Goal: Task Accomplishment & Management: Manage account settings

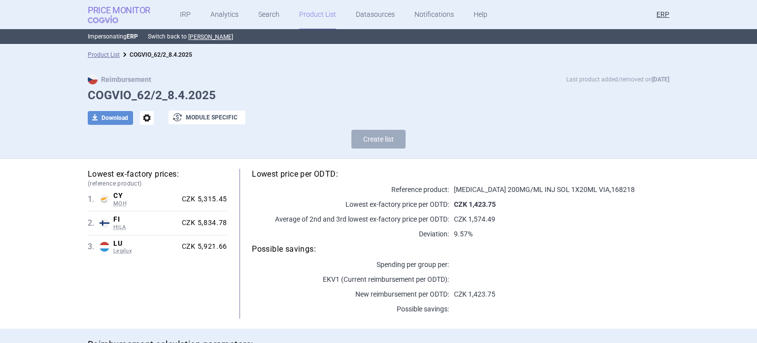
click at [134, 12] on strong "Price Monitor" at bounding box center [119, 10] width 63 height 10
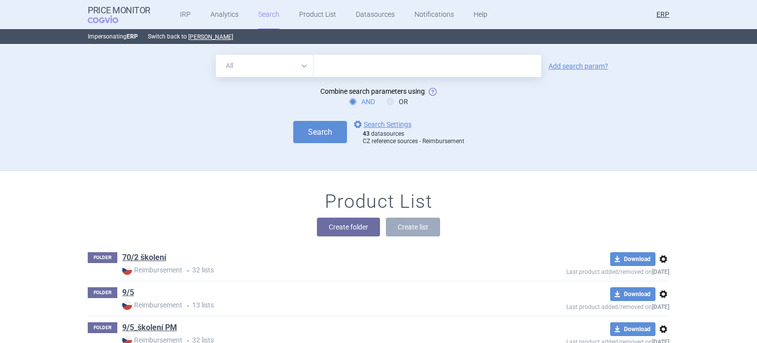
click at [410, 64] on input "text" at bounding box center [428, 66] width 228 height 22
type input "retsevmo"
click button "Search" at bounding box center [320, 132] width 54 height 22
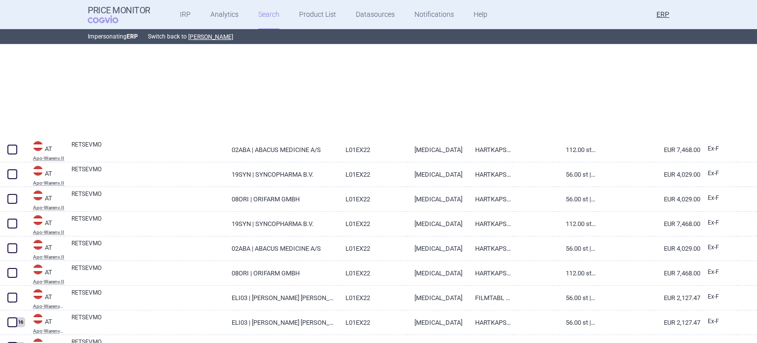
scroll to position [247, 0]
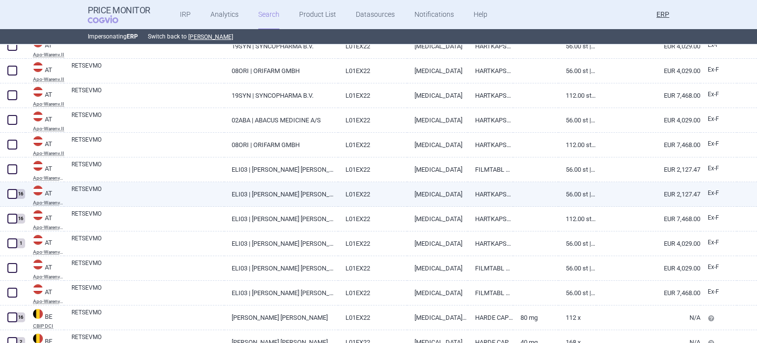
click at [248, 199] on link "ELI03 | ELI LILLY GES.M.B.H" at bounding box center [280, 194] width 113 height 24
select select "EUR"
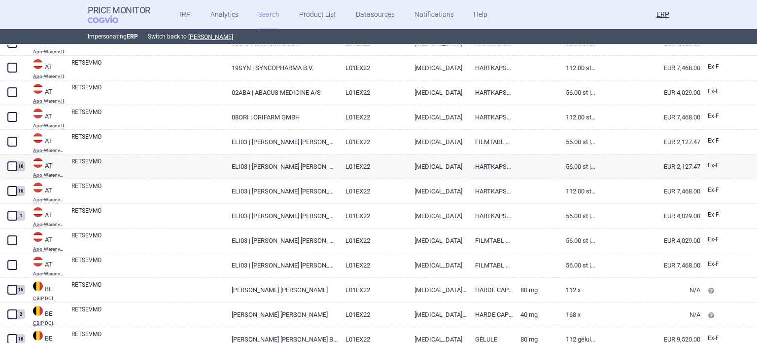
scroll to position [285, 0]
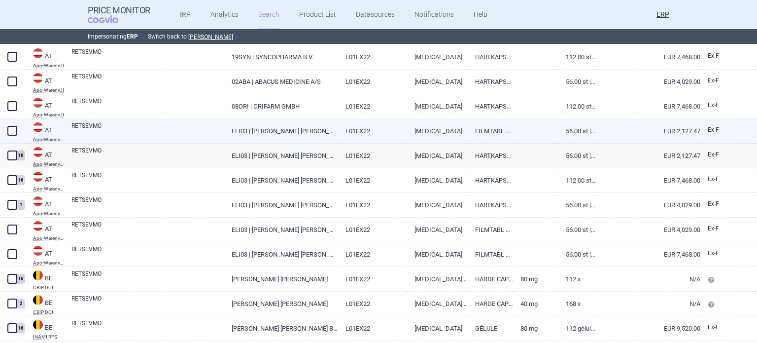
click at [207, 131] on link "RETSEVMO" at bounding box center [147, 130] width 153 height 18
select select "EUR"
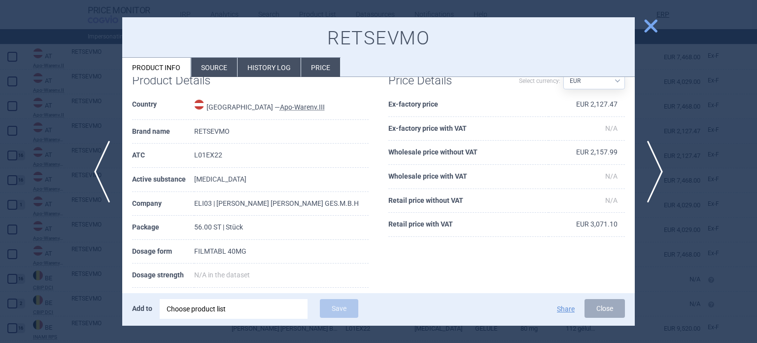
scroll to position [24, 0]
click at [57, 116] on div at bounding box center [378, 171] width 757 height 343
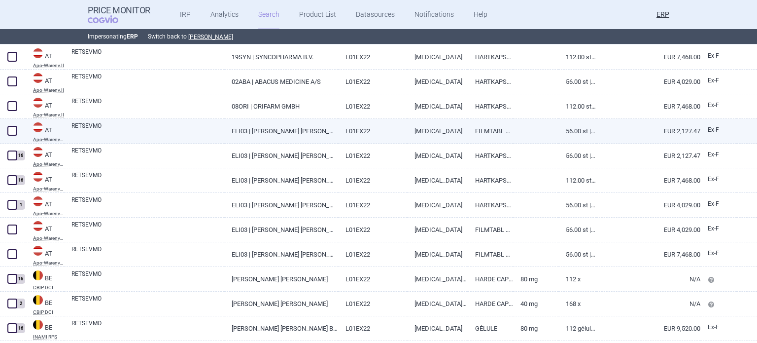
click at [10, 129] on span at bounding box center [12, 131] width 10 height 10
checkbox input "true"
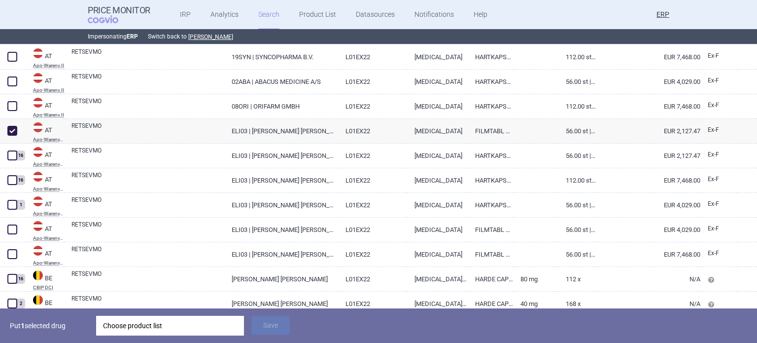
click at [181, 328] on div "Choose product list" at bounding box center [170, 326] width 134 height 20
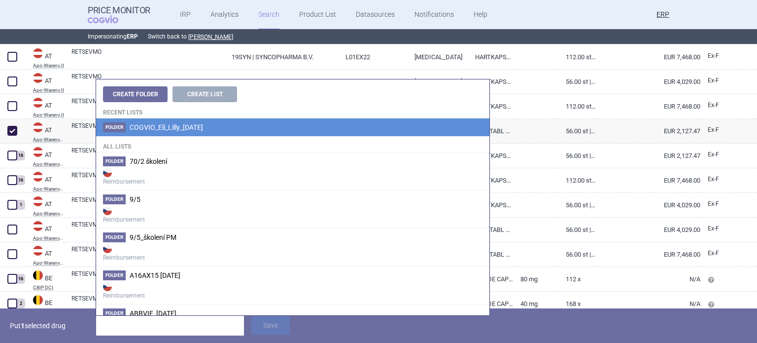
click at [193, 130] on span "COGVIO_Eli_Lilly_[DATE]" at bounding box center [166, 127] width 73 height 8
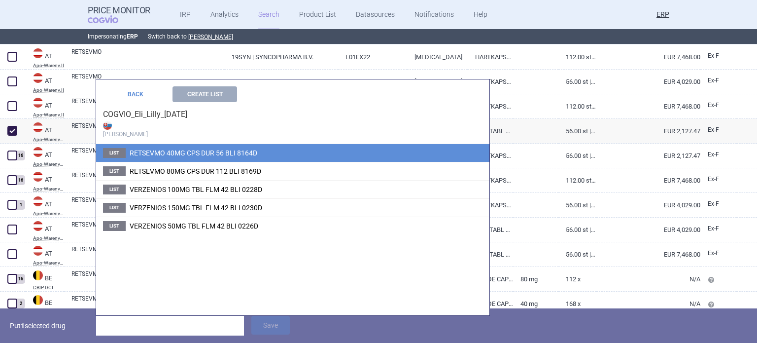
click at [210, 147] on li "List RETSEVMO 40MG CPS DUR 56 BLI 8164D" at bounding box center [292, 153] width 393 height 18
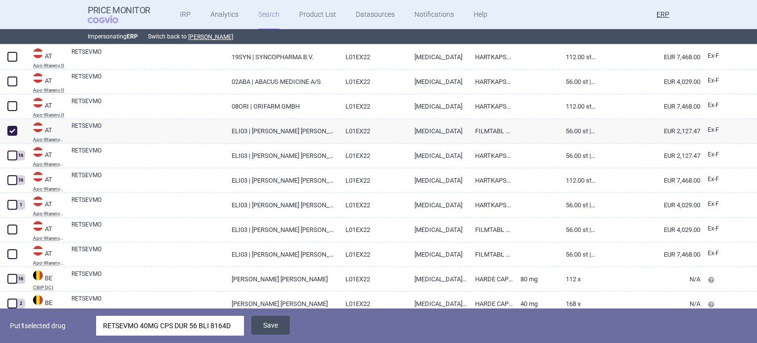
click at [268, 326] on button "Save" at bounding box center [270, 325] width 38 height 19
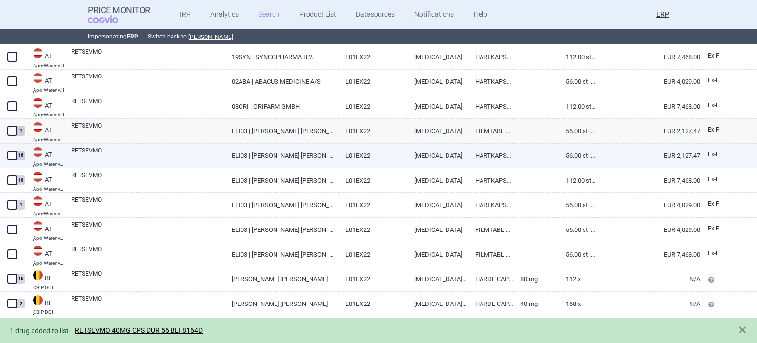
click at [105, 154] on link "RETSEVMO" at bounding box center [147, 155] width 153 height 18
select select "EUR"
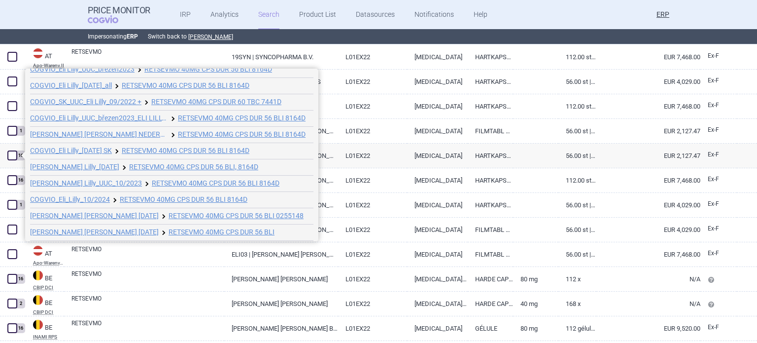
scroll to position [38, 0]
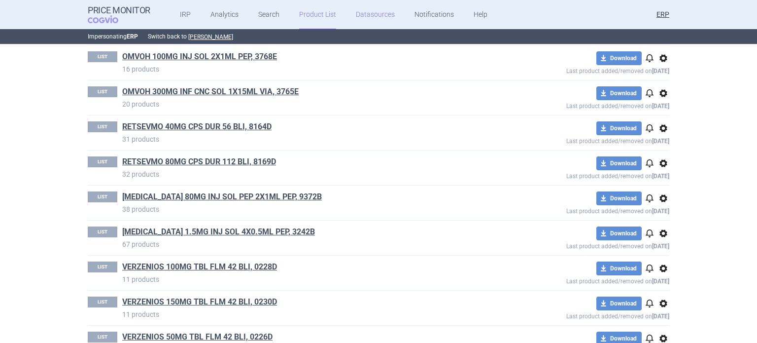
scroll to position [792, 0]
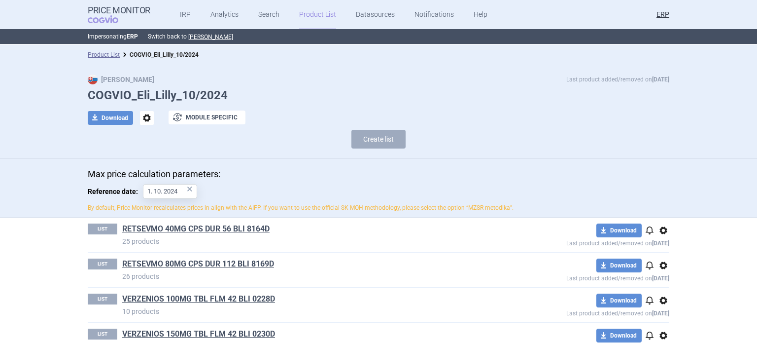
click at [142, 117] on span "options" at bounding box center [147, 118] width 14 height 14
click at [137, 137] on button "Copy" at bounding box center [143, 140] width 32 height 14
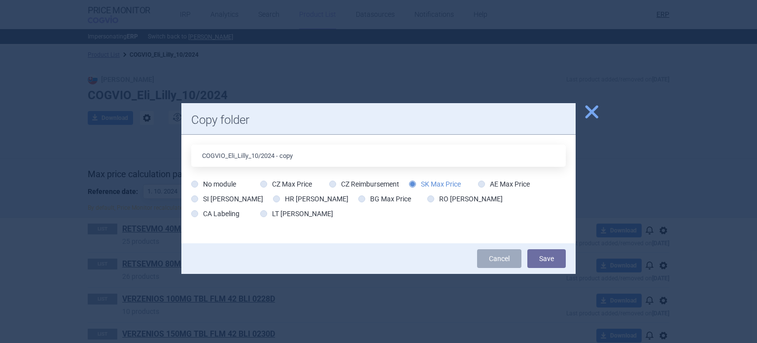
drag, startPoint x: 252, startPoint y: 157, endPoint x: 276, endPoint y: 156, distance: 23.7
click at [276, 156] on input "COGVIO_Eli_Lilly_10/2024 - copy" at bounding box center [378, 155] width 375 height 22
type input "COGVIO_Eli_Lilly_[DATE]"
click at [528, 249] on button "Save" at bounding box center [547, 258] width 38 height 19
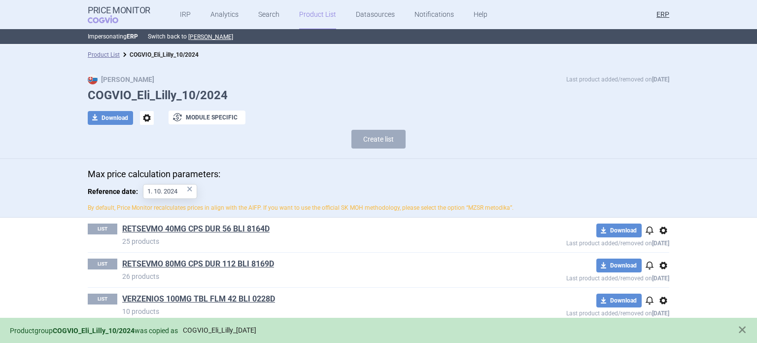
click at [252, 330] on link "COGVIO_Eli_Lilly_[DATE]" at bounding box center [219, 330] width 73 height 8
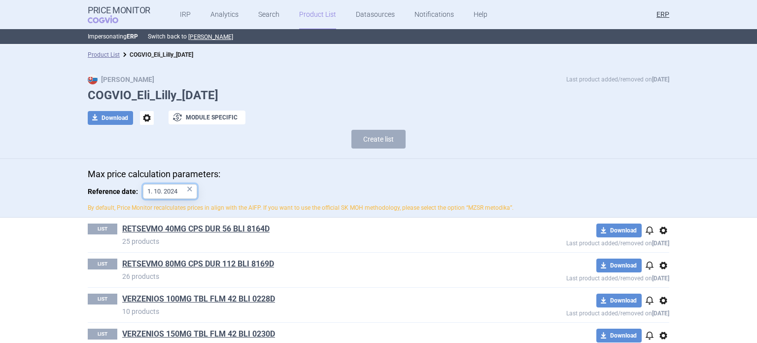
click at [158, 191] on input "1. 10. 2024" at bounding box center [170, 191] width 54 height 15
click at [477, 169] on p "Max price calculation parameters:" at bounding box center [379, 174] width 582 height 11
click at [148, 194] on input "1. 10. 2024" at bounding box center [170, 191] width 54 height 15
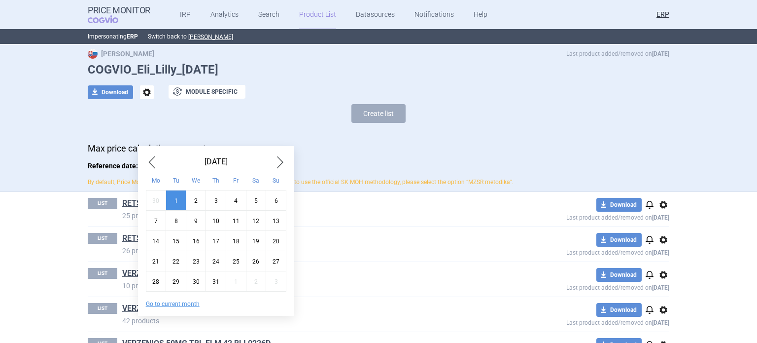
scroll to position [49, 0]
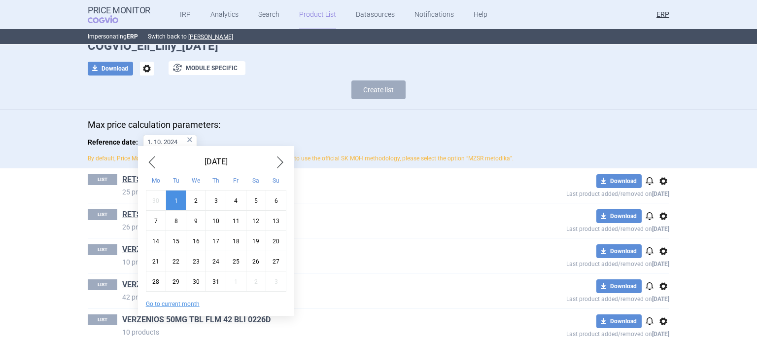
click at [226, 163] on div "October 2024" at bounding box center [216, 162] width 141 height 16
click at [181, 307] on button "Go to current month" at bounding box center [173, 304] width 54 height 8
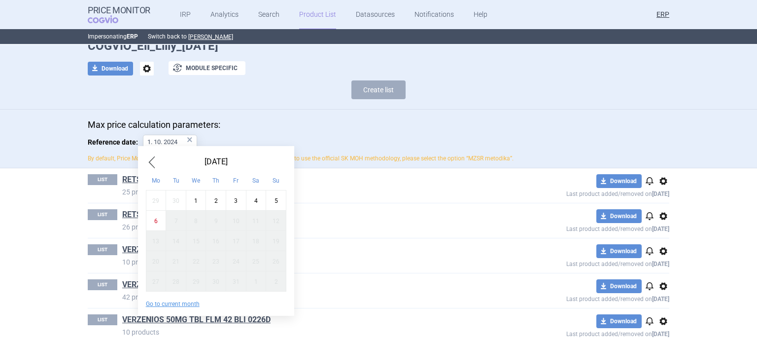
click at [156, 218] on div "6" at bounding box center [156, 221] width 20 height 20
type input "6. 10. 2025"
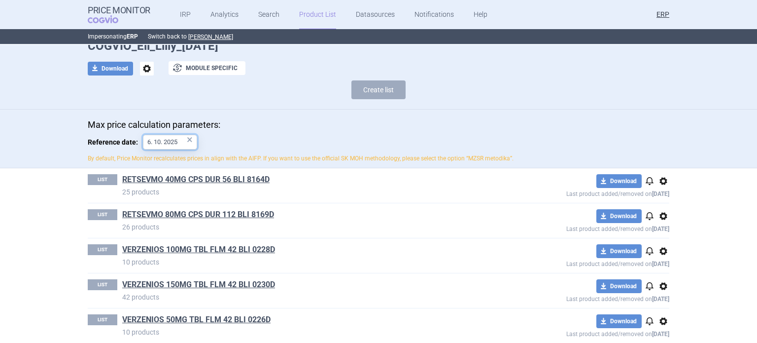
click at [166, 145] on body "Price Monitor COGVIO IRP Analytics Search Product List Datasources Notification…" at bounding box center [378, 171] width 757 height 343
click at [282, 113] on div "Max price calculation parameters: Reference date: 6. 10. 2025 × By default, Pri…" at bounding box center [378, 138] width 757 height 59
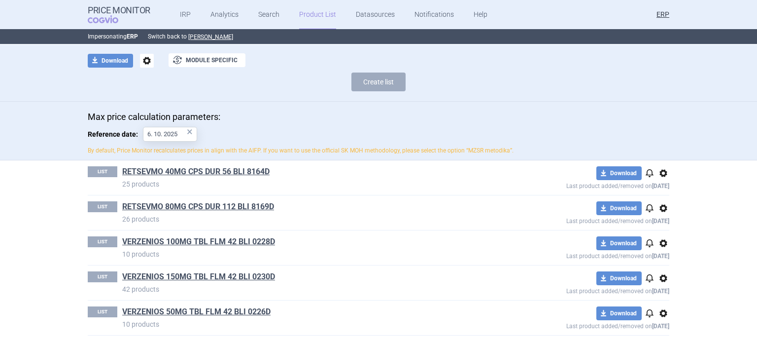
scroll to position [59, 0]
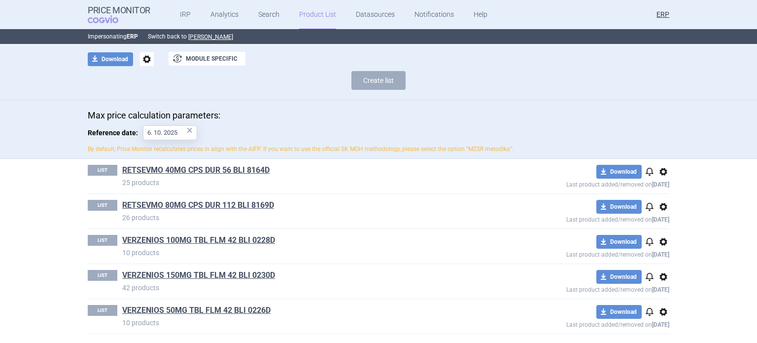
click at [658, 169] on span "options" at bounding box center [664, 172] width 12 height 12
click at [665, 187] on button "Copy" at bounding box center [660, 192] width 32 height 14
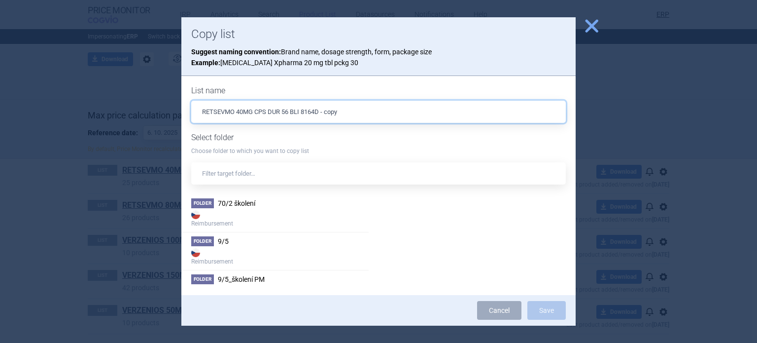
drag, startPoint x: 344, startPoint y: 108, endPoint x: 321, endPoint y: 108, distance: 22.7
click at [321, 108] on input "RETSEVMO 40MG CPS DUR 56 BLI 8164D - copy" at bounding box center [378, 112] width 375 height 22
type input "RETSEVMO 40MG CPS DUR 56 BLI 8164D"
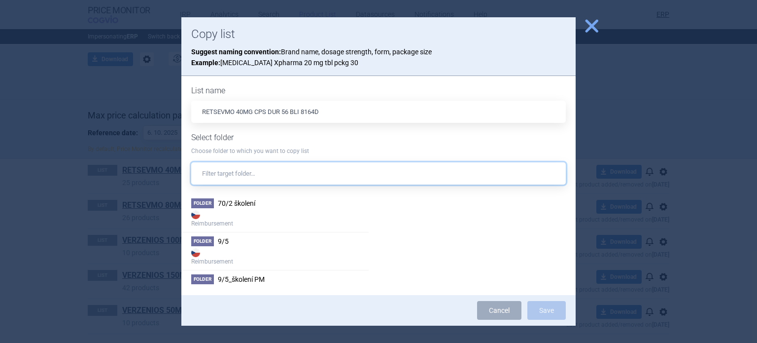
click at [319, 163] on input "text" at bounding box center [378, 173] width 375 height 22
paste input "eli lilly"
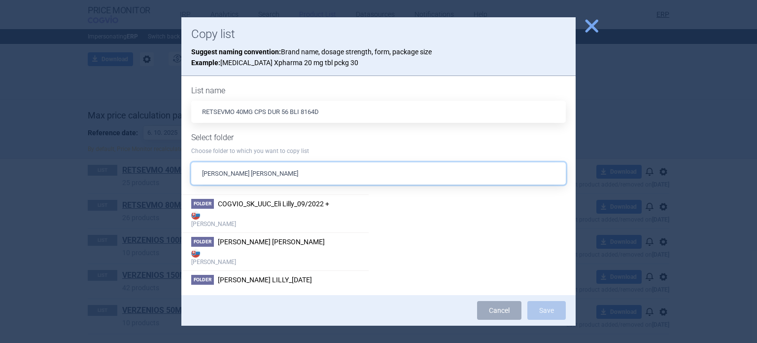
scroll to position [405, 0]
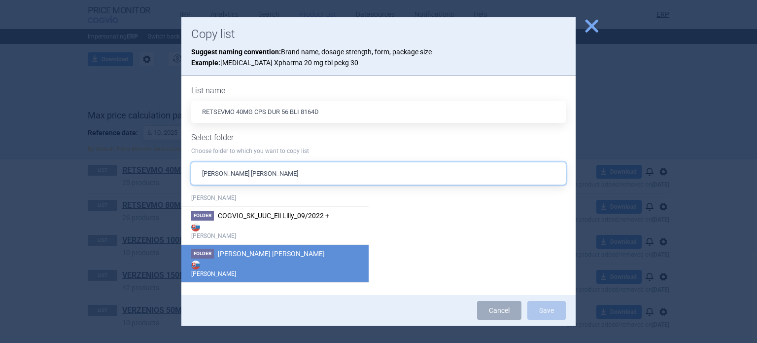
type input "eli lilly"
click at [300, 250] on li "Folder eli lilly Max Price" at bounding box center [274, 263] width 187 height 38
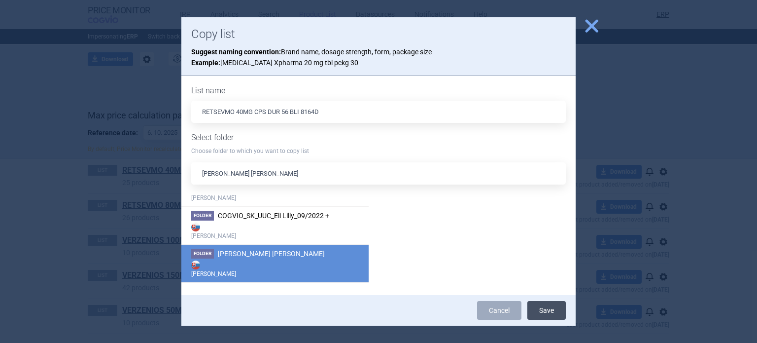
click at [558, 309] on button "Save" at bounding box center [547, 310] width 38 height 19
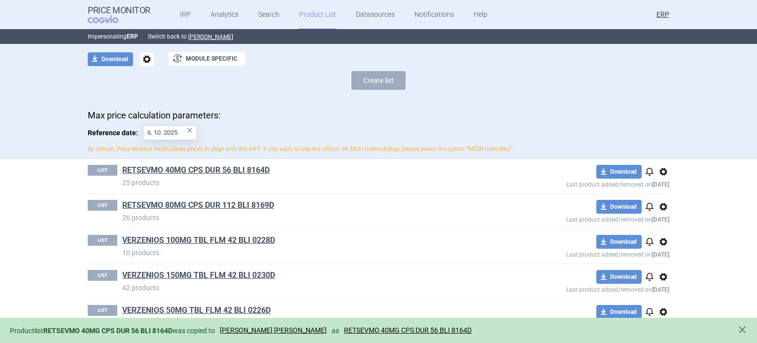
click at [661, 206] on span "options" at bounding box center [664, 207] width 12 height 12
click at [655, 230] on button "Copy" at bounding box center [660, 227] width 32 height 14
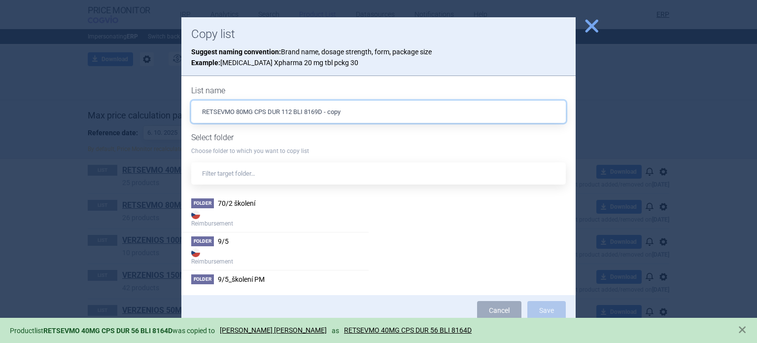
drag, startPoint x: 341, startPoint y: 116, endPoint x: 324, endPoint y: 116, distance: 16.3
click at [324, 116] on input "RETSEVMO 80MG CPS DUR 112 BLI 8169D - copy" at bounding box center [378, 112] width 375 height 22
type input "RETSEVMO 80MG CPS DUR 112 BLI 8169D"
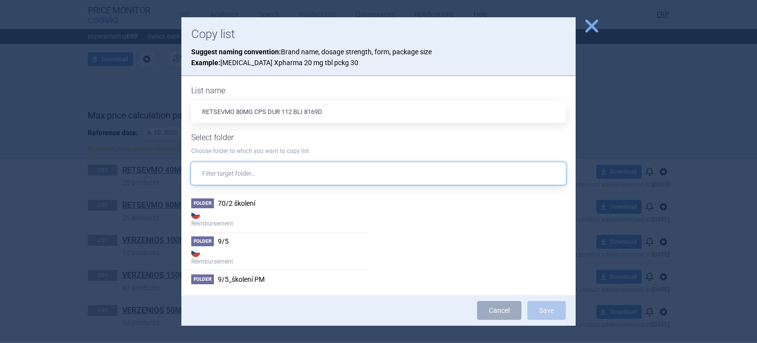
click at [320, 180] on input "text" at bounding box center [378, 173] width 375 height 22
paste input "eli lilly"
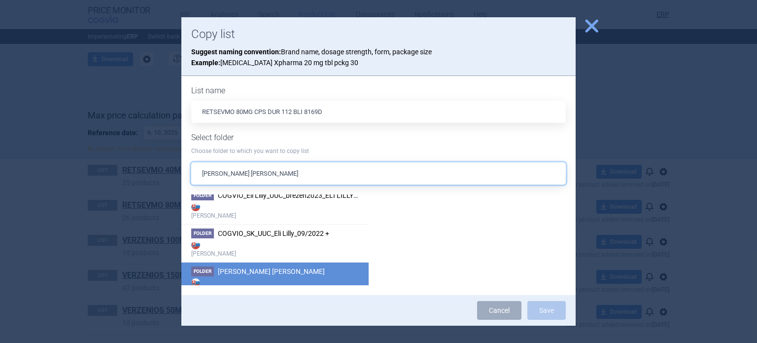
scroll to position [444, 0]
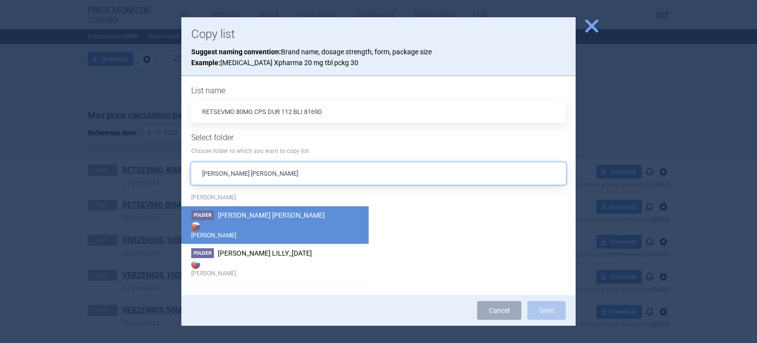
type input "eli lilly"
click at [342, 226] on strong "[PERSON_NAME]" at bounding box center [275, 230] width 168 height 20
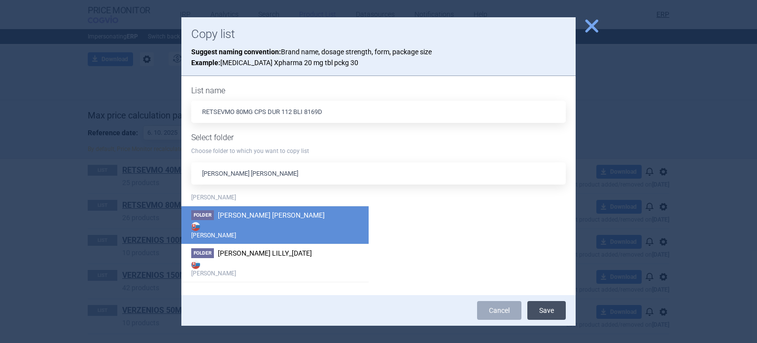
click at [555, 309] on button "Save" at bounding box center [547, 310] width 38 height 19
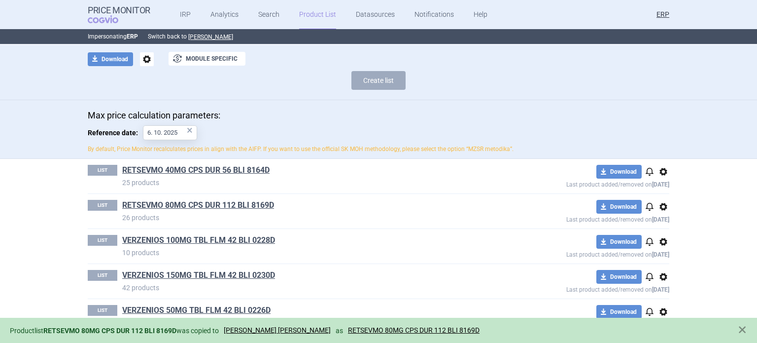
click at [663, 244] on span "options" at bounding box center [664, 242] width 12 height 12
click at [656, 259] on button "Copy" at bounding box center [660, 262] width 32 height 14
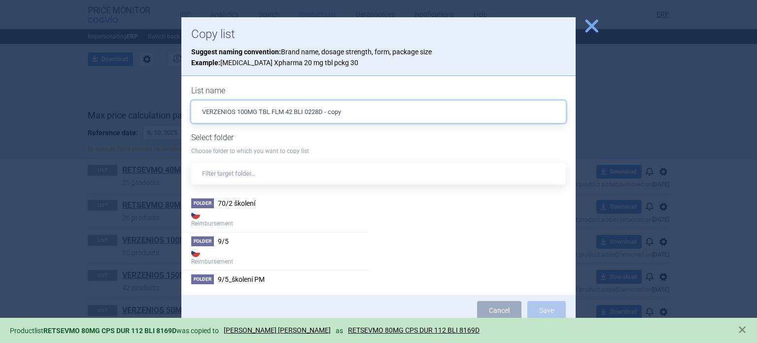
drag, startPoint x: 350, startPoint y: 112, endPoint x: 324, endPoint y: 110, distance: 25.7
click at [324, 110] on input "VERZENIOS 100MG TBL FLM 42 BLI 0228D - copy" at bounding box center [378, 112] width 375 height 22
type input "VERZENIOS 100MG TBL FLM 42 BLI 0228D"
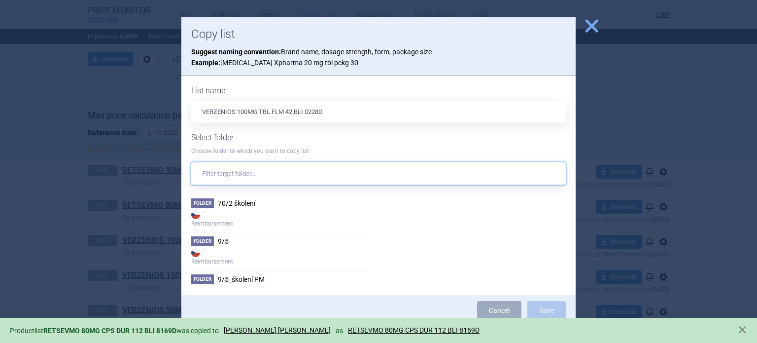
click at [445, 168] on input "text" at bounding box center [378, 173] width 375 height 22
paste input "eli lilly"
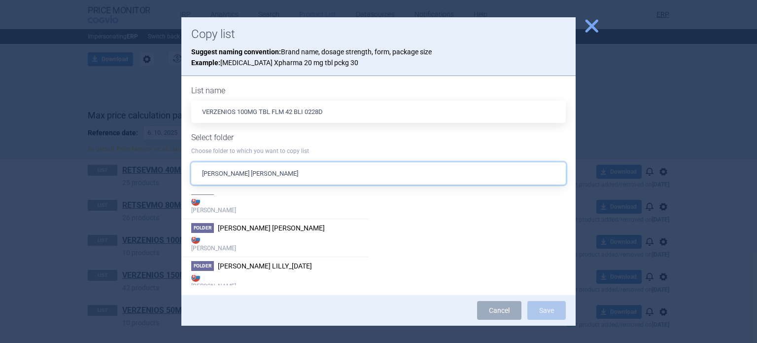
scroll to position [422, 0]
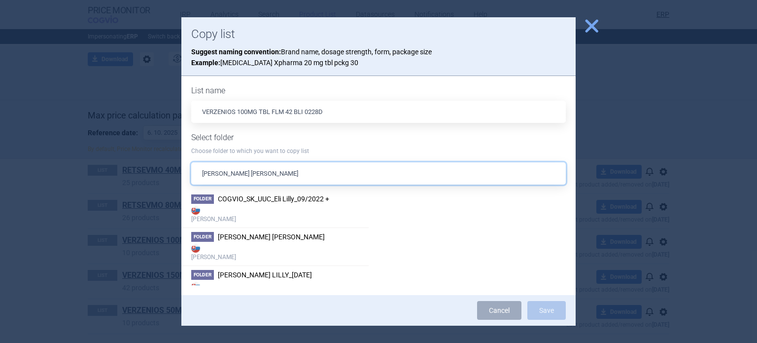
type input "eli lilly"
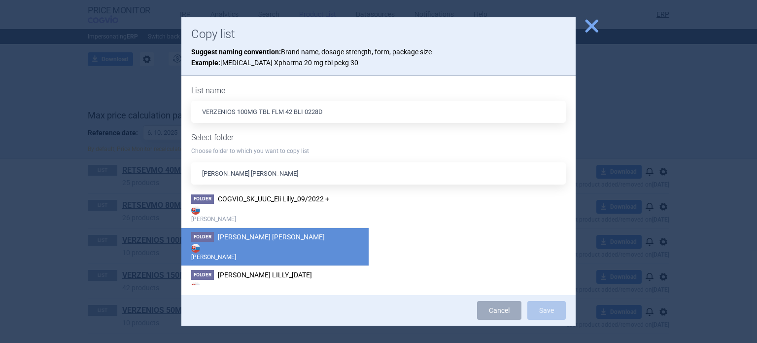
click at [257, 242] on strong "[PERSON_NAME]" at bounding box center [275, 252] width 168 height 20
click at [548, 311] on button "Save" at bounding box center [547, 310] width 38 height 19
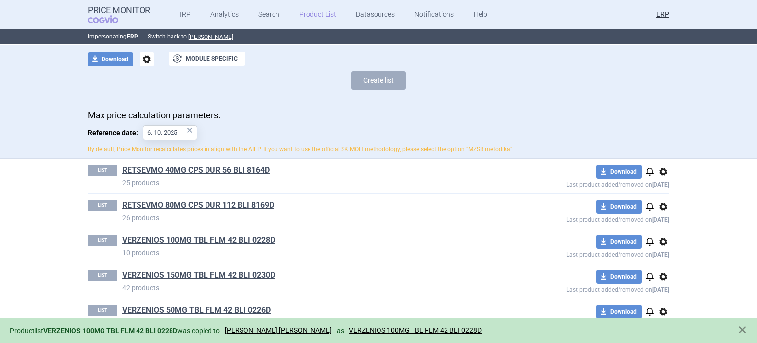
click at [658, 277] on span "options" at bounding box center [664, 277] width 12 height 12
click at [663, 283] on button "Copy" at bounding box center [660, 290] width 32 height 14
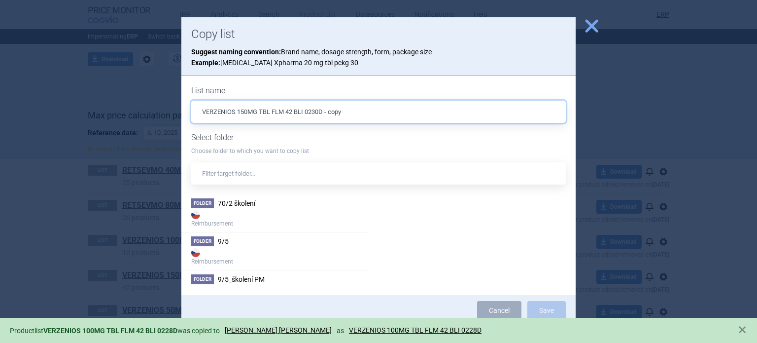
click at [363, 104] on input "VERZENIOS 150MG TBL FLM 42 BLI 0230D - copy" at bounding box center [378, 112] width 375 height 22
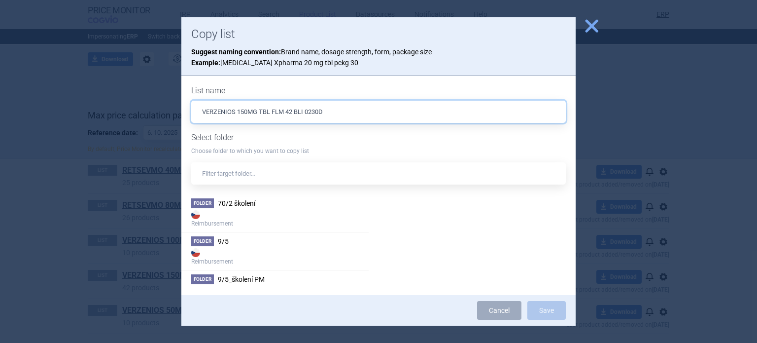
type input "VERZENIOS 150MG TBL FLM 42 BLI 0230D"
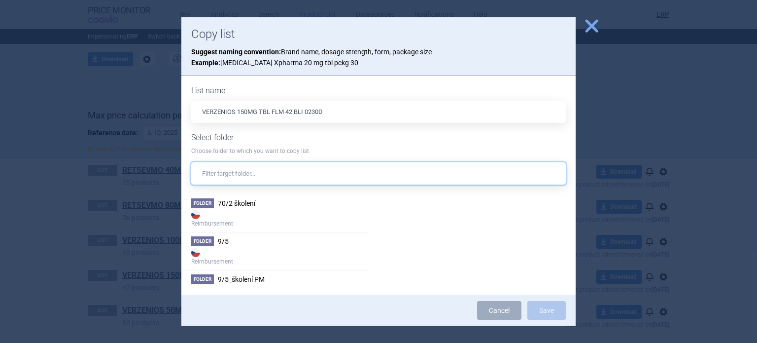
click at [294, 171] on input "text" at bounding box center [378, 173] width 375 height 22
paste input "eli lilly"
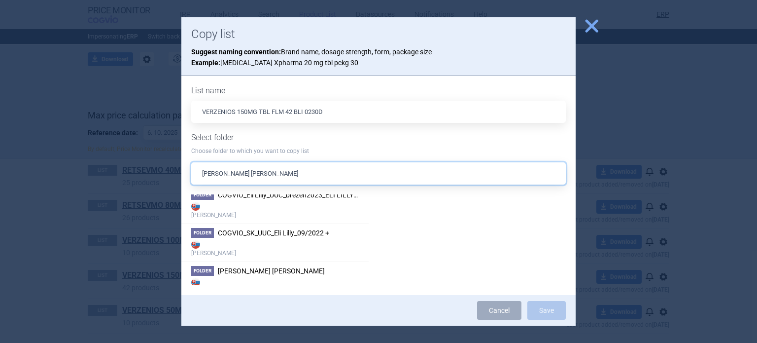
scroll to position [444, 0]
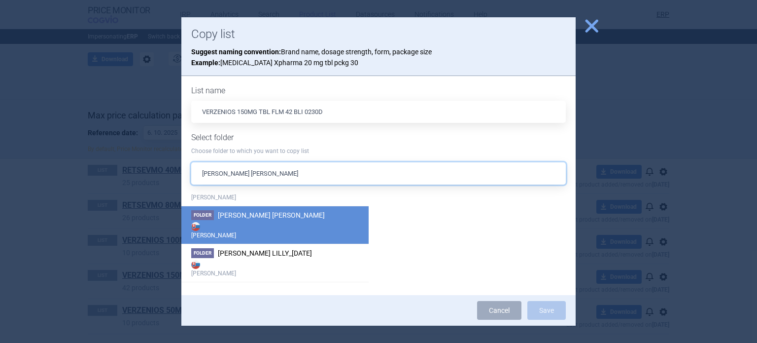
type input "eli lilly"
click at [272, 220] on strong "[PERSON_NAME]" at bounding box center [275, 230] width 168 height 20
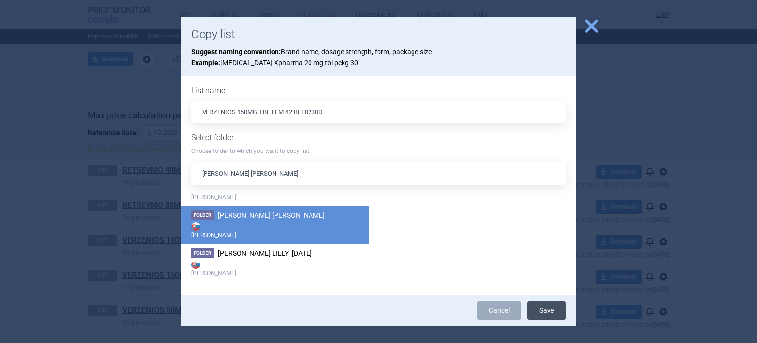
click at [542, 311] on button "Save" at bounding box center [547, 310] width 38 height 19
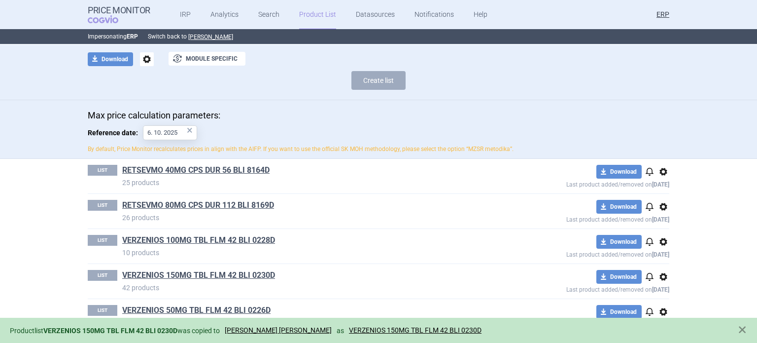
click at [658, 307] on span "options" at bounding box center [664, 312] width 12 height 12
click at [668, 289] on button "Copy" at bounding box center [660, 290] width 32 height 14
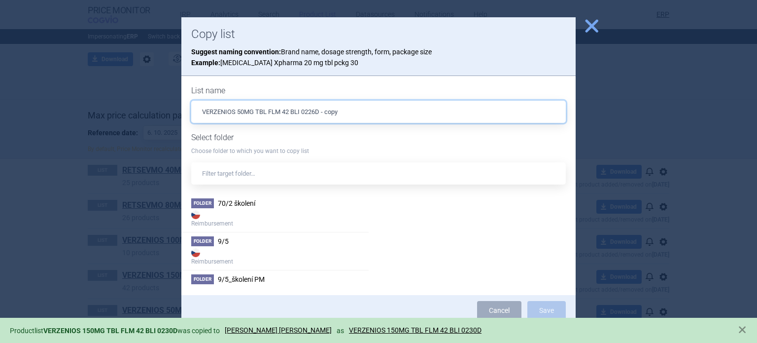
click at [351, 106] on input "VERZENIOS 50MG TBL FLM 42 BLI 0226D - copy" at bounding box center [378, 112] width 375 height 22
type input "VERZENIOS 50MG TBL FLM 42 BLI 0226D"
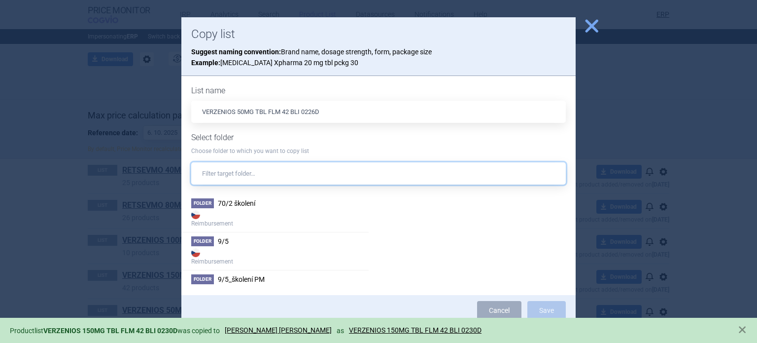
paste input "eli lilly"
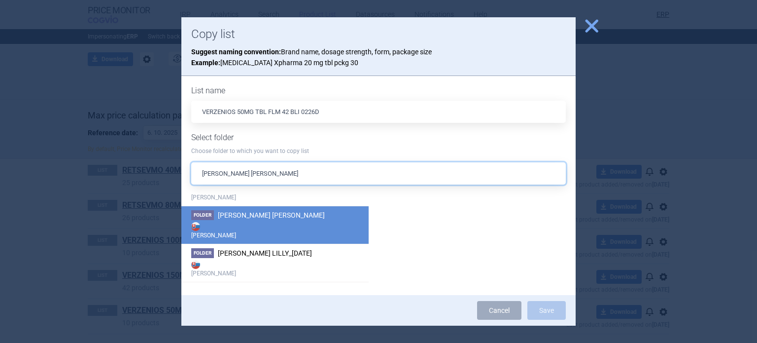
type input "eli lilly"
click at [266, 223] on strong "[PERSON_NAME]" at bounding box center [275, 230] width 168 height 20
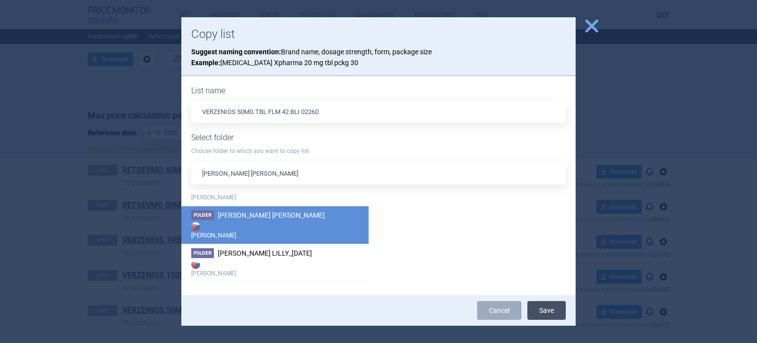
click at [547, 308] on button "Save" at bounding box center [547, 310] width 38 height 19
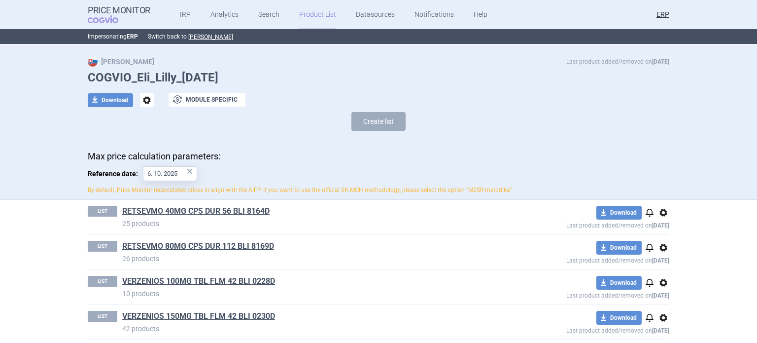
scroll to position [0, 0]
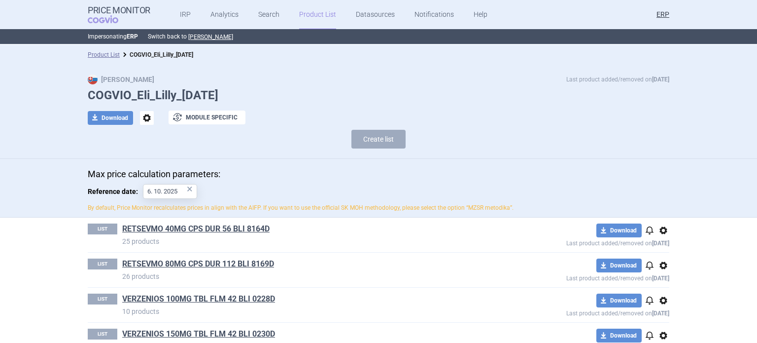
drag, startPoint x: 250, startPoint y: 95, endPoint x: 82, endPoint y: 100, distance: 168.2
click at [82, 100] on div "Max Price Last product added/removed on 7 Oct 2024 COGVIO_Eli_Lilly_06.10.2025 …" at bounding box center [378, 113] width 621 height 79
copy h1 "COGVIO_Eli_Lilly_[DATE]"
click at [140, 119] on span "options" at bounding box center [147, 118] width 14 height 14
click at [148, 175] on button "Delete" at bounding box center [143, 176] width 32 height 14
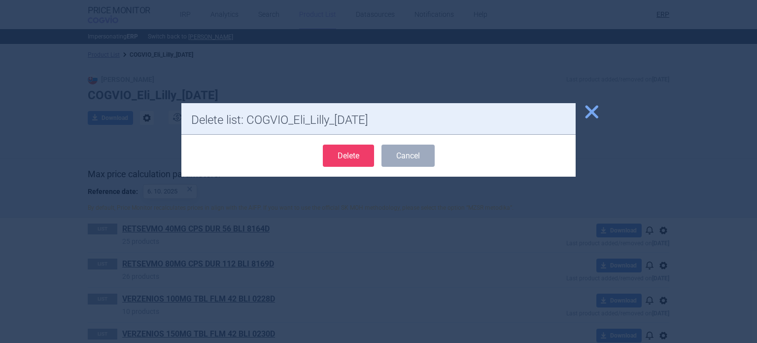
click at [354, 158] on button "Delete" at bounding box center [348, 155] width 51 height 22
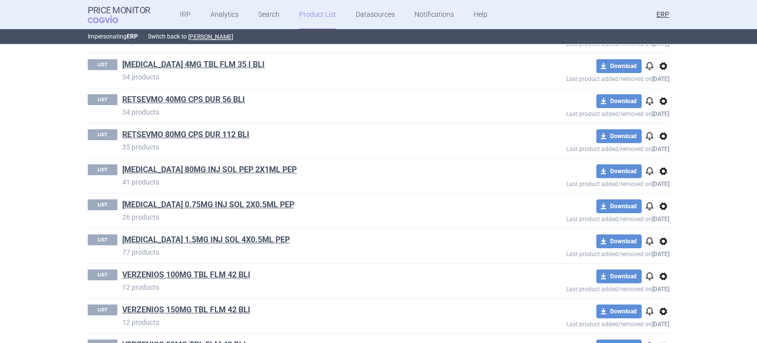
scroll to position [1175, 0]
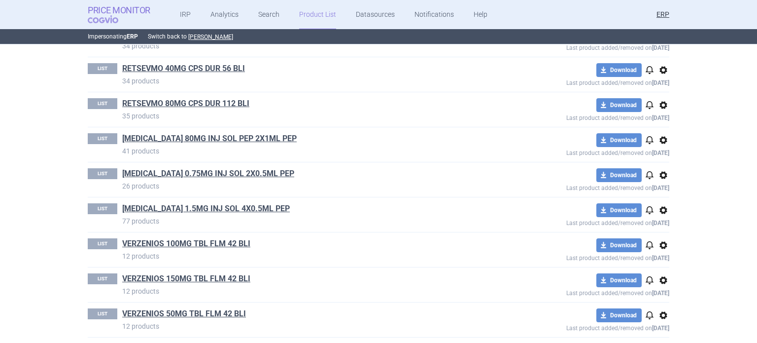
click at [122, 17] on span "COGVIO" at bounding box center [110, 19] width 44 height 8
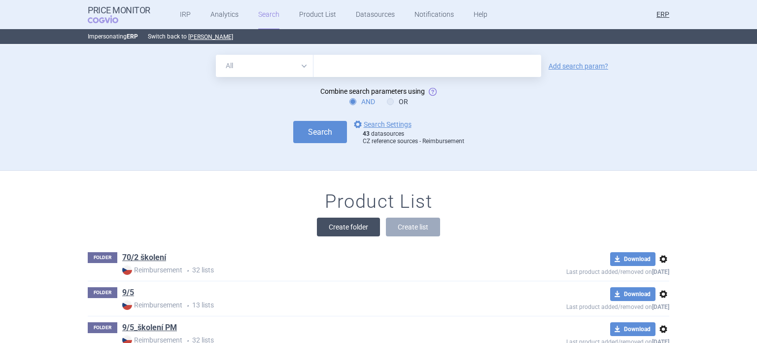
click at [356, 224] on button "Create folder" at bounding box center [348, 226] width 63 height 19
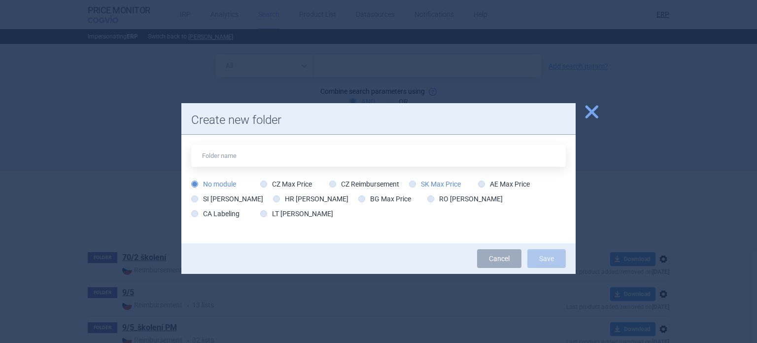
click at [422, 181] on label "SK Max Price" at bounding box center [435, 184] width 52 height 10
click at [420, 181] on input "SK Max Price" at bounding box center [415, 184] width 10 height 10
radio input "true"
click at [413, 157] on input "text" at bounding box center [378, 155] width 375 height 22
type input "eli lilly"
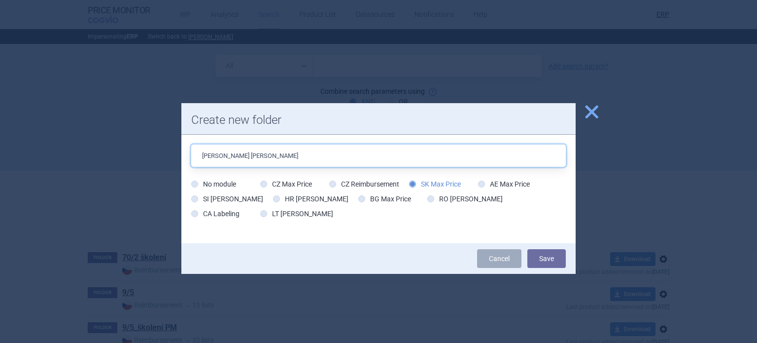
click at [528, 249] on button "Save" at bounding box center [547, 258] width 38 height 19
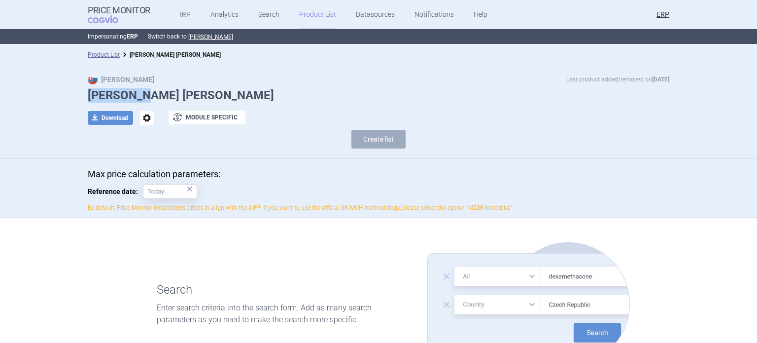
drag, startPoint x: 121, startPoint y: 94, endPoint x: 75, endPoint y: 96, distance: 46.4
click at [75, 96] on div "Max Price Last product added/removed on 6 Oct eli lilly download Download optio…" at bounding box center [378, 113] width 621 height 79
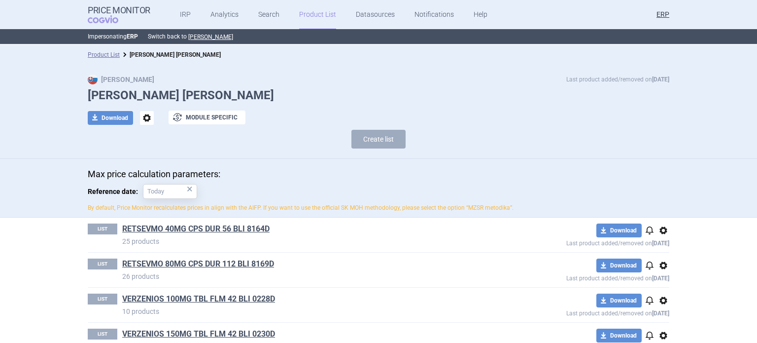
click at [140, 118] on span "options" at bounding box center [147, 118] width 14 height 14
click at [150, 156] on button "Rename" at bounding box center [143, 158] width 32 height 14
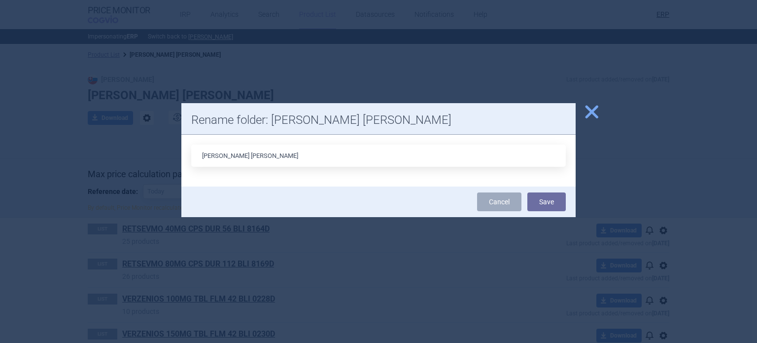
click at [115, 342] on div "close Rename folder: [PERSON_NAME] [PERSON_NAME] [PERSON_NAME] Cancel Save" at bounding box center [378, 343] width 757 height 0
type input "COGVIO_Eli_Lilly_[DATE]"
click at [528, 192] on button "Save" at bounding box center [547, 201] width 38 height 19
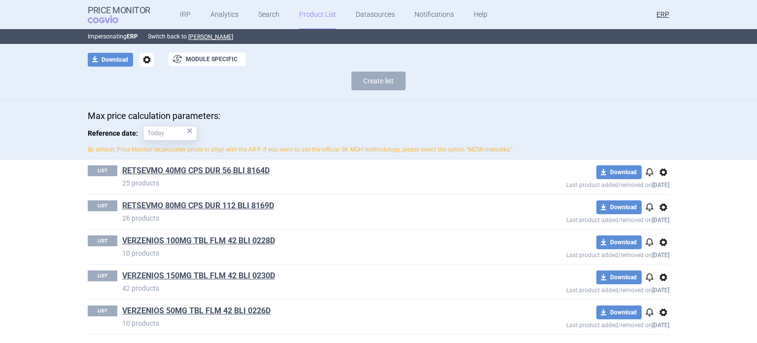
scroll to position [59, 0]
click at [227, 168] on link "RETSEVMO 40MG CPS DUR 56 BLI 8164D" at bounding box center [195, 170] width 147 height 11
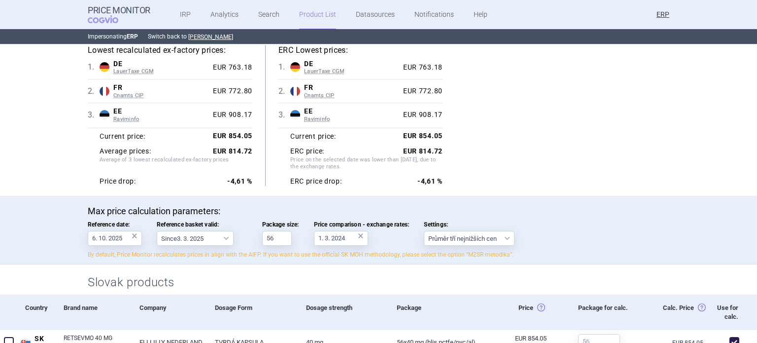
scroll to position [148, 0]
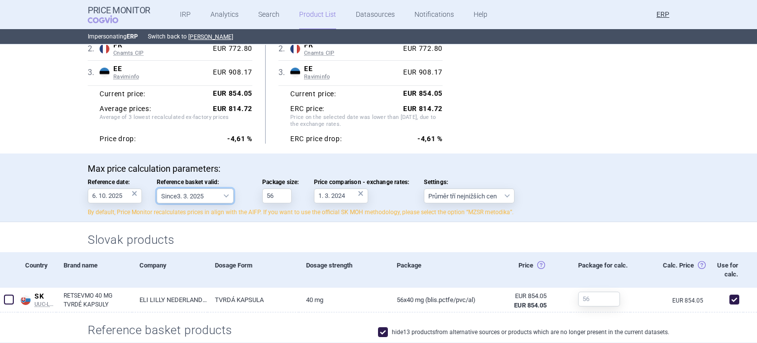
click at [213, 189] on select "Since 3. 3. 2025 Since 1. 7. 2023 Since 7. 4. 2023 Since 1. 12. 2022 Since 1. 9…" at bounding box center [195, 195] width 77 height 15
select select "2025-03-03"
click at [157, 188] on select "Since 3. 3. 2025 Since 1. 7. 2023 Since 7. 4. 2023 Since 1. 12. 2022 Since 1. 9…" at bounding box center [195, 195] width 77 height 15
click at [239, 169] on p "Max price calculation parameters:" at bounding box center [379, 168] width 582 height 11
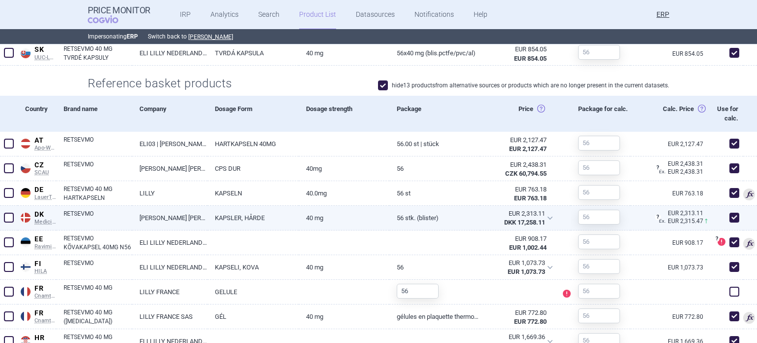
scroll to position [444, 0]
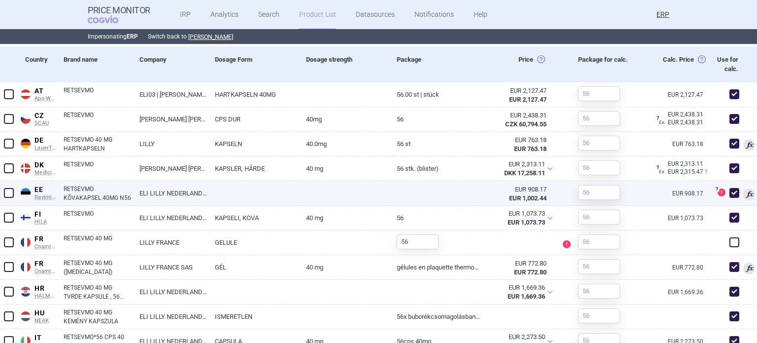
click at [727, 197] on span at bounding box center [734, 192] width 15 height 15
checkbox input "false"
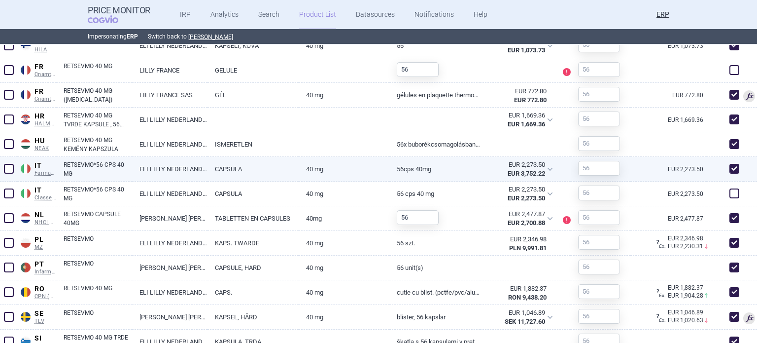
scroll to position [394, 0]
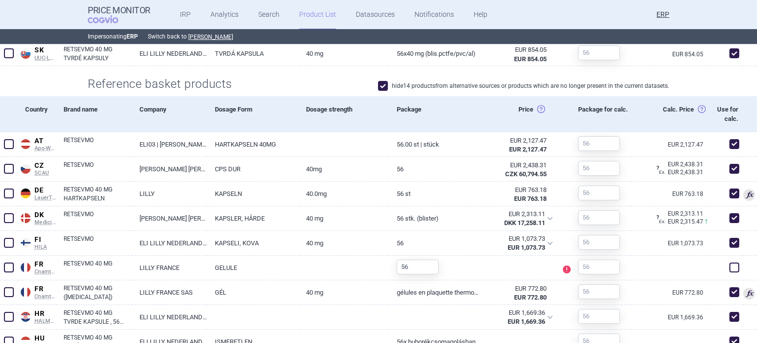
click at [388, 83] on label "hide 14 products from alternative sources or products which are no longer prese…" at bounding box center [523, 86] width 291 height 10
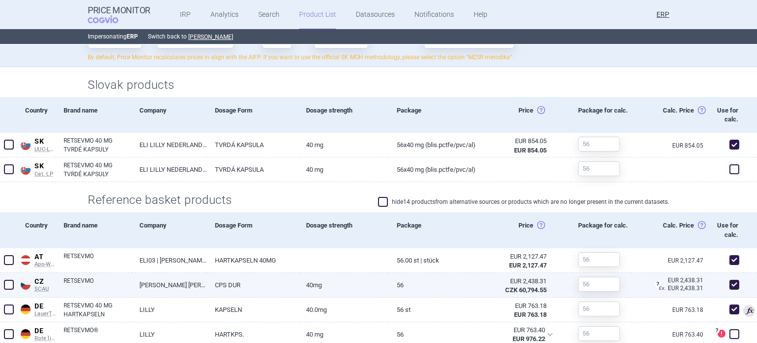
scroll to position [345, 0]
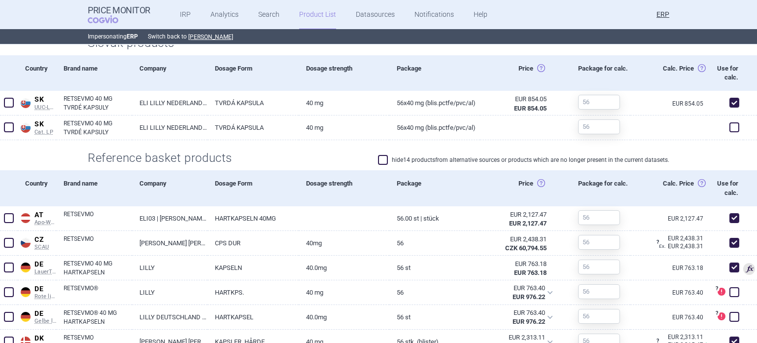
click at [376, 164] on span at bounding box center [383, 159] width 15 height 15
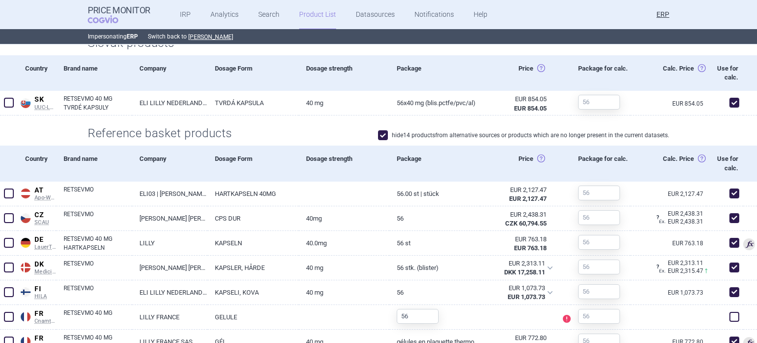
click at [376, 133] on span at bounding box center [383, 135] width 15 height 15
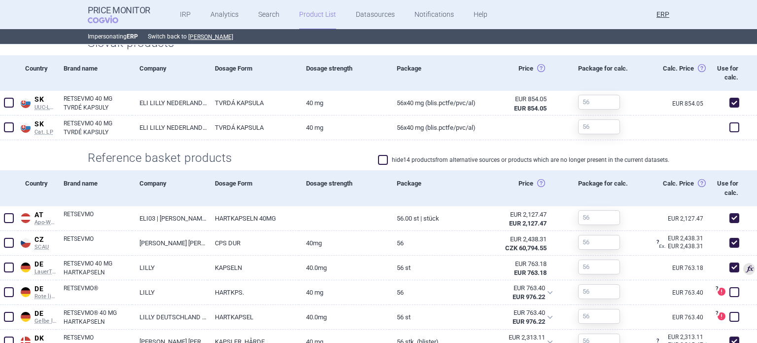
click at [384, 159] on span at bounding box center [383, 160] width 10 height 10
checkbox input "true"
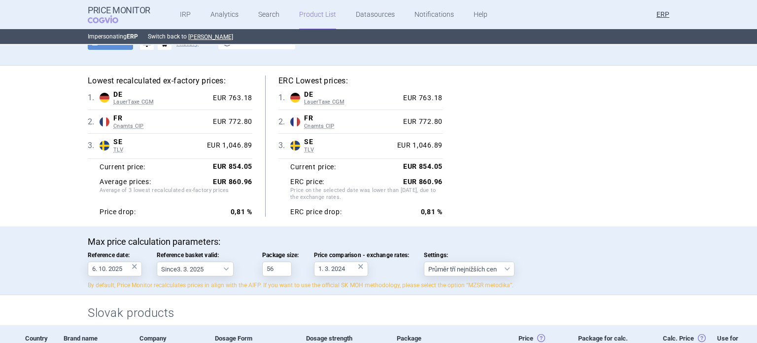
scroll to position [148, 0]
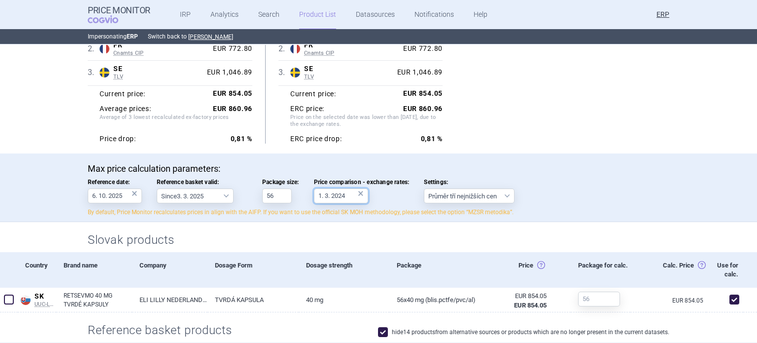
click at [338, 200] on body "Price Monitor COGVIO IRP Analytics Search Product List Datasources Notification…" at bounding box center [378, 171] width 757 height 343
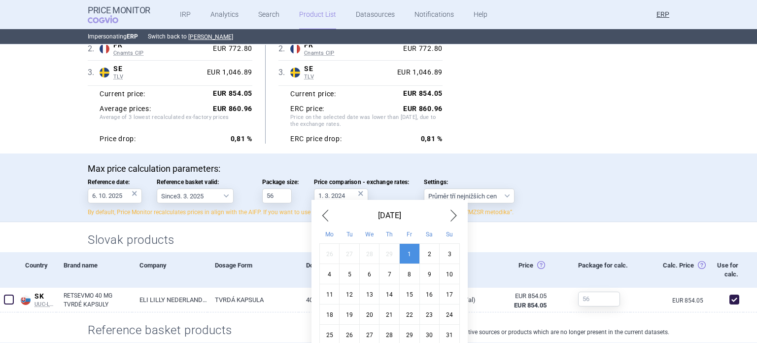
click at [591, 114] on div "Lowest recalculated ex-factory prices: 1 . DE LauerTaxe CGM Germany LauerTaxe C…" at bounding box center [379, 72] width 582 height 141
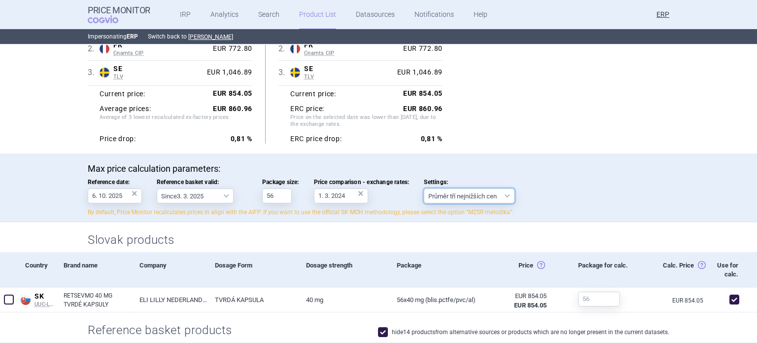
click at [491, 190] on select "Průměr tří nejnižších cen" at bounding box center [469, 195] width 91 height 15
click at [513, 153] on div "Max price calculation parameters: Reference date: 6. 10. 2025 × Reference baske…" at bounding box center [378, 187] width 757 height 69
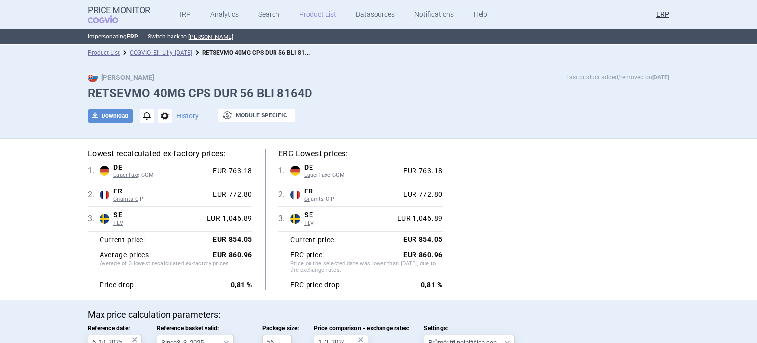
scroll to position [0, 0]
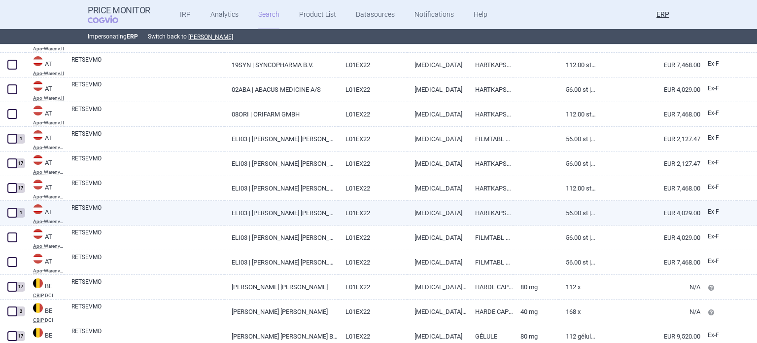
scroll to position [286, 0]
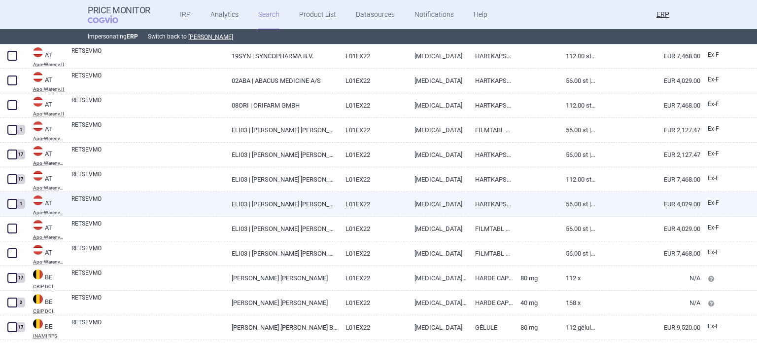
click at [163, 203] on link "RETSEVMO" at bounding box center [147, 203] width 153 height 18
select select "EUR"
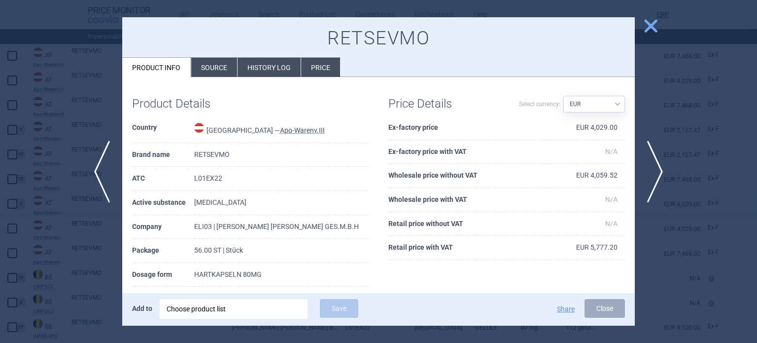
scroll to position [26, 0]
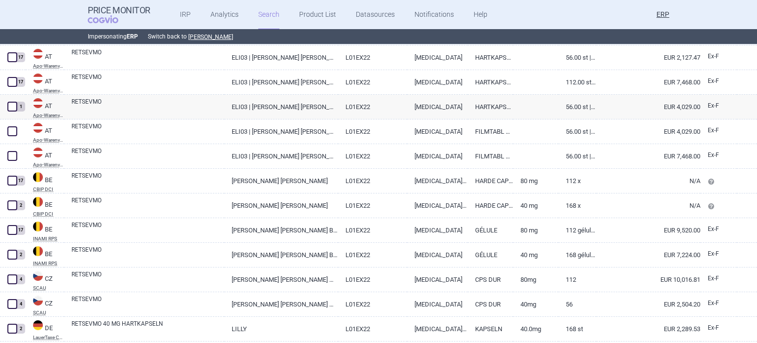
scroll to position [385, 0]
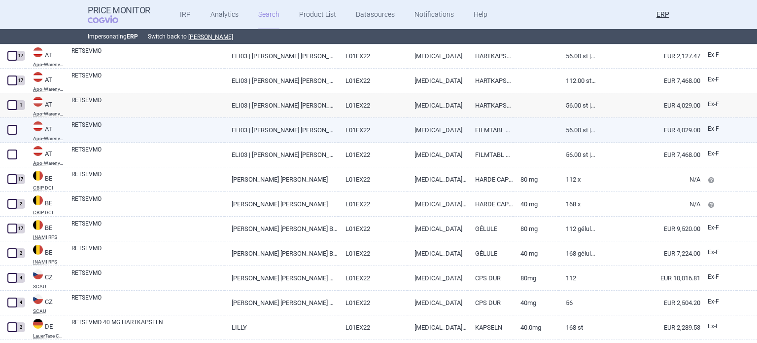
click at [178, 122] on link "RETSEVMO" at bounding box center [147, 129] width 153 height 18
select select "EUR"
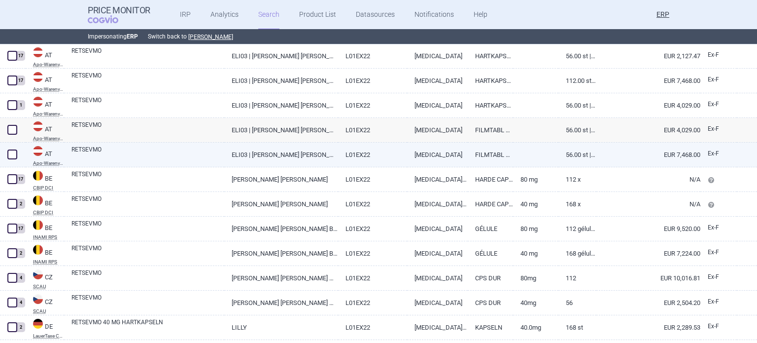
click at [180, 162] on link "RETSEVMO" at bounding box center [147, 154] width 153 height 18
select select "EUR"
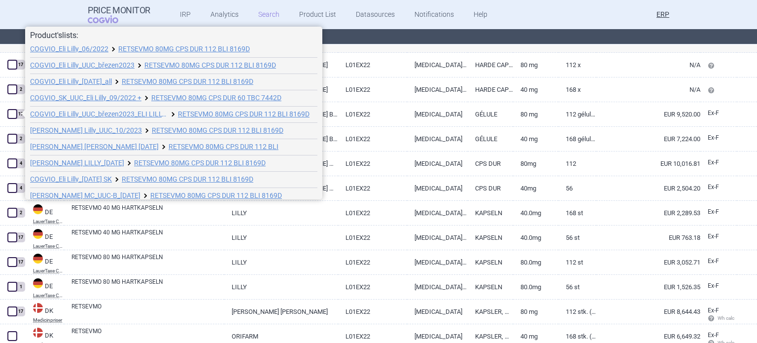
scroll to position [119, 0]
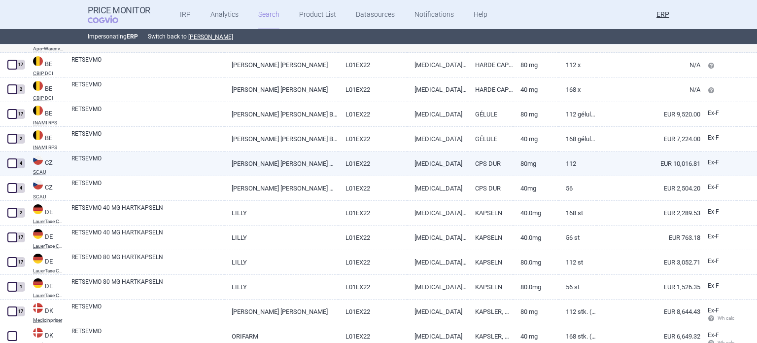
click at [11, 164] on span at bounding box center [12, 163] width 10 height 10
checkbox input "true"
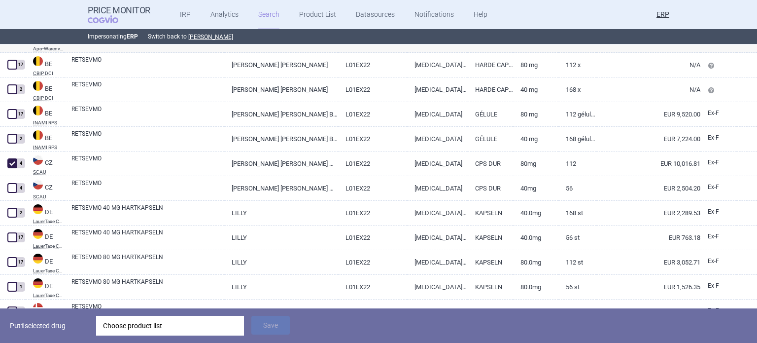
click at [171, 325] on div "Choose product list" at bounding box center [170, 326] width 134 height 20
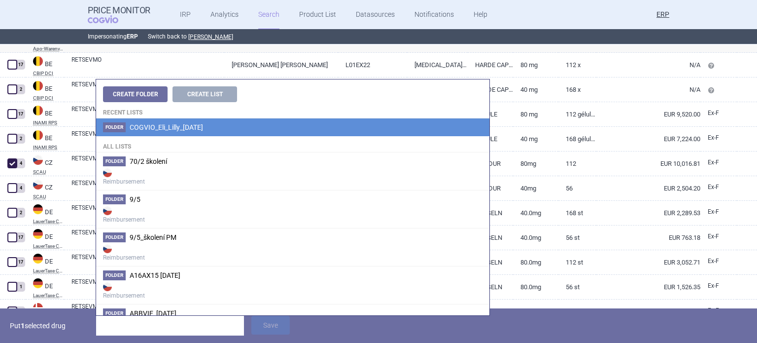
click at [173, 126] on span "COGVIO_Eli_Lilly_[DATE]" at bounding box center [166, 127] width 73 height 8
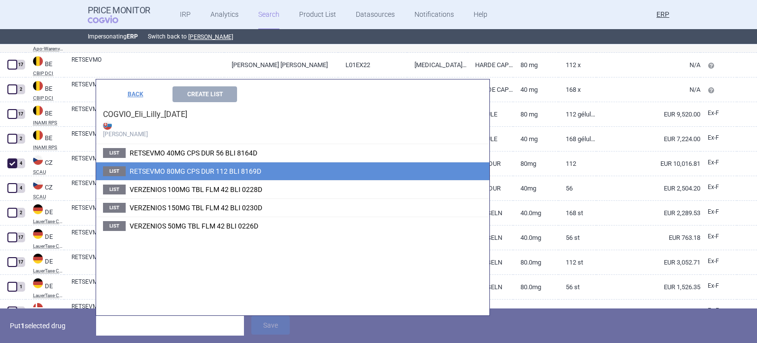
click at [177, 170] on span "RETSEVMO 80MG CPS DUR 112 BLI 8169D" at bounding box center [196, 171] width 132 height 8
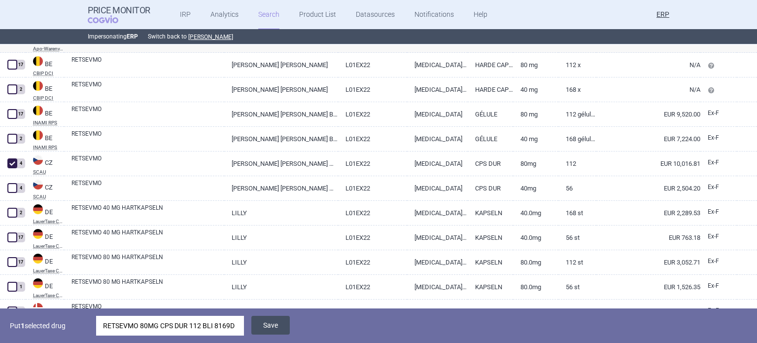
click at [282, 319] on button "Save" at bounding box center [270, 325] width 38 height 19
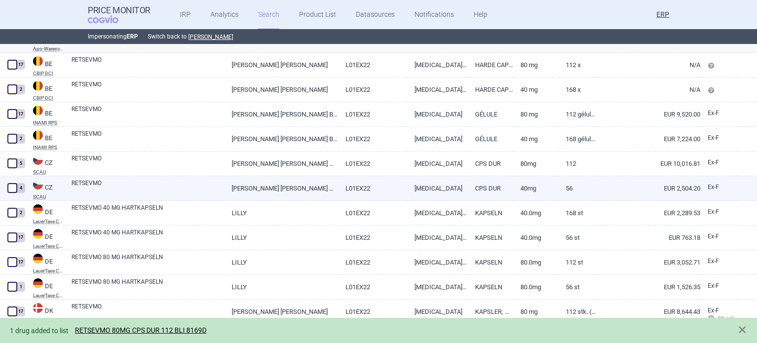
click at [14, 187] on span at bounding box center [12, 188] width 10 height 10
checkbox input "true"
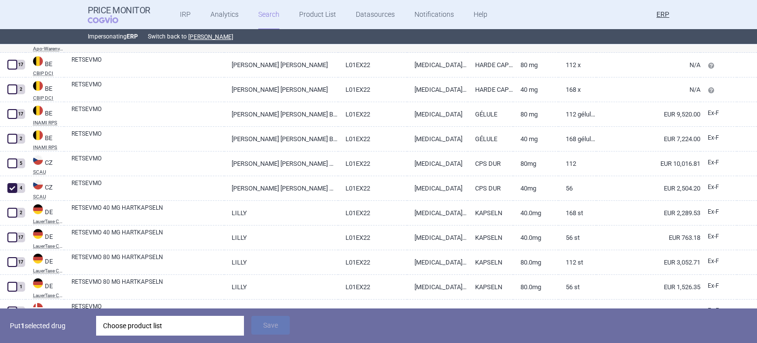
click at [147, 326] on div "Choose product list" at bounding box center [170, 326] width 134 height 20
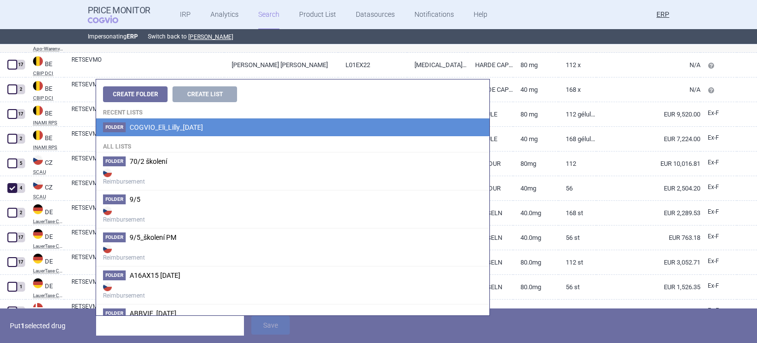
click at [193, 130] on span "COGVIO_Eli_Lilly_[DATE]" at bounding box center [166, 127] width 73 height 8
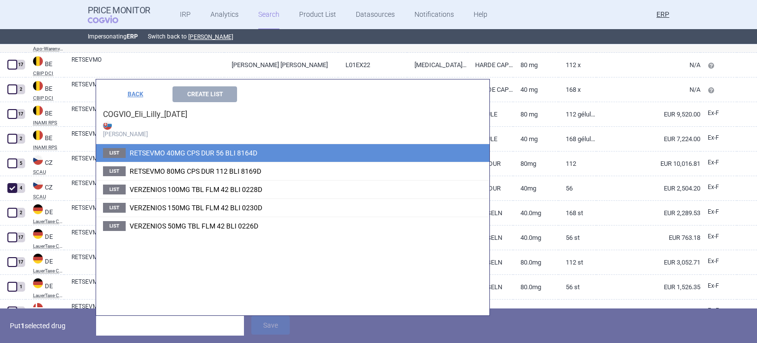
click at [184, 146] on li "List RETSEVMO 40MG CPS DUR 56 BLI 8164D" at bounding box center [292, 153] width 393 height 18
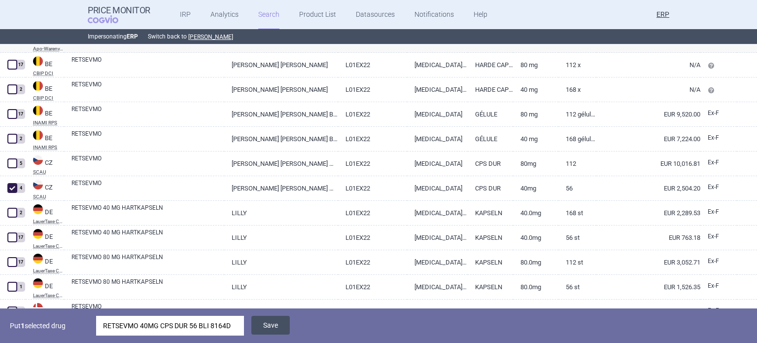
click at [270, 328] on button "Save" at bounding box center [270, 325] width 38 height 19
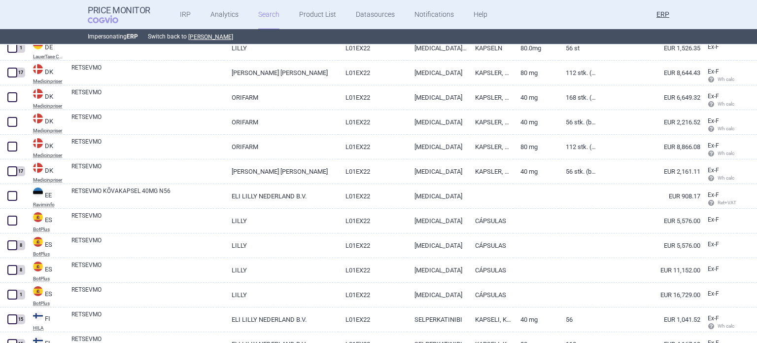
scroll to position [836, 0]
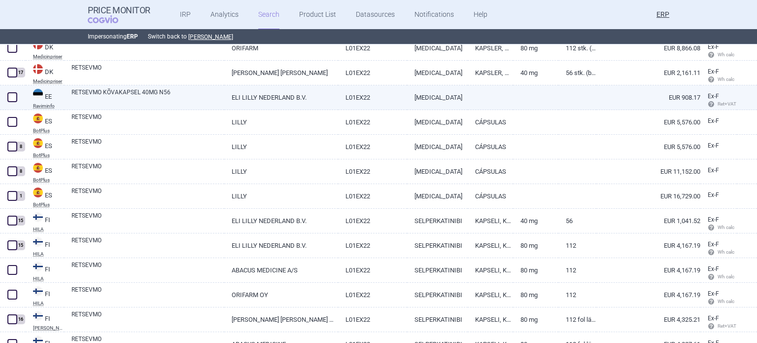
click at [13, 95] on span at bounding box center [12, 97] width 10 height 10
checkbox input "true"
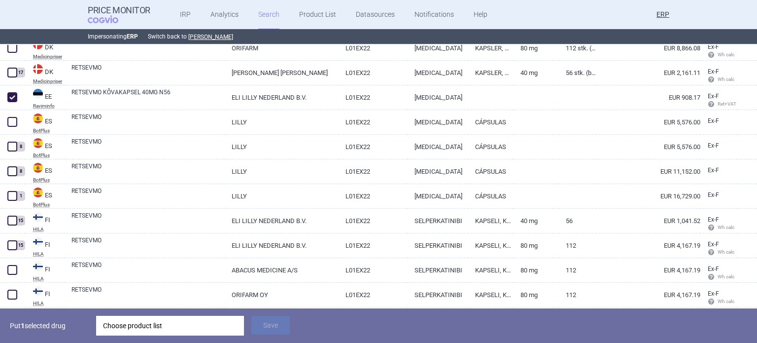
click at [158, 324] on div "Choose product list" at bounding box center [170, 326] width 134 height 20
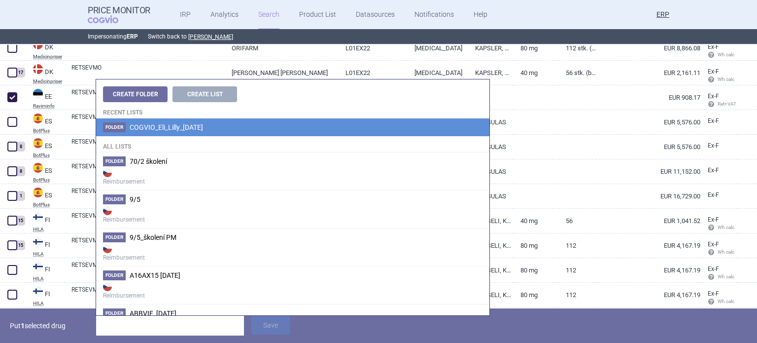
click at [159, 130] on span "COGVIO_Eli_Lilly_[DATE]" at bounding box center [166, 127] width 73 height 8
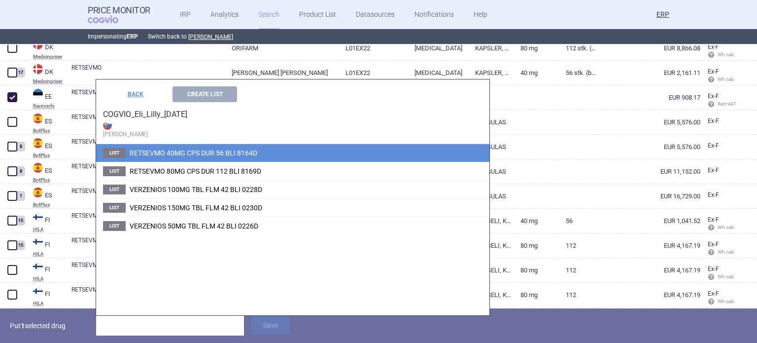
click at [173, 149] on span "RETSEVMO 40MG CPS DUR 56 BLI 8164D" at bounding box center [194, 153] width 128 height 8
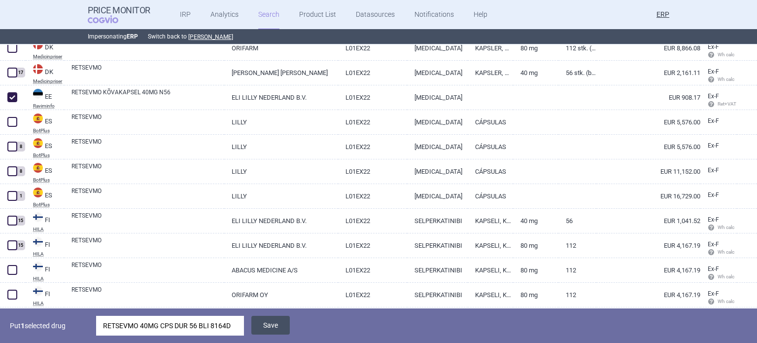
click at [276, 325] on button "Save" at bounding box center [270, 325] width 38 height 19
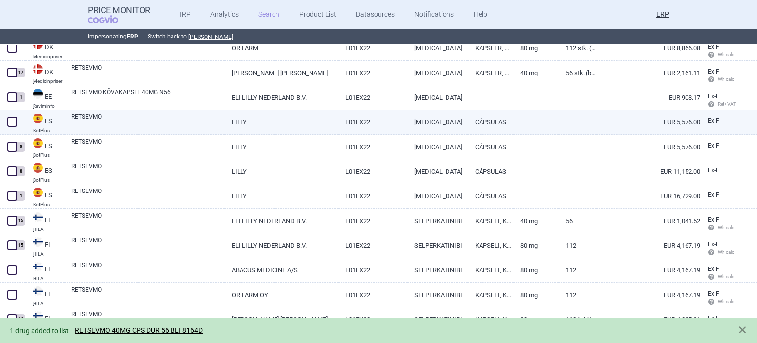
click at [192, 124] on link "RETSEVMO" at bounding box center [147, 121] width 153 height 18
select select "EUR"
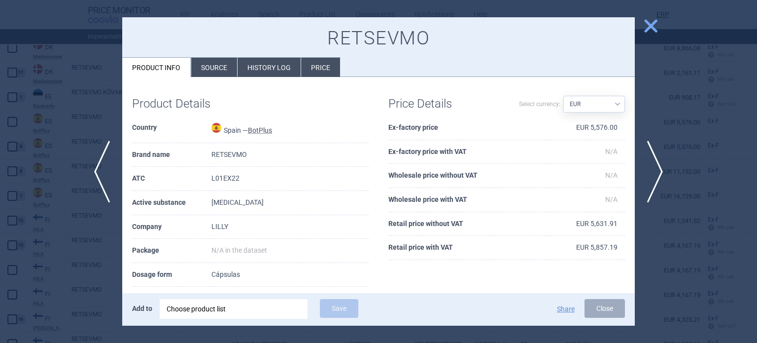
click at [219, 69] on li "Source" at bounding box center [214, 67] width 46 height 19
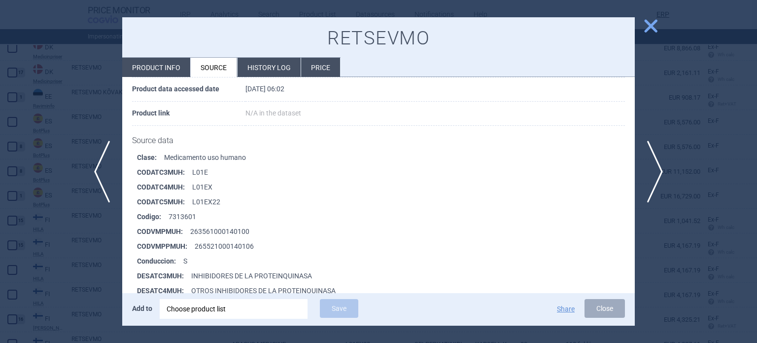
scroll to position [148, 0]
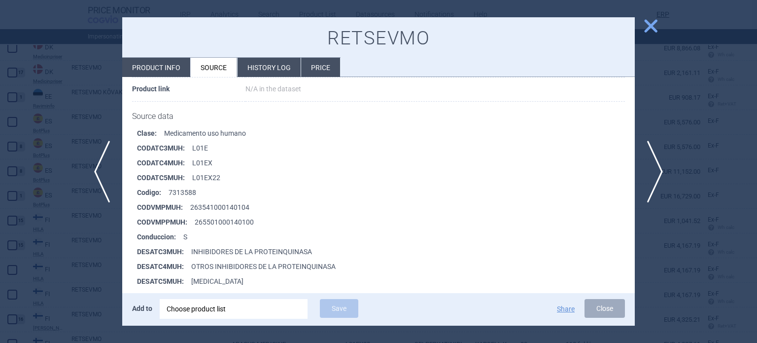
scroll to position [148, 0]
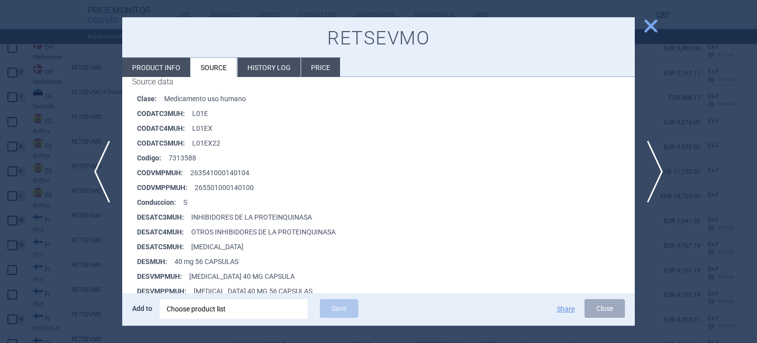
click at [31, 104] on div at bounding box center [378, 171] width 757 height 343
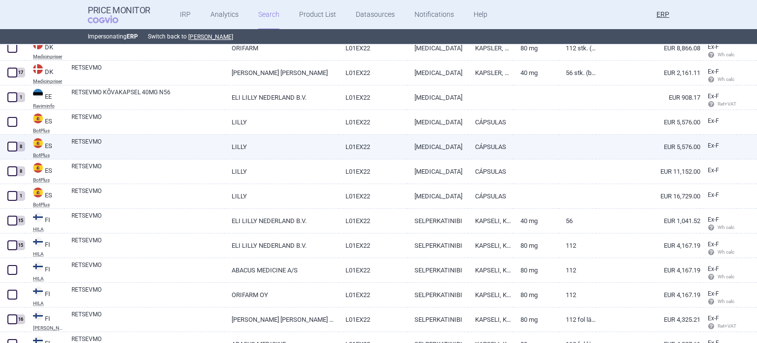
click at [14, 147] on span at bounding box center [12, 147] width 10 height 10
checkbox input "true"
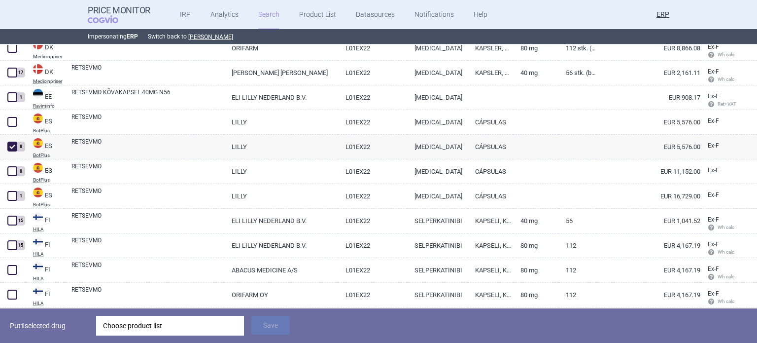
click at [173, 329] on div "Choose product list" at bounding box center [170, 326] width 134 height 20
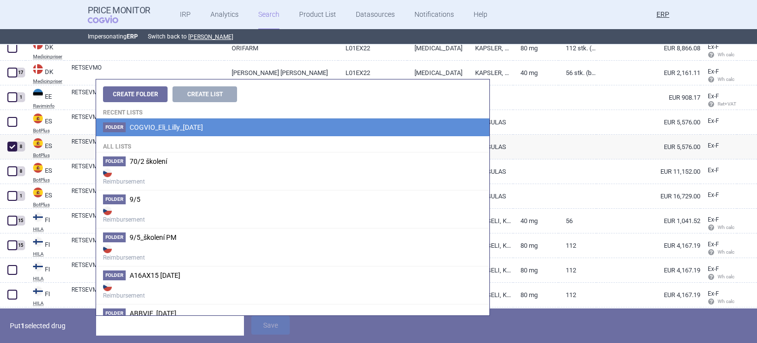
click at [195, 132] on li "Folder COGVIO_Eli_Lilly_06.10.2025" at bounding box center [292, 127] width 393 height 18
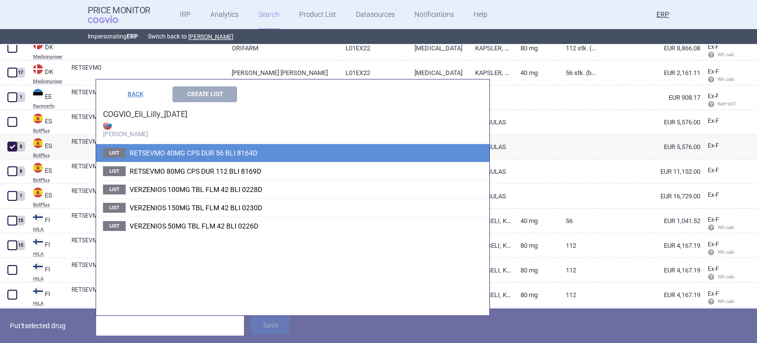
click at [189, 153] on span "RETSEVMO 40MG CPS DUR 56 BLI 8164D" at bounding box center [194, 153] width 128 height 8
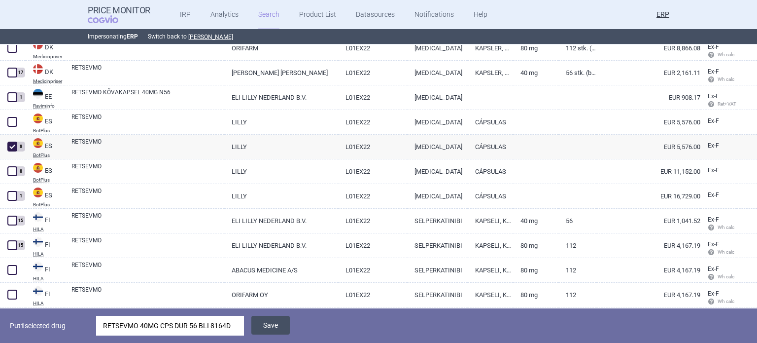
click at [280, 325] on button "Save" at bounding box center [270, 325] width 38 height 19
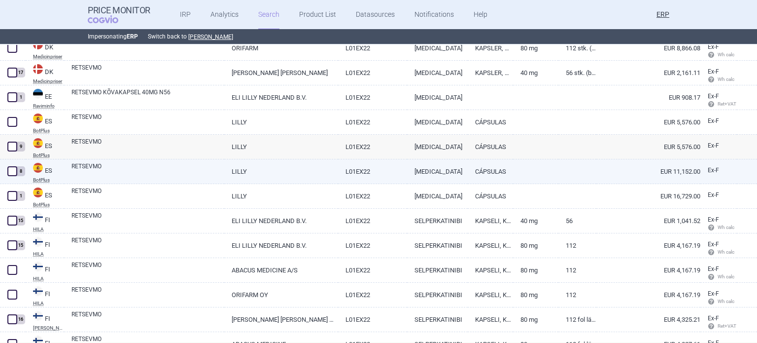
click at [182, 171] on link "RETSEVMO" at bounding box center [147, 171] width 153 height 18
select select "EUR"
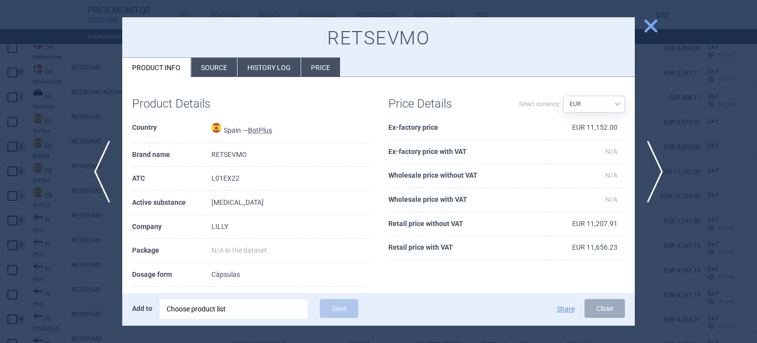
click at [211, 68] on li "Source" at bounding box center [214, 67] width 46 height 19
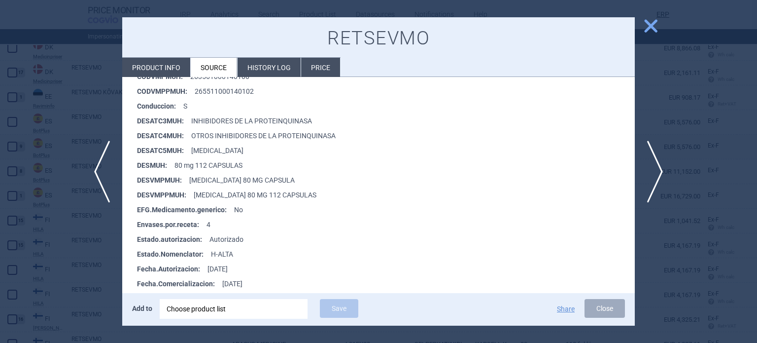
scroll to position [296, 0]
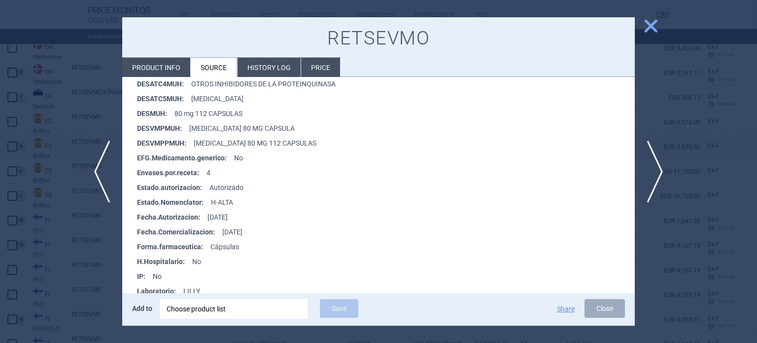
click at [0, 228] on div at bounding box center [378, 171] width 757 height 343
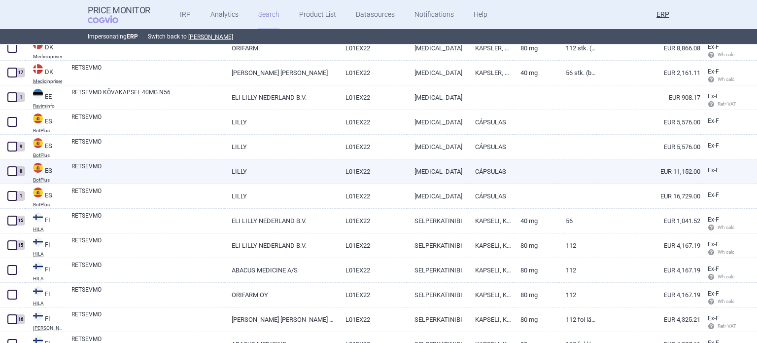
click at [9, 173] on span at bounding box center [12, 171] width 10 height 10
checkbox input "true"
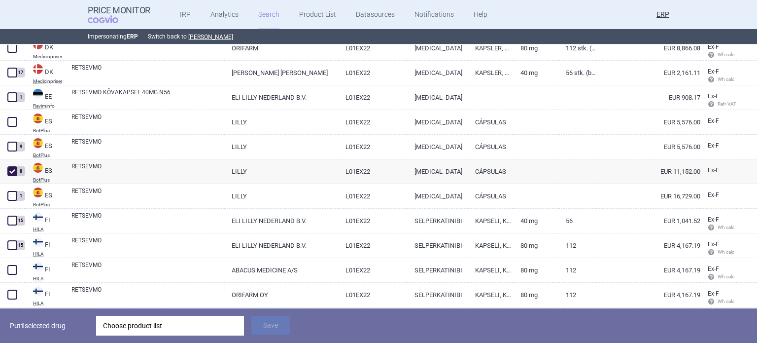
click at [173, 334] on div "Choose product list" at bounding box center [170, 326] width 134 height 20
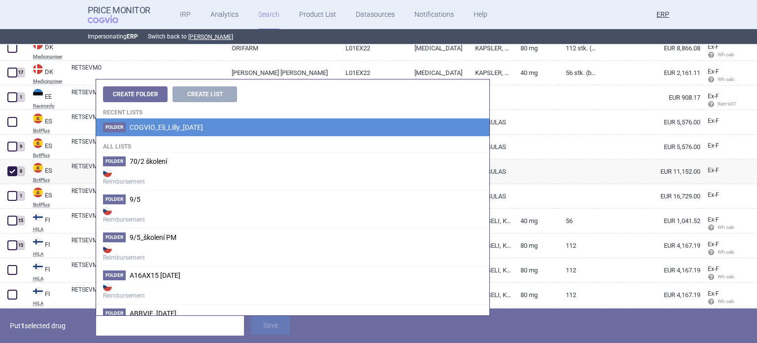
click at [190, 128] on span "COGVIO_Eli_Lilly_[DATE]" at bounding box center [166, 127] width 73 height 8
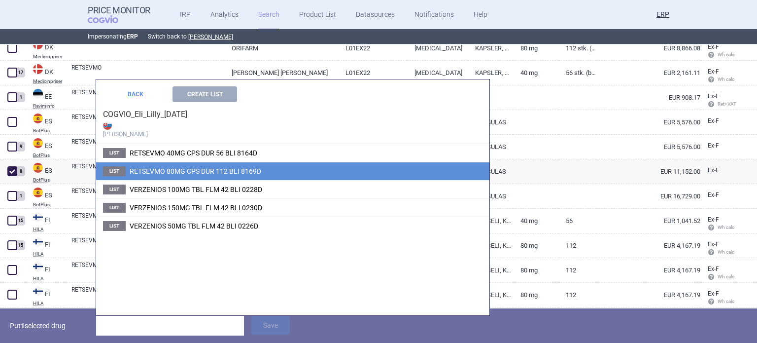
click at [201, 164] on li "List RETSEVMO 80MG CPS DUR 112 BLI 8169D" at bounding box center [292, 171] width 393 height 18
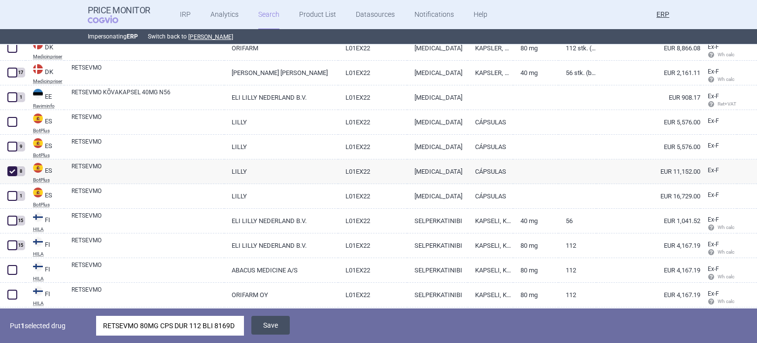
click at [270, 325] on button "Save" at bounding box center [270, 325] width 38 height 19
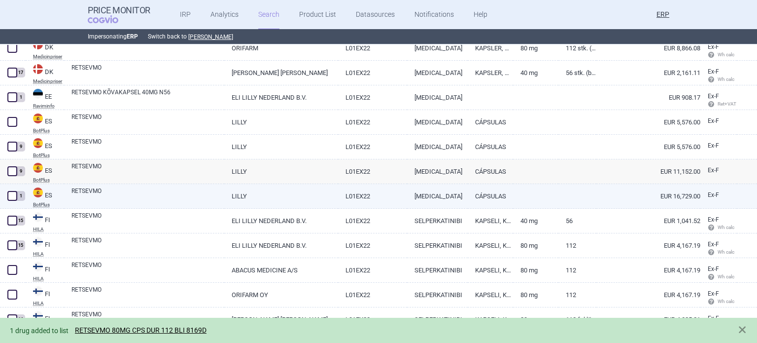
click at [177, 196] on link "RETSEVMO" at bounding box center [147, 195] width 153 height 18
select select "EUR"
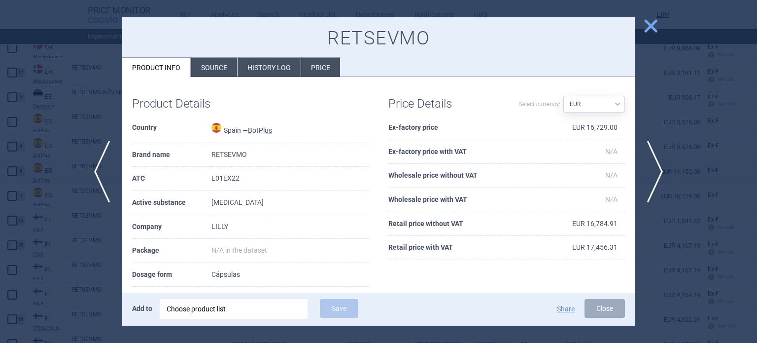
click at [227, 70] on li "Source" at bounding box center [214, 67] width 46 height 19
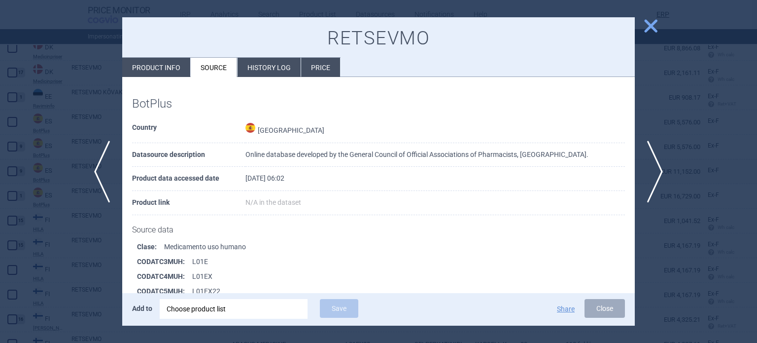
scroll to position [197, 0]
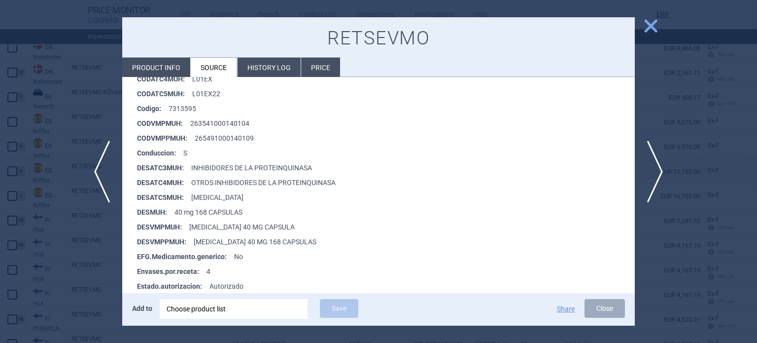
click at [47, 88] on div at bounding box center [378, 171] width 757 height 343
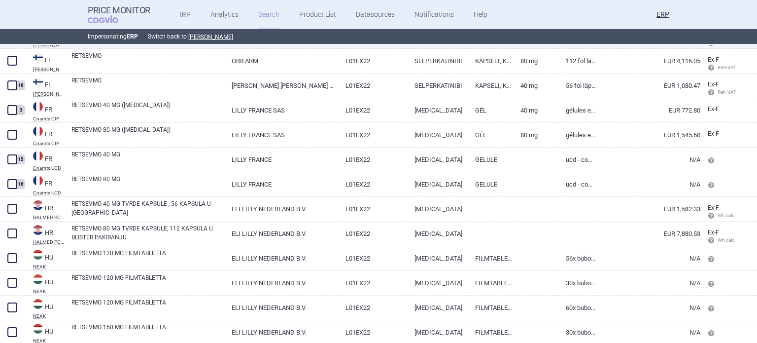
scroll to position [1146, 0]
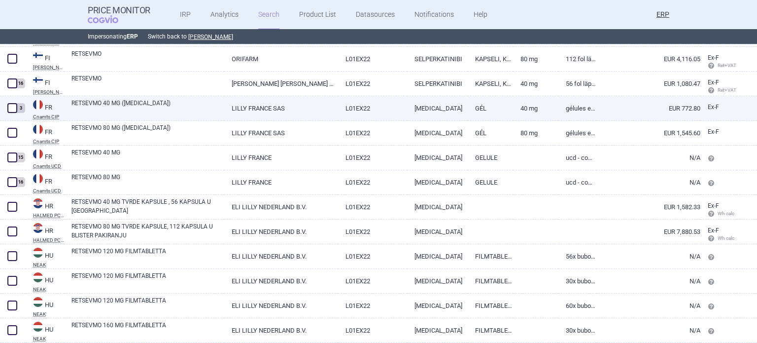
click at [411, 112] on link "[MEDICAL_DATA]" at bounding box center [437, 108] width 61 height 24
select select "EUR"
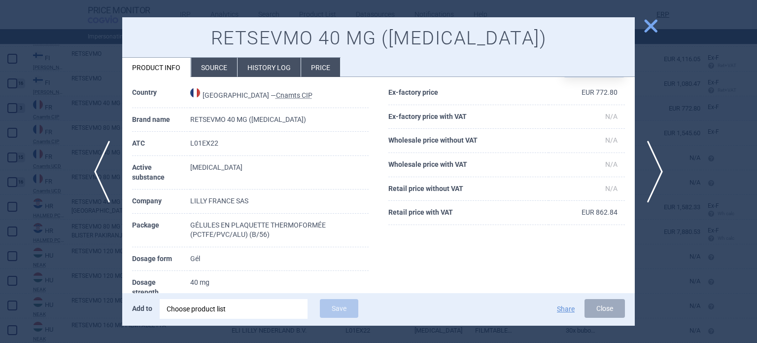
scroll to position [35, 0]
click at [102, 82] on div at bounding box center [378, 171] width 757 height 343
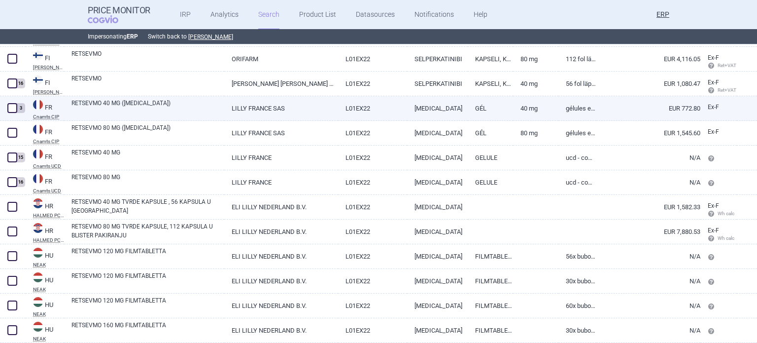
click at [9, 106] on span at bounding box center [12, 108] width 10 height 10
checkbox input "true"
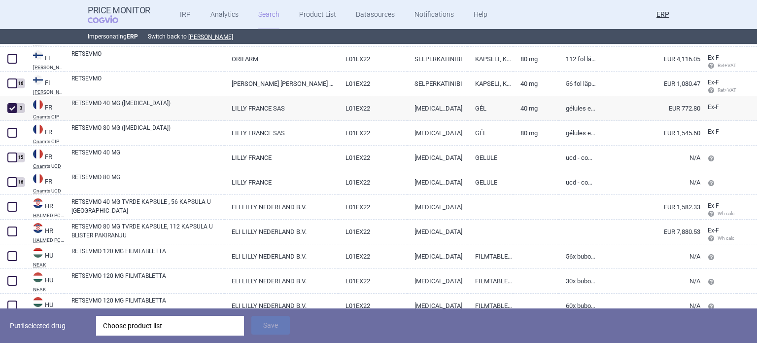
click at [170, 331] on div "Choose product list" at bounding box center [170, 326] width 134 height 20
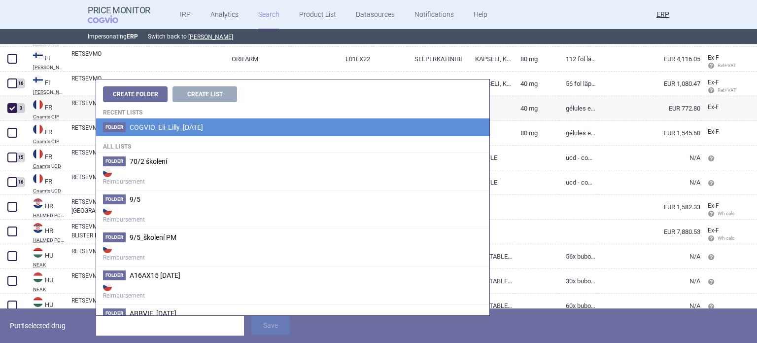
click at [247, 126] on li "Folder COGVIO_Eli_Lilly_06.10.2025" at bounding box center [292, 127] width 393 height 18
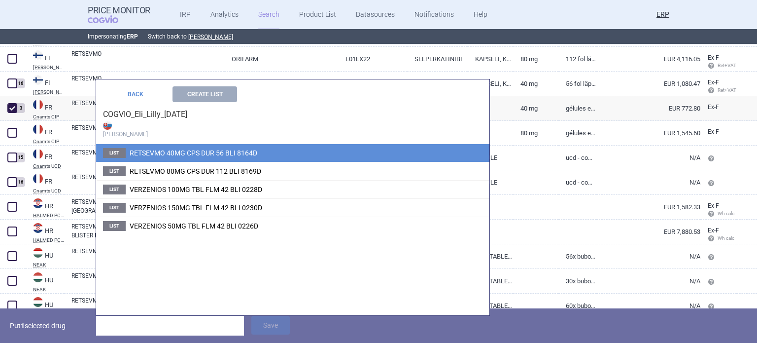
click at [235, 145] on li "List RETSEVMO 40MG CPS DUR 56 BLI 8164D" at bounding box center [292, 153] width 393 height 18
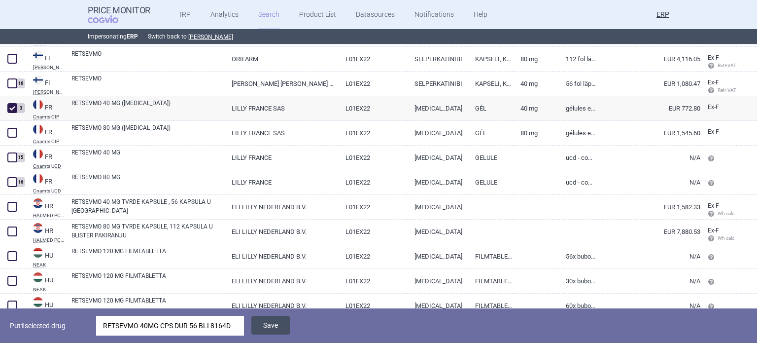
click at [260, 320] on button "Save" at bounding box center [270, 325] width 38 height 19
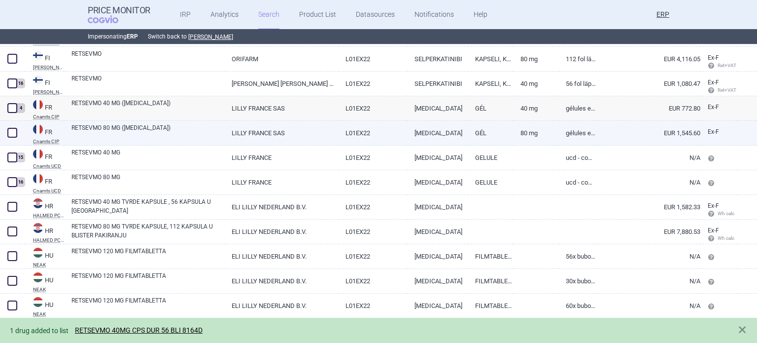
click at [164, 127] on link "RETSEVMO 80 MG (SELPERCATINIB)" at bounding box center [147, 132] width 153 height 18
select select "EUR"
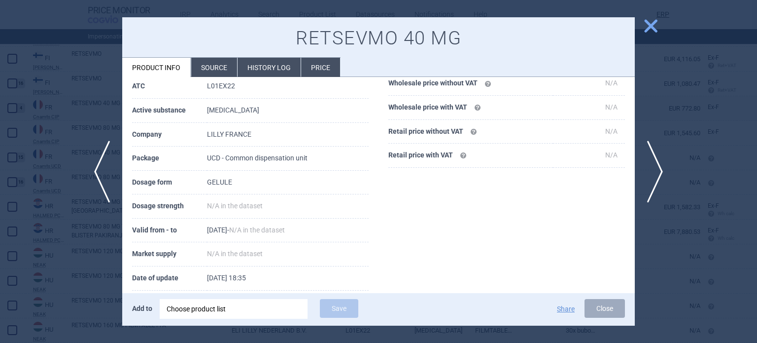
scroll to position [99, 0]
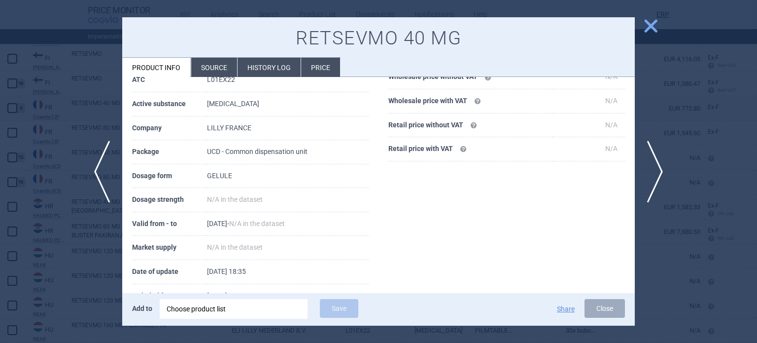
click at [9, 114] on div at bounding box center [378, 171] width 757 height 343
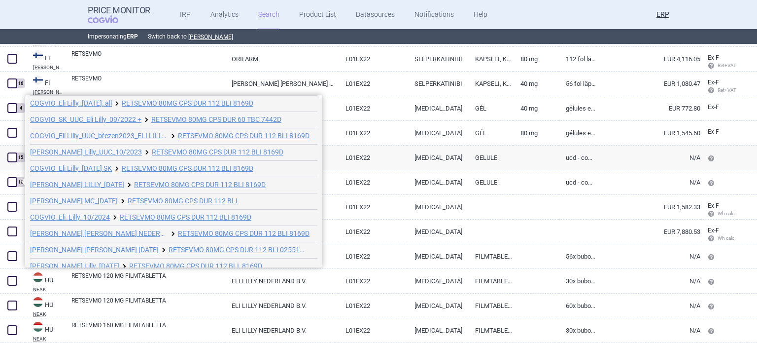
scroll to position [103, 0]
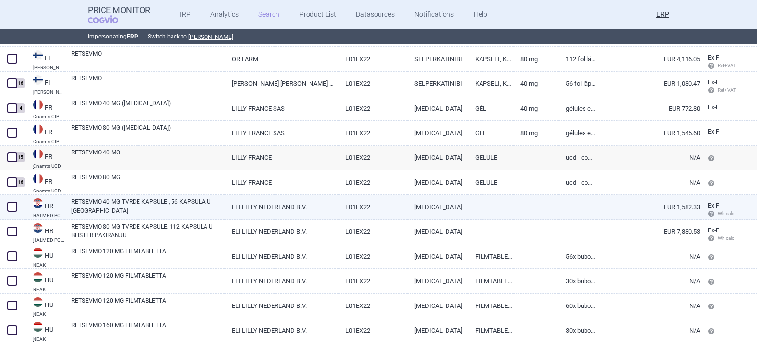
click at [89, 205] on link "RETSEVMO 40 MG TVRDE KAPSULE , 56 KAPSULA U BLISTERU" at bounding box center [147, 206] width 153 height 18
select select "EUR"
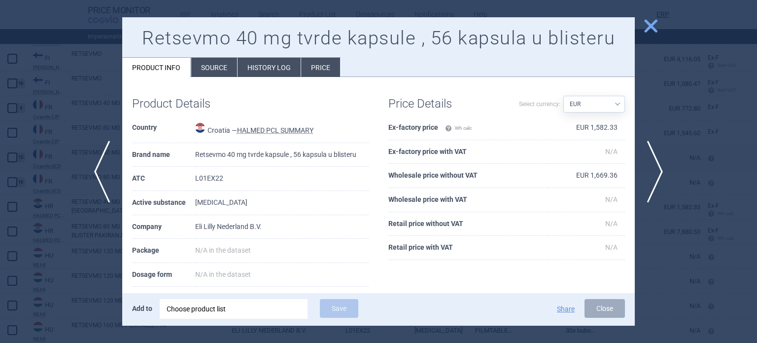
click at [35, 185] on div at bounding box center [378, 171] width 757 height 343
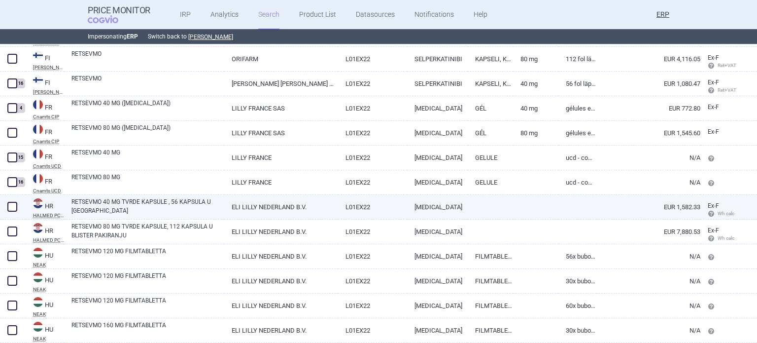
click at [7, 206] on span at bounding box center [12, 207] width 10 height 10
checkbox input "true"
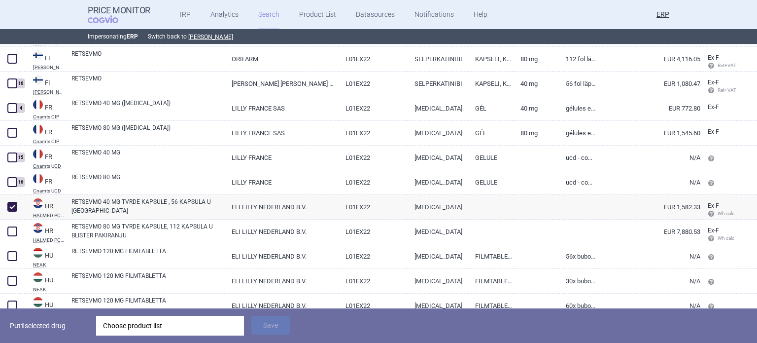
click at [125, 326] on div "Choose product list" at bounding box center [170, 326] width 134 height 20
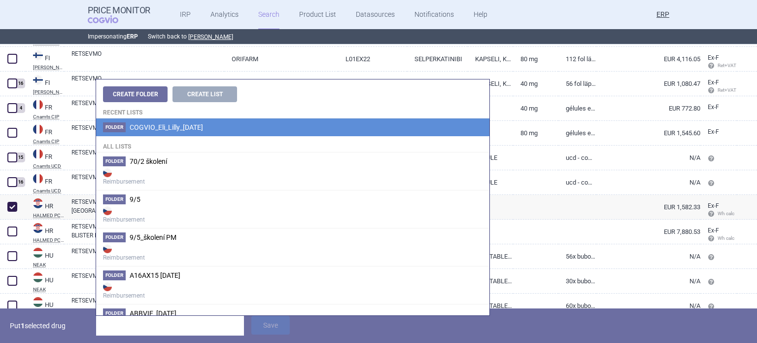
click at [203, 126] on span "COGVIO_Eli_Lilly_[DATE]" at bounding box center [166, 127] width 73 height 8
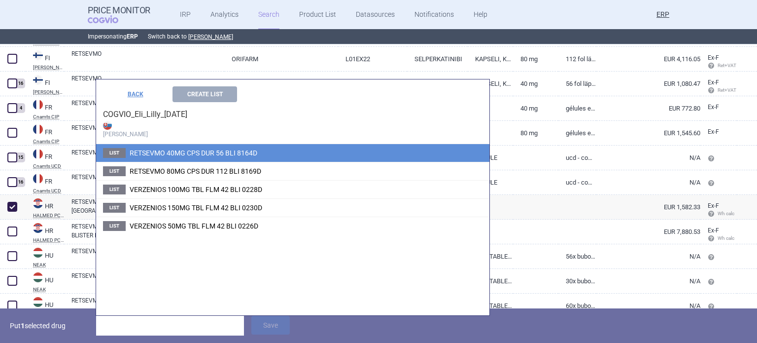
click at [217, 149] on span "RETSEVMO 40MG CPS DUR 56 BLI 8164D" at bounding box center [194, 153] width 128 height 8
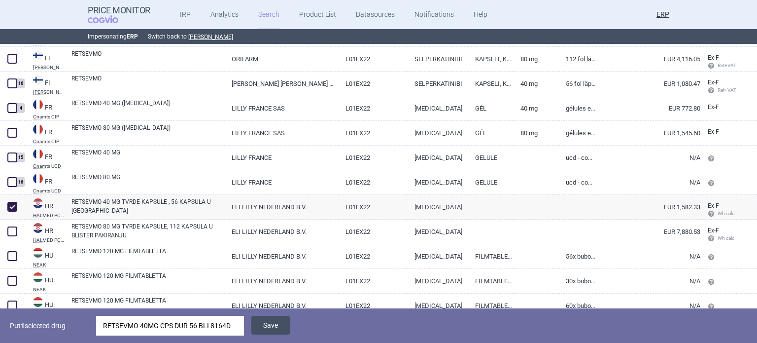
click at [272, 323] on button "Save" at bounding box center [270, 325] width 38 height 19
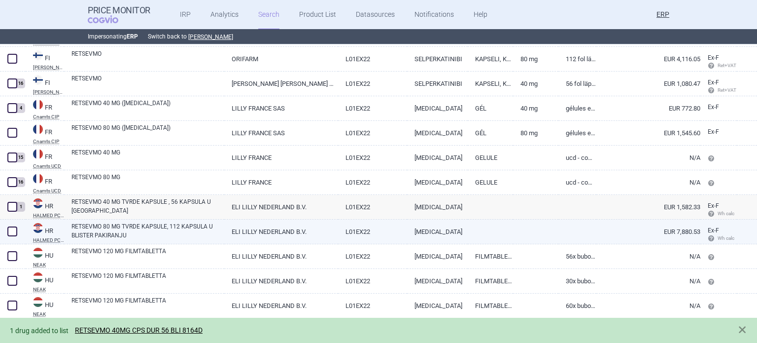
click at [14, 228] on span at bounding box center [12, 231] width 10 height 10
checkbox input "true"
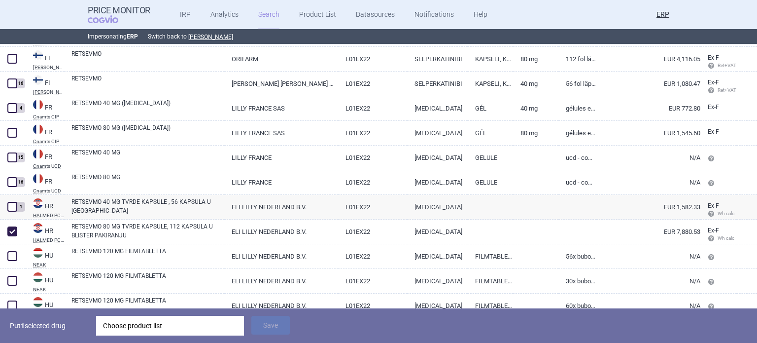
click at [165, 328] on div "Choose product list" at bounding box center [170, 326] width 134 height 20
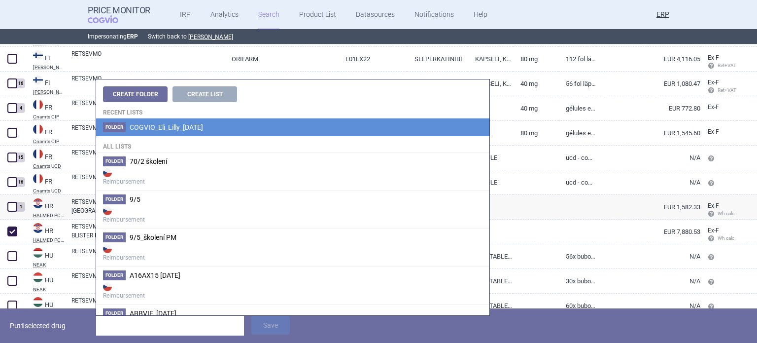
click at [216, 120] on li "Folder COGVIO_Eli_Lilly_06.10.2025" at bounding box center [292, 127] width 393 height 18
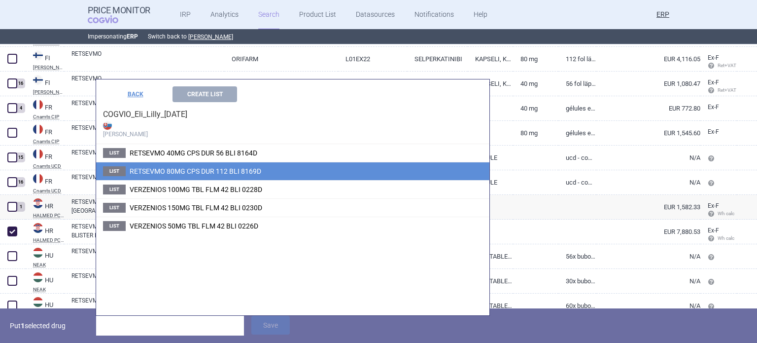
click at [203, 174] on span "RETSEVMO 80MG CPS DUR 112 BLI 8169D" at bounding box center [196, 171] width 132 height 8
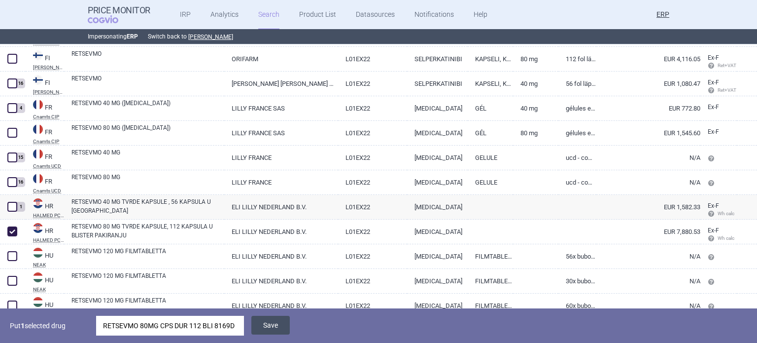
click at [269, 321] on button "Save" at bounding box center [270, 325] width 38 height 19
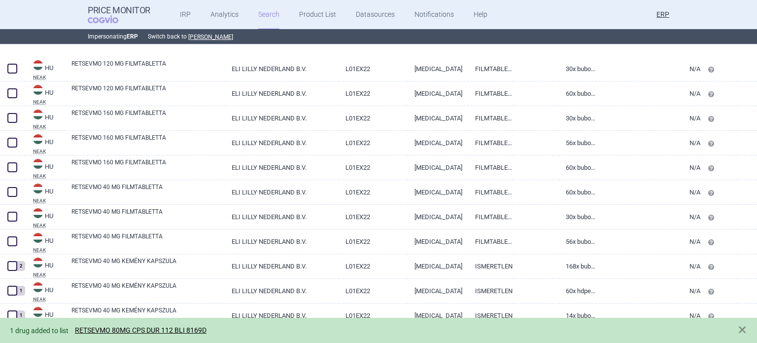
scroll to position [1413, 0]
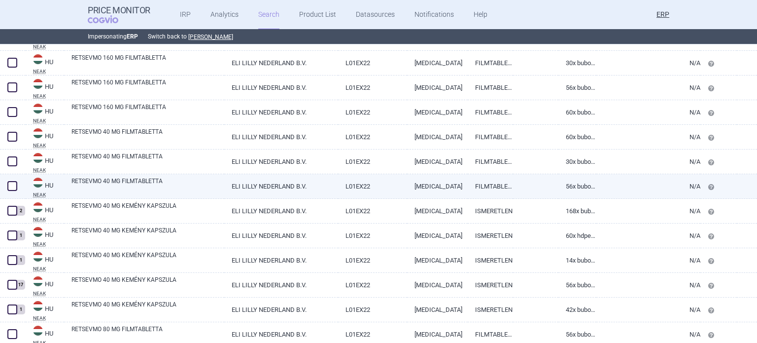
click at [12, 183] on span at bounding box center [12, 186] width 10 height 10
checkbox input "true"
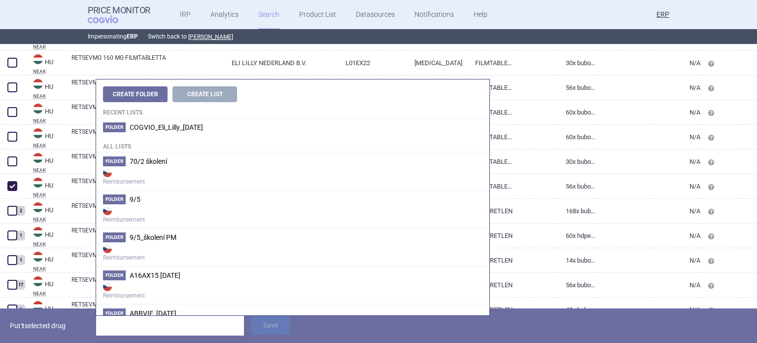
click at [202, 327] on input "search" at bounding box center [170, 326] width 148 height 20
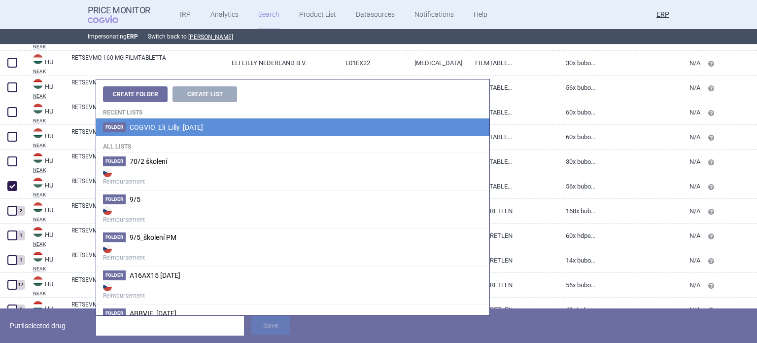
click at [172, 134] on li "Folder COGVIO_Eli_Lilly_06.10.2025" at bounding box center [292, 127] width 393 height 18
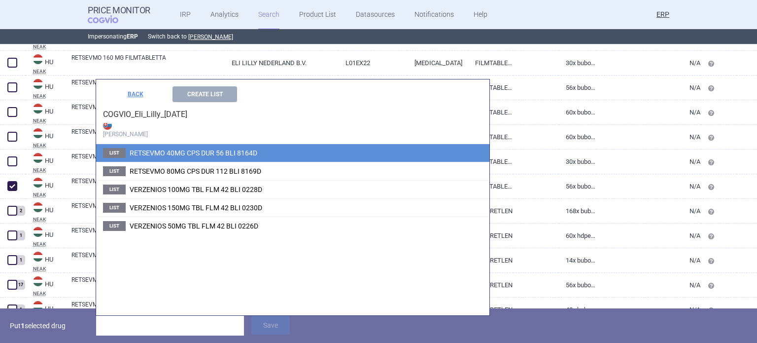
click at [177, 150] on span "RETSEVMO 40MG CPS DUR 56 BLI 8164D" at bounding box center [194, 153] width 128 height 8
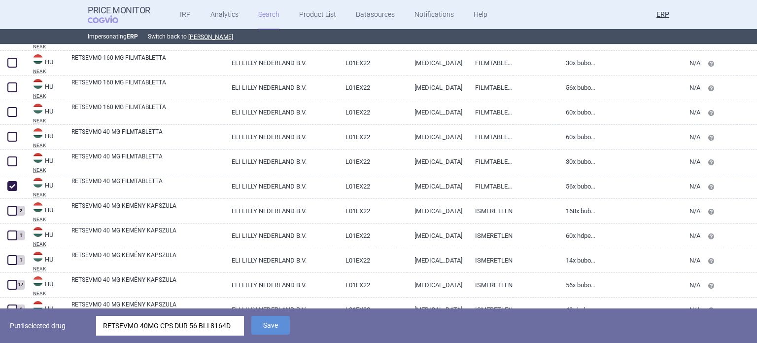
click at [274, 335] on span "Save" at bounding box center [270, 332] width 38 height 9
click at [269, 331] on button "Save" at bounding box center [270, 325] width 38 height 19
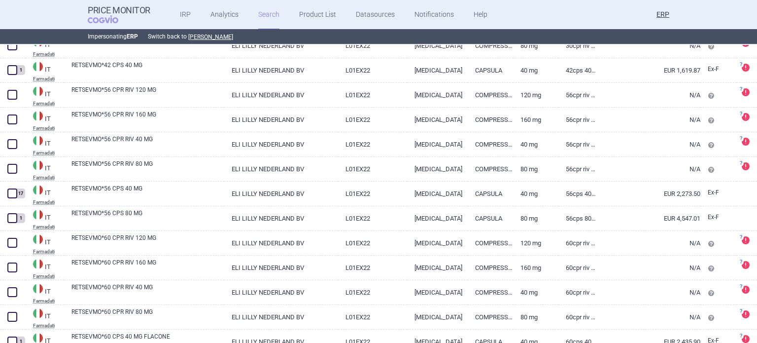
scroll to position [2146, 0]
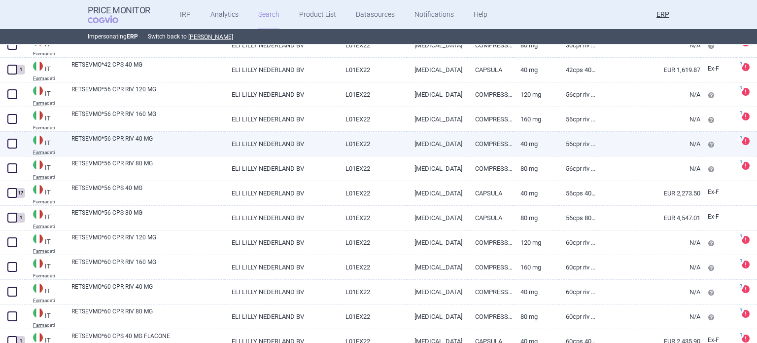
click at [8, 143] on span at bounding box center [12, 144] width 10 height 10
checkbox input "true"
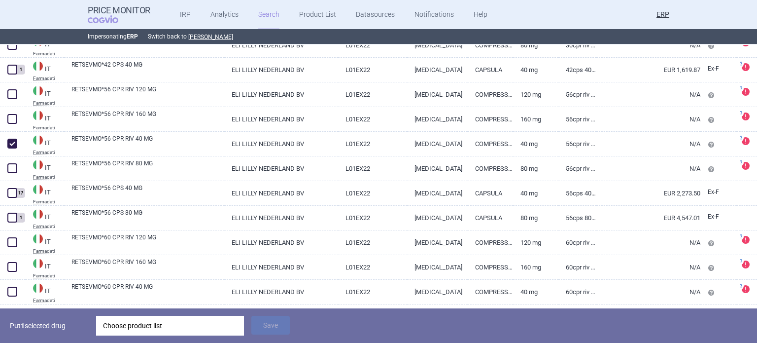
click at [155, 326] on div "Choose product list" at bounding box center [170, 326] width 134 height 20
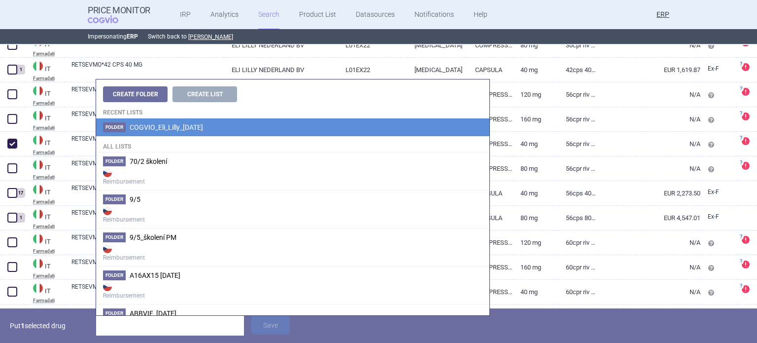
click at [250, 128] on li "Folder COGVIO_Eli_Lilly_06.10.2025" at bounding box center [292, 127] width 393 height 18
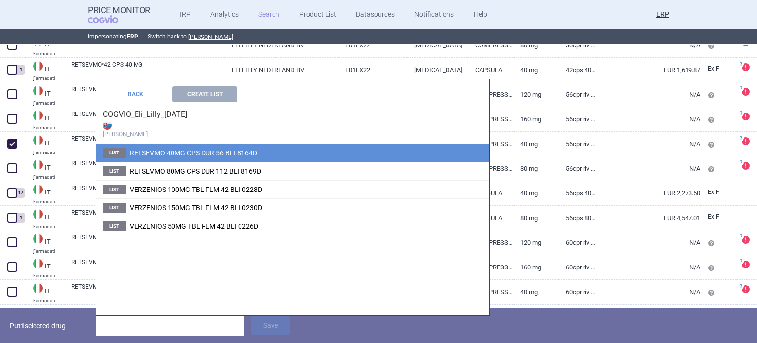
click at [249, 153] on span "RETSEVMO 40MG CPS DUR 56 BLI 8164D" at bounding box center [194, 153] width 128 height 8
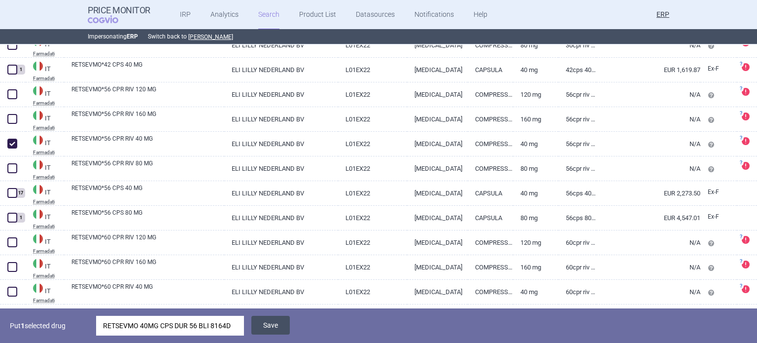
click at [273, 322] on button "Save" at bounding box center [270, 325] width 38 height 19
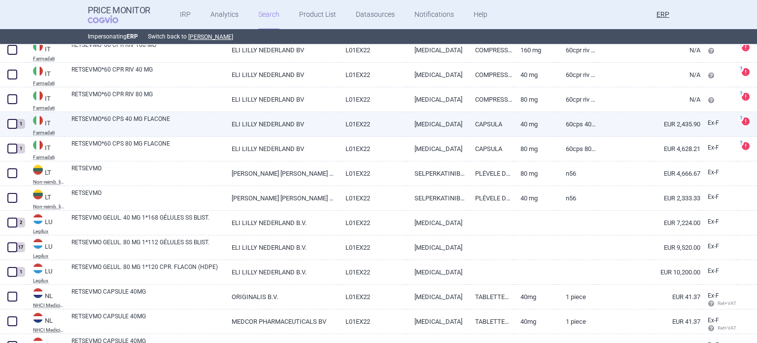
scroll to position [2364, 0]
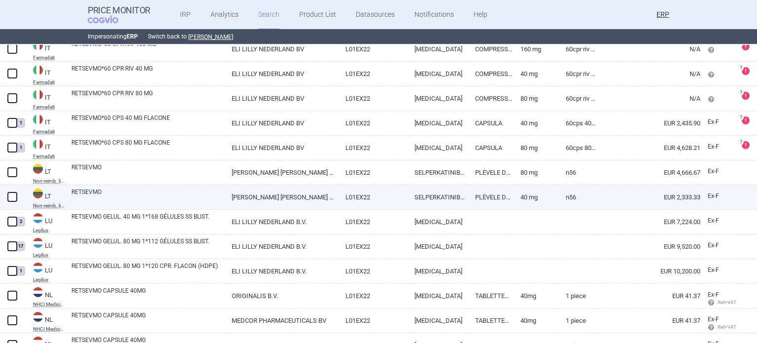
click at [10, 193] on span at bounding box center [12, 197] width 10 height 10
checkbox input "true"
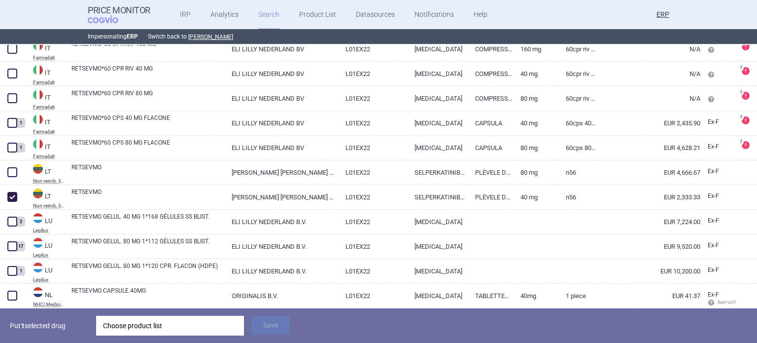
click at [157, 331] on div "Choose product list" at bounding box center [170, 326] width 134 height 20
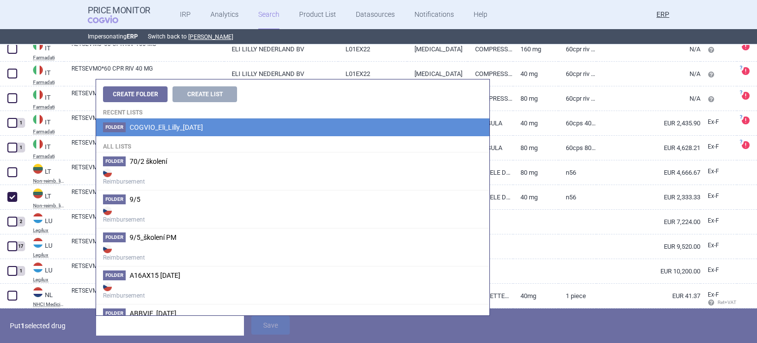
click at [178, 130] on span "COGVIO_Eli_Lilly_[DATE]" at bounding box center [166, 127] width 73 height 8
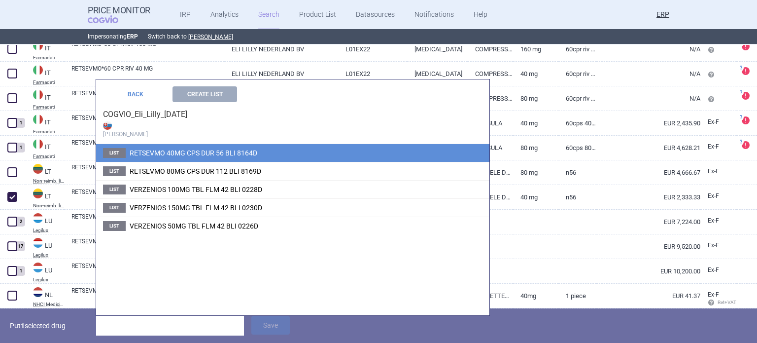
click at [179, 149] on span "RETSEVMO 40MG CPS DUR 56 BLI 8164D" at bounding box center [194, 153] width 128 height 8
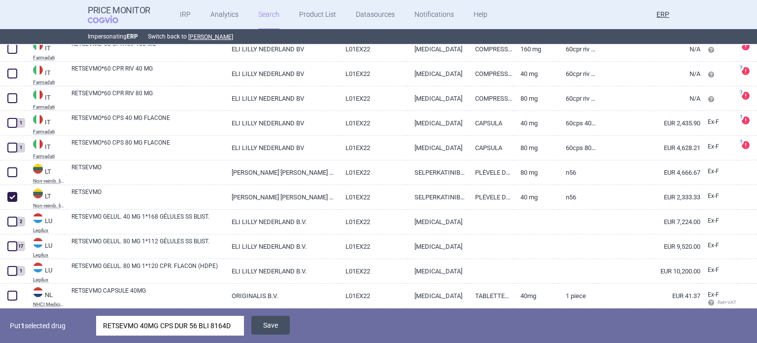
click at [267, 324] on button "Save" at bounding box center [270, 325] width 38 height 19
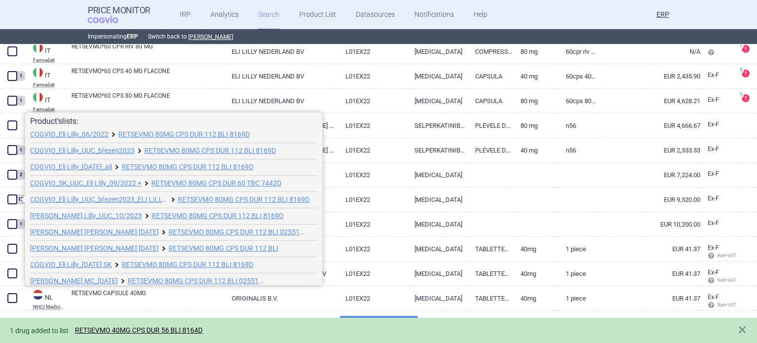
scroll to position [119, 0]
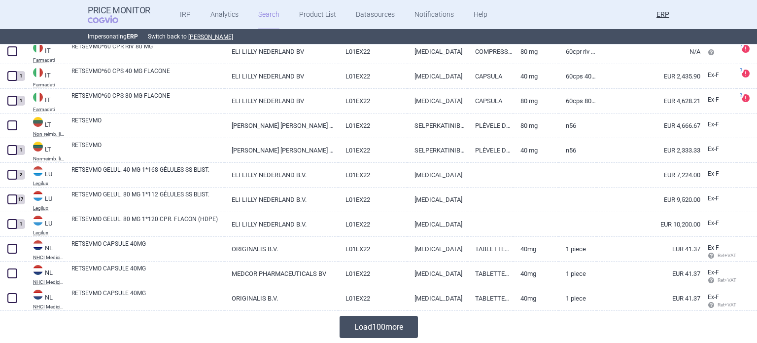
click at [343, 330] on button "Load 100 more" at bounding box center [379, 327] width 78 height 22
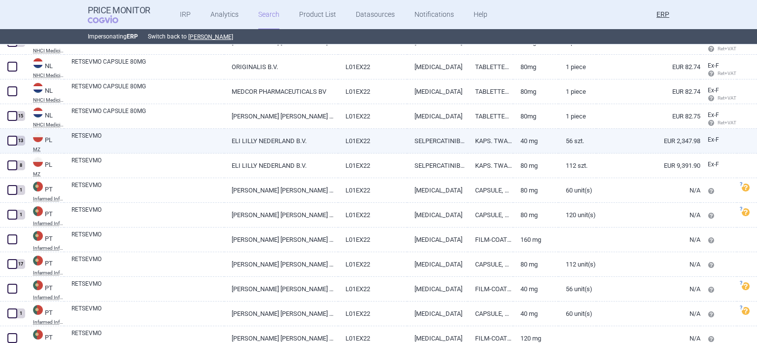
scroll to position [2692, 0]
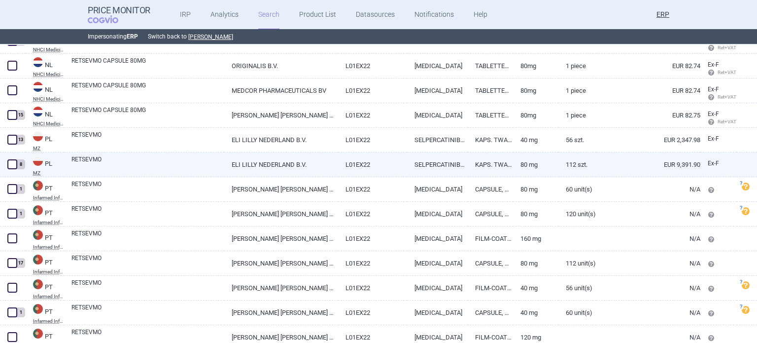
click at [11, 163] on span at bounding box center [12, 164] width 10 height 10
checkbox input "true"
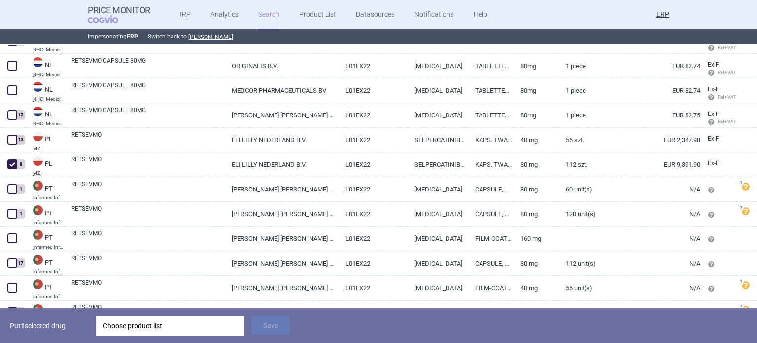
click at [153, 327] on div "Choose product list" at bounding box center [170, 326] width 134 height 20
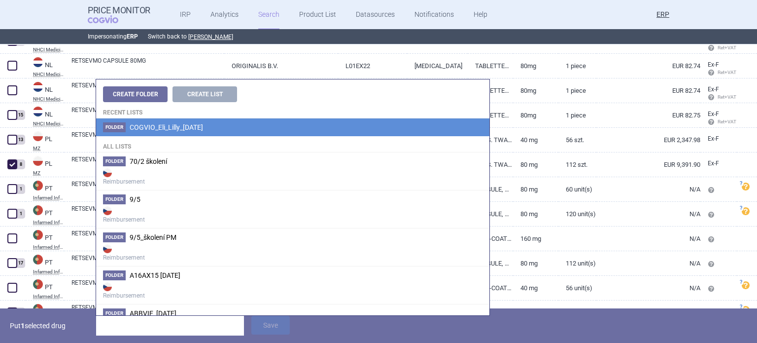
click at [311, 128] on li "Folder COGVIO_Eli_Lilly_06.10.2025" at bounding box center [292, 127] width 393 height 18
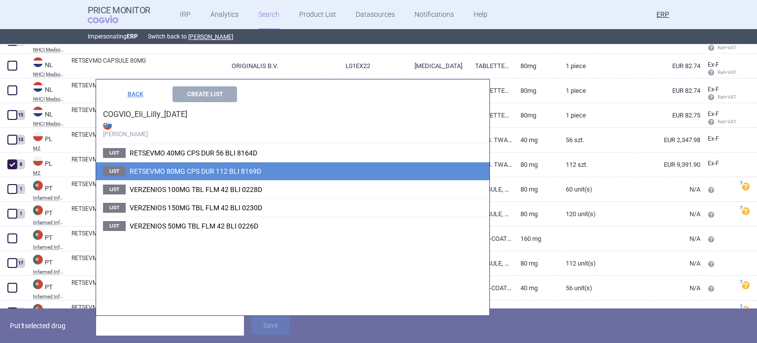
click at [276, 173] on li "List RETSEVMO 80MG CPS DUR 112 BLI 8169D" at bounding box center [292, 171] width 393 height 18
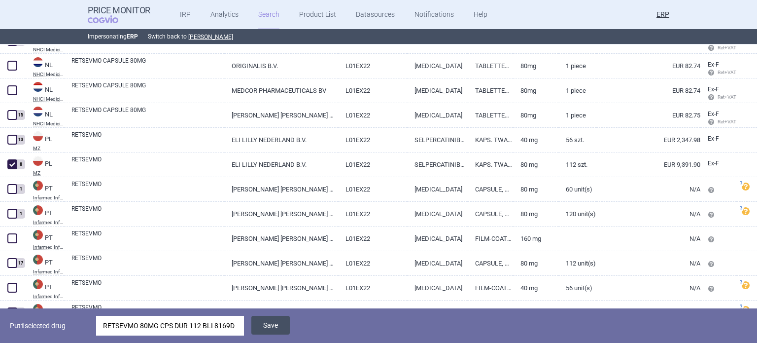
click at [278, 319] on button "Save" at bounding box center [270, 325] width 38 height 19
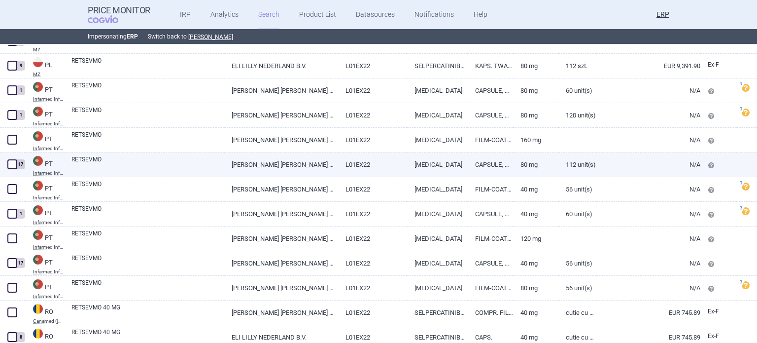
scroll to position [2840, 0]
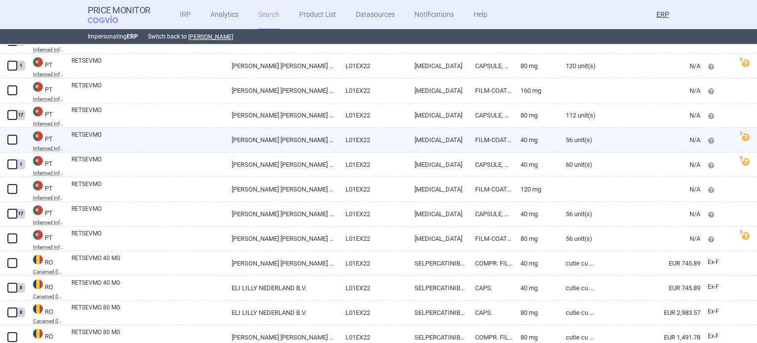
click at [12, 137] on span at bounding box center [12, 140] width 10 height 10
checkbox input "true"
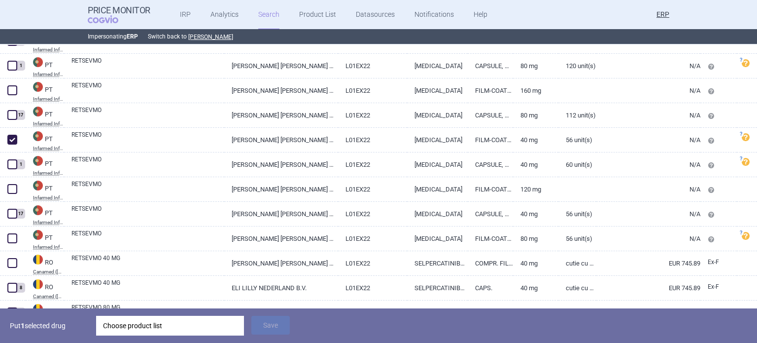
click at [204, 332] on div "Choose product list" at bounding box center [170, 326] width 134 height 20
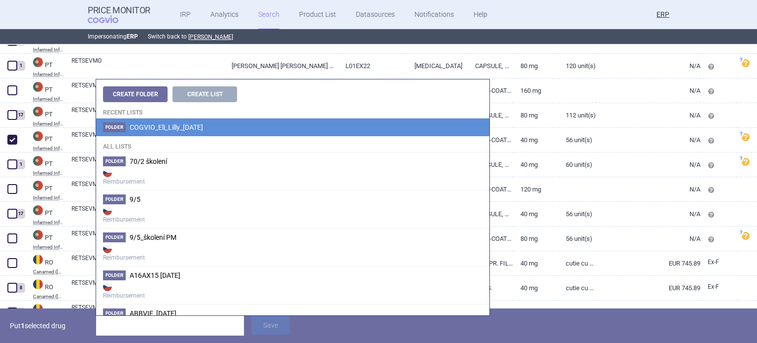
click at [237, 126] on li "Folder COGVIO_Eli_Lilly_06.10.2025" at bounding box center [292, 127] width 393 height 18
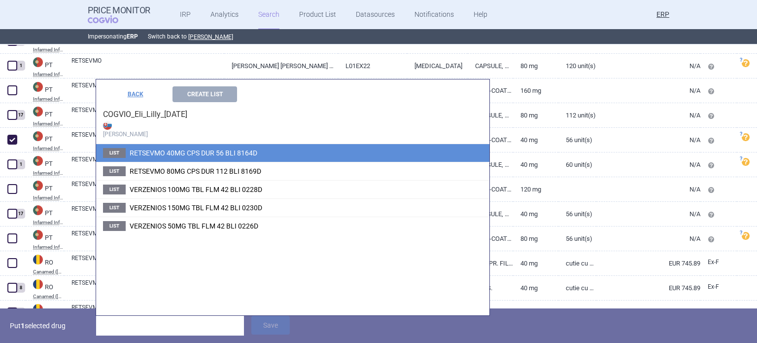
click at [240, 148] on li "List RETSEVMO 40MG CPS DUR 56 BLI 8164D" at bounding box center [292, 153] width 393 height 18
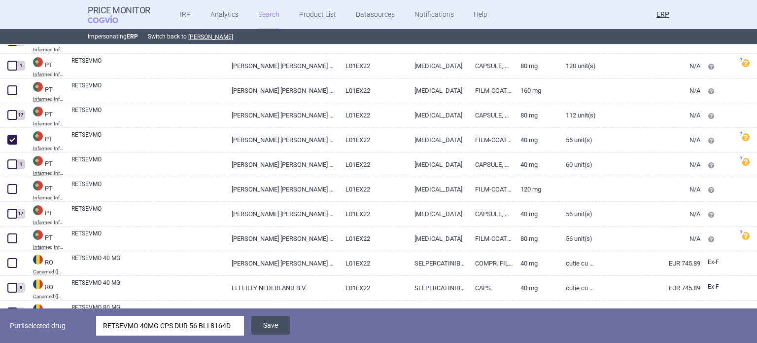
click at [273, 327] on button "Save" at bounding box center [270, 325] width 38 height 19
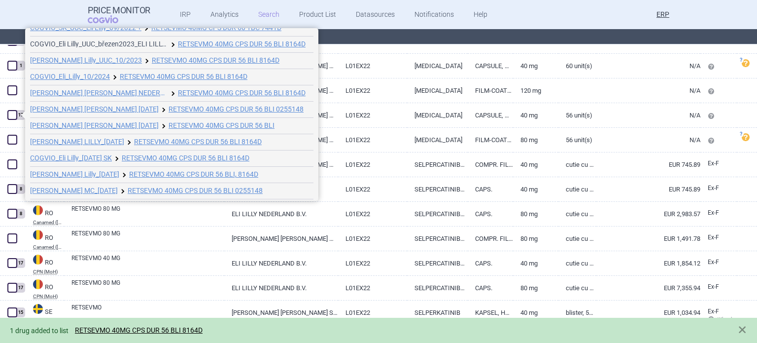
scroll to position [119, 0]
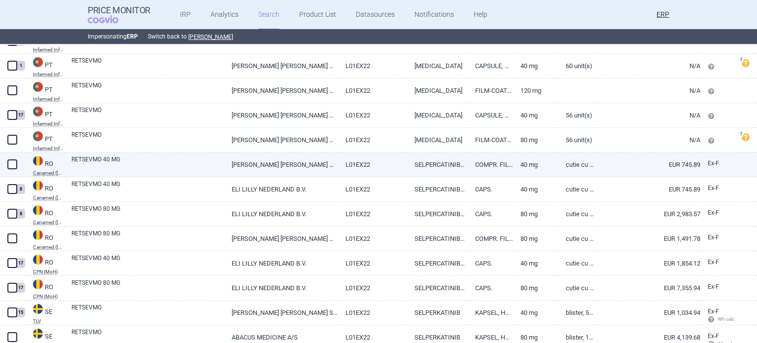
click at [357, 159] on link "L01EX22" at bounding box center [373, 164] width 70 height 24
select select "EUR"
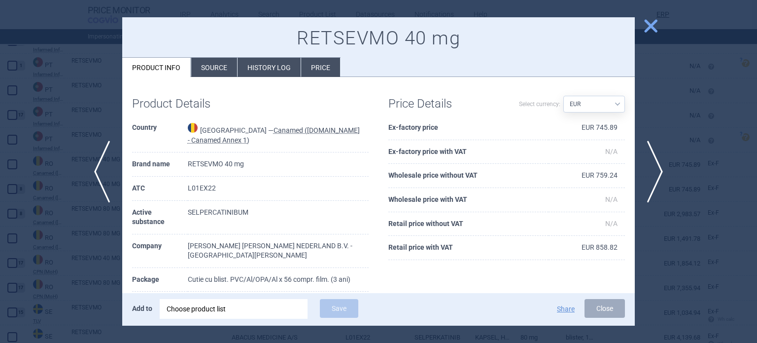
click at [0, 133] on div at bounding box center [378, 171] width 757 height 343
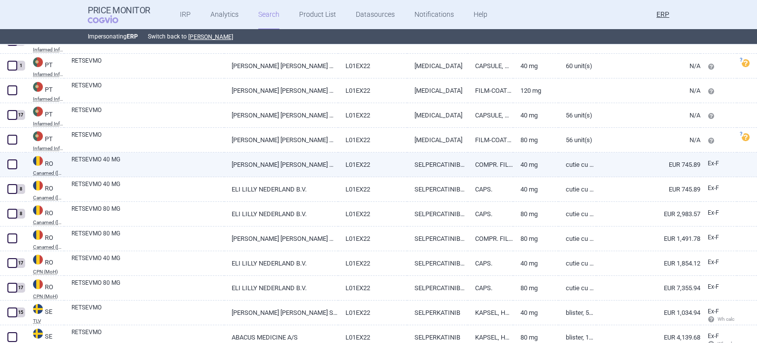
click at [11, 166] on span at bounding box center [12, 164] width 10 height 10
checkbox input "true"
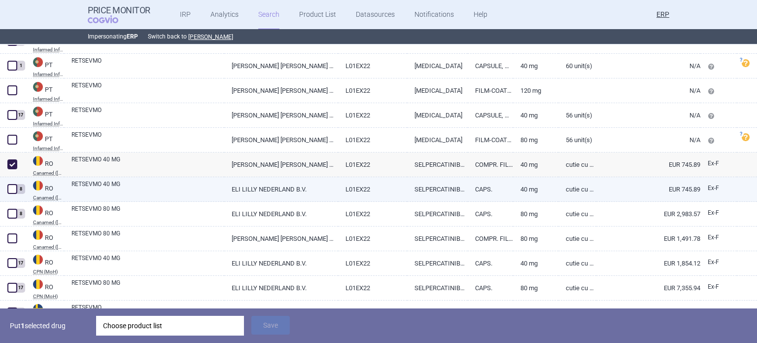
click at [106, 189] on link "RETSEVMO 40 MG" at bounding box center [147, 188] width 153 height 18
select select "EUR"
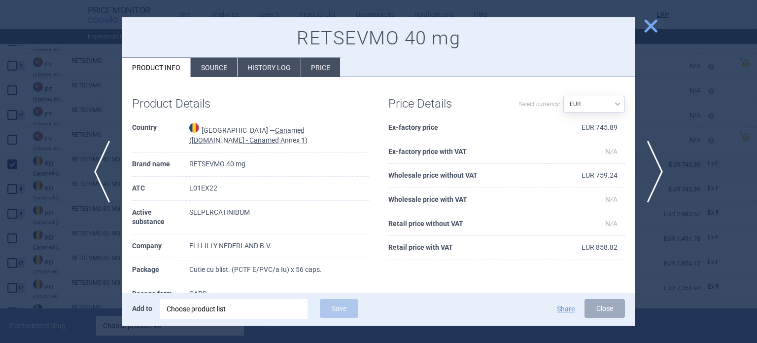
click at [61, 186] on div at bounding box center [378, 171] width 757 height 343
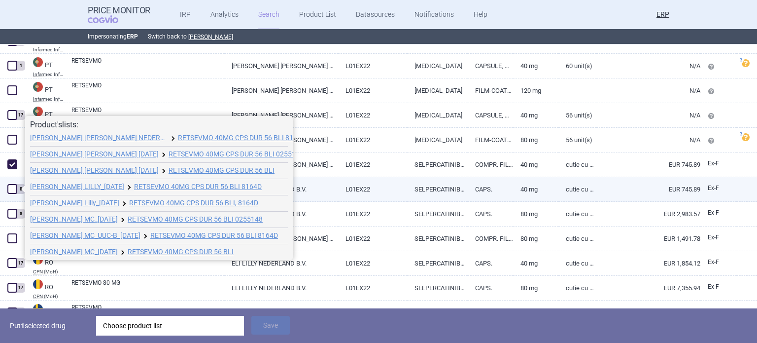
click at [13, 189] on span at bounding box center [12, 189] width 10 height 10
checkbox input "true"
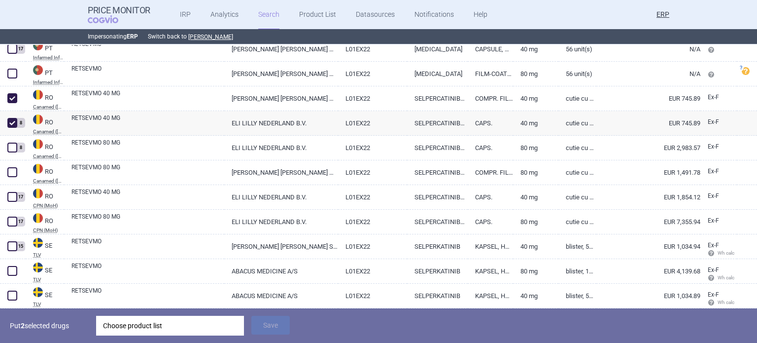
scroll to position [2988, 0]
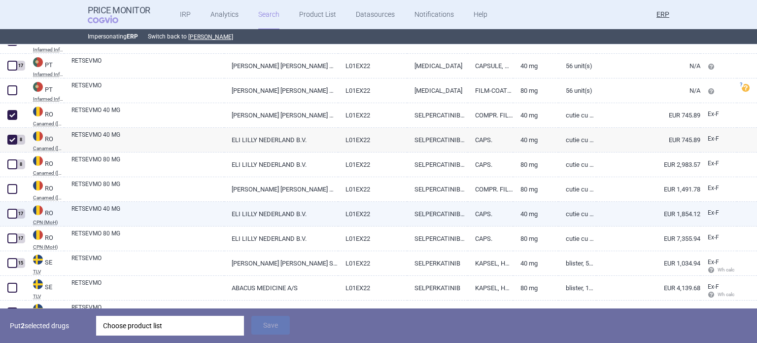
click at [218, 207] on link "RETSEVMO 40 MG" at bounding box center [147, 213] width 153 height 18
select select "EUR"
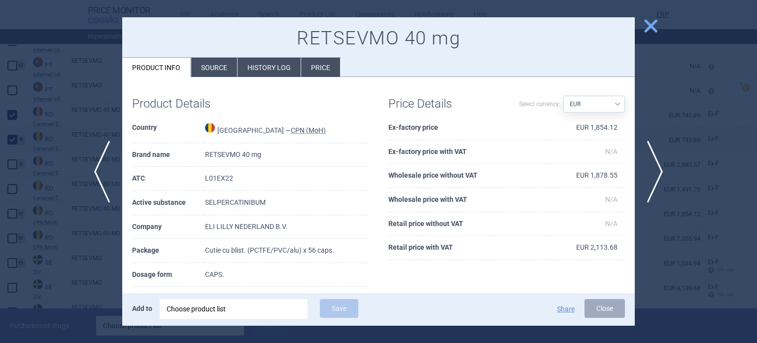
click at [0, 143] on div at bounding box center [378, 171] width 757 height 343
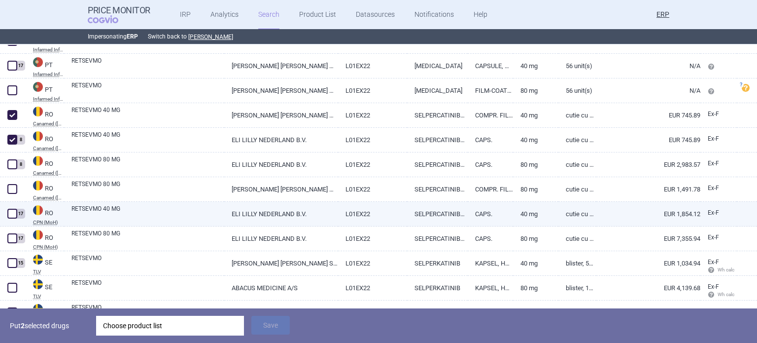
click at [9, 208] on span at bounding box center [12, 213] width 15 height 15
checkbox input "true"
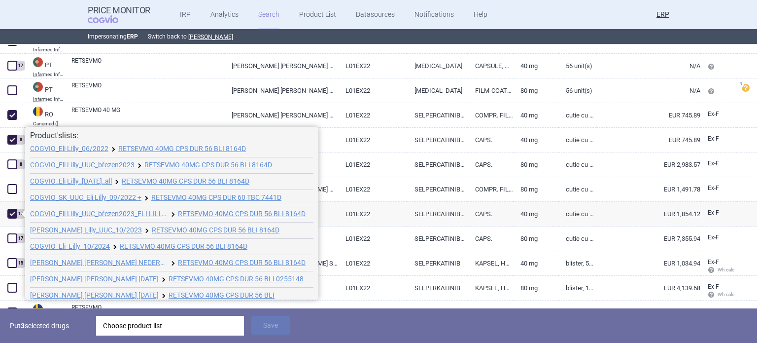
click at [180, 321] on div "Choose product list" at bounding box center [170, 326] width 134 height 20
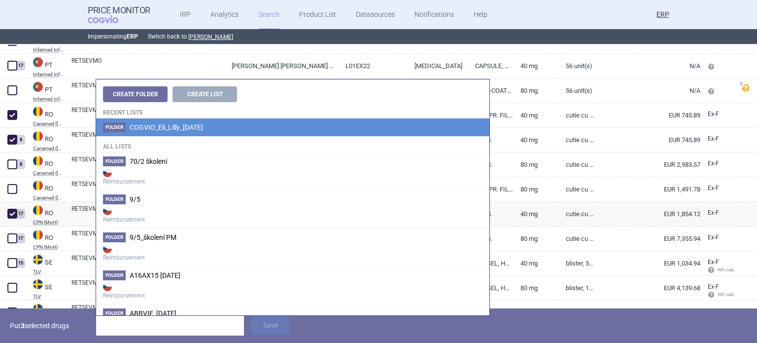
click at [211, 133] on li "Folder COGVIO_Eli_Lilly_06.10.2025" at bounding box center [292, 127] width 393 height 18
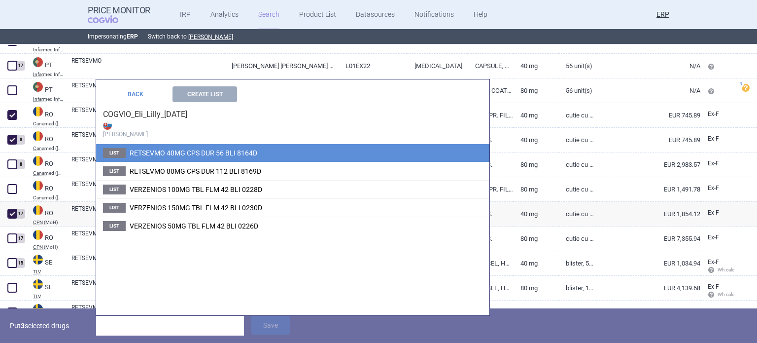
click at [208, 148] on li "List RETSEVMO 40MG CPS DUR 56 BLI 8164D" at bounding box center [292, 153] width 393 height 18
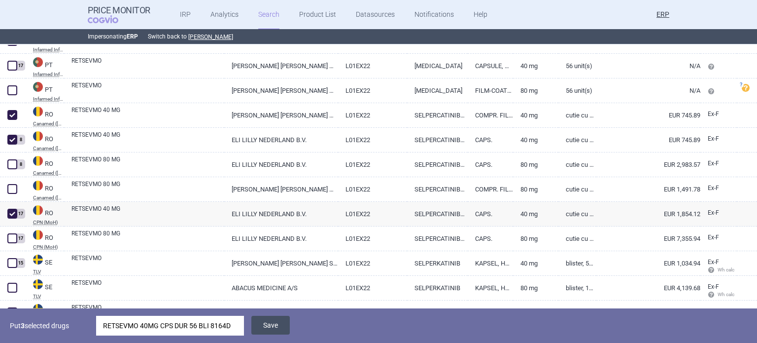
click at [277, 323] on button "Save" at bounding box center [270, 325] width 38 height 19
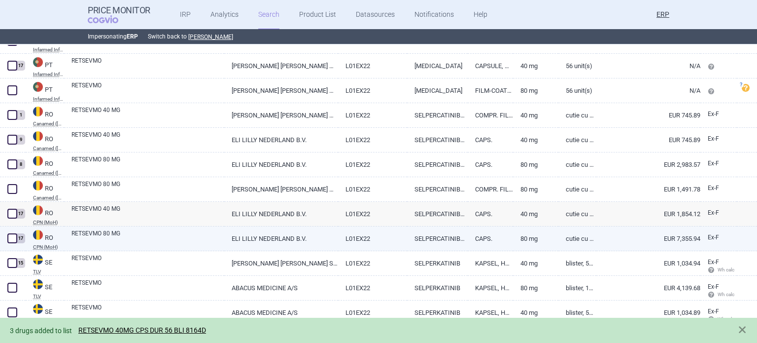
click at [134, 238] on link "RETSEVMO 80 MG" at bounding box center [147, 238] width 153 height 18
select select "EUR"
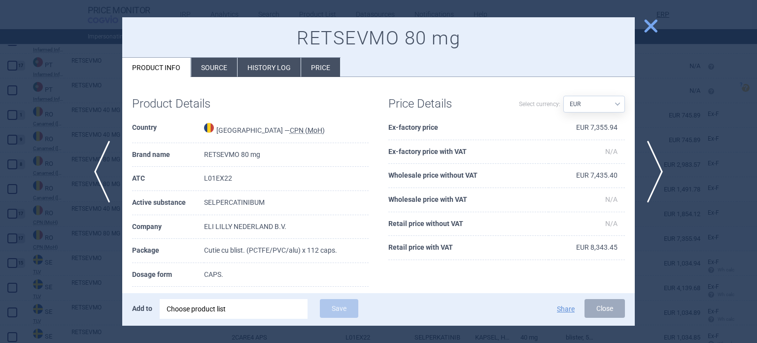
click at [96, 241] on div at bounding box center [378, 171] width 757 height 343
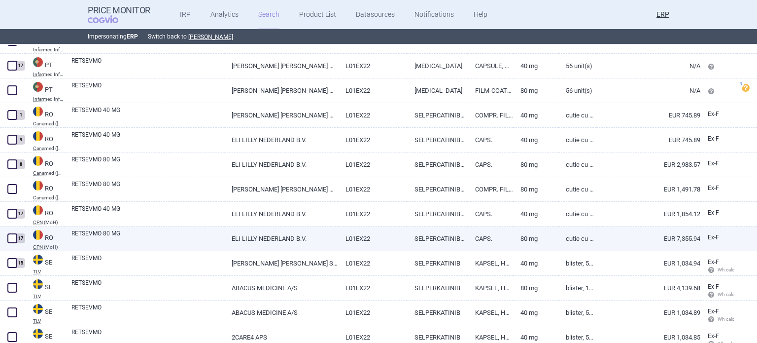
click at [9, 233] on span at bounding box center [12, 238] width 15 height 15
checkbox input "true"
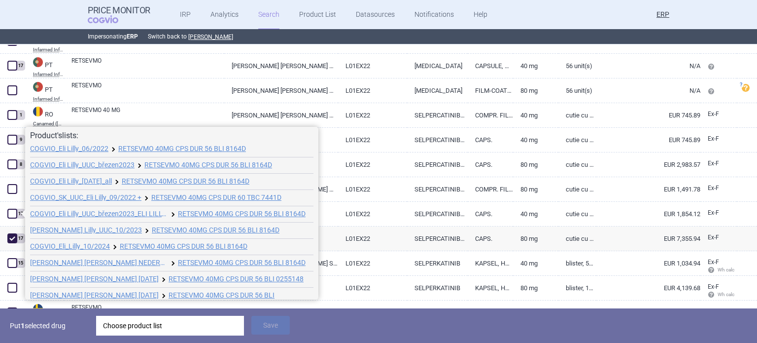
click at [100, 185] on li "COGVIO_Eli Lilly_13.10.2023_all RETSEVMO 40MG CPS DUR 56 BLI 8164D" at bounding box center [172, 181] width 284 height 16
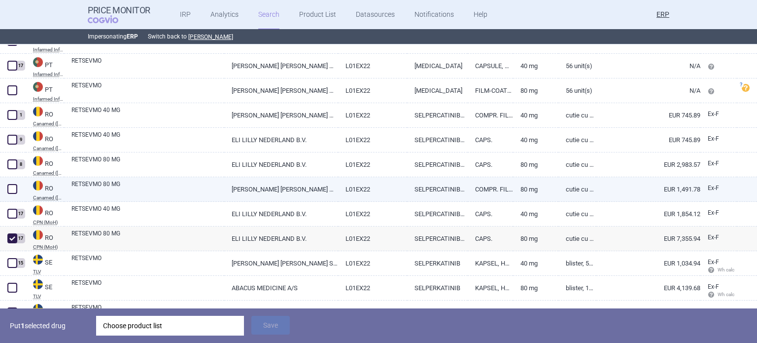
click at [101, 193] on link "RETSEVMO 80 MG" at bounding box center [147, 188] width 153 height 18
select select "EUR"
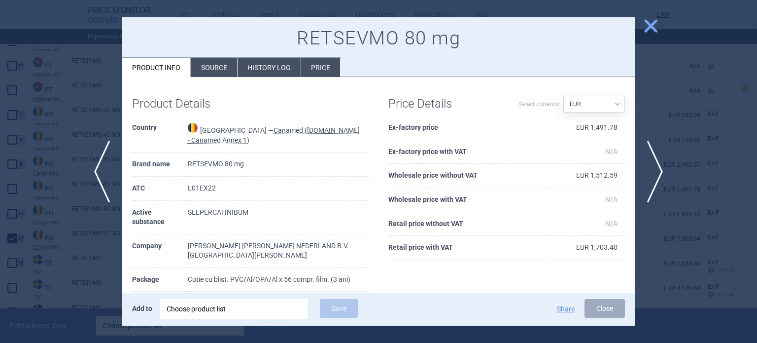
click at [48, 187] on div at bounding box center [378, 171] width 757 height 343
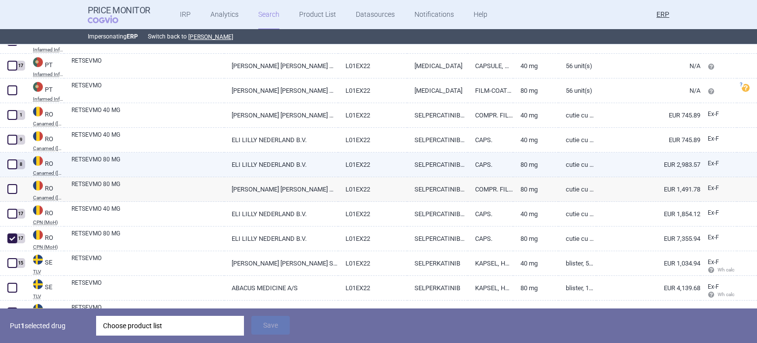
click at [104, 161] on link "RETSEVMO 80 MG" at bounding box center [147, 164] width 153 height 18
select select "EUR"
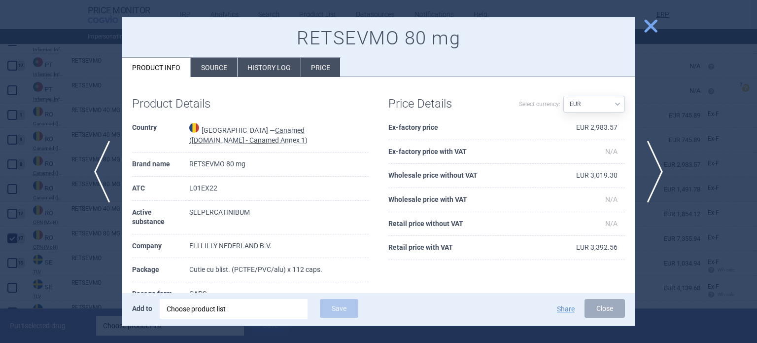
click at [79, 139] on div at bounding box center [378, 171] width 757 height 343
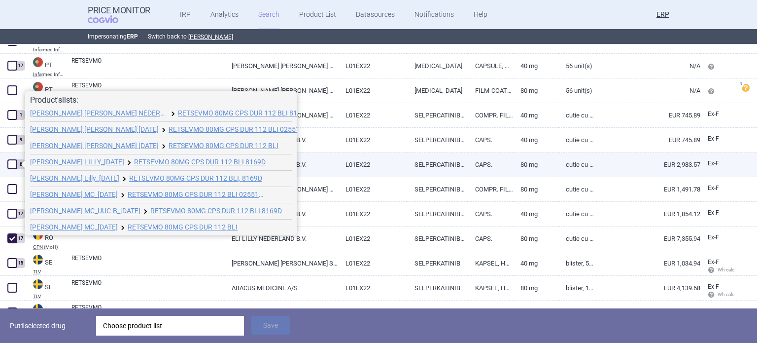
click at [10, 164] on span at bounding box center [12, 164] width 10 height 10
checkbox input "true"
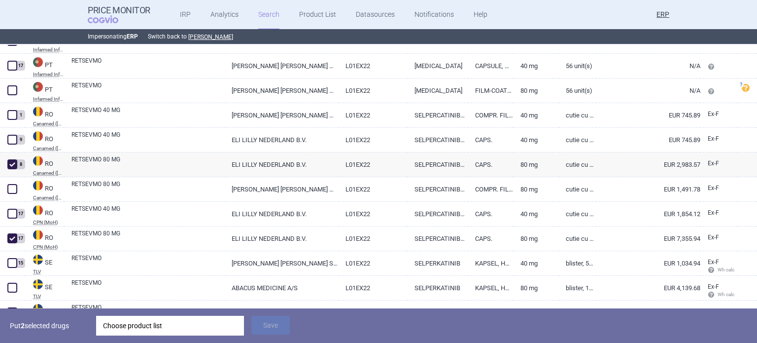
click at [159, 329] on div "Choose product list" at bounding box center [170, 326] width 134 height 20
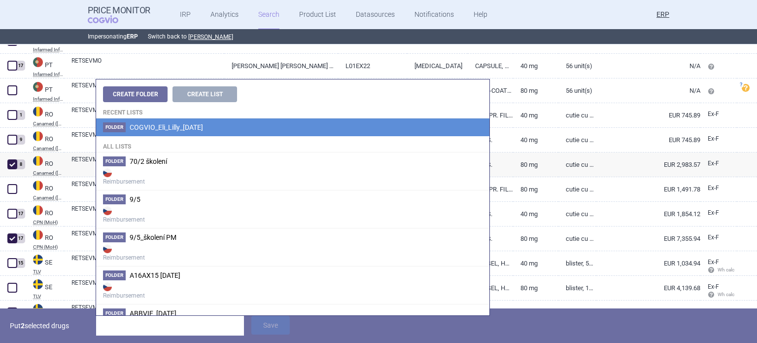
click at [231, 129] on li "Folder COGVIO_Eli_Lilly_06.10.2025" at bounding box center [292, 127] width 393 height 18
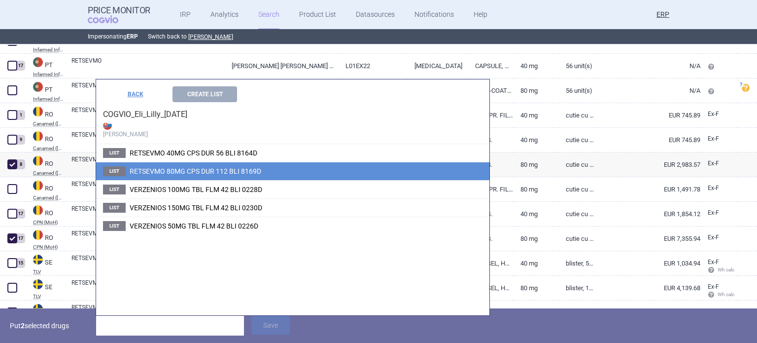
click at [250, 168] on span "RETSEVMO 80MG CPS DUR 112 BLI 8169D" at bounding box center [196, 171] width 132 height 8
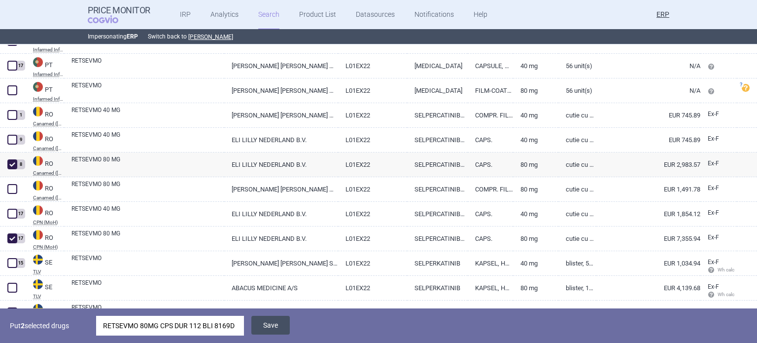
click at [271, 321] on button "Save" at bounding box center [270, 325] width 38 height 19
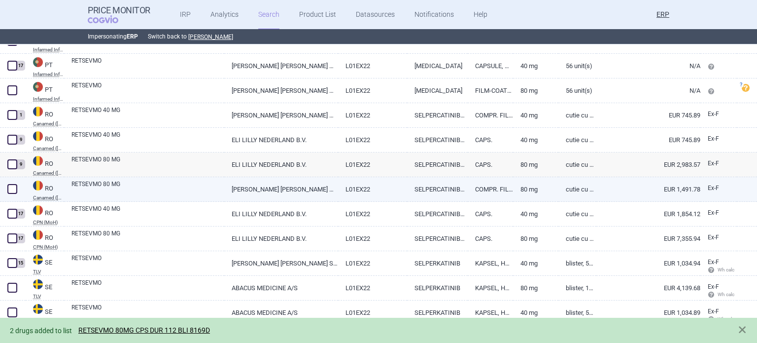
click at [127, 182] on link "RETSEVMO 80 MG" at bounding box center [147, 188] width 153 height 18
select select "EUR"
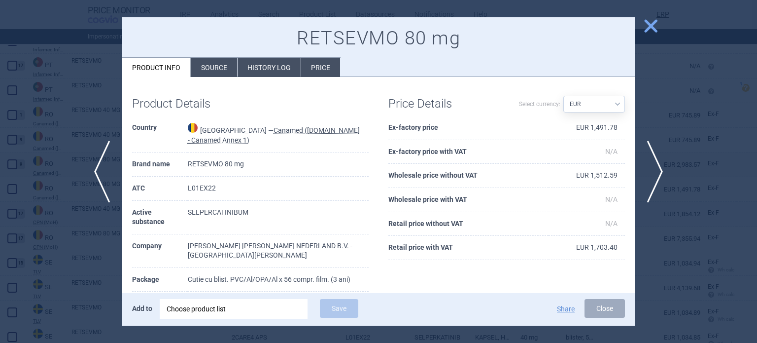
click at [70, 216] on div at bounding box center [378, 171] width 757 height 343
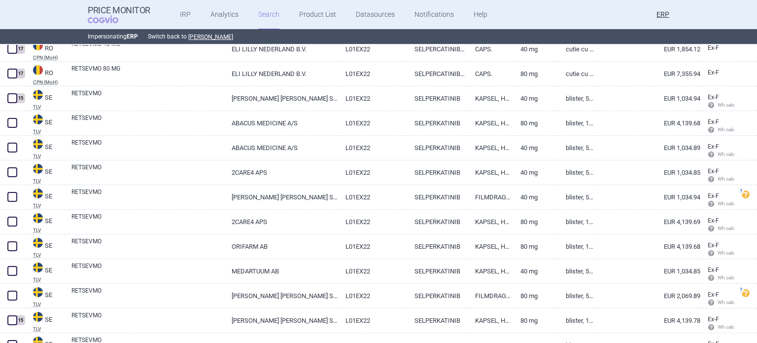
scroll to position [3136, 0]
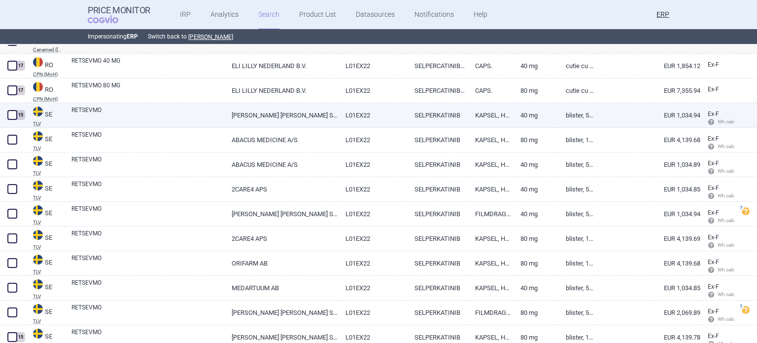
click at [172, 121] on link "RETSEVMO" at bounding box center [147, 115] width 153 height 18
select select "EUR"
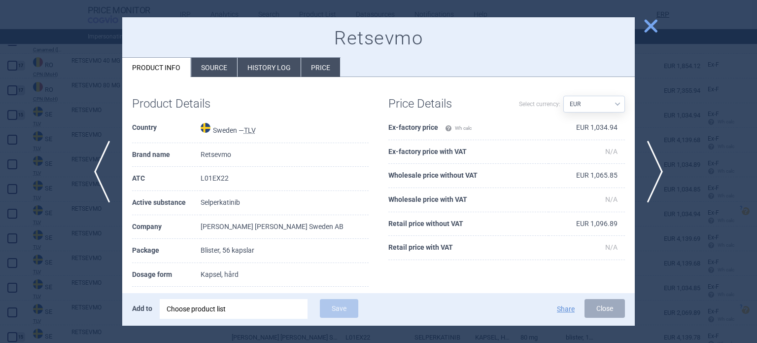
click at [19, 122] on div at bounding box center [378, 171] width 757 height 343
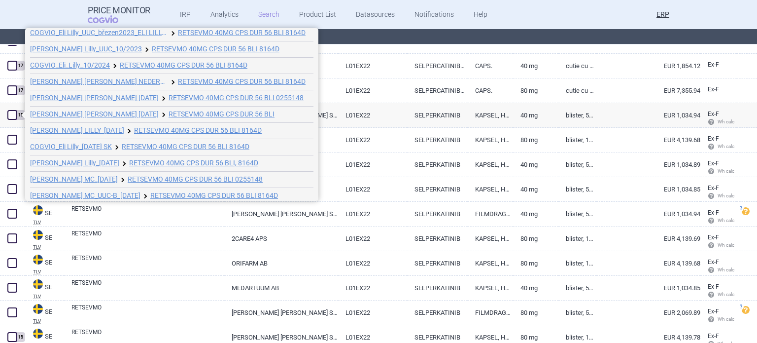
scroll to position [87, 0]
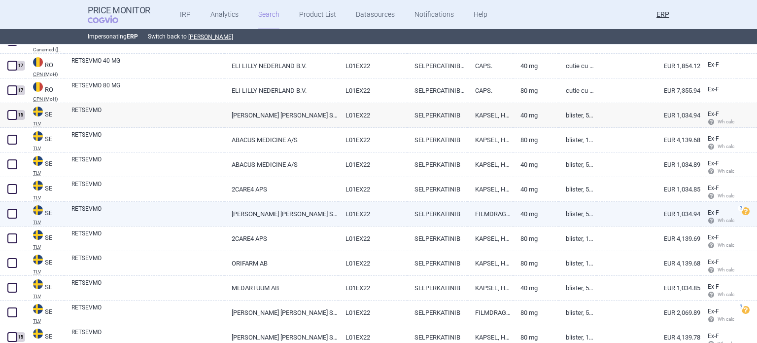
click at [174, 207] on link "RETSEVMO" at bounding box center [147, 213] width 153 height 18
select select "EUR"
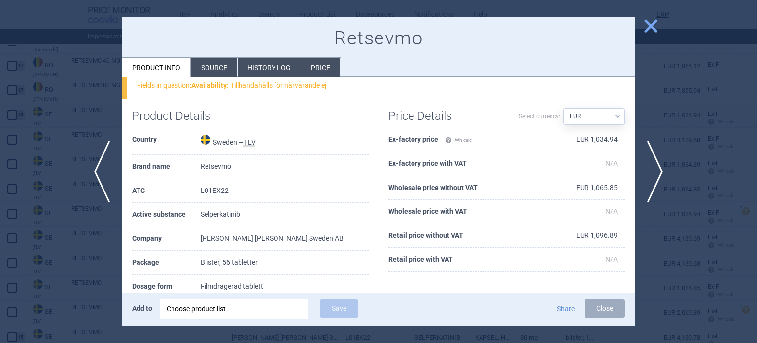
scroll to position [99, 0]
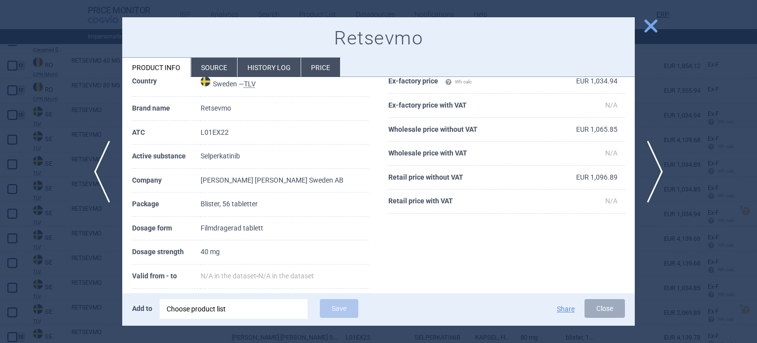
click at [73, 252] on div at bounding box center [378, 171] width 757 height 343
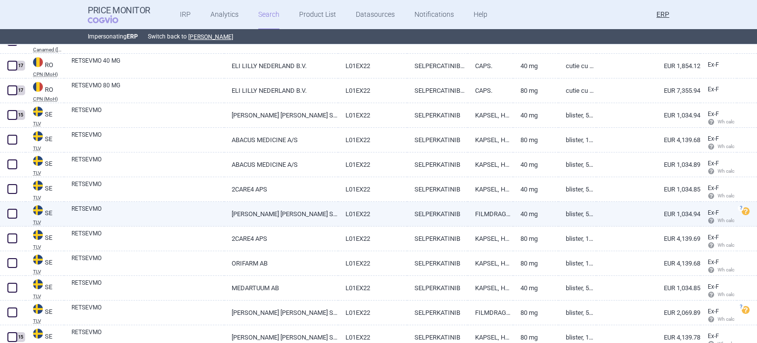
click at [14, 216] on span at bounding box center [12, 214] width 10 height 10
checkbox input "true"
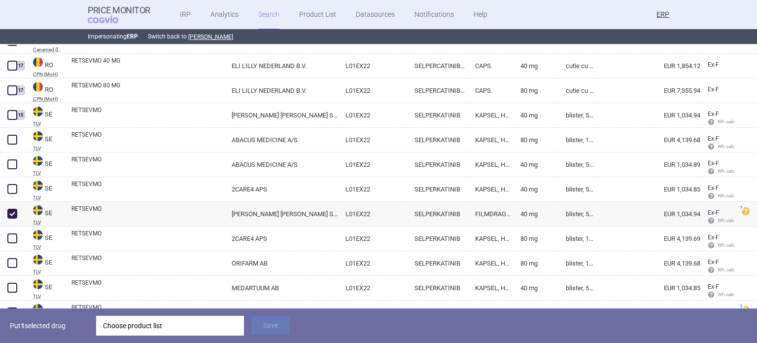
click at [148, 327] on div "Choose product list" at bounding box center [170, 326] width 134 height 20
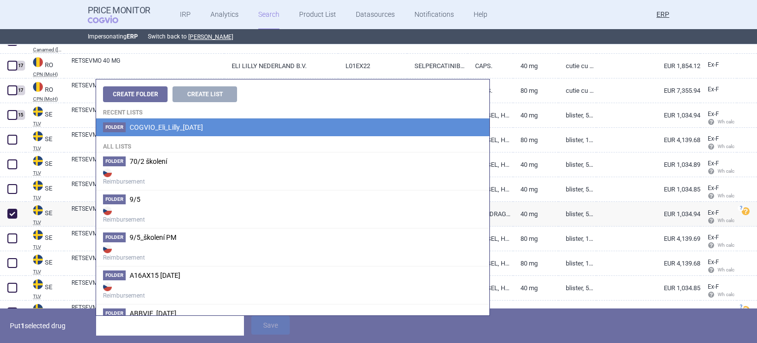
click at [235, 121] on li "Folder COGVIO_Eli_Lilly_06.10.2025" at bounding box center [292, 127] width 393 height 18
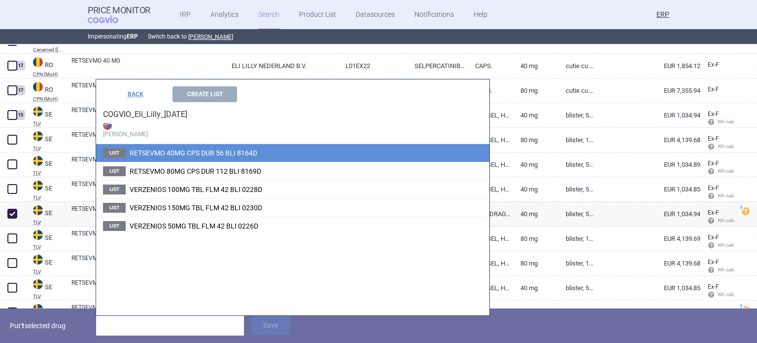
click at [228, 152] on span "RETSEVMO 40MG CPS DUR 56 BLI 8164D" at bounding box center [194, 153] width 128 height 8
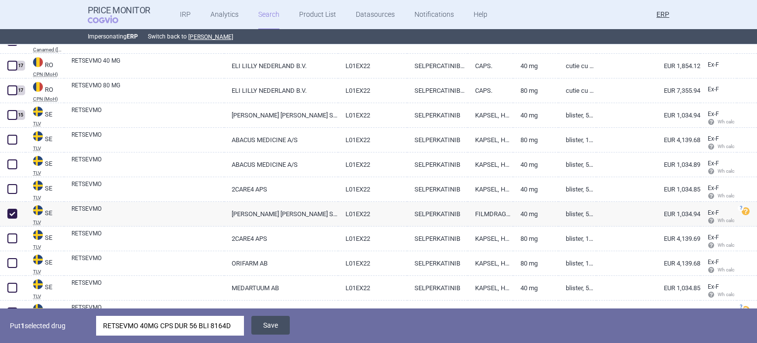
click at [270, 326] on button "Save" at bounding box center [270, 325] width 38 height 19
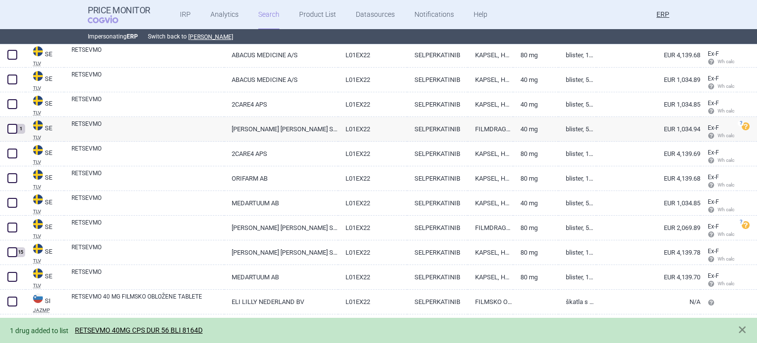
scroll to position [3284, 0]
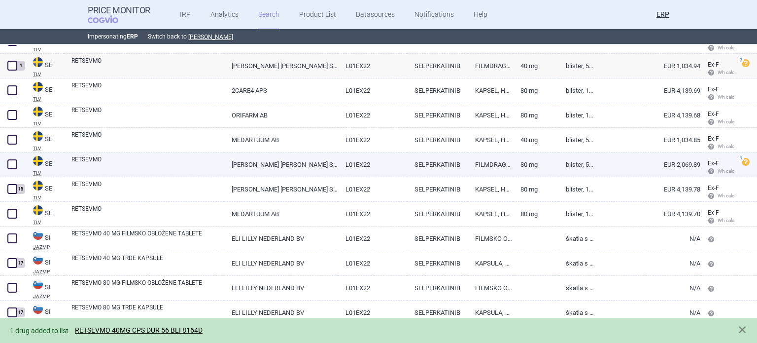
click at [258, 160] on link "ELI LILLY SWEDEN AB" at bounding box center [280, 164] width 113 height 24
select select "EUR"
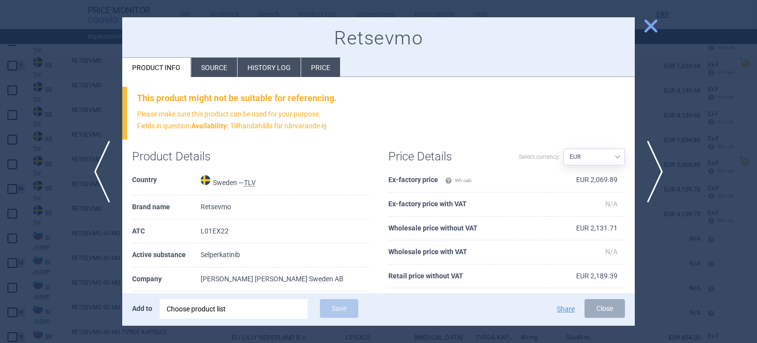
click at [0, 199] on div at bounding box center [378, 171] width 757 height 343
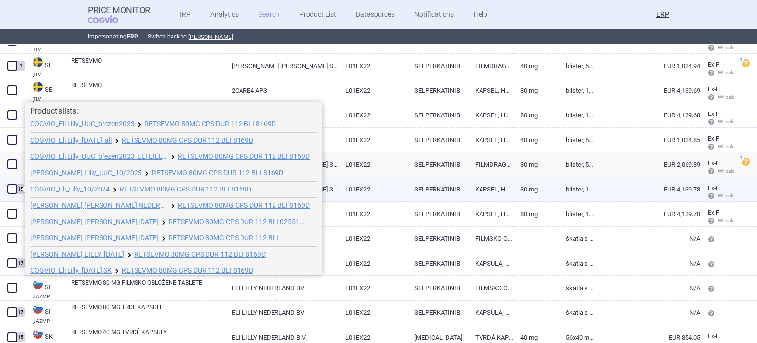
click at [460, 197] on link "SELPERKATINIB" at bounding box center [437, 189] width 61 height 24
select select "EUR"
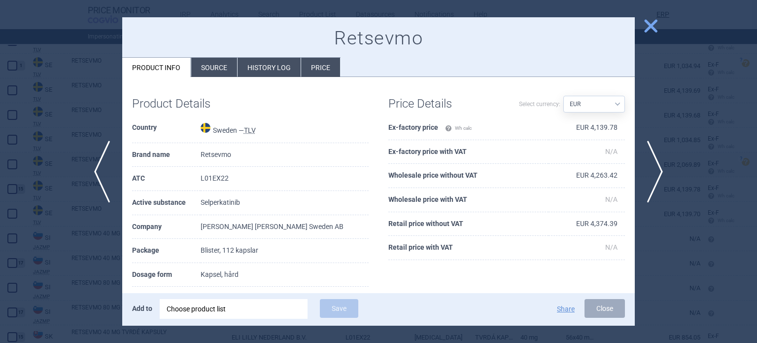
click at [81, 266] on div at bounding box center [378, 171] width 757 height 343
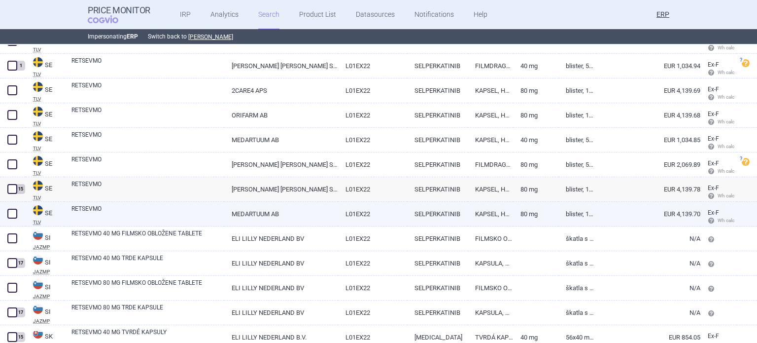
scroll to position [3333, 0]
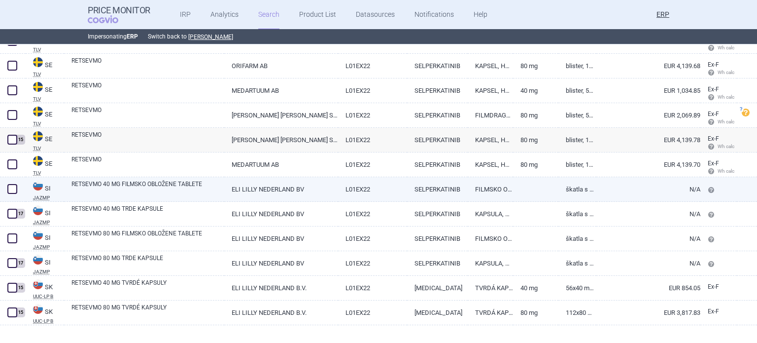
click at [185, 189] on link "RETSEVMO 40 MG FILMSKO OBLOŽENE TABLETE" at bounding box center [147, 188] width 153 height 18
select select "EUR"
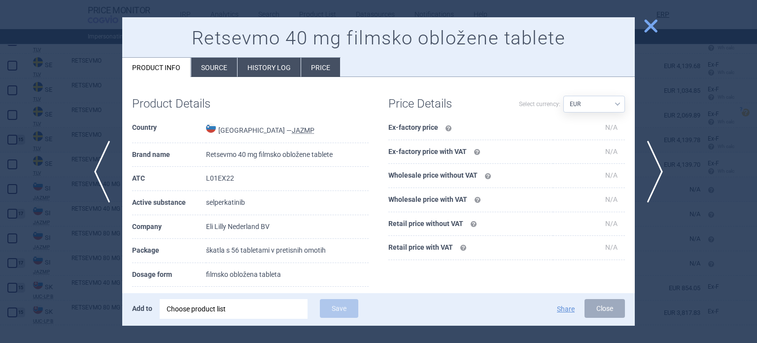
scroll to position [99, 0]
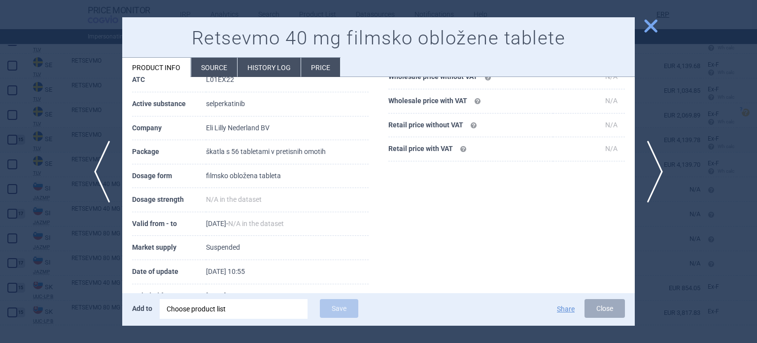
click at [88, 249] on div at bounding box center [378, 171] width 757 height 343
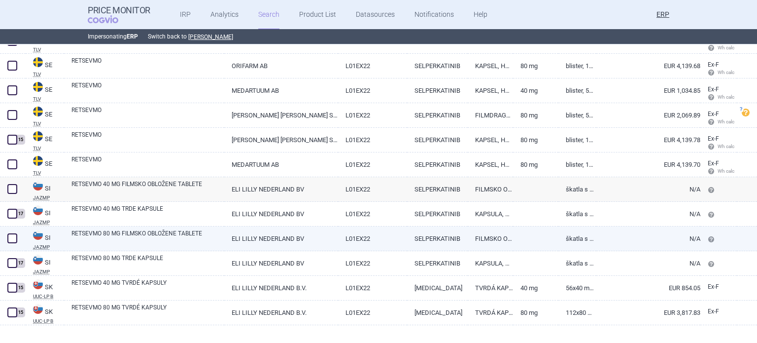
scroll to position [3347, 0]
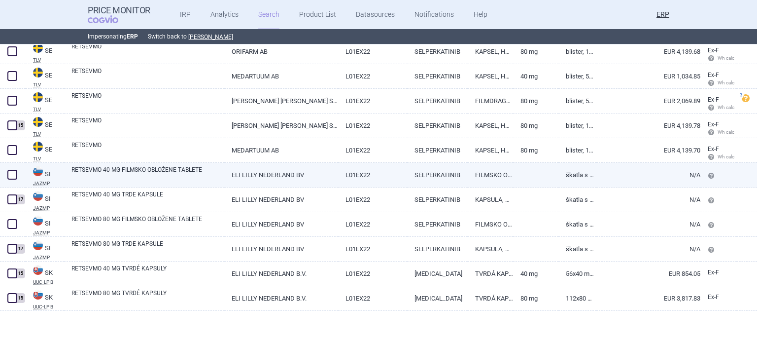
click at [12, 170] on span at bounding box center [12, 175] width 10 height 10
checkbox input "true"
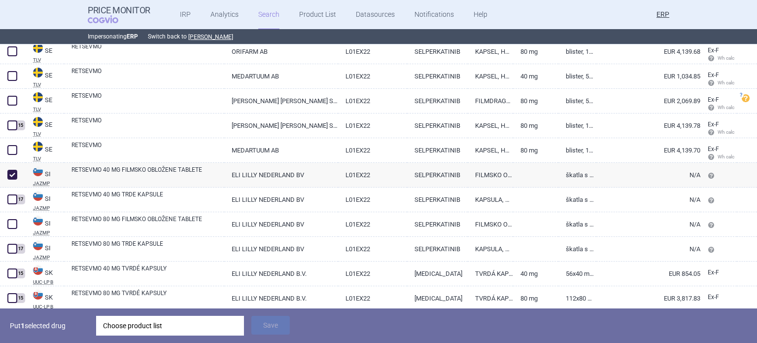
click at [203, 324] on div "Choose product list" at bounding box center [170, 326] width 134 height 20
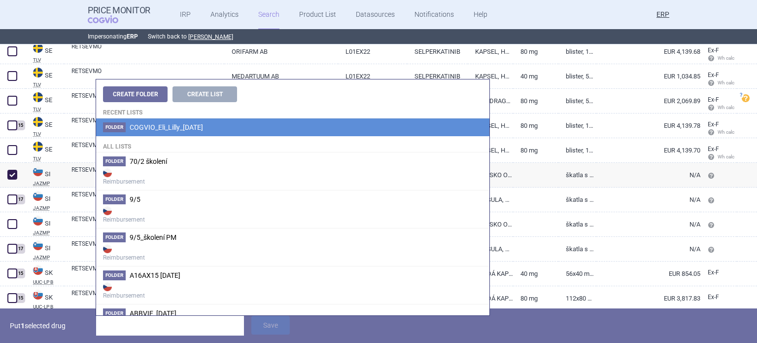
click at [203, 125] on span "COGVIO_Eli_Lilly_[DATE]" at bounding box center [166, 127] width 73 height 8
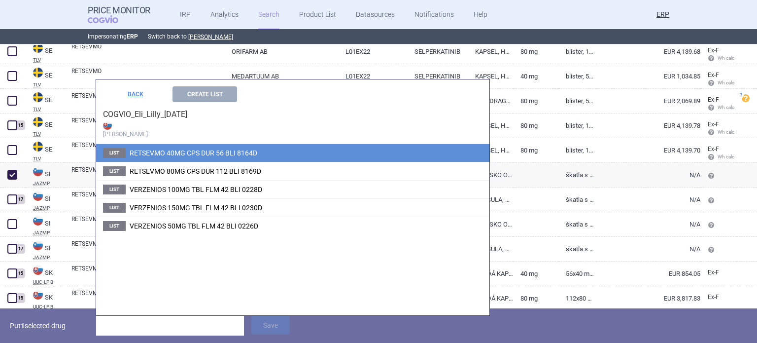
click at [225, 149] on span "RETSEVMO 40MG CPS DUR 56 BLI 8164D" at bounding box center [194, 153] width 128 height 8
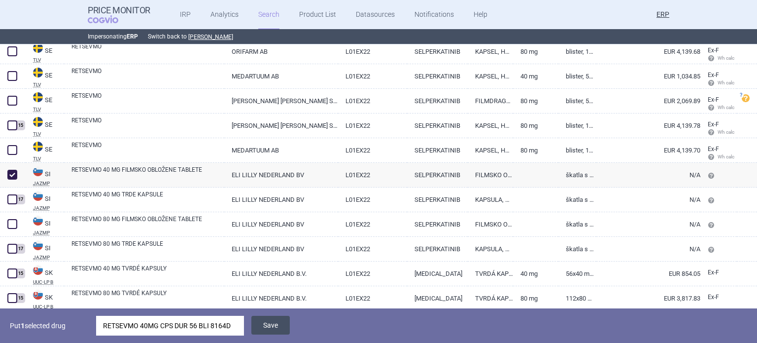
click at [282, 322] on button "Save" at bounding box center [270, 325] width 38 height 19
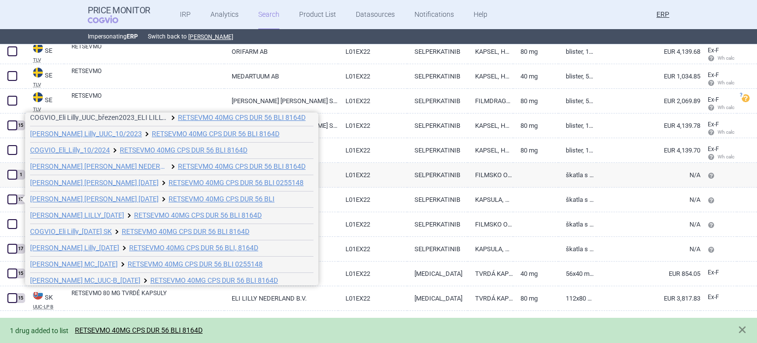
scroll to position [119, 0]
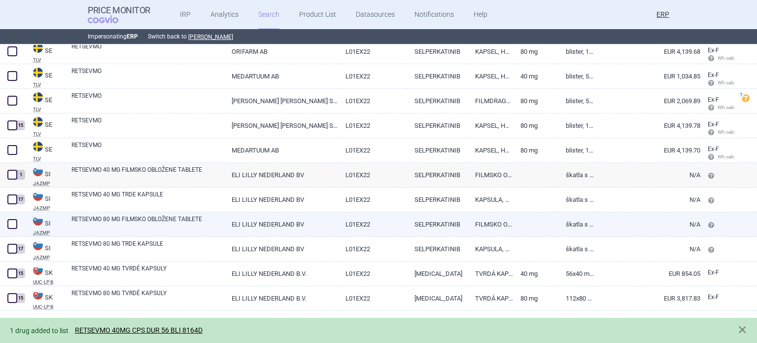
click at [122, 213] on div "RETSEVMO 80 MG FILMSKO OBLOŽENE TABLETE" at bounding box center [144, 224] width 160 height 25
click at [139, 223] on link "RETSEVMO 80 MG FILMSKO OBLOŽENE TABLETE" at bounding box center [147, 223] width 153 height 18
select select "EUR"
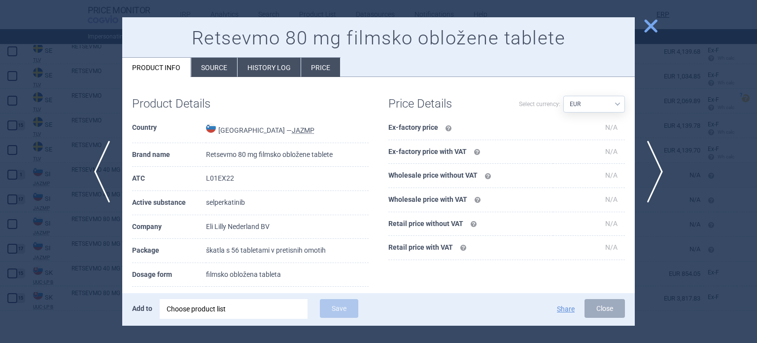
click at [101, 250] on div at bounding box center [378, 171] width 757 height 343
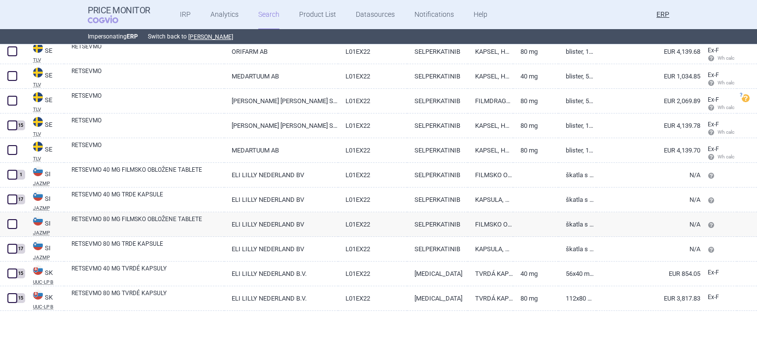
click at [101, 250] on link "RETSEVMO 80 MG TRDE KAPSULE" at bounding box center [147, 248] width 153 height 18
select select "EUR"
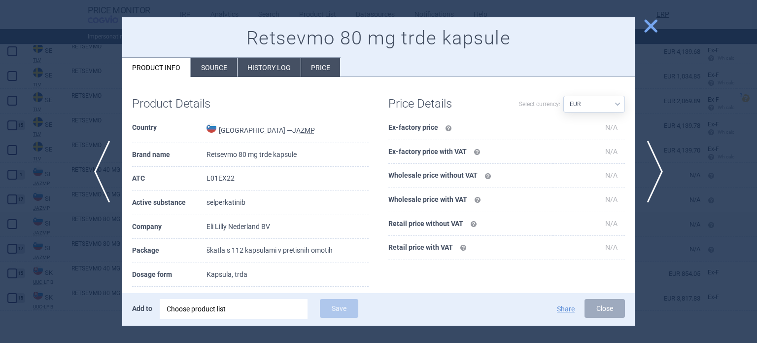
click at [100, 250] on div at bounding box center [378, 171] width 757 height 343
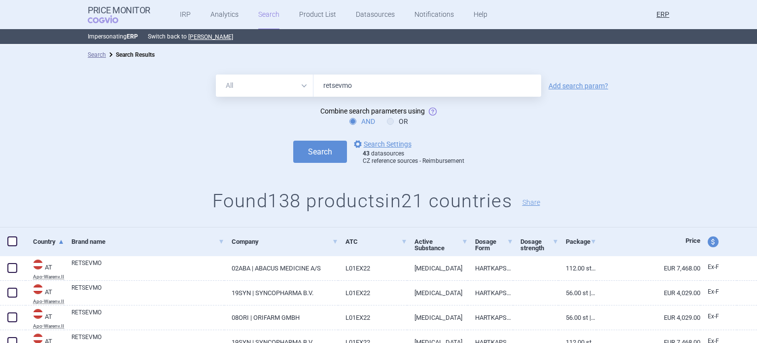
drag, startPoint x: 392, startPoint y: 80, endPoint x: 242, endPoint y: 63, distance: 150.9
click at [253, 66] on div "All Brand Name ATC Company Active Substance Country Newer than retsevmo Add sea…" at bounding box center [378, 146] width 757 height 163
type input "verzenios"
click at [293, 141] on button "Search" at bounding box center [320, 152] width 54 height 22
click at [67, 110] on form "All Brand Name ATC Company Active Substance Country Newer than verzenios Add se…" at bounding box center [378, 119] width 757 height 91
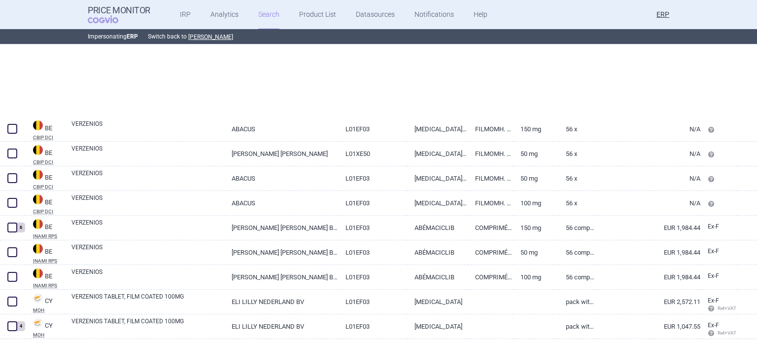
scroll to position [646, 0]
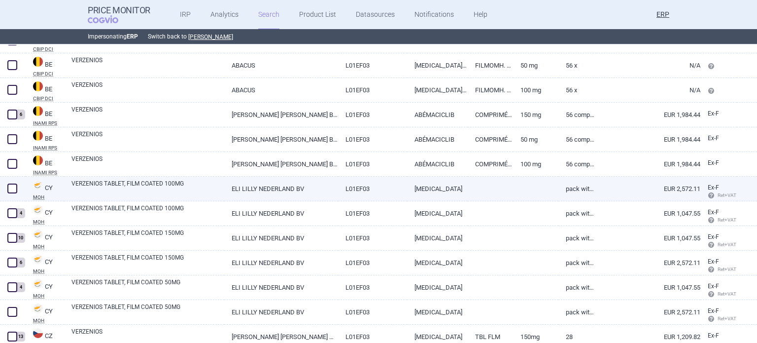
click at [195, 179] on link "VERZENIOS TABLET, FILM COATED 100MG" at bounding box center [147, 188] width 153 height 18
select select "EUR"
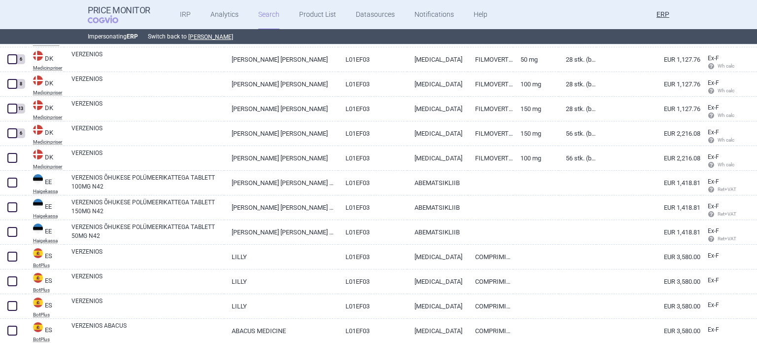
scroll to position [1294, 0]
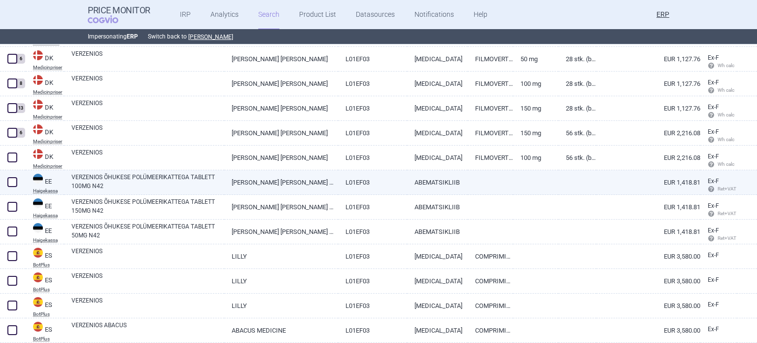
click at [14, 182] on span at bounding box center [12, 182] width 10 height 10
checkbox input "true"
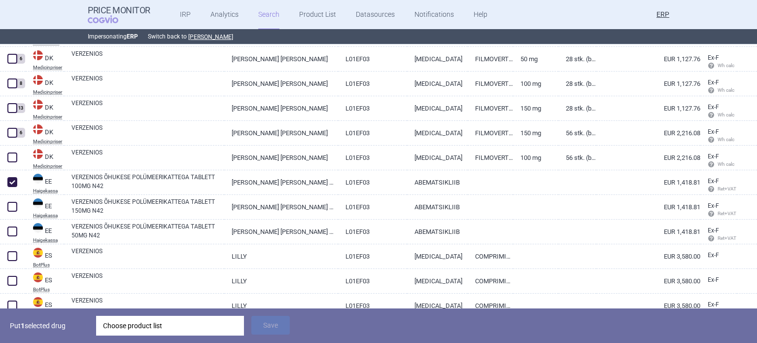
click at [147, 327] on div "Choose product list" at bounding box center [170, 326] width 134 height 20
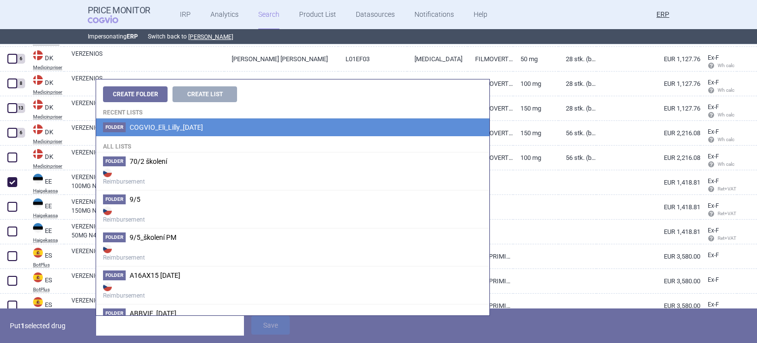
click at [239, 129] on li "Folder COGVIO_Eli_Lilly_06.10.2025" at bounding box center [292, 127] width 393 height 18
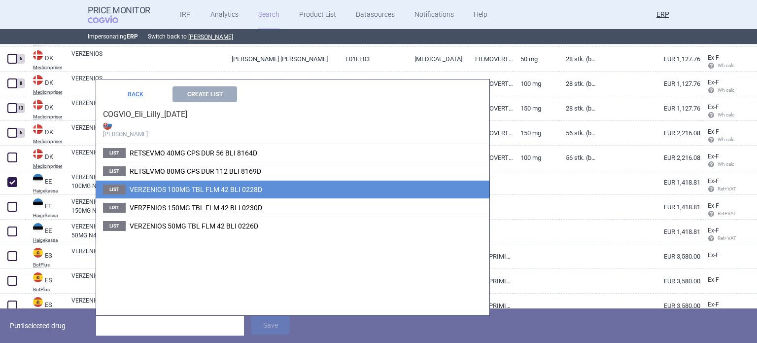
click at [232, 187] on span "VERZENIOS 100MG TBL FLM 42 BLI 0228D" at bounding box center [196, 189] width 133 height 8
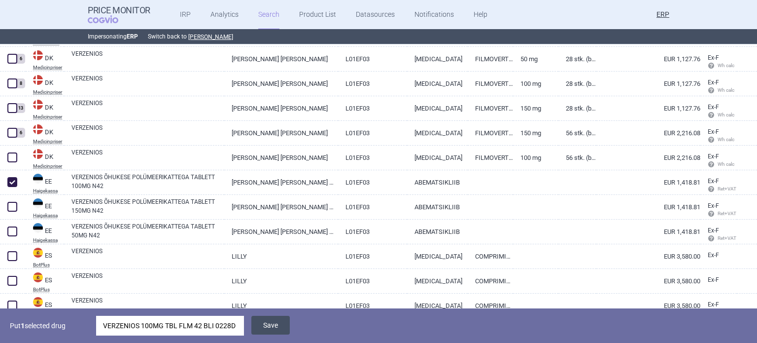
click at [283, 322] on button "Save" at bounding box center [270, 325] width 38 height 19
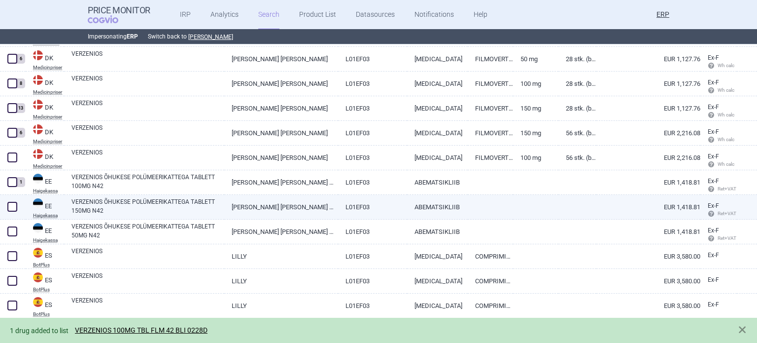
click at [8, 201] on span at bounding box center [12, 206] width 15 height 15
checkbox input "true"
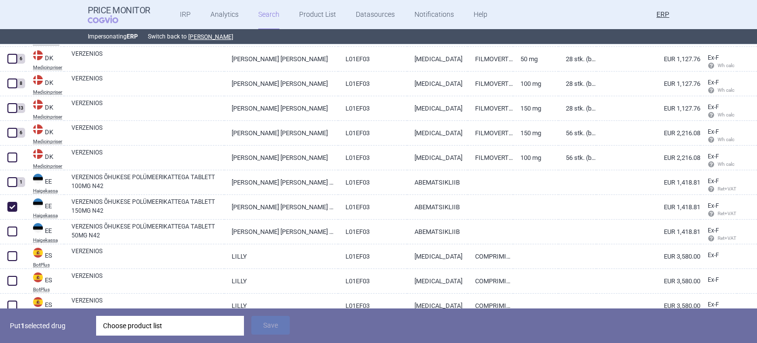
click at [129, 321] on div "Choose product list" at bounding box center [170, 326] width 134 height 20
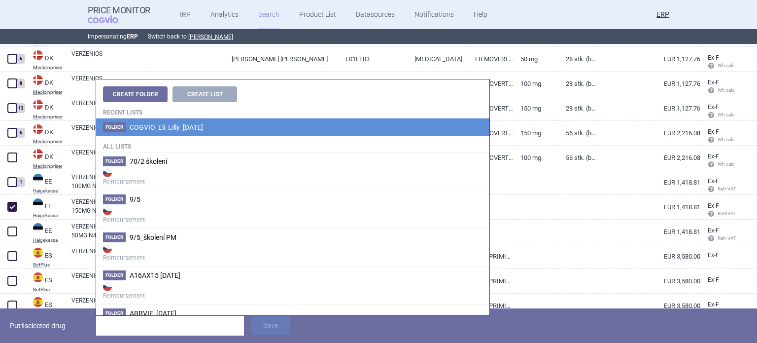
click at [257, 126] on li "Folder COGVIO_Eli_Lilly_06.10.2025" at bounding box center [292, 127] width 393 height 18
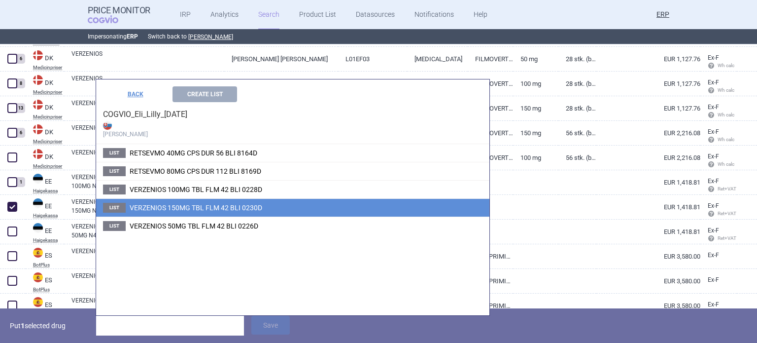
click at [227, 204] on span "VERZENIOS 150MG TBL FLM 42 BLI 0230D" at bounding box center [196, 208] width 133 height 8
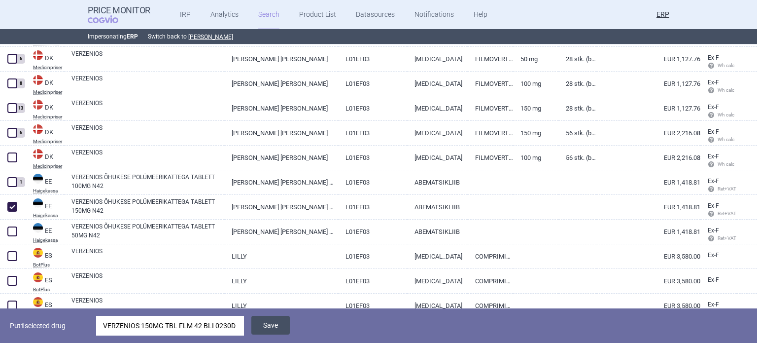
click at [274, 324] on button "Save" at bounding box center [270, 325] width 38 height 19
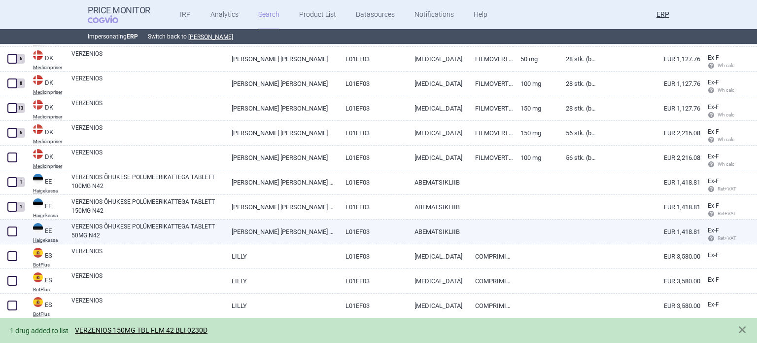
click at [11, 232] on span at bounding box center [12, 231] width 10 height 10
checkbox input "true"
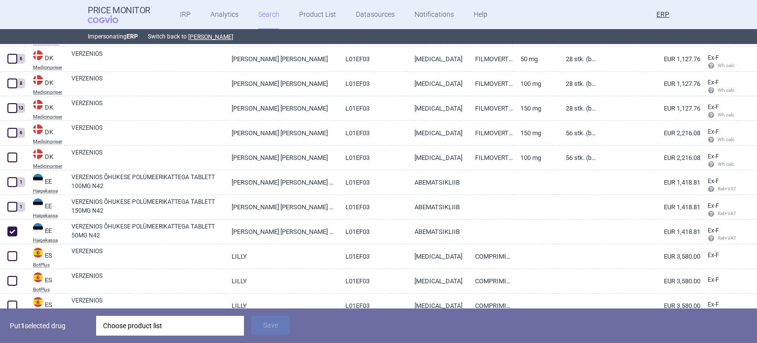
click at [172, 321] on div "Choose product list" at bounding box center [170, 326] width 134 height 20
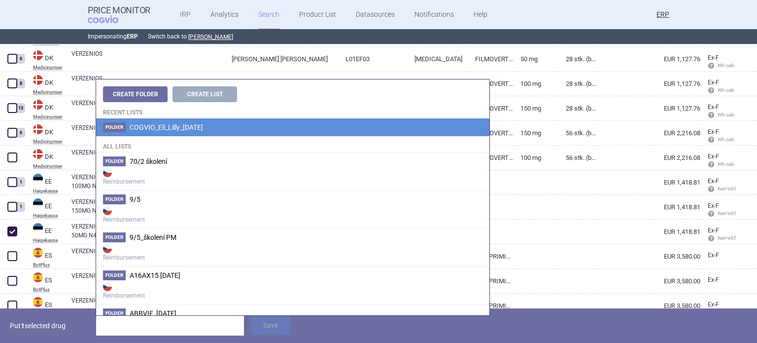
click at [225, 128] on li "Folder COGVIO_Eli_Lilly_06.10.2025" at bounding box center [292, 127] width 393 height 18
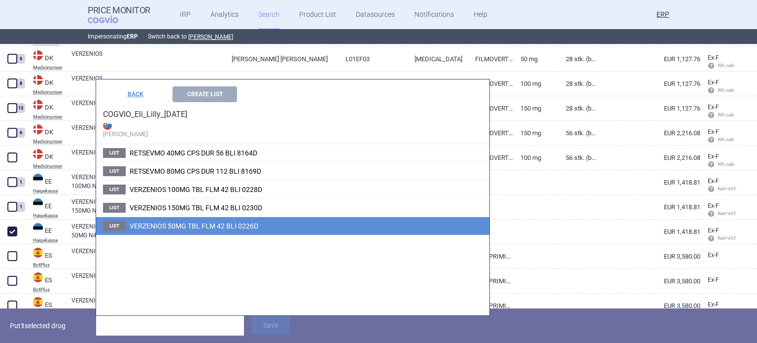
click at [233, 222] on span "VERZENIOS 50MG TBL FLM 42 BLI 0226D" at bounding box center [194, 226] width 129 height 8
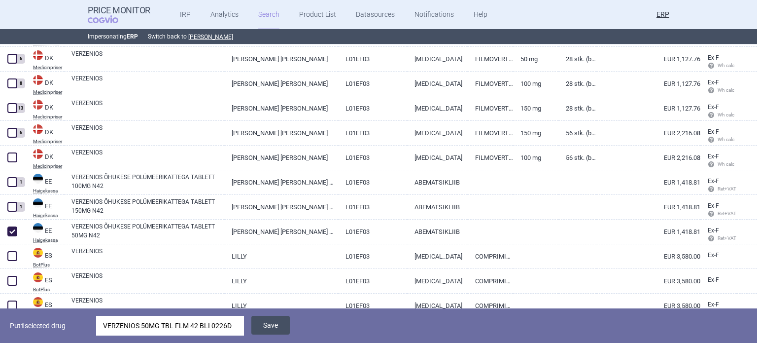
click at [276, 328] on button "Save" at bounding box center [270, 325] width 38 height 19
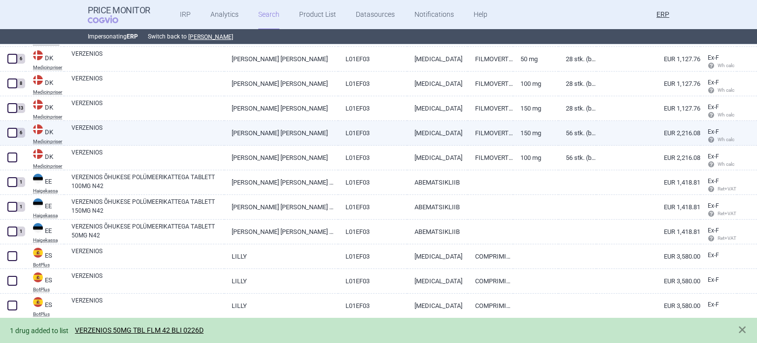
scroll to position [1392, 0]
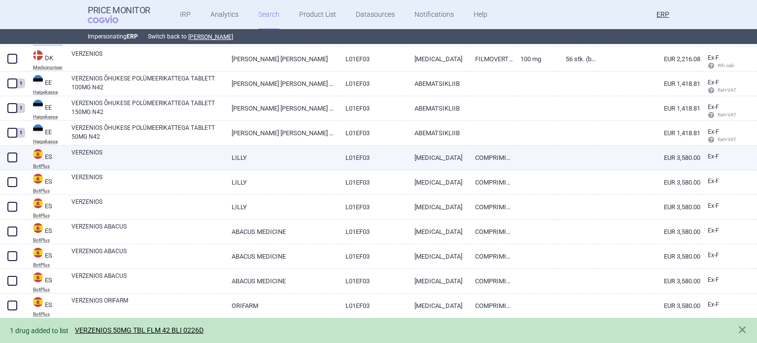
click at [215, 153] on link "VERZENIOS" at bounding box center [147, 157] width 153 height 18
select select "EUR"
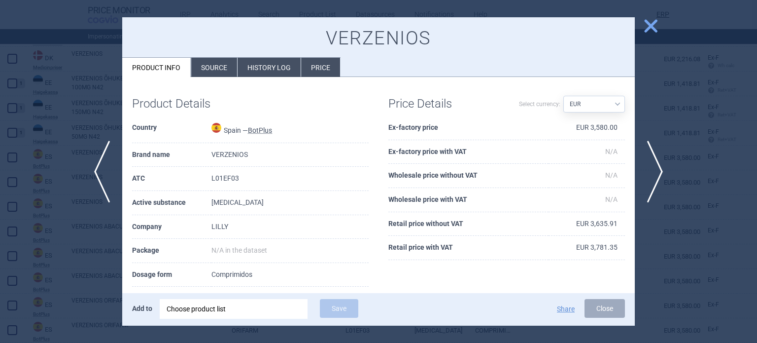
click at [223, 65] on li "Source" at bounding box center [214, 67] width 46 height 19
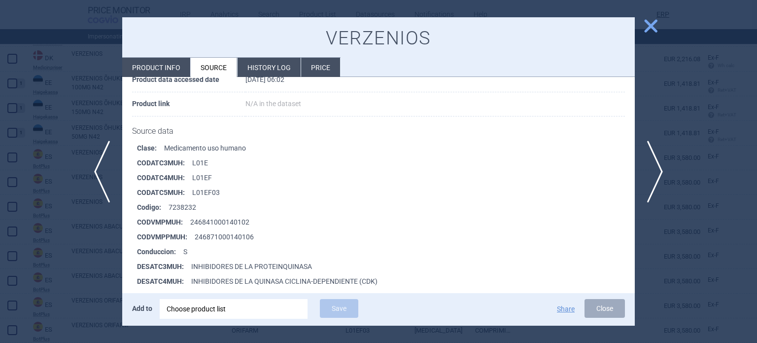
scroll to position [197, 0]
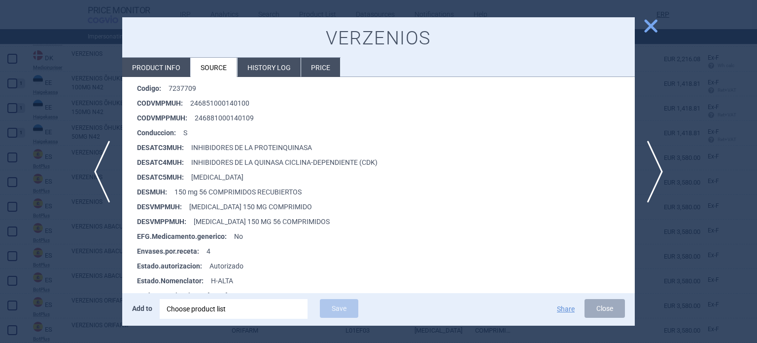
scroll to position [247, 0]
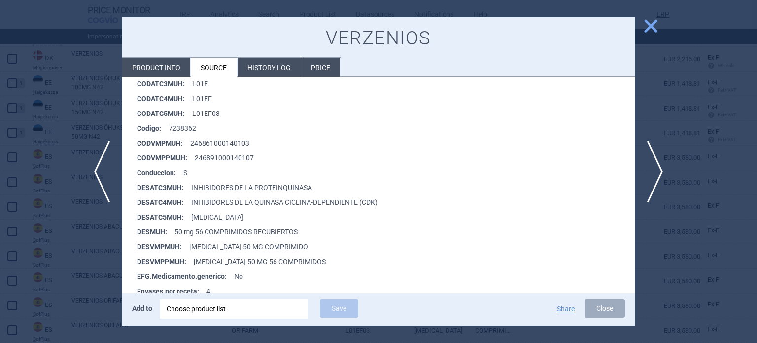
scroll to position [197, 0]
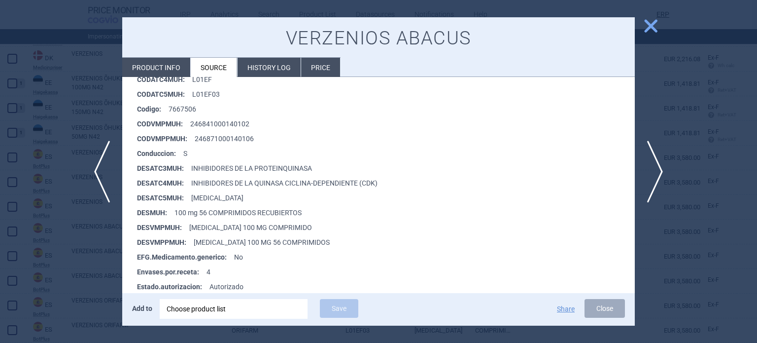
scroll to position [197, 0]
click at [47, 136] on div at bounding box center [378, 171] width 757 height 343
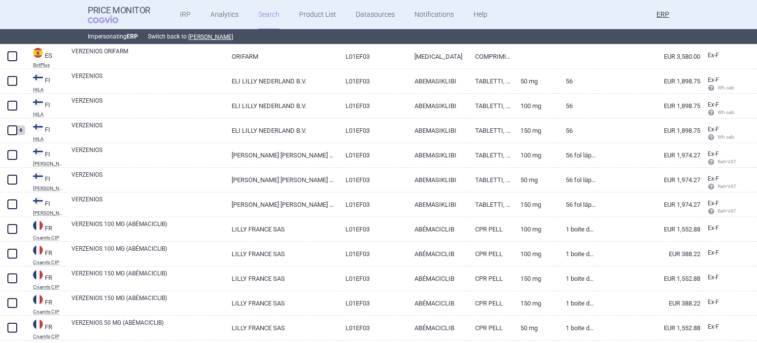
scroll to position [1688, 0]
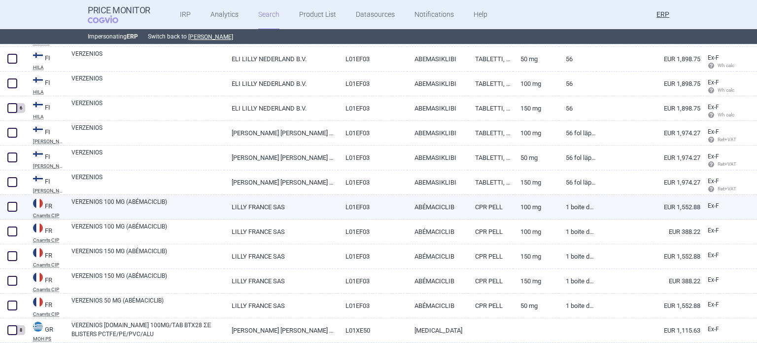
click at [168, 202] on link "VERZENIOS 100 MG (ABÉMACICLIB)" at bounding box center [147, 206] width 153 height 18
select select "EUR"
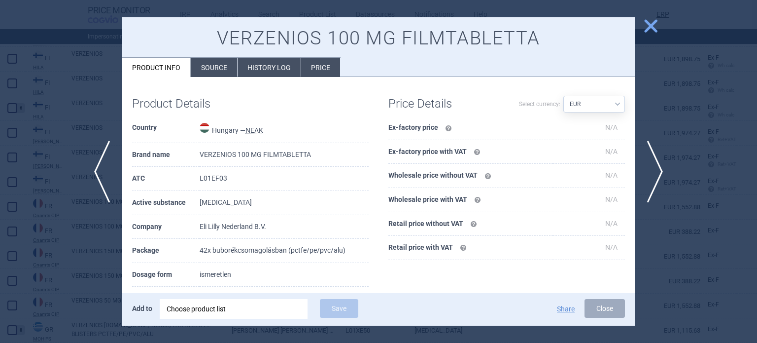
click at [0, 172] on div at bounding box center [378, 171] width 757 height 343
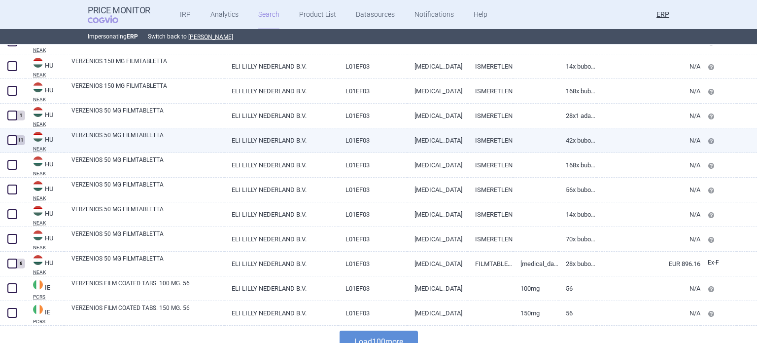
scroll to position [2411, 0]
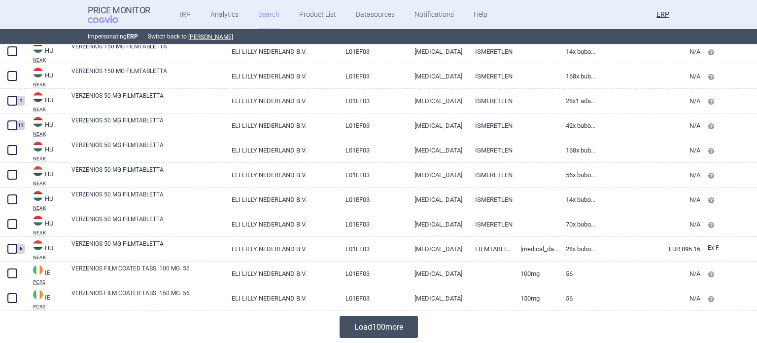
click at [374, 323] on button "Load 100 more" at bounding box center [379, 327] width 78 height 22
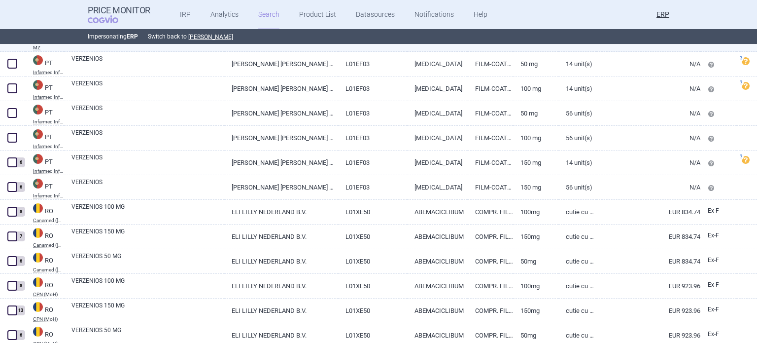
scroll to position [4445, 0]
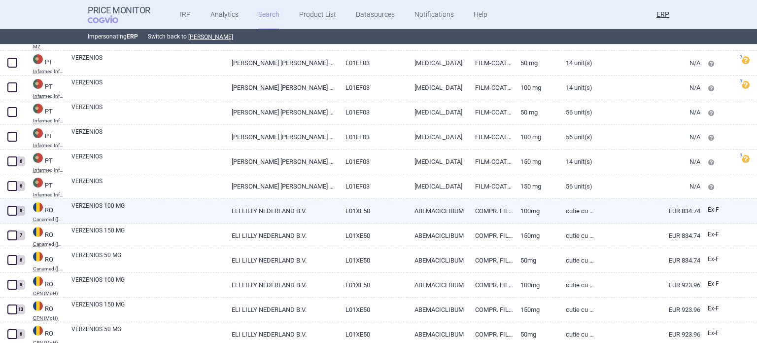
click at [149, 211] on link "VERZENIOS 100 MG" at bounding box center [147, 210] width 153 height 18
select select "EUR"
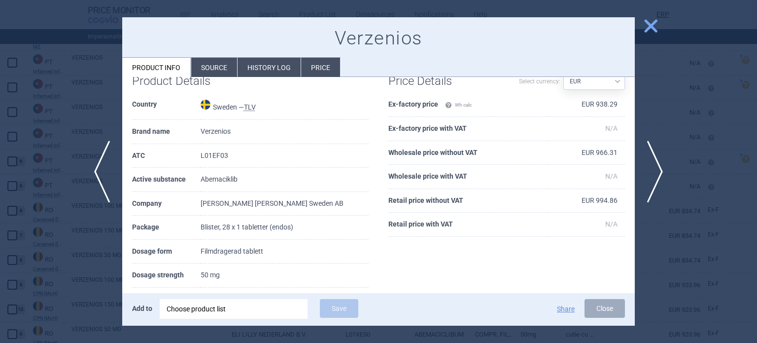
scroll to position [148, 0]
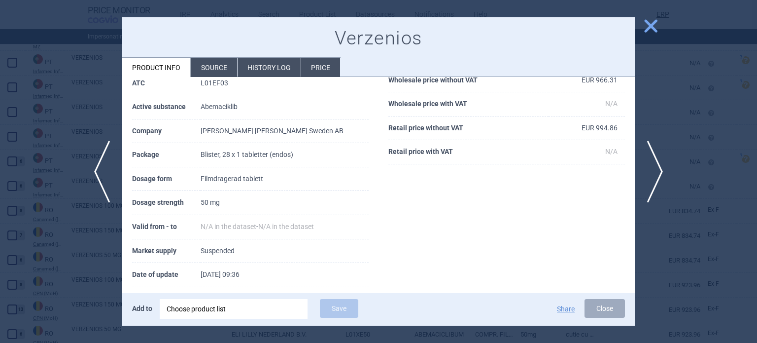
click at [59, 261] on div at bounding box center [378, 171] width 757 height 343
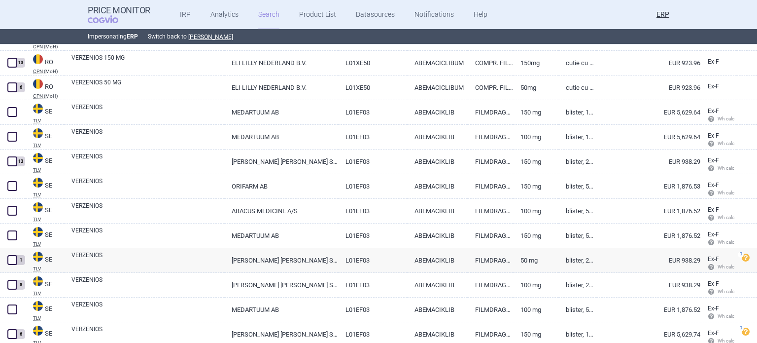
scroll to position [4790, 0]
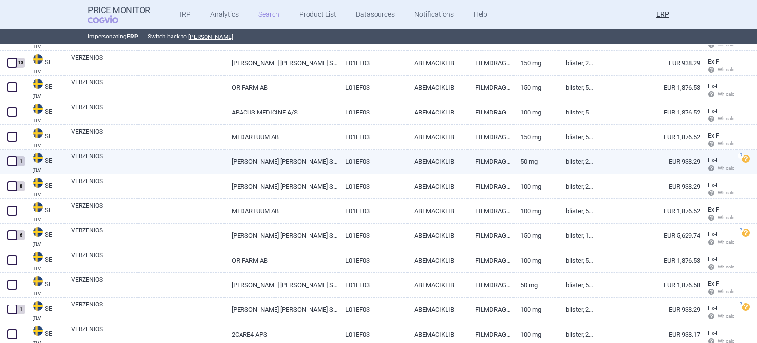
click at [116, 167] on link "VERZENIOS" at bounding box center [147, 161] width 153 height 18
select select "EUR"
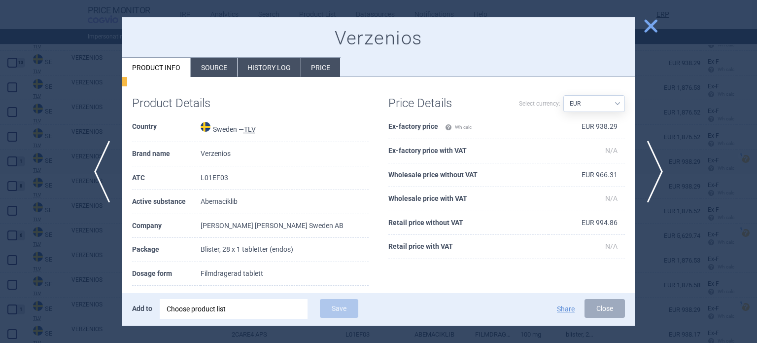
scroll to position [148, 0]
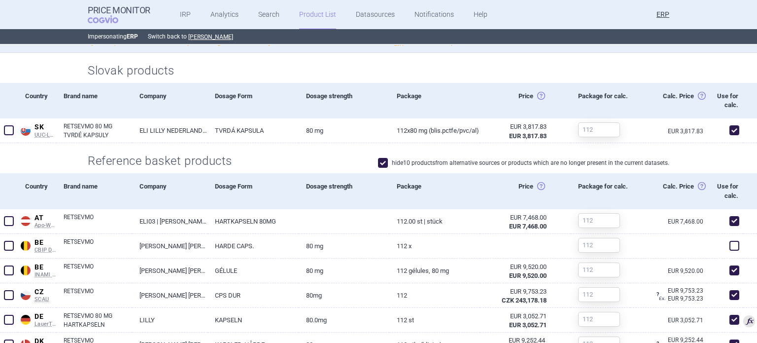
scroll to position [260, 0]
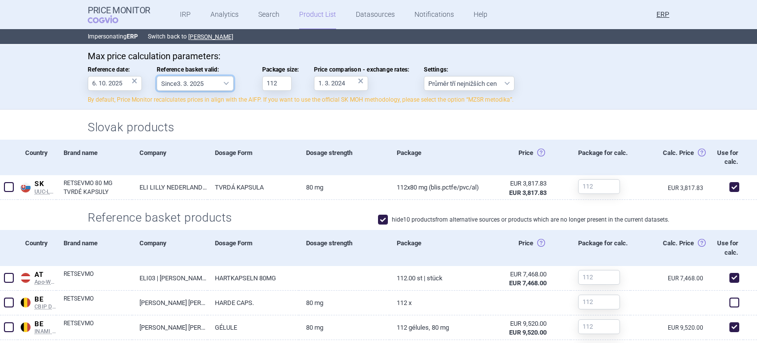
click at [207, 80] on select "Since 3. 3. 2025 Since 1. 7. 2023 Since 7. 4. 2023 Since 1. 12. 2022 Since 1. 9…" at bounding box center [195, 83] width 77 height 15
select select "[DATE]"
click at [157, 76] on select "Since 3. 3. 2025 Since 1. 7. 2023 Since 7. 4. 2023 Since 1. 12. 2022 Since 1. 9…" at bounding box center [195, 83] width 77 height 15
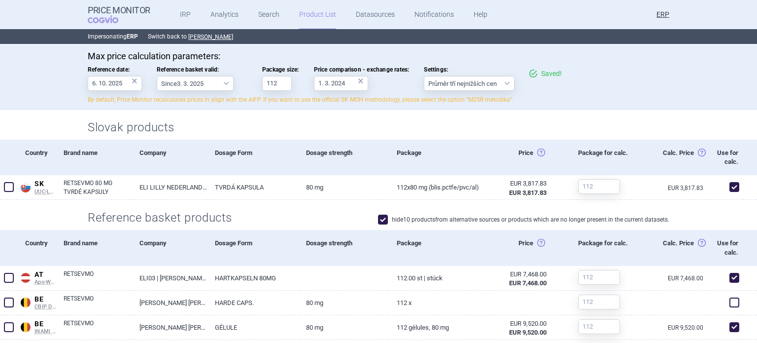
click at [240, 64] on div "Max price calculation parameters: Reference date: 6. 10. 2025 × Reference baske…" at bounding box center [379, 77] width 582 height 53
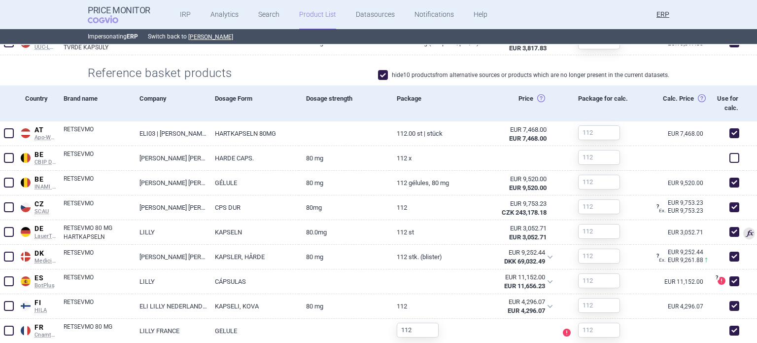
scroll to position [408, 0]
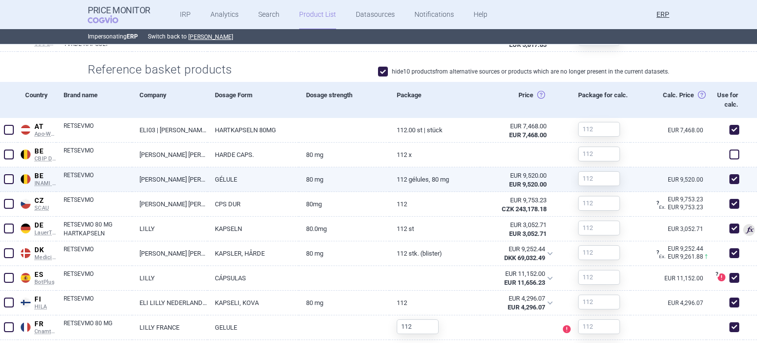
click at [235, 188] on link "GÉLULE" at bounding box center [253, 179] width 91 height 24
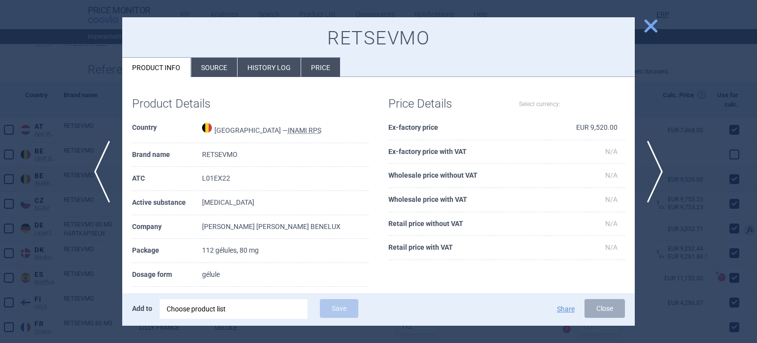
select select "EUR"
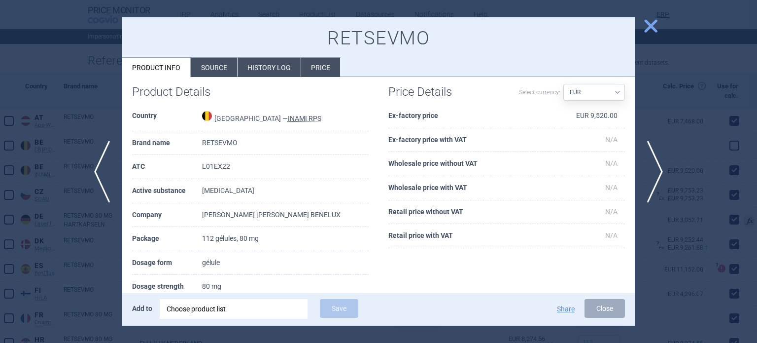
scroll to position [408, 0]
click at [0, 213] on div at bounding box center [378, 171] width 757 height 343
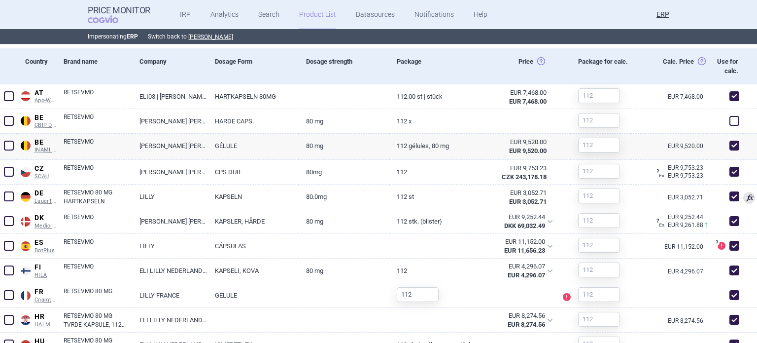
scroll to position [442, 0]
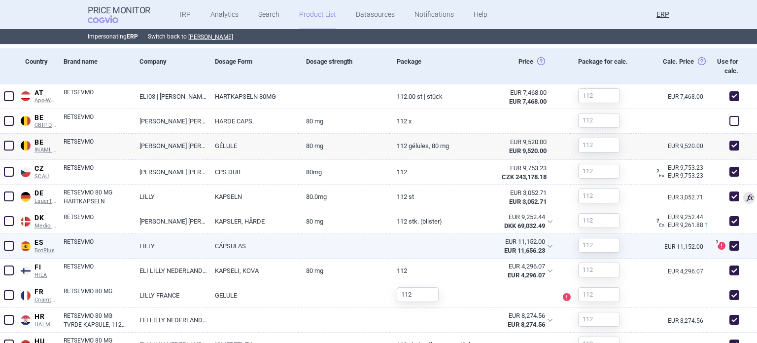
click at [732, 248] on span at bounding box center [734, 245] width 15 height 15
checkbox input "false"
click at [367, 244] on link at bounding box center [344, 243] width 91 height 18
select select "EUR"
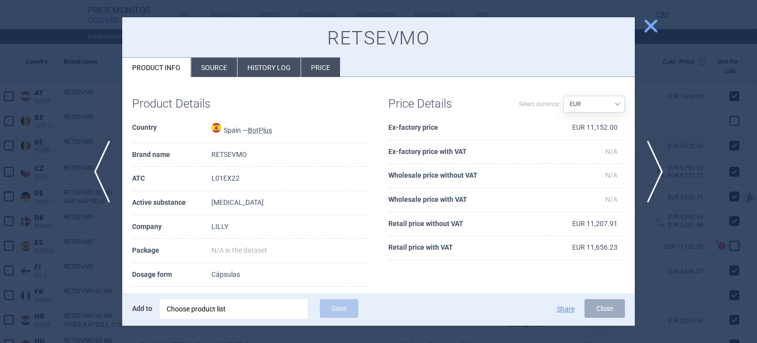
click at [206, 61] on li "Source" at bounding box center [214, 67] width 46 height 19
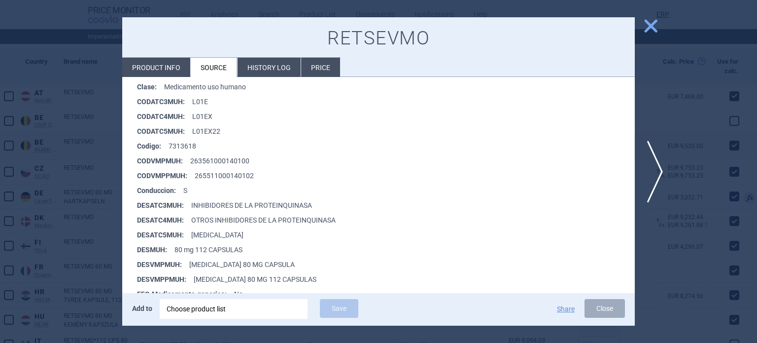
scroll to position [160, 0]
click at [26, 187] on div at bounding box center [378, 171] width 757 height 343
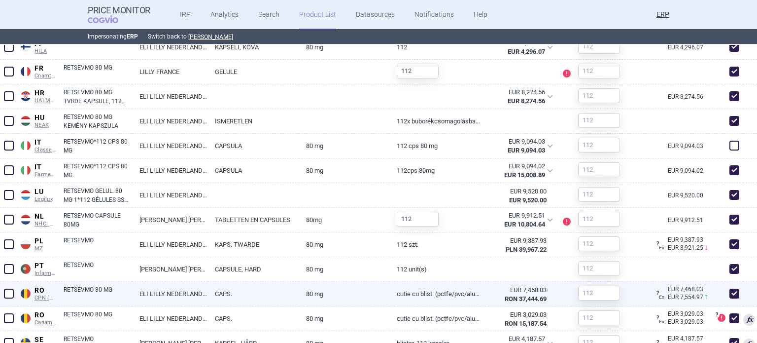
scroll to position [688, 0]
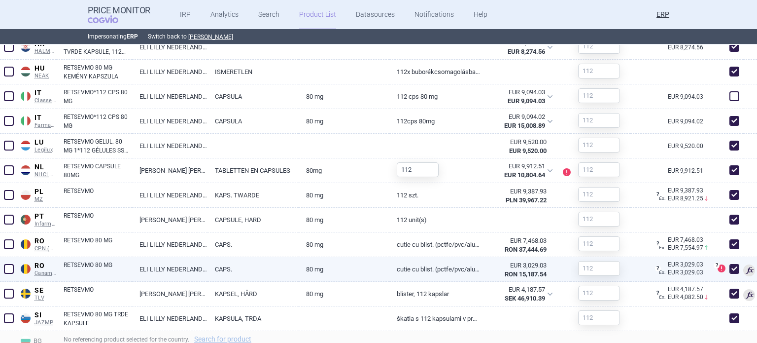
click at [730, 273] on span at bounding box center [735, 269] width 10 height 10
checkbox input "false"
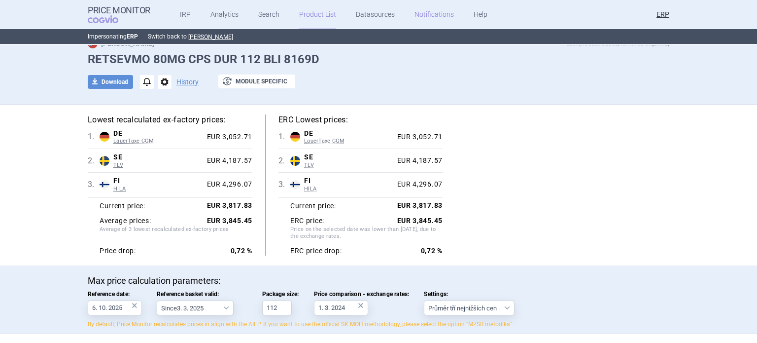
scroll to position [0, 0]
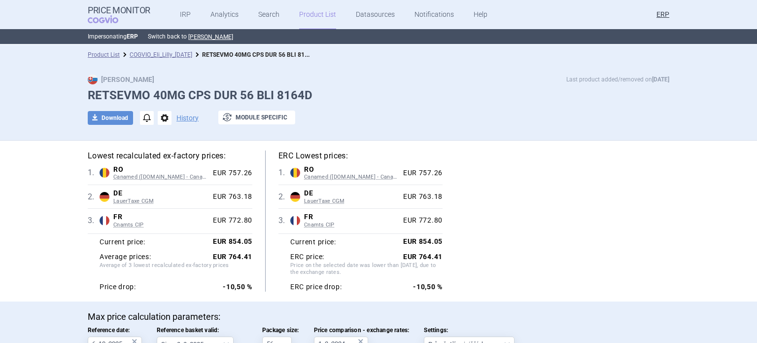
select select "[DATE]"
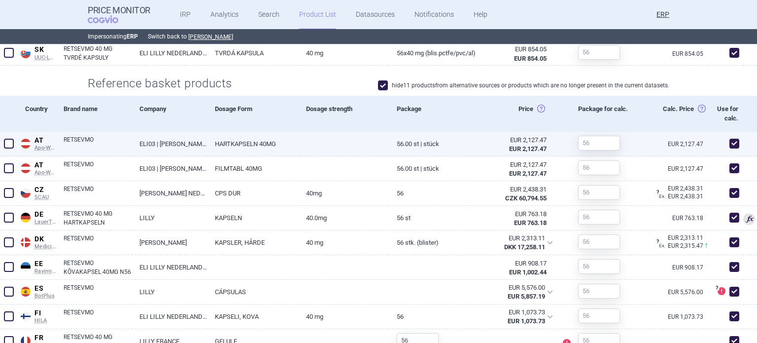
scroll to position [398, 0]
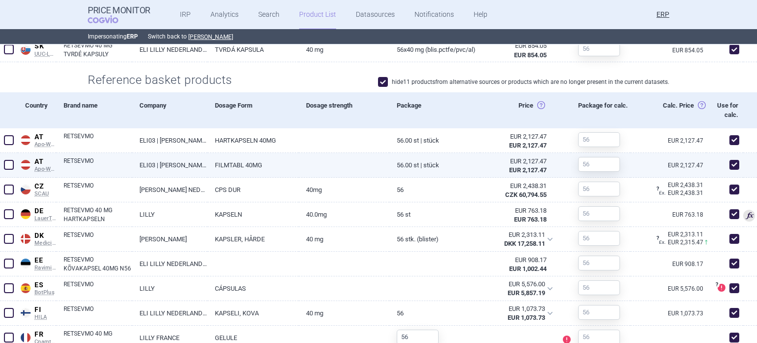
click at [0, 165] on div at bounding box center [9, 165] width 18 height 25
click at [10, 163] on span at bounding box center [9, 165] width 10 height 10
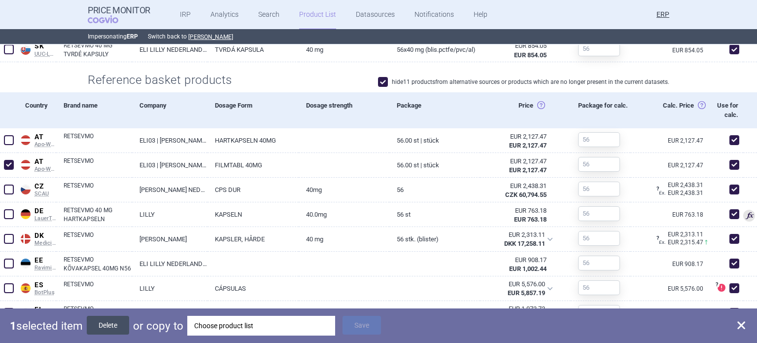
click at [110, 325] on button "Delete" at bounding box center [108, 325] width 42 height 19
checkbox input "false"
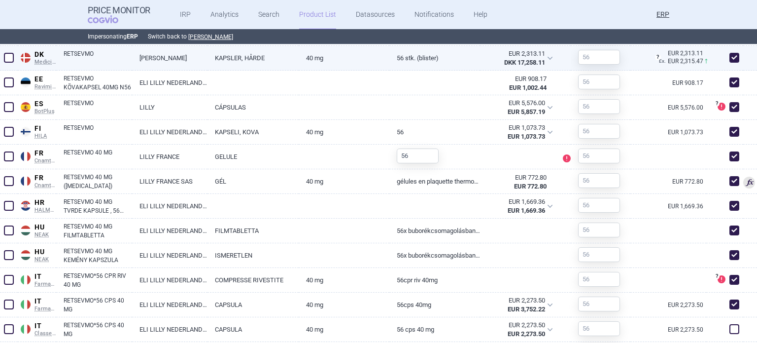
scroll to position [561, 0]
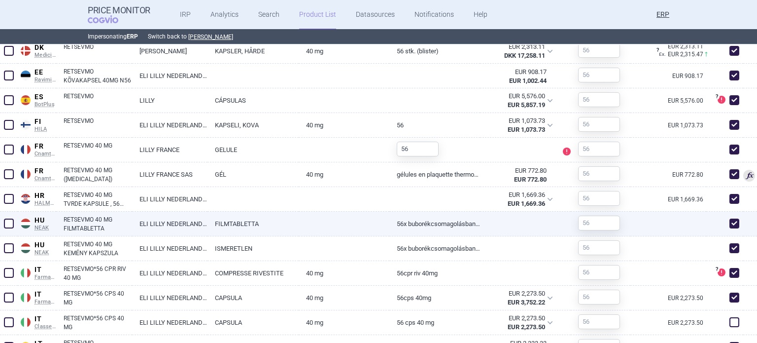
click at [4, 221] on span at bounding box center [9, 223] width 10 height 10
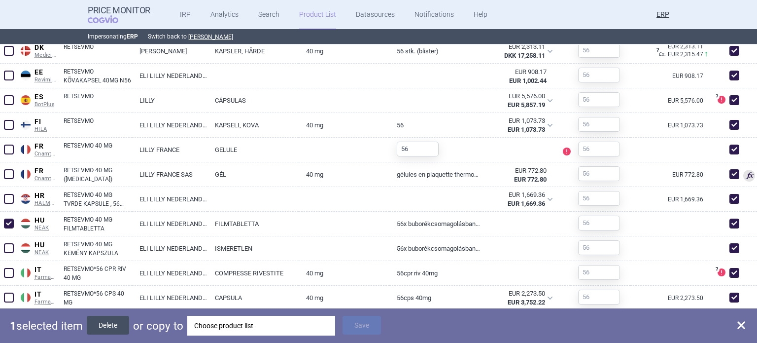
click at [104, 322] on button "Delete" at bounding box center [108, 325] width 42 height 19
checkbox input "false"
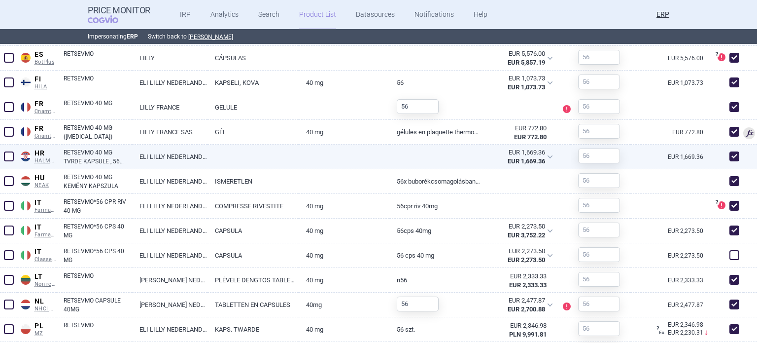
scroll to position [604, 0]
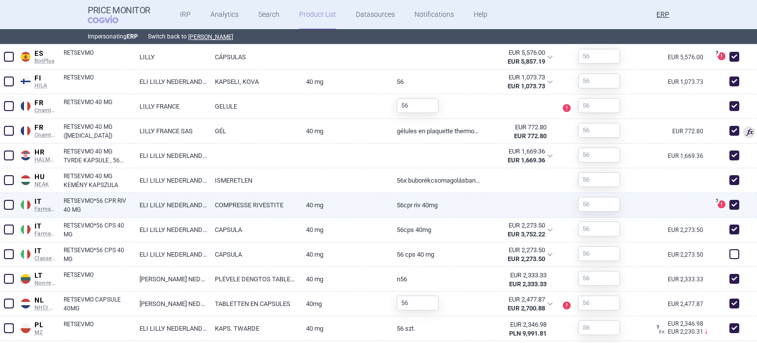
click at [222, 205] on link "COMPRESSE RIVESTITE" at bounding box center [253, 205] width 91 height 24
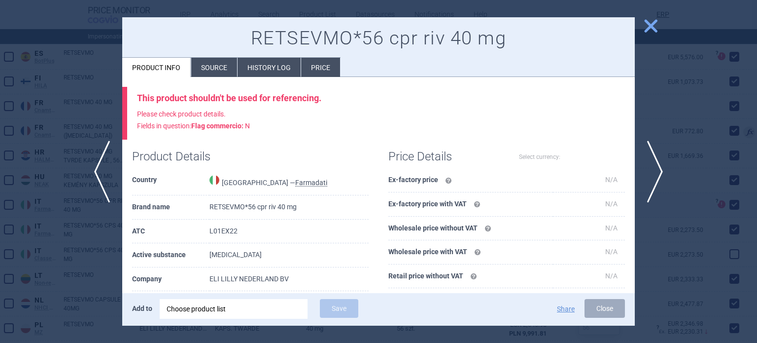
select select "EUR"
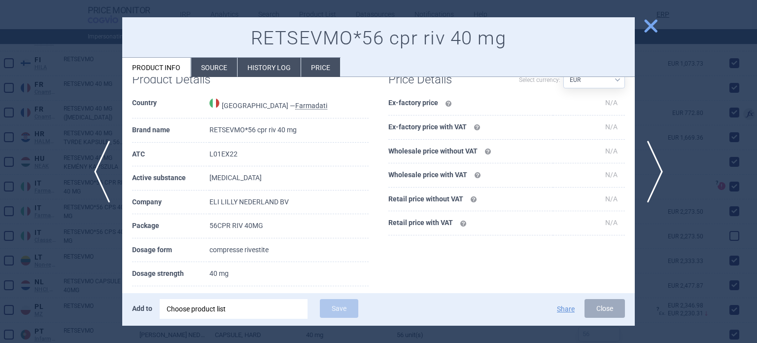
scroll to position [604, 0]
click at [0, 167] on div at bounding box center [378, 171] width 757 height 343
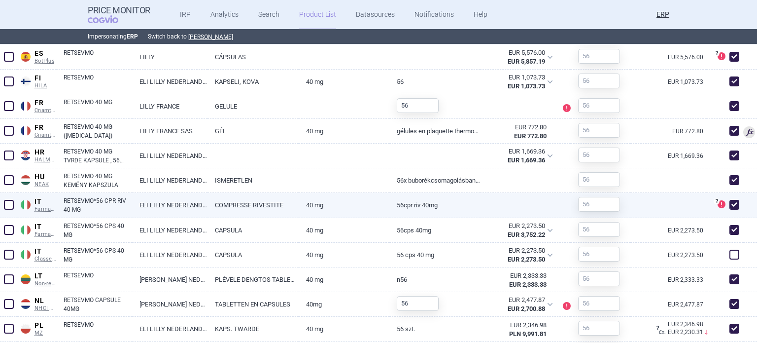
click at [10, 208] on span at bounding box center [9, 205] width 10 height 10
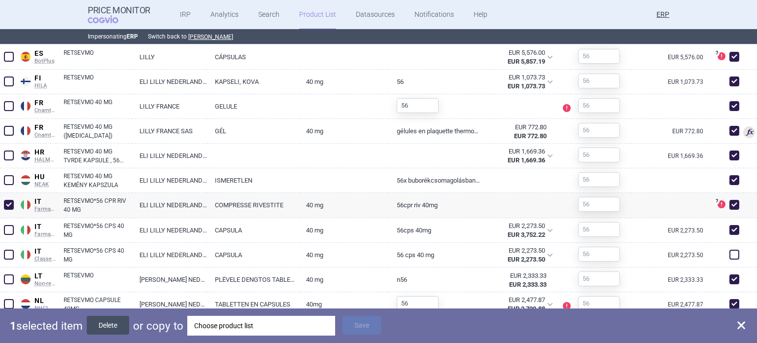
click at [118, 326] on button "Delete" at bounding box center [108, 325] width 42 height 19
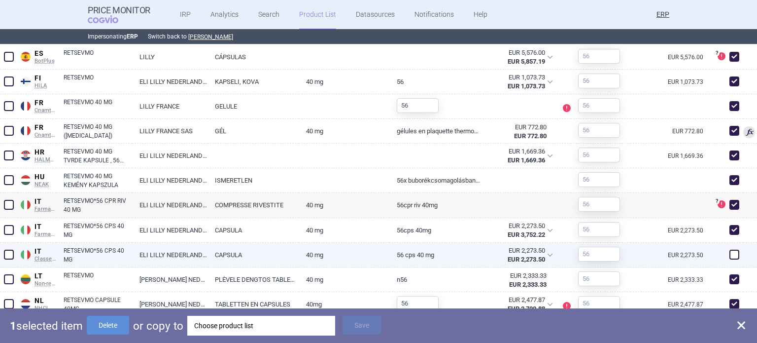
checkbox input "false"
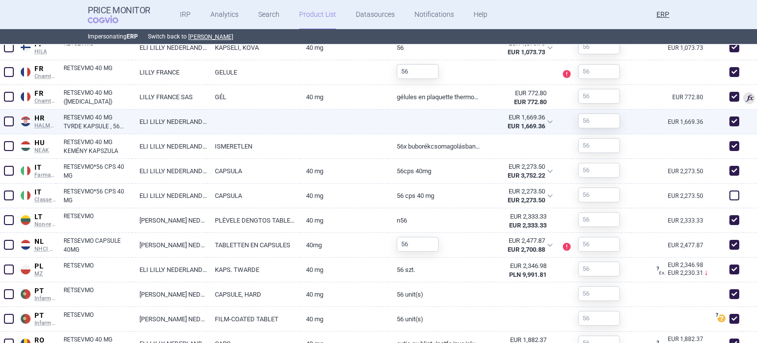
scroll to position [654, 0]
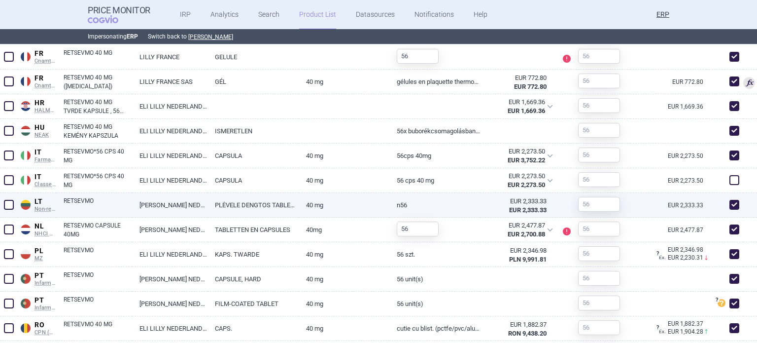
click at [243, 199] on link "PLĖVELE DENGTOS TABLETĖS" at bounding box center [253, 205] width 91 height 24
select select "EUR"
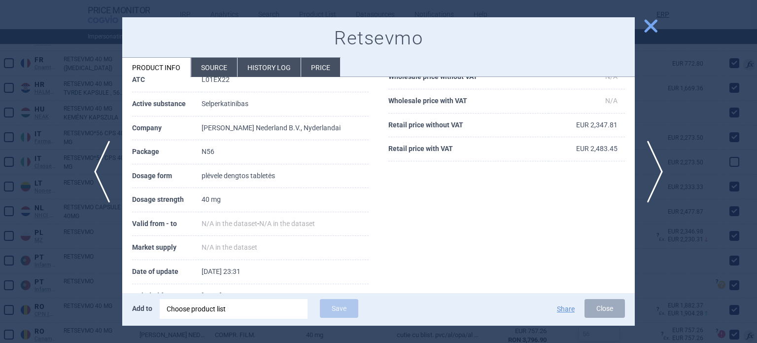
scroll to position [654, 0]
click at [0, 110] on div at bounding box center [378, 171] width 757 height 343
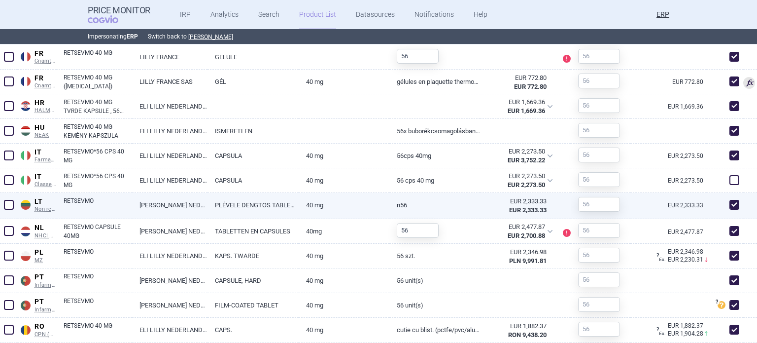
click at [7, 202] on span at bounding box center [9, 205] width 10 height 10
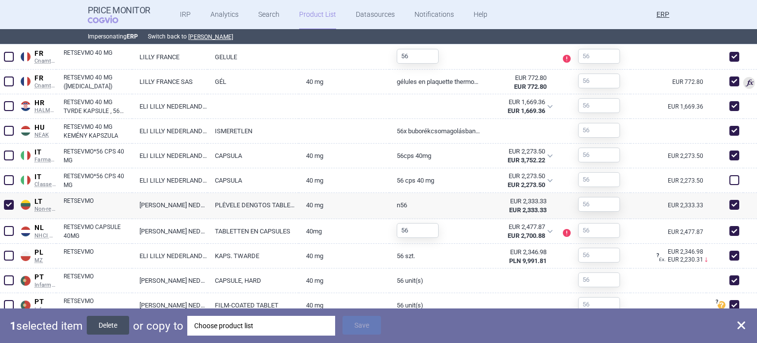
click at [127, 325] on button "Delete" at bounding box center [108, 325] width 42 height 19
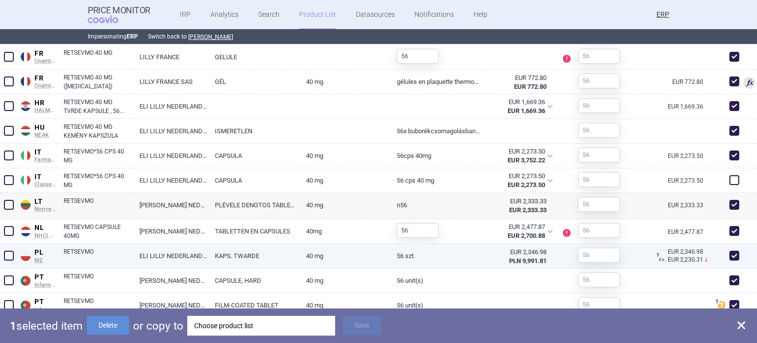
checkbox input "false"
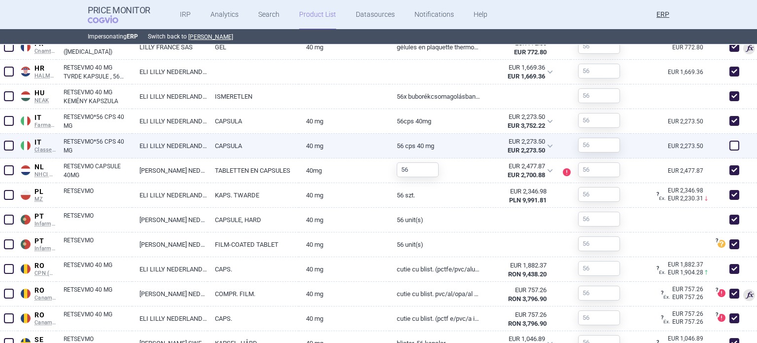
scroll to position [703, 0]
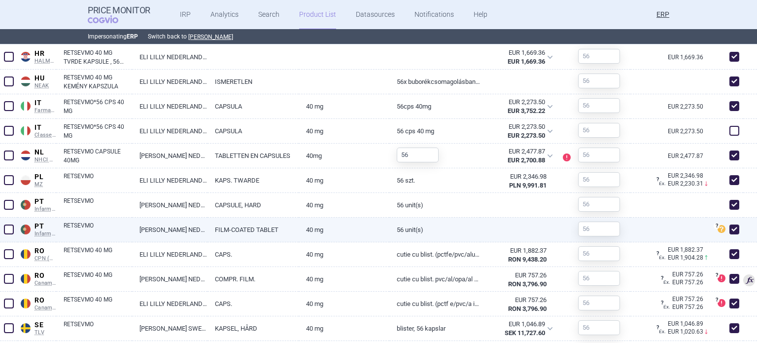
click at [8, 231] on span at bounding box center [9, 229] width 10 height 10
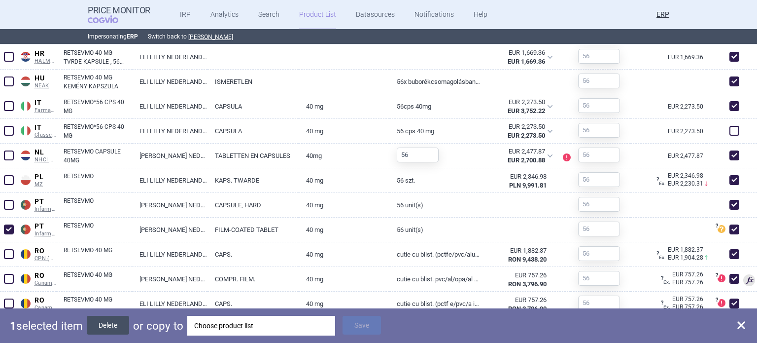
click at [104, 325] on button "Delete" at bounding box center [108, 325] width 42 height 19
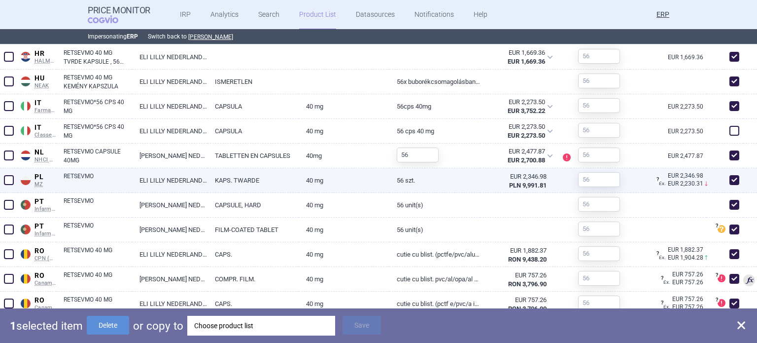
checkbox input "false"
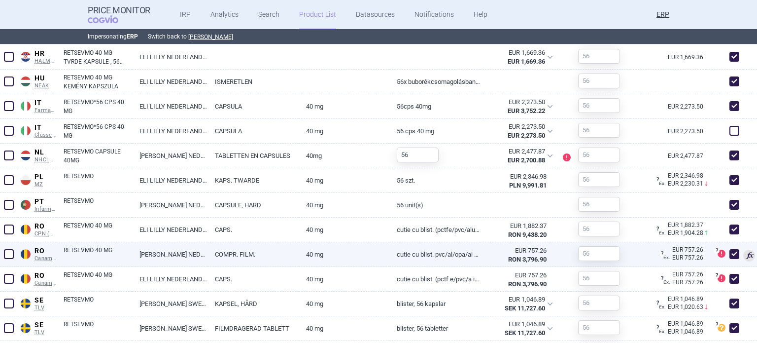
click at [10, 254] on span at bounding box center [9, 254] width 10 height 10
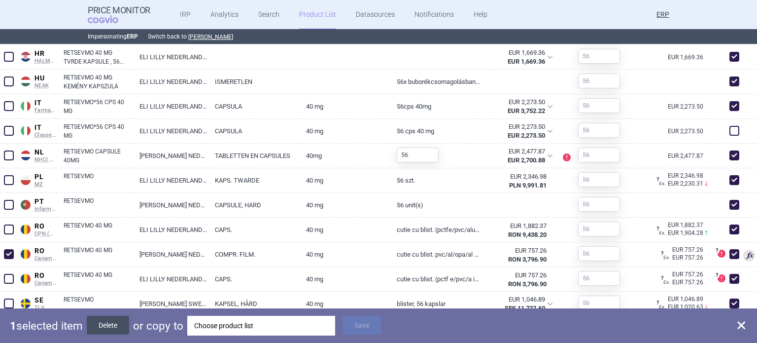
click at [113, 324] on button "Delete" at bounding box center [108, 325] width 42 height 19
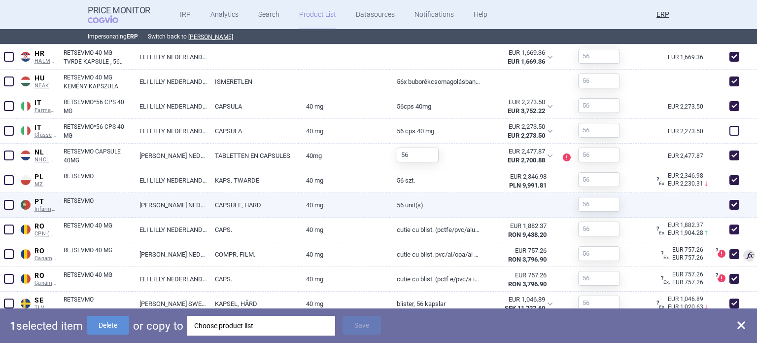
checkbox input "false"
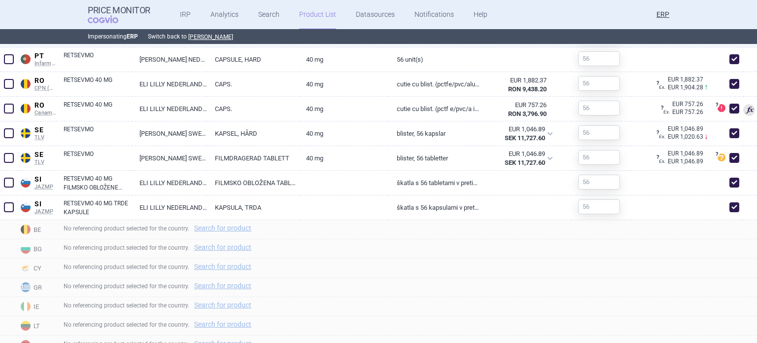
scroll to position [851, 0]
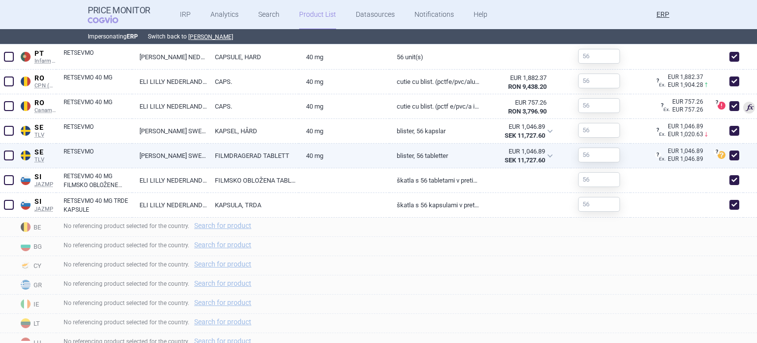
click at [299, 157] on link "40 mg" at bounding box center [344, 155] width 91 height 24
select select "EUR"
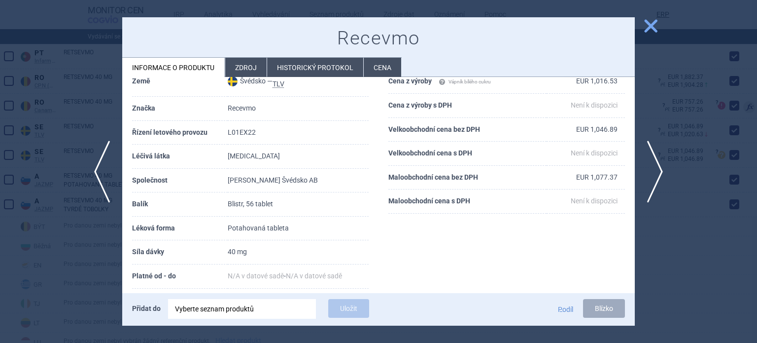
scroll to position [851, 0]
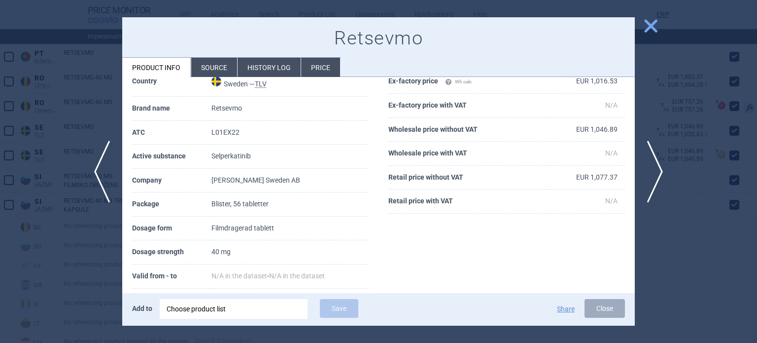
click at [0, 139] on div at bounding box center [378, 171] width 757 height 343
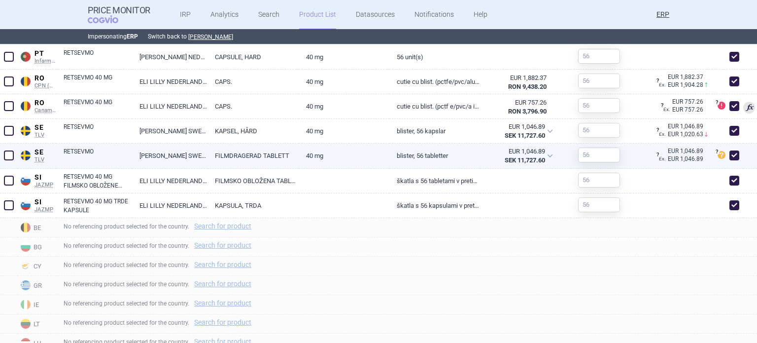
click at [9, 159] on span at bounding box center [8, 155] width 15 height 15
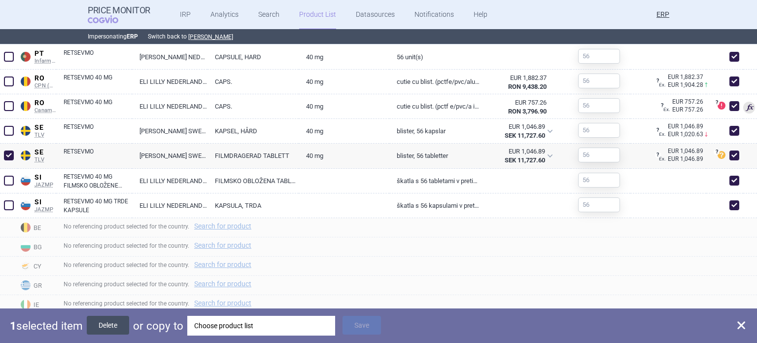
click at [111, 320] on button "Delete" at bounding box center [108, 325] width 42 height 19
checkbox input "false"
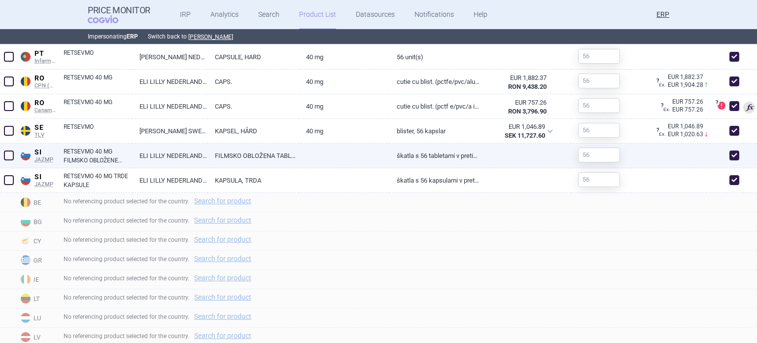
click at [7, 154] on span at bounding box center [9, 155] width 10 height 10
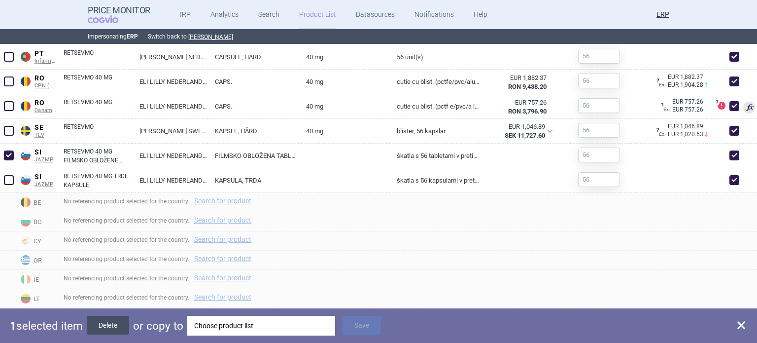
click at [98, 328] on button "Delete" at bounding box center [108, 325] width 42 height 19
checkbox input "false"
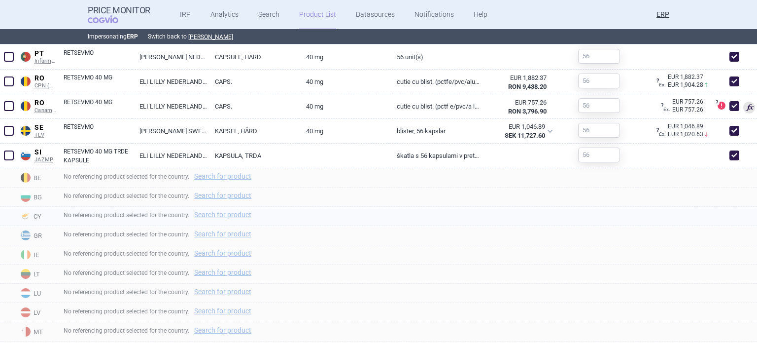
scroll to position [802, 0]
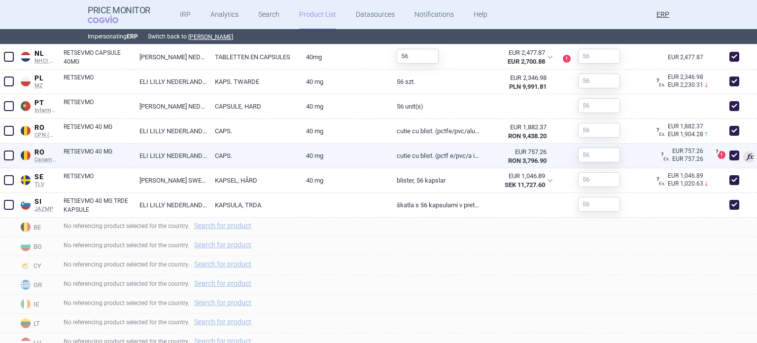
click at [730, 157] on span at bounding box center [735, 155] width 10 height 10
checkbox input "false"
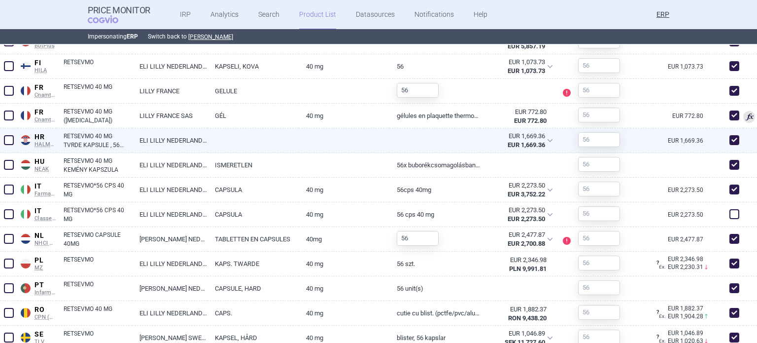
scroll to position [604, 0]
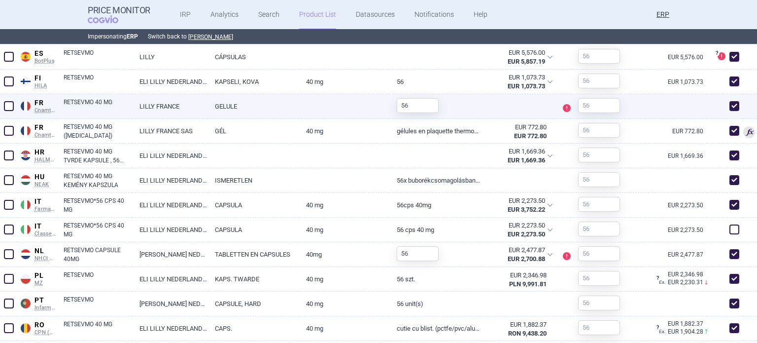
click at [730, 106] on span at bounding box center [735, 106] width 10 height 10
checkbox input "false"
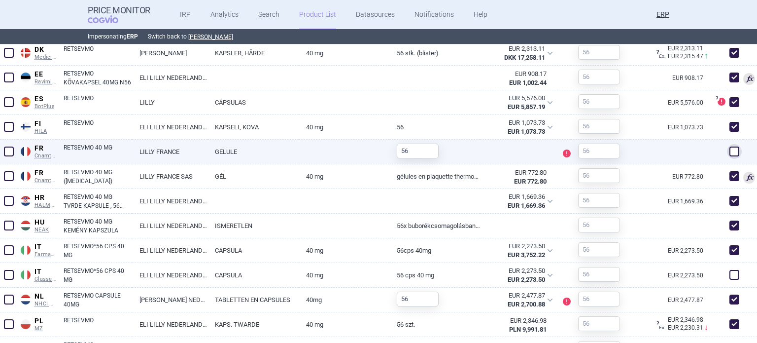
scroll to position [506, 0]
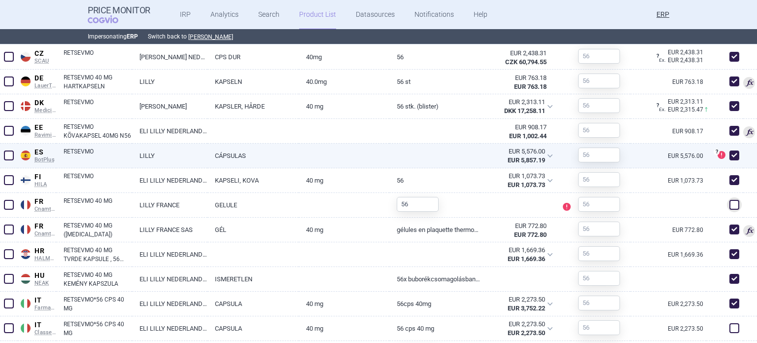
click at [730, 151] on span at bounding box center [735, 155] width 10 height 10
checkbox input "false"
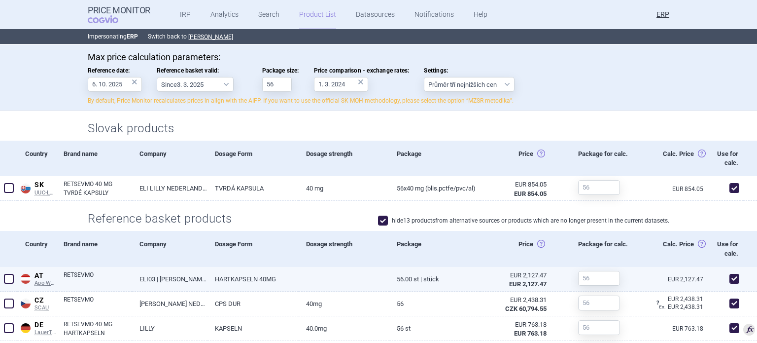
scroll to position [407, 0]
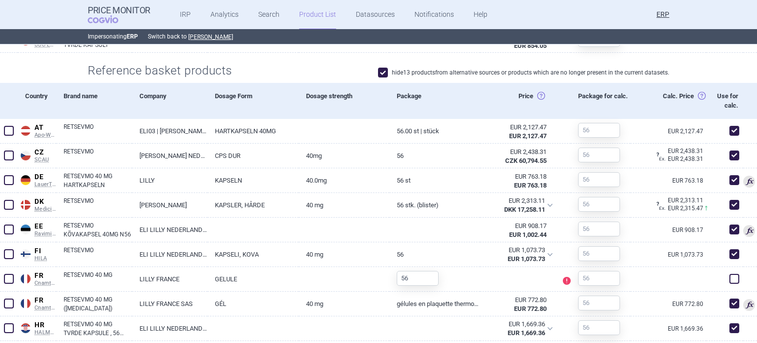
click at [380, 68] on span at bounding box center [383, 73] width 10 height 10
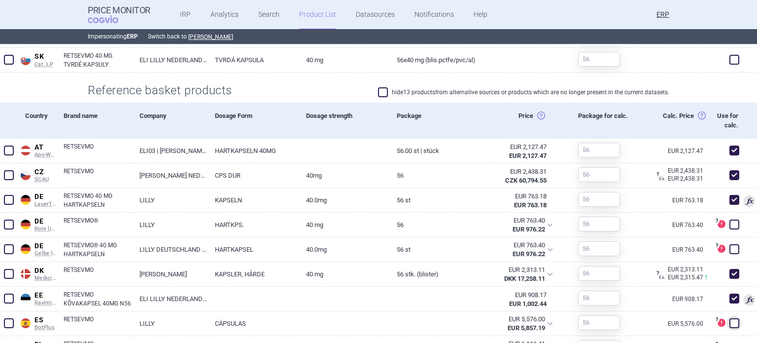
scroll to position [405, 0]
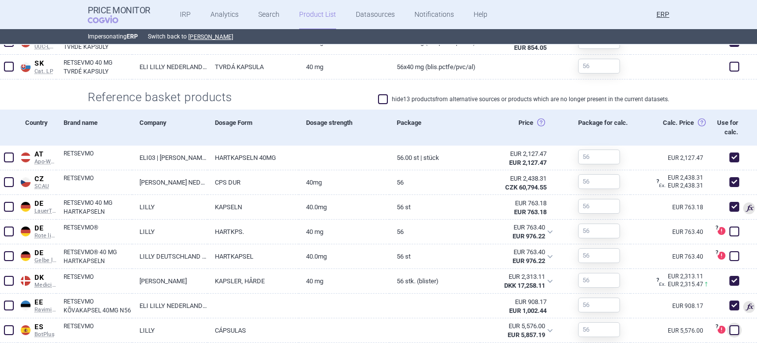
click at [379, 101] on span at bounding box center [383, 99] width 10 height 10
checkbox input "true"
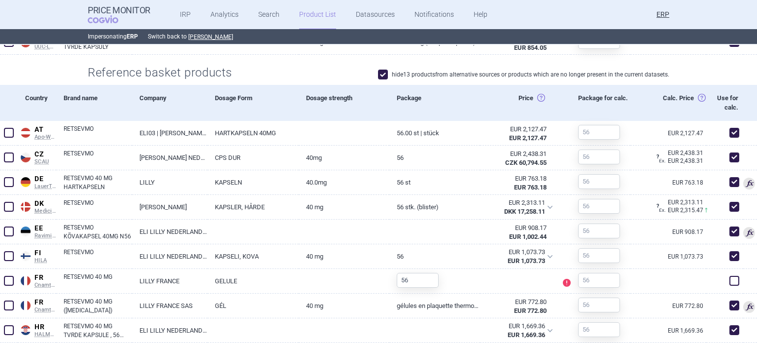
click at [379, 101] on div "Dosage strength" at bounding box center [344, 102] width 91 height 35
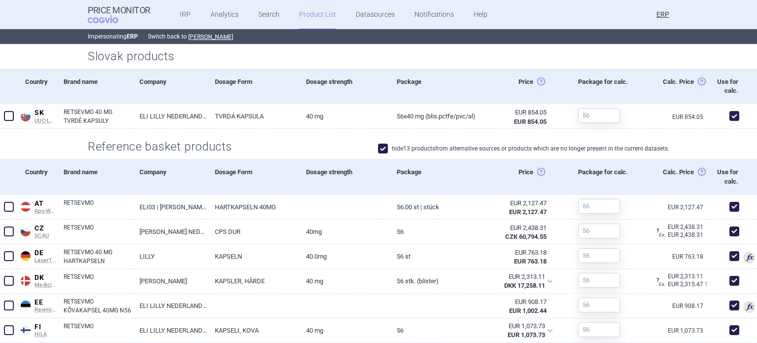
scroll to position [331, 0]
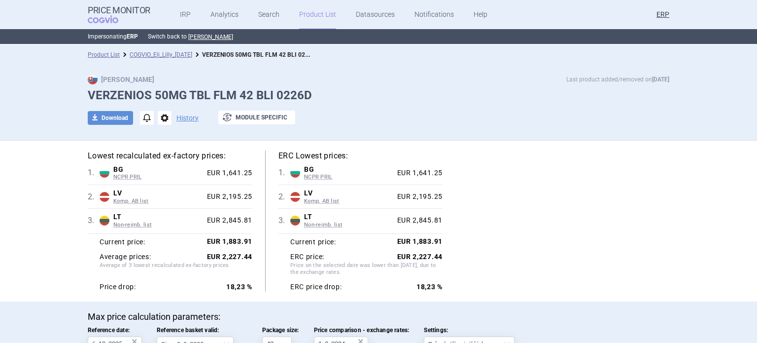
select select "[DATE]"
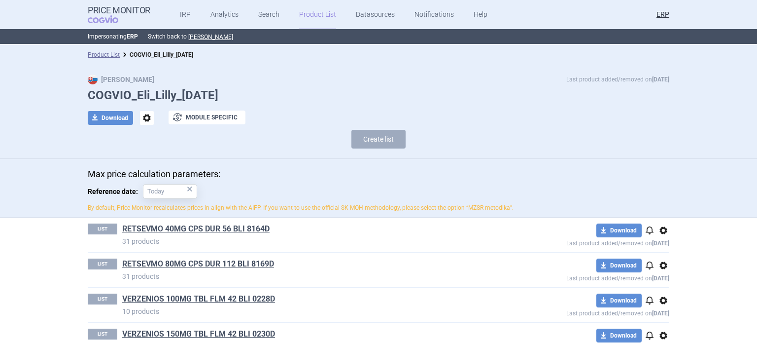
click at [266, 81] on div "Max Price Last product added/removed on [DATE]" at bounding box center [379, 79] width 582 height 10
click at [221, 114] on button "exchange Module specific" at bounding box center [207, 117] width 77 height 14
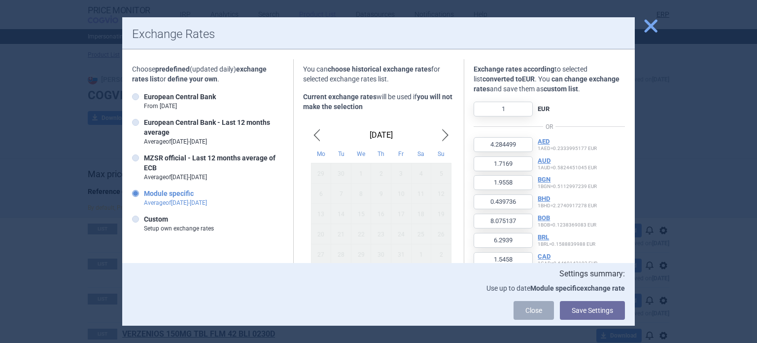
click at [16, 57] on div at bounding box center [378, 171] width 757 height 343
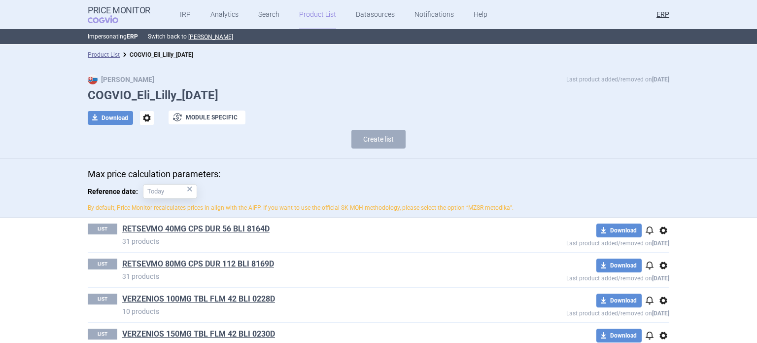
click at [0, 252] on section "Product List COGVIO_Eli_Lilly_[DATE] Max Price Last product added/removed on [D…" at bounding box center [378, 194] width 757 height 298
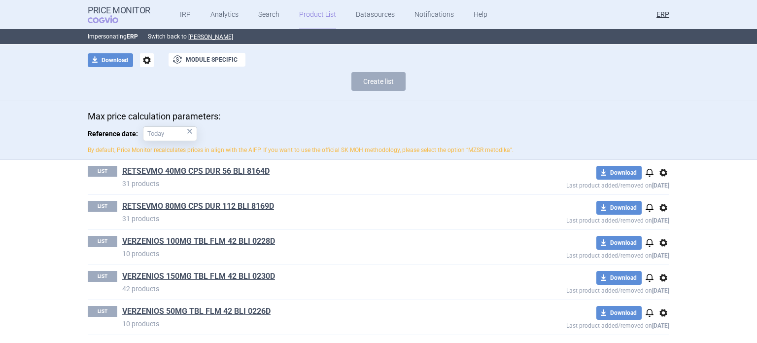
scroll to position [59, 0]
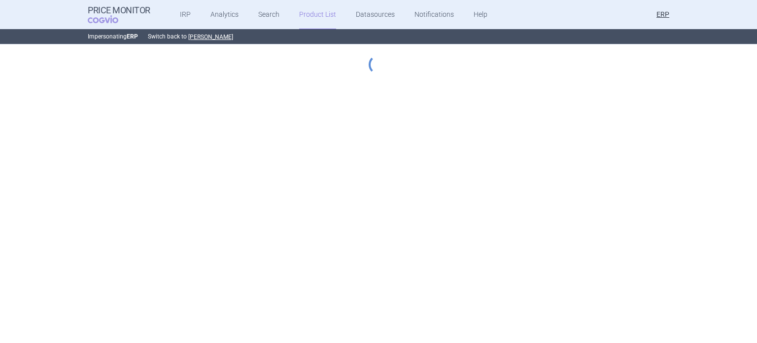
select select "[DATE]"
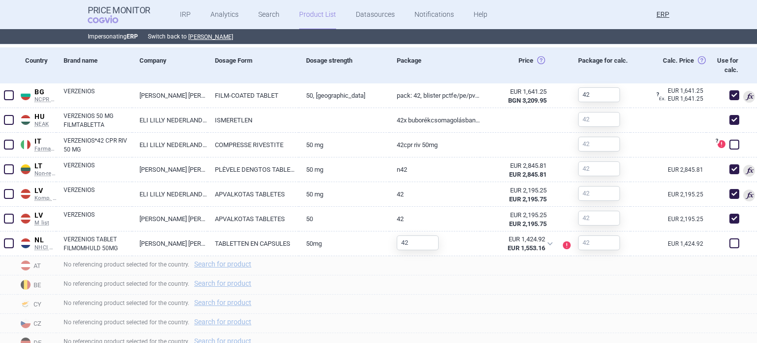
scroll to position [443, 0]
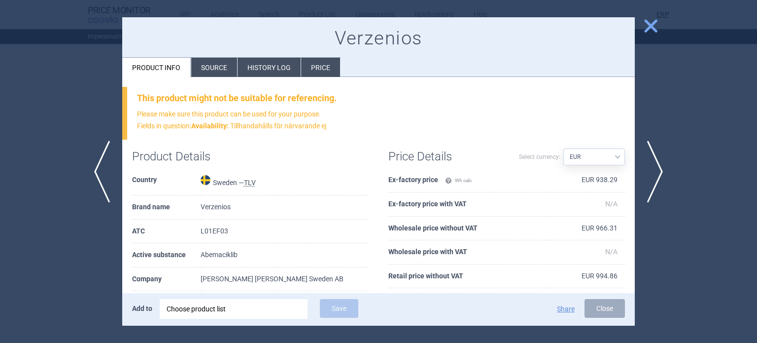
select select "EUR"
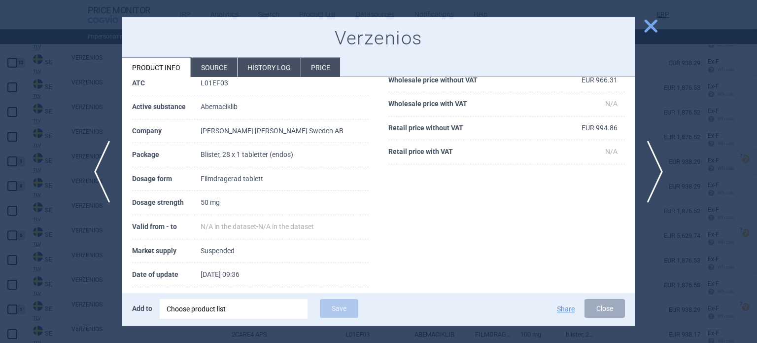
click at [84, 246] on div at bounding box center [378, 171] width 757 height 343
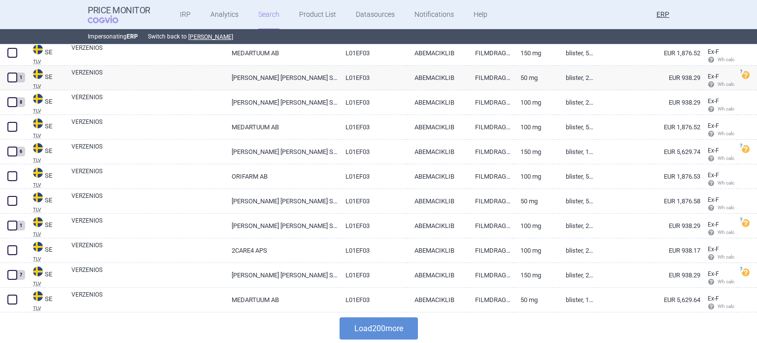
scroll to position [4876, 0]
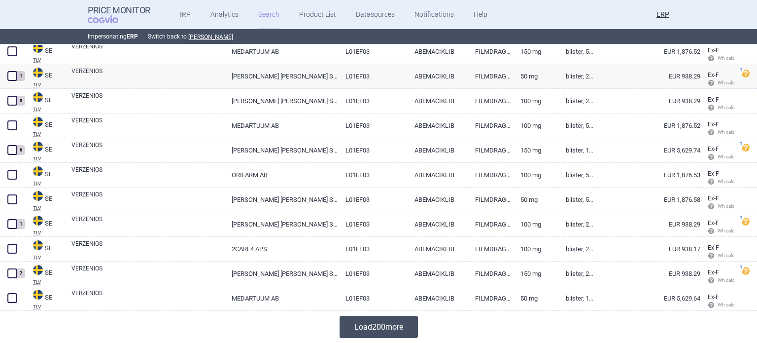
click at [341, 324] on button "Load 200 more" at bounding box center [379, 327] width 78 height 22
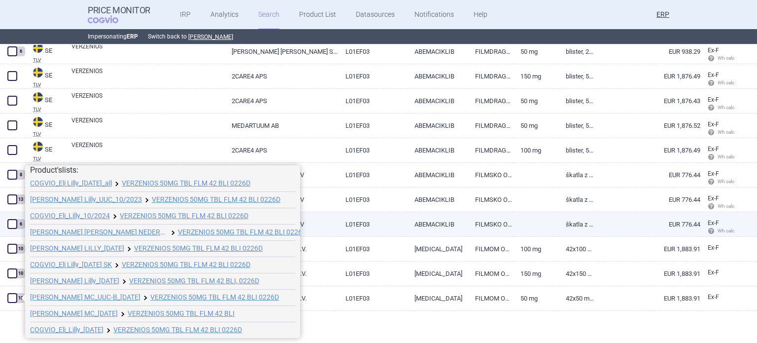
scroll to position [5, 0]
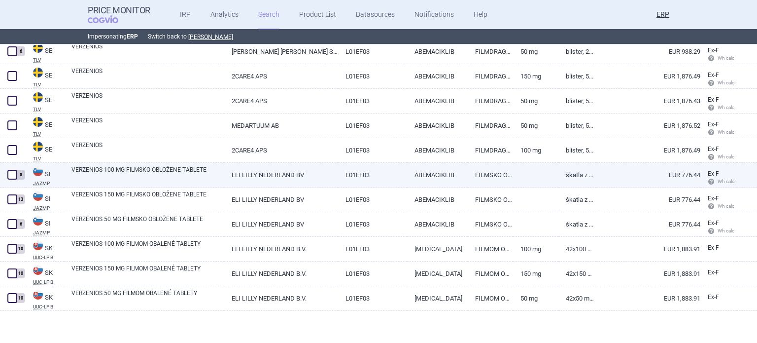
click at [252, 174] on link "ELI LILLY NEDERLAND BV" at bounding box center [280, 175] width 113 height 24
select select "EUR"
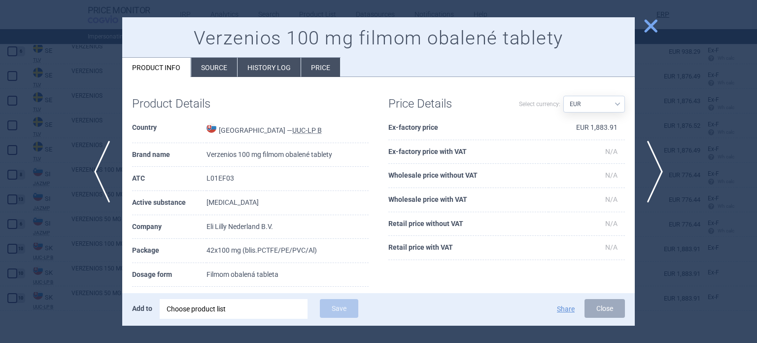
click at [0, 129] on div at bounding box center [378, 171] width 757 height 343
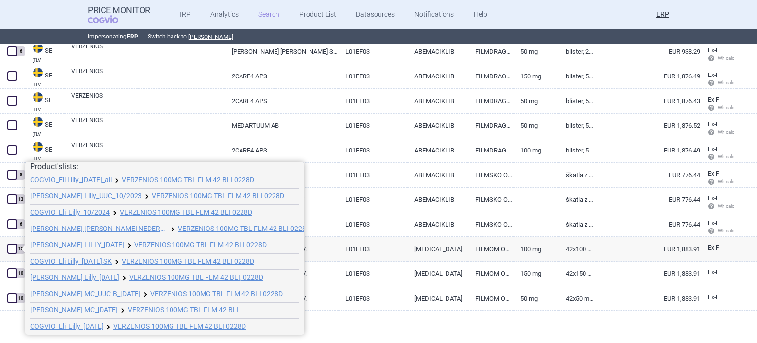
scroll to position [5, 0]
drag, startPoint x: 103, startPoint y: 314, endPoint x: 101, endPoint y: 306, distance: 8.3
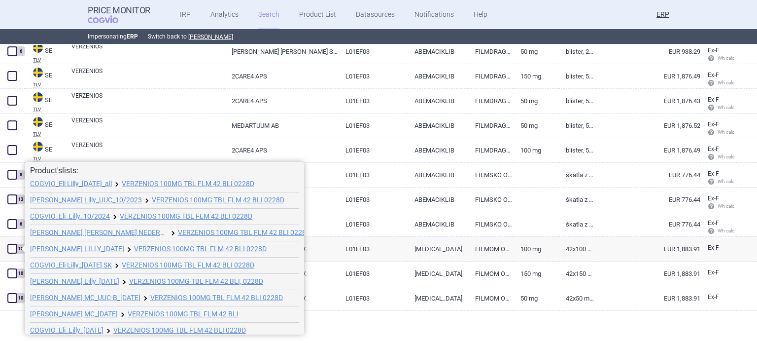
drag, startPoint x: 84, startPoint y: 217, endPoint x: 123, endPoint y: 222, distance: 39.3
click at [123, 222] on li "COGVIO_Eli_Lilly_10/2024 VERZENIOS 100MG TBL FLM 42 BLI 0228D" at bounding box center [164, 216] width 269 height 16
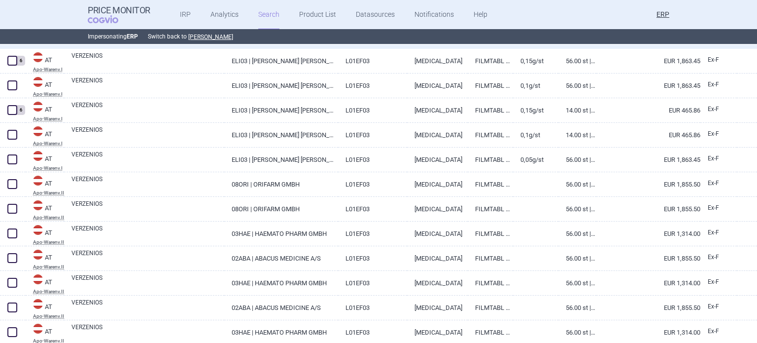
scroll to position [0, 0]
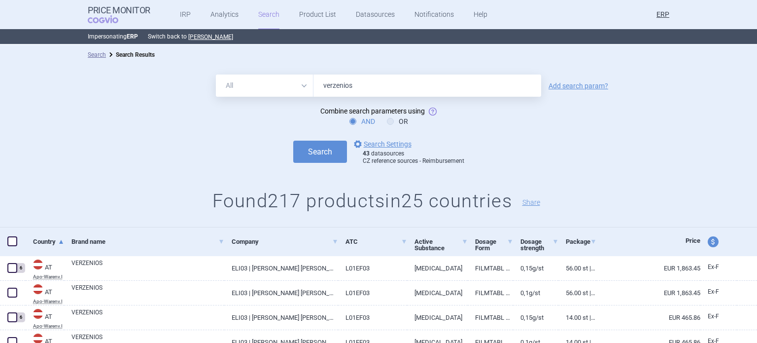
click at [106, 132] on form "All Brand Name ATC Company Active Substance Country Newer than verzenios Add se…" at bounding box center [378, 119] width 757 height 91
drag, startPoint x: 377, startPoint y: 74, endPoint x: 294, endPoint y: 75, distance: 82.4
click at [297, 75] on div "All Brand Name ATC Company Active Substance Country Newer than verzenios Add se…" at bounding box center [378, 146] width 757 height 163
drag, startPoint x: 310, startPoint y: 74, endPoint x: 251, endPoint y: 68, distance: 59.0
click at [260, 68] on div "All Brand Name ATC Company Active Substance Country Newer than verzenios Add se…" at bounding box center [378, 146] width 757 height 163
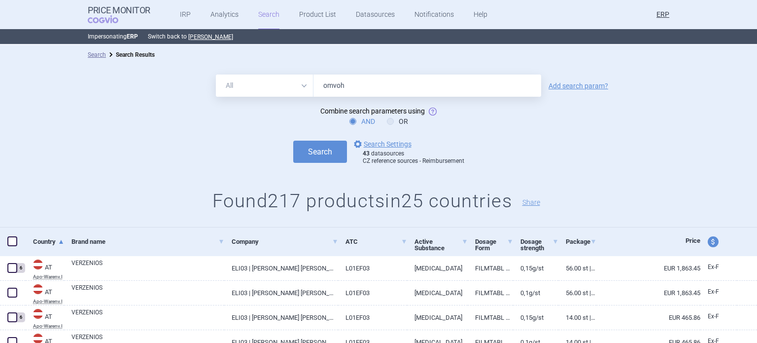
type input "omvoh"
click at [293, 141] on button "Search" at bounding box center [320, 152] width 54 height 22
drag, startPoint x: 118, startPoint y: 12, endPoint x: 463, endPoint y: 150, distance: 371.7
click at [554, 157] on div "Search options Search Settings 43 datasources CZ reference sources - Reimbursem…" at bounding box center [378, 151] width 757 height 27
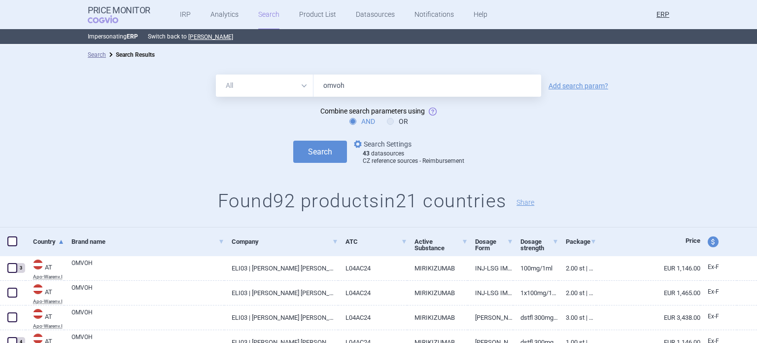
click at [394, 139] on link "options Search Settings" at bounding box center [382, 144] width 60 height 12
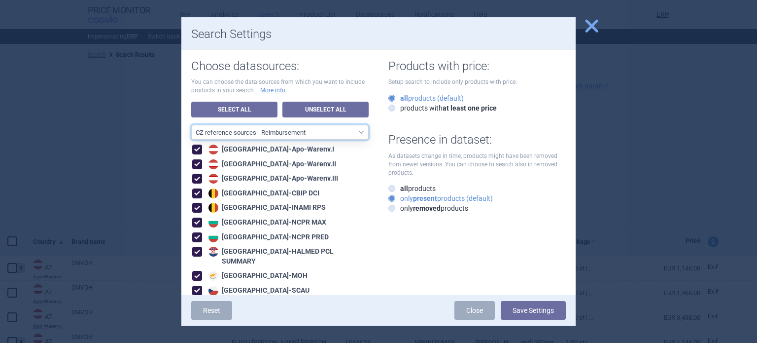
click at [313, 128] on select "All data sources CZ reference sources - Reimbursement SK reference sources - Of…" at bounding box center [279, 132] width 177 height 15
select select "3e39bb1b-0066-4e3d-9ac6-6dc98ece7831"
click at [191, 125] on select "All data sources CZ reference sources - Reimbursement SK reference sources - Of…" at bounding box center [279, 132] width 177 height 15
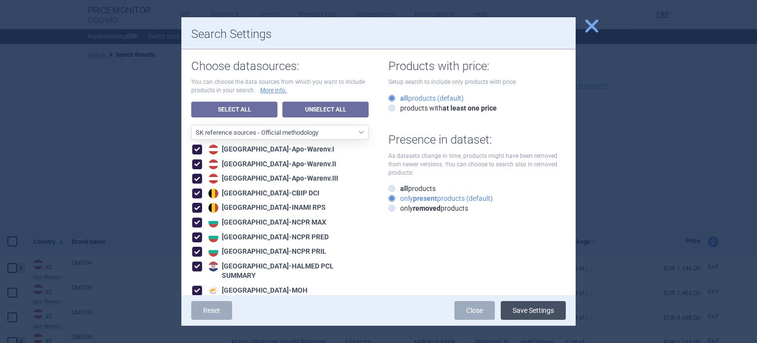
click at [544, 311] on button "Save Settings" at bounding box center [533, 310] width 65 height 19
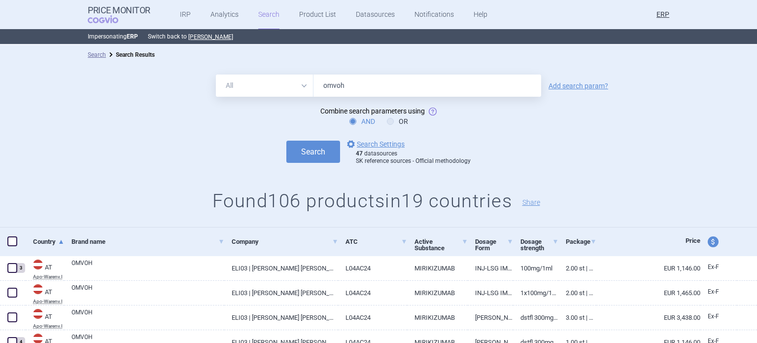
drag, startPoint x: 365, startPoint y: 87, endPoint x: 266, endPoint y: 86, distance: 98.6
click at [268, 87] on div "All Brand Name ATC Company Active Substance Country Newer than omvoh" at bounding box center [378, 85] width 325 height 22
type input "retsevmo"
click at [286, 141] on button "Search" at bounding box center [313, 152] width 54 height 22
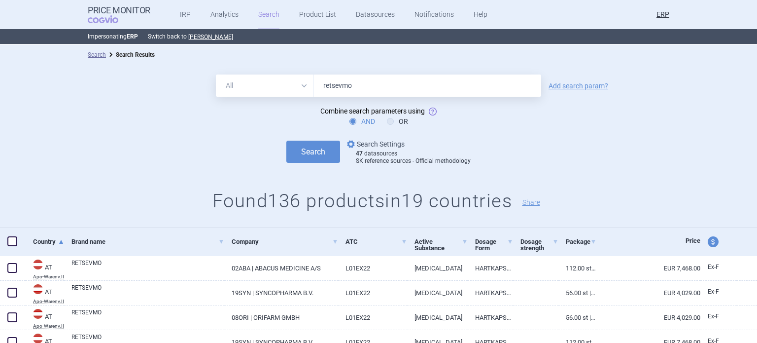
click at [377, 143] on link "options Search Settings" at bounding box center [375, 144] width 60 height 12
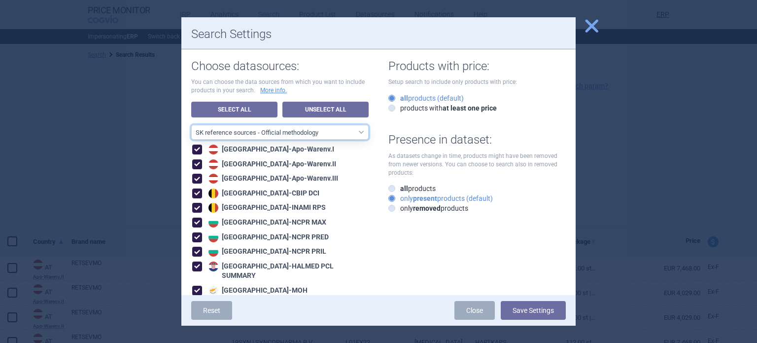
click at [330, 134] on select "All data sources CZ reference sources - Reimbursement SK reference sources - Of…" at bounding box center [279, 132] width 177 height 15
select select "9dbb7c6e-ea10-47e4-ac46-e28bda984dcc"
click at [191, 125] on select "All data sources CZ reference sources - Reimbursement SK reference sources - Of…" at bounding box center [279, 132] width 177 height 15
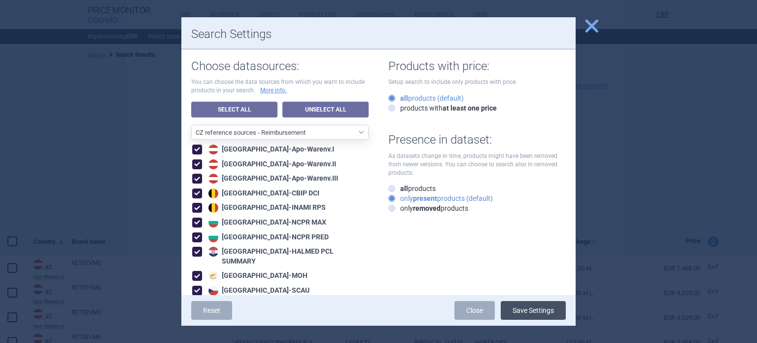
click at [534, 312] on button "Save Settings" at bounding box center [533, 310] width 65 height 19
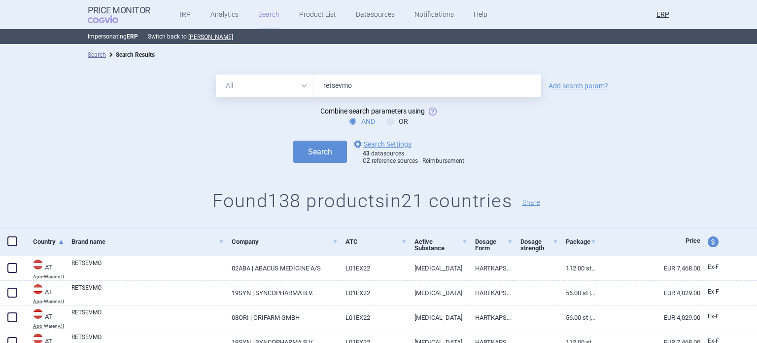
click at [278, 88] on div "All Brand Name ATC Company Active Substance Country Newer than retsevmo" at bounding box center [378, 85] width 325 height 22
type input "verzenios"
click at [293, 141] on button "Search" at bounding box center [320, 152] width 54 height 22
click at [382, 143] on link "options Search Settings" at bounding box center [382, 144] width 60 height 12
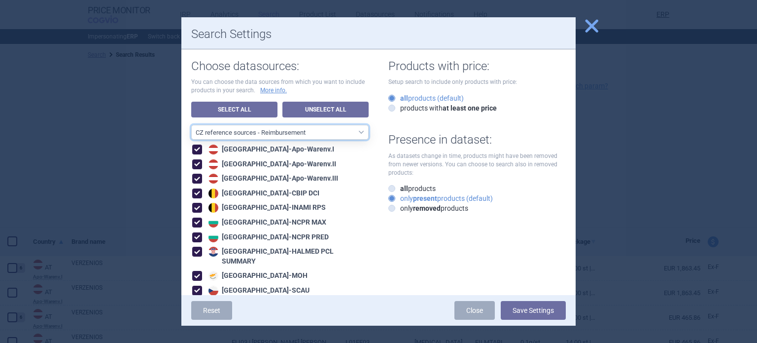
click at [283, 132] on select "All data sources CZ reference sources - Reimbursement SK reference sources - Of…" at bounding box center [279, 132] width 177 height 15
select select "3e39bb1b-0066-4e3d-9ac6-6dc98ece7831"
click at [191, 125] on select "All data sources CZ reference sources - Reimbursement SK reference sources - Of…" at bounding box center [279, 132] width 177 height 15
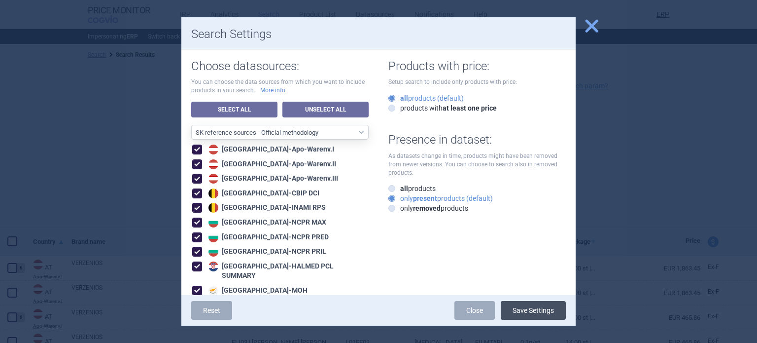
click at [542, 313] on button "Save Settings" at bounding box center [533, 310] width 65 height 19
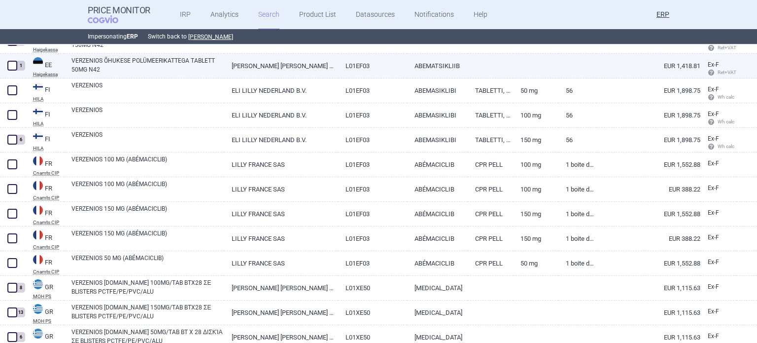
scroll to position [2052, 0]
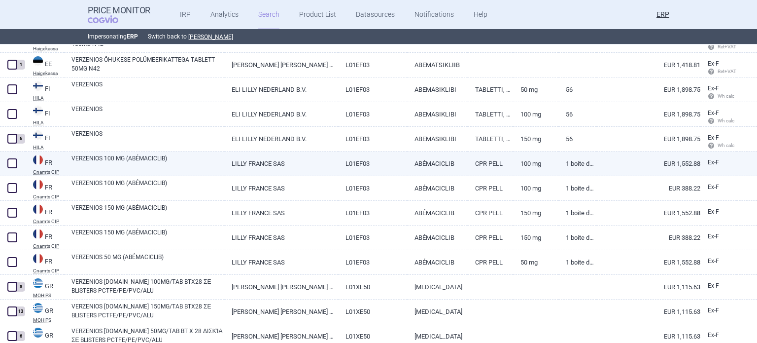
click at [151, 161] on link "VERZENIOS 100 MG (ABÉMACICLIB)" at bounding box center [147, 163] width 153 height 18
select select "EUR"
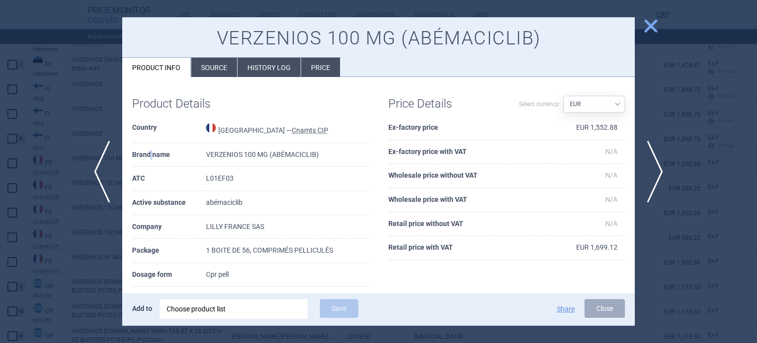
click at [151, 161] on th "Brand name" at bounding box center [169, 155] width 74 height 24
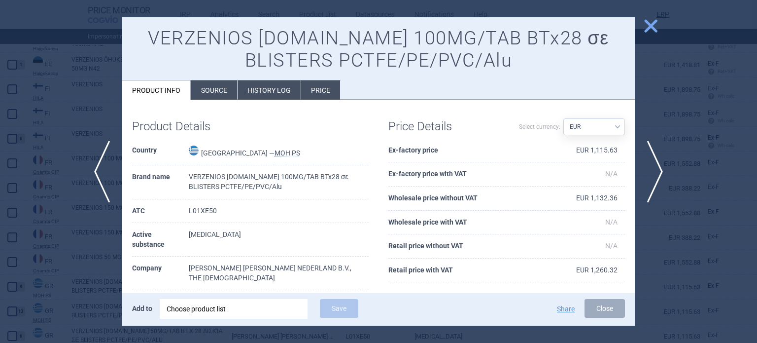
click at [27, 242] on div at bounding box center [378, 171] width 757 height 343
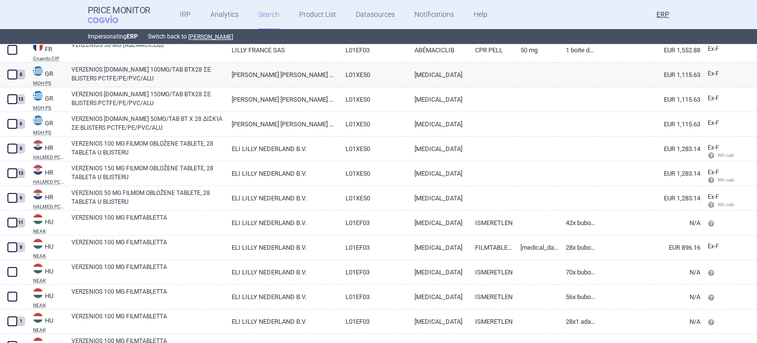
scroll to position [2411, 0]
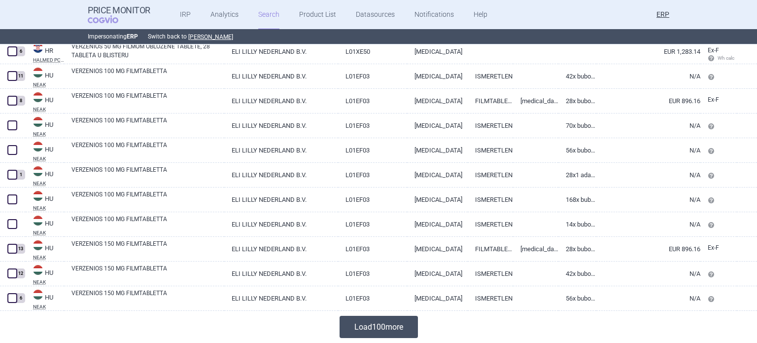
click at [351, 321] on button "Load 100 more" at bounding box center [379, 327] width 78 height 22
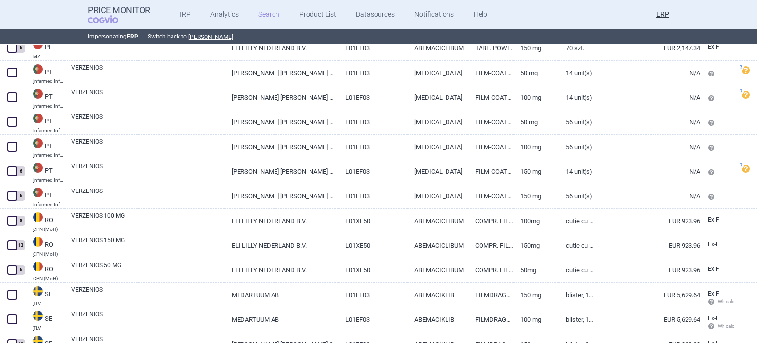
scroll to position [4876, 0]
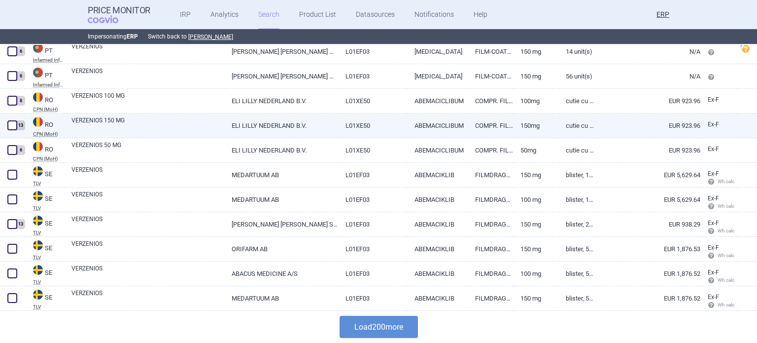
click at [197, 120] on link "VERZENIOS 150 MG" at bounding box center [147, 125] width 153 height 18
select select "EUR"
click at [390, 326] on button "Load 200 more" at bounding box center [379, 327] width 78 height 22
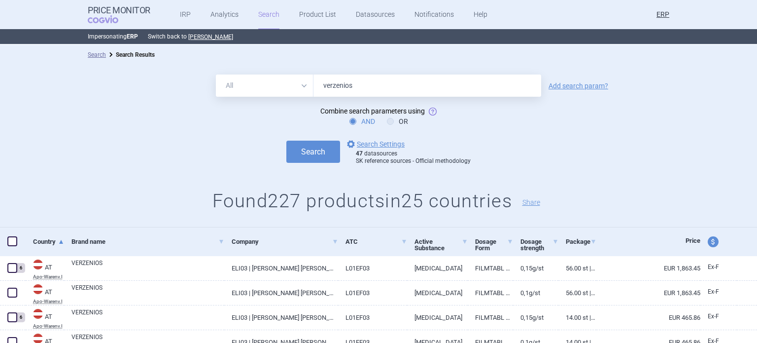
drag, startPoint x: 361, startPoint y: 78, endPoint x: 219, endPoint y: 71, distance: 141.7
click at [219, 71] on div "All Brand Name ATC Company Active Substance Country Newer than verzenios Add se…" at bounding box center [378, 146] width 757 height 163
type input "retsevmo"
click at [286, 141] on button "Search" at bounding box center [313, 152] width 54 height 22
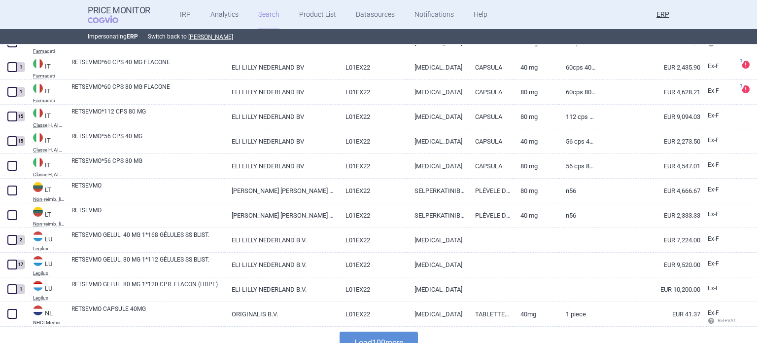
scroll to position [2411, 0]
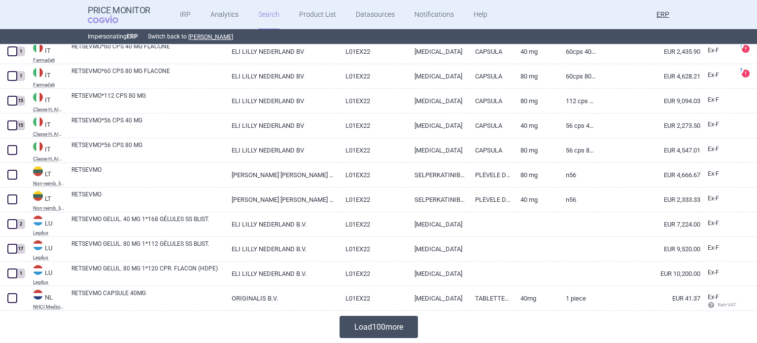
click at [378, 326] on button "Load 100 more" at bounding box center [379, 327] width 78 height 22
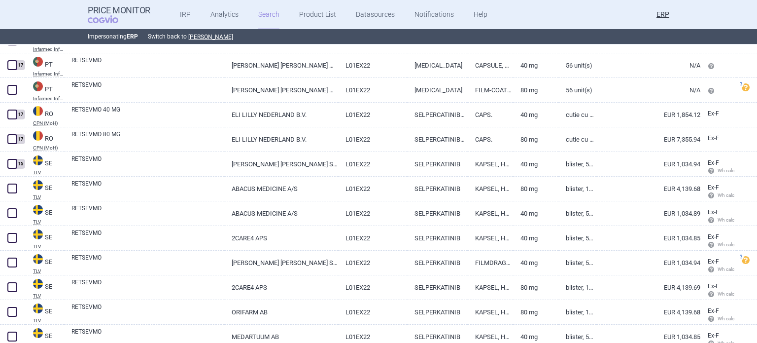
scroll to position [0, 0]
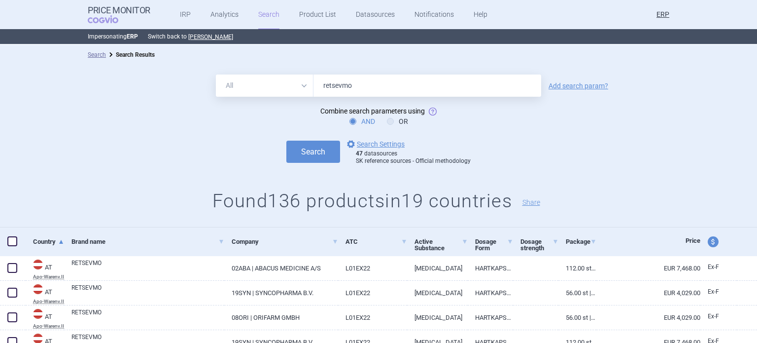
drag, startPoint x: 359, startPoint y: 82, endPoint x: 223, endPoint y: 89, distance: 136.3
click at [223, 89] on div "All Brand Name ATC Company Active Substance Country Newer than retsevmo" at bounding box center [378, 85] width 325 height 22
type input "omvoh"
click at [286, 141] on button "Search" at bounding box center [313, 152] width 54 height 22
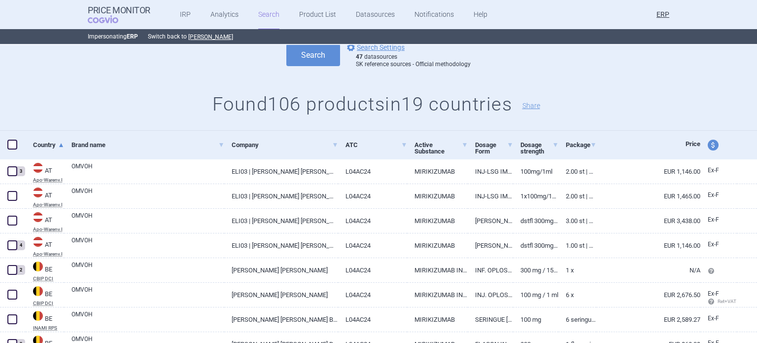
scroll to position [99, 0]
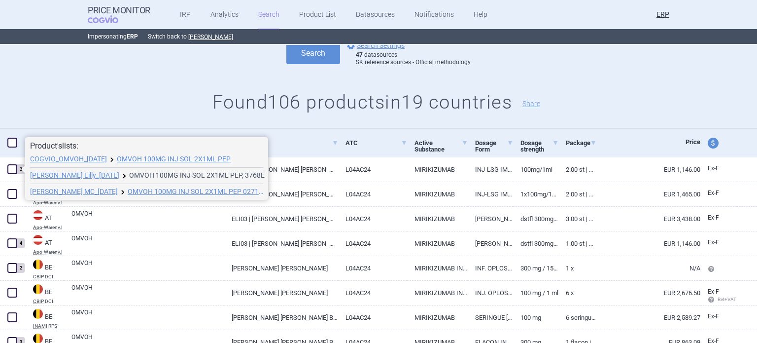
drag, startPoint x: 147, startPoint y: 180, endPoint x: 135, endPoint y: 175, distance: 13.3
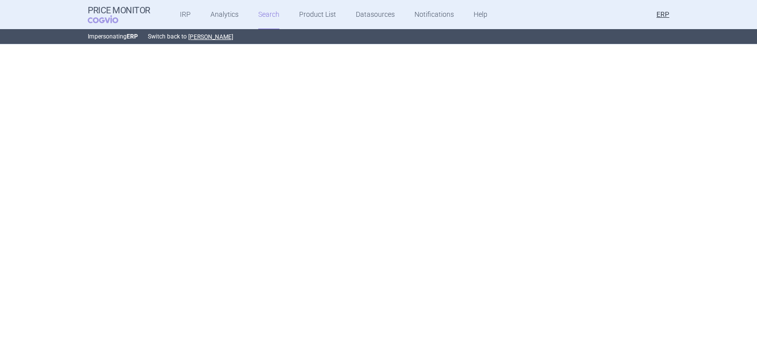
scroll to position [2403, 0]
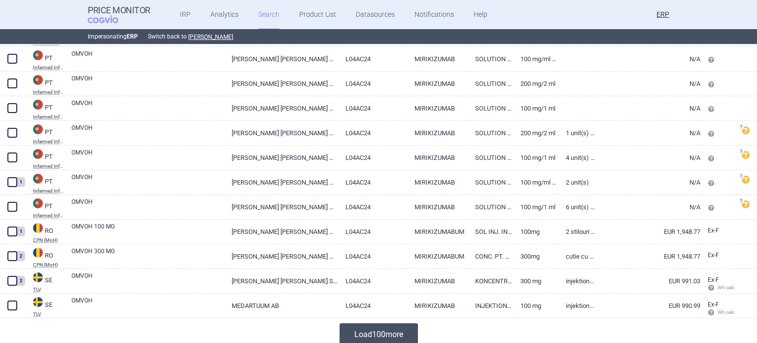
click at [375, 331] on button "Load 100 more" at bounding box center [379, 334] width 78 height 22
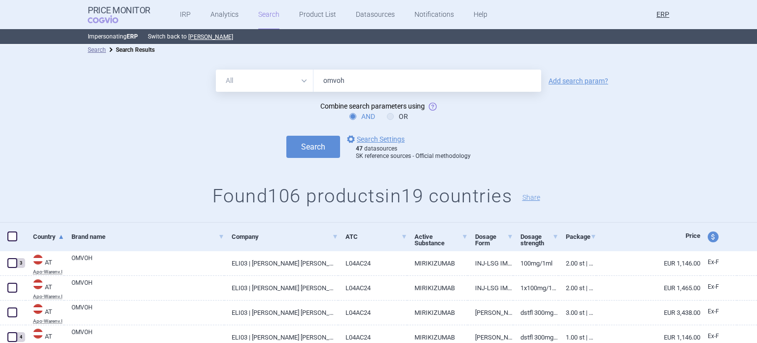
scroll to position [0, 0]
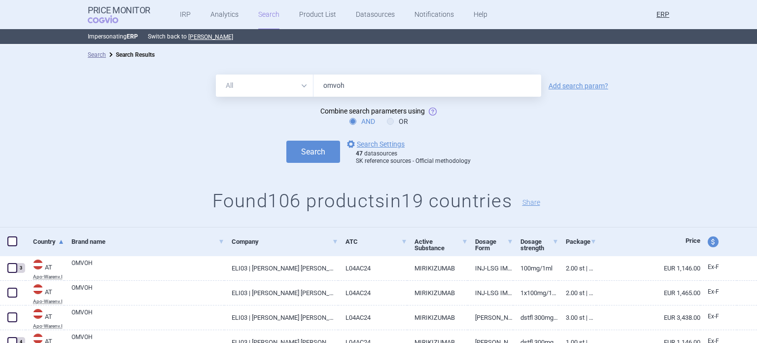
drag, startPoint x: 408, startPoint y: 82, endPoint x: 225, endPoint y: 70, distance: 183.3
click at [239, 70] on div "All Brand Name ATC Company Active Substance Country Newer than omvoh Add search…" at bounding box center [378, 146] width 757 height 163
type input "retsevmo"
click at [286, 141] on button "Search" at bounding box center [313, 152] width 54 height 22
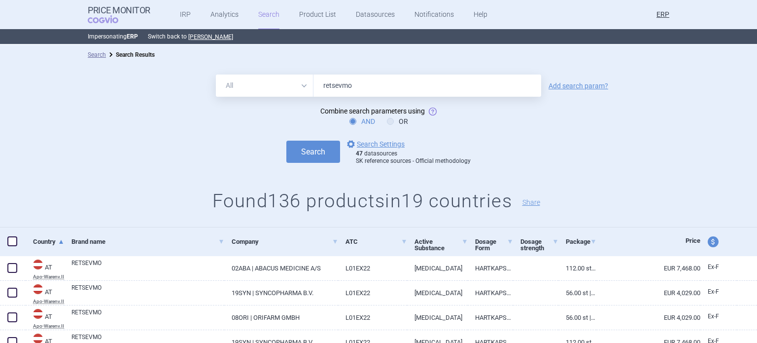
click at [264, 92] on div "All Brand Name ATC Company Active Substance Country Newer than retsevmo" at bounding box center [378, 85] width 325 height 22
type input "jaypirca"
click at [286, 141] on button "Search" at bounding box center [313, 152] width 54 height 22
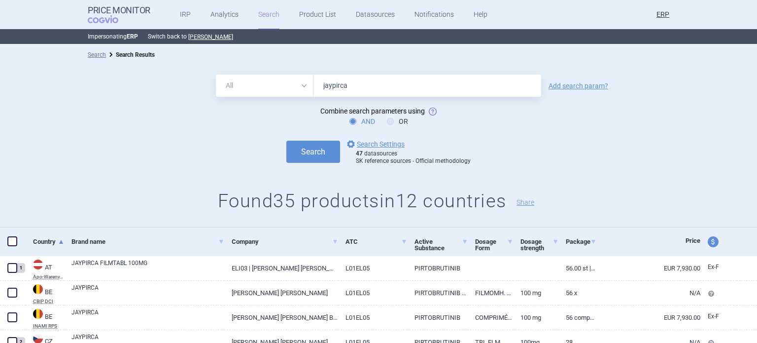
click at [81, 131] on form "All Brand Name ATC Company Active Substance Country Newer than jaypirca Add sea…" at bounding box center [378, 119] width 757 height 91
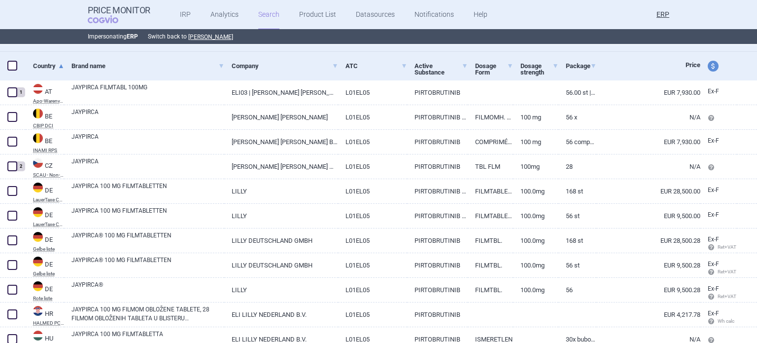
scroll to position [197, 0]
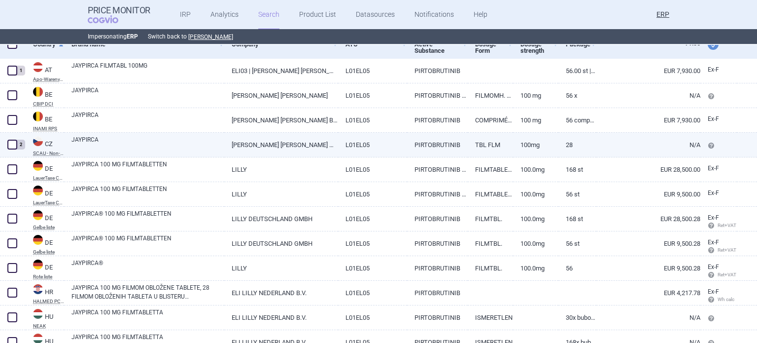
click at [8, 142] on span at bounding box center [12, 145] width 10 height 10
checkbox input "true"
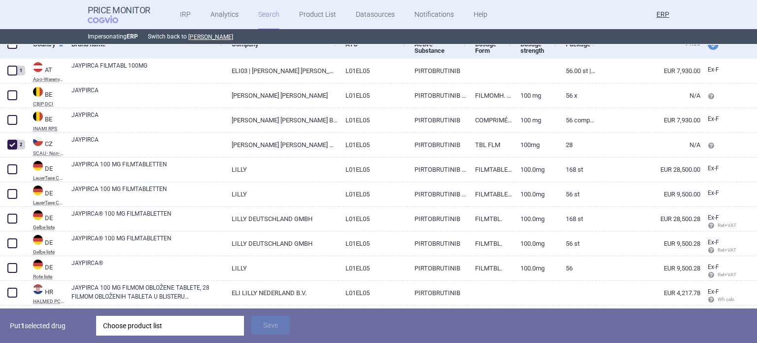
click at [153, 325] on div "Choose product list" at bounding box center [170, 326] width 134 height 20
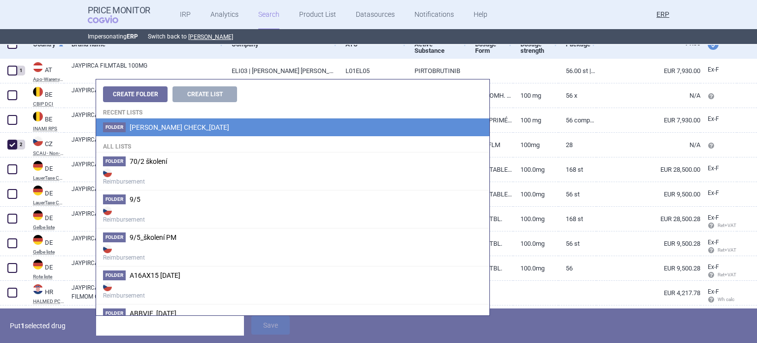
click at [197, 131] on span "Eli lilly_ADDITIONAL CHECK_06.10.2025" at bounding box center [180, 127] width 100 height 8
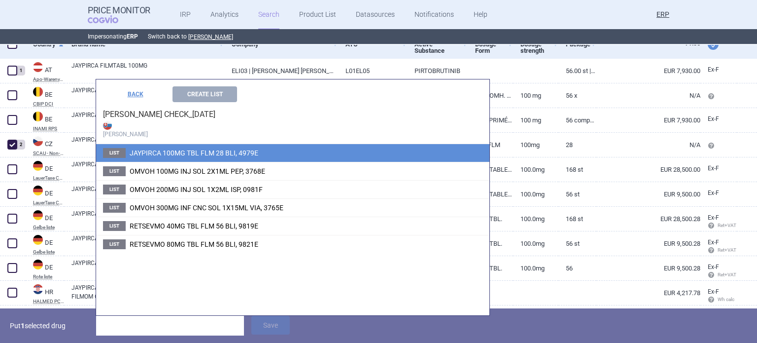
click at [193, 149] on span "JAYPIRCA 100MG TBL FLM 28 BLI, 4979E" at bounding box center [194, 153] width 129 height 8
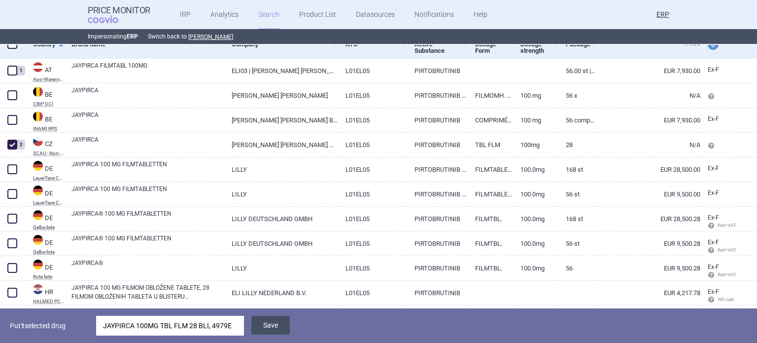
click at [284, 321] on button "Save" at bounding box center [270, 325] width 38 height 19
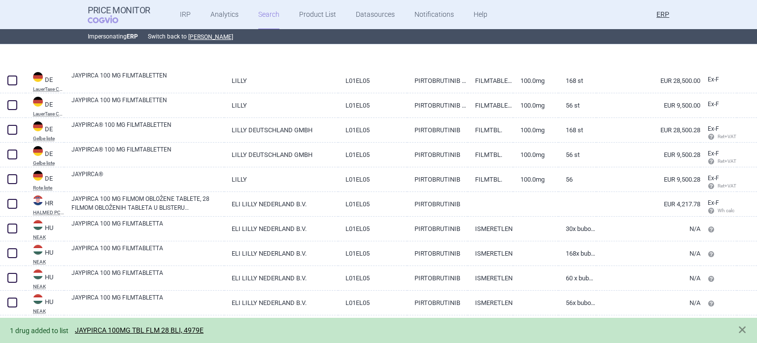
scroll to position [345, 0]
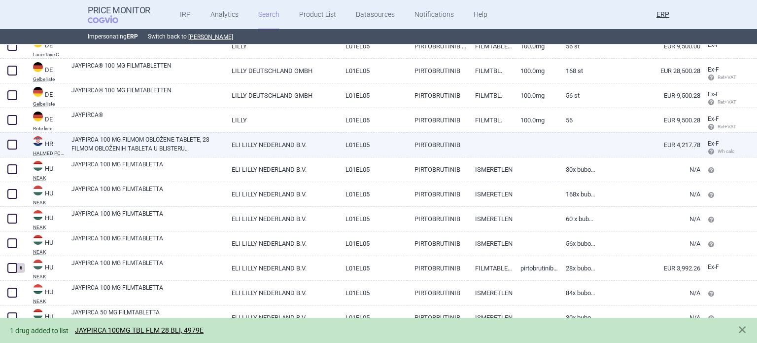
click at [12, 143] on span at bounding box center [12, 145] width 10 height 10
checkbox input "true"
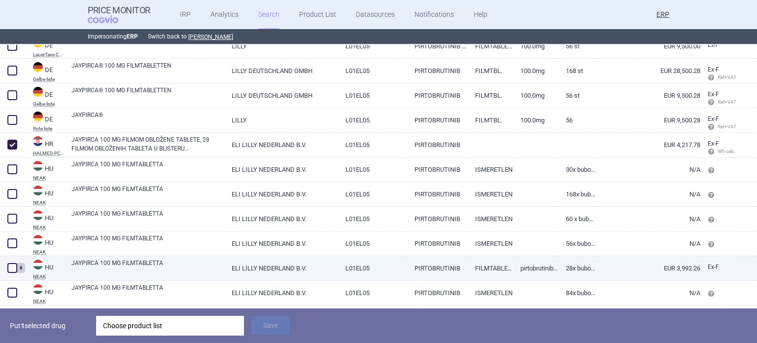
click at [14, 267] on span at bounding box center [12, 268] width 10 height 10
checkbox input "true"
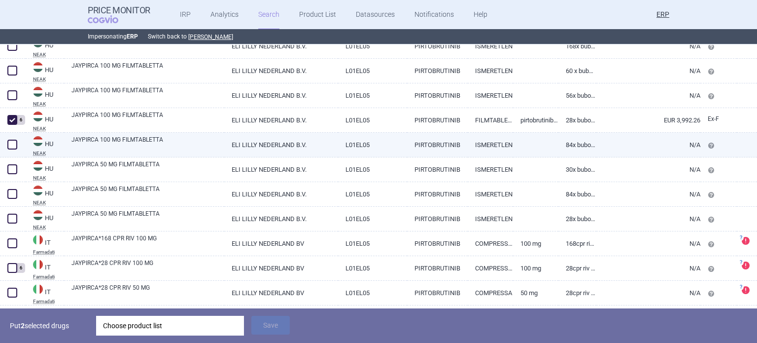
scroll to position [542, 0]
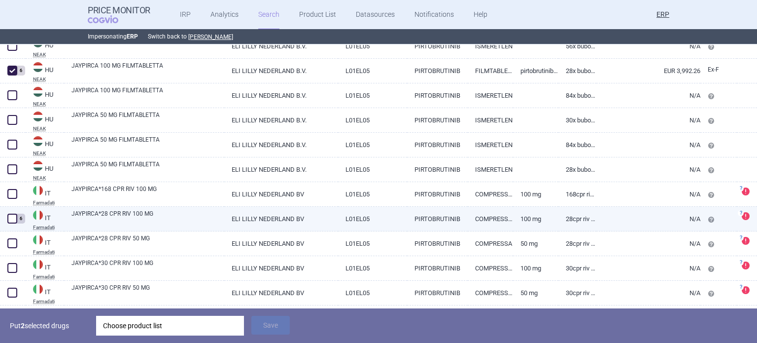
click at [12, 217] on span at bounding box center [12, 218] width 10 height 10
checkbox input "true"
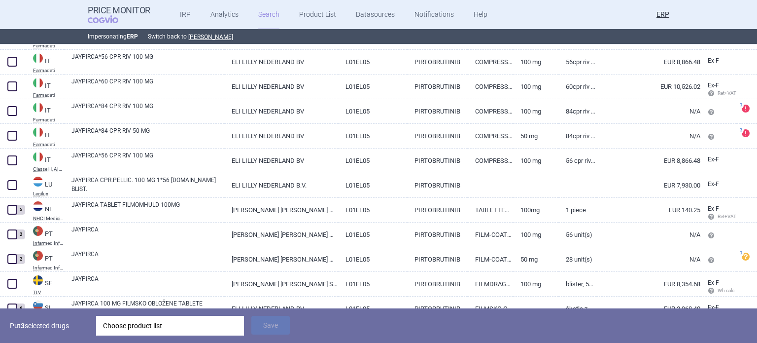
scroll to position [798, 0]
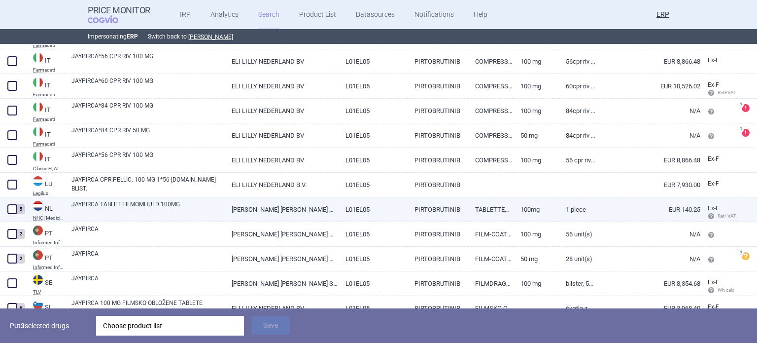
click at [11, 210] on span at bounding box center [12, 209] width 10 height 10
checkbox input "true"
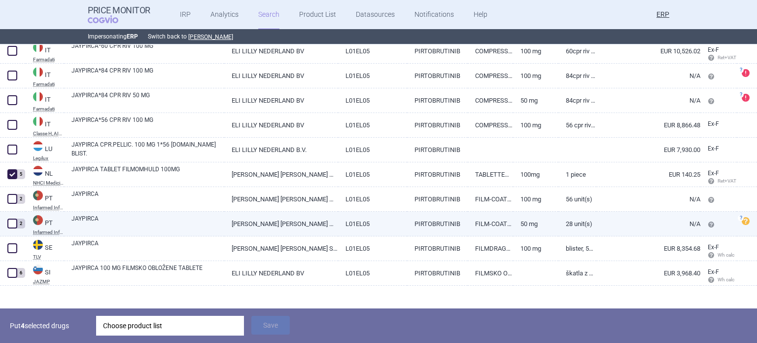
scroll to position [842, 0]
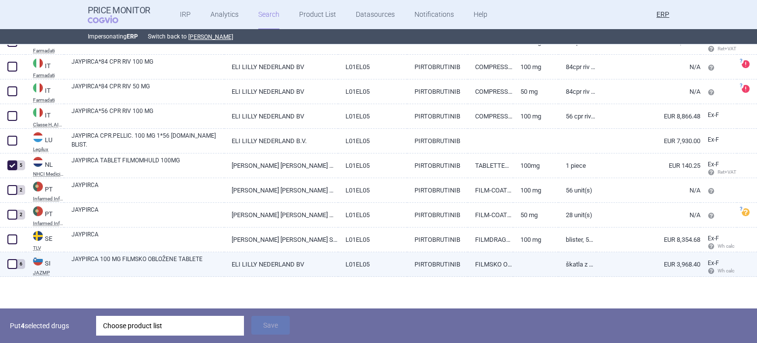
click at [98, 256] on link "JAYPIRCA 100 MG FILMSKO OBLOŽENE TABLETE" at bounding box center [147, 263] width 153 height 18
select select "EUR"
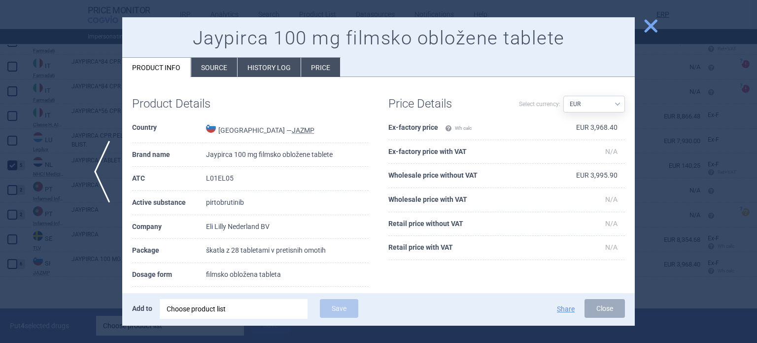
click at [93, 256] on div at bounding box center [378, 171] width 757 height 343
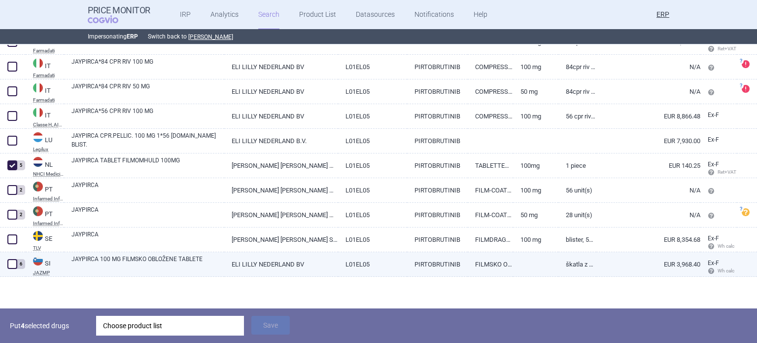
click at [12, 267] on span at bounding box center [12, 264] width 10 height 10
checkbox input "true"
click at [142, 327] on div "Choose product list" at bounding box center [170, 326] width 134 height 20
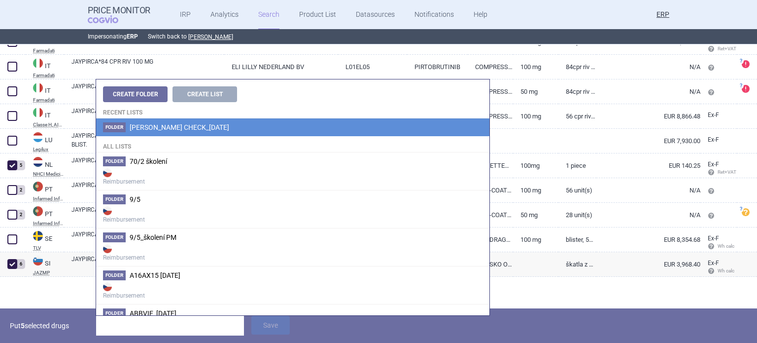
click at [223, 129] on span "Eli lilly_ADDITIONAL CHECK_06.10.2025" at bounding box center [180, 127] width 100 height 8
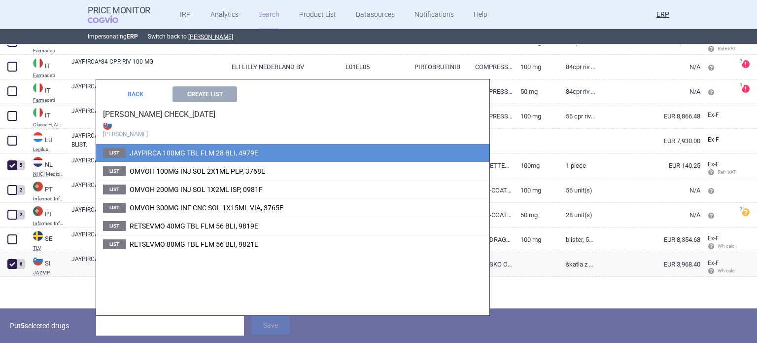
click at [235, 144] on li "List JAYPIRCA 100MG TBL FLM 28 BLI, 4979E" at bounding box center [292, 153] width 393 height 18
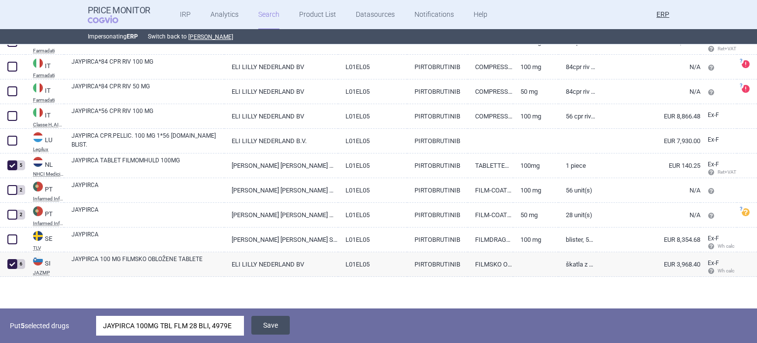
click at [268, 321] on button "Save" at bounding box center [270, 325] width 38 height 19
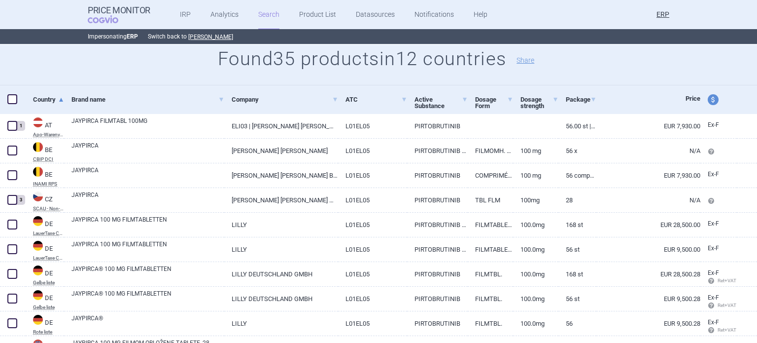
scroll to position [50, 0]
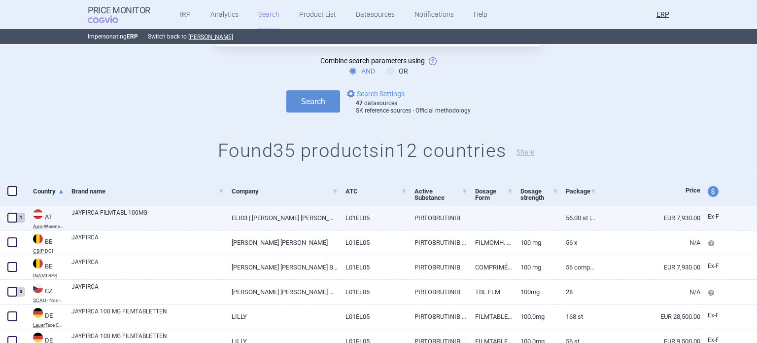
click at [331, 216] on link "ELI03 | ELI LILLY GES.M.B.H" at bounding box center [280, 218] width 113 height 24
select select "EUR"
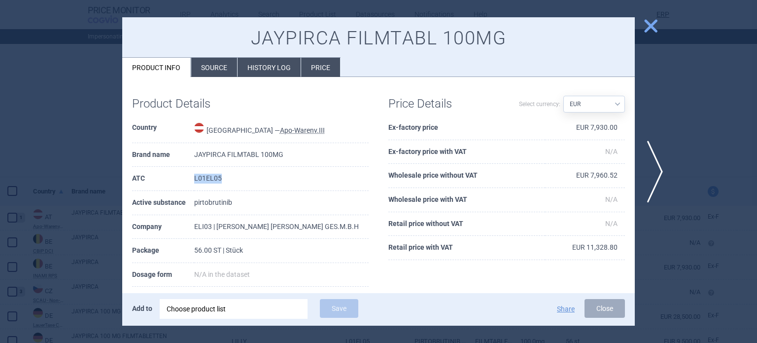
drag, startPoint x: 238, startPoint y: 183, endPoint x: 206, endPoint y: 181, distance: 32.1
click at [206, 181] on tr "ATC L01EL05" at bounding box center [250, 179] width 237 height 24
copy tr "L01EL05"
click at [8, 169] on div at bounding box center [378, 171] width 757 height 343
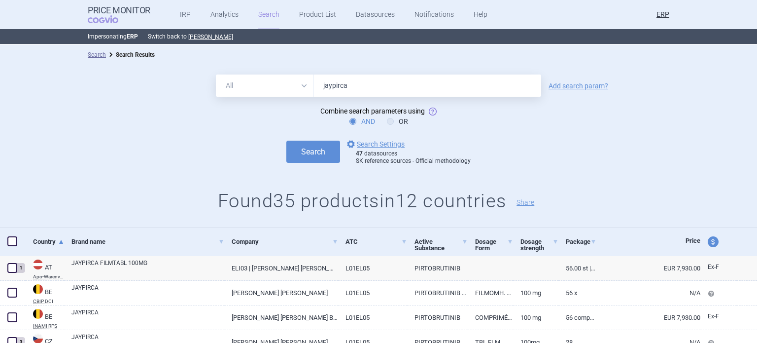
drag, startPoint x: 409, startPoint y: 92, endPoint x: 229, endPoint y: 85, distance: 180.1
click at [229, 85] on div "All Brand Name ATC Company Active Substance Country Newer than jaypirca" at bounding box center [378, 85] width 325 height 22
paste input "L01EL05"
click at [286, 141] on button "Search" at bounding box center [313, 152] width 54 height 22
drag, startPoint x: 379, startPoint y: 84, endPoint x: 284, endPoint y: 85, distance: 95.2
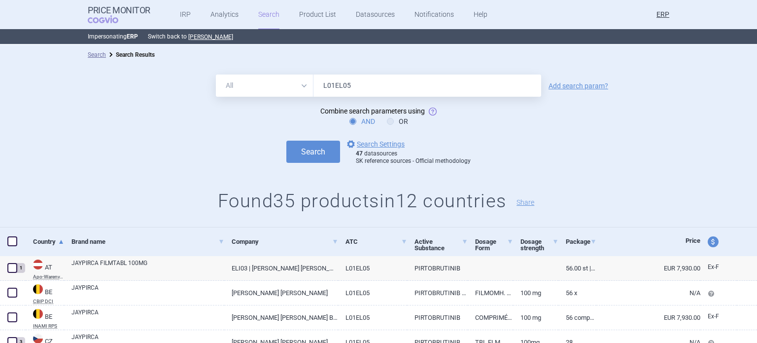
click at [284, 85] on div "All Brand Name ATC Company Active Substance Country Newer than L01EL05" at bounding box center [378, 85] width 325 height 22
click at [286, 141] on button "Search" at bounding box center [313, 152] width 54 height 22
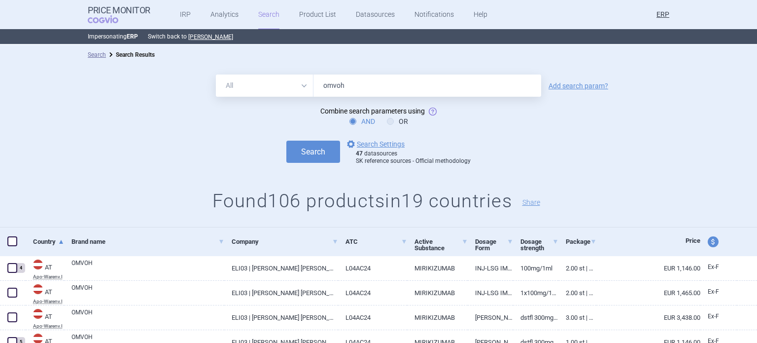
drag, startPoint x: 358, startPoint y: 84, endPoint x: 227, endPoint y: 84, distance: 131.2
click at [260, 84] on div "All Brand Name ATC Company Active Substance Country Newer than omvoh" at bounding box center [378, 85] width 325 height 22
type input "retsevmo"
click at [286, 141] on button "Search" at bounding box center [313, 152] width 54 height 22
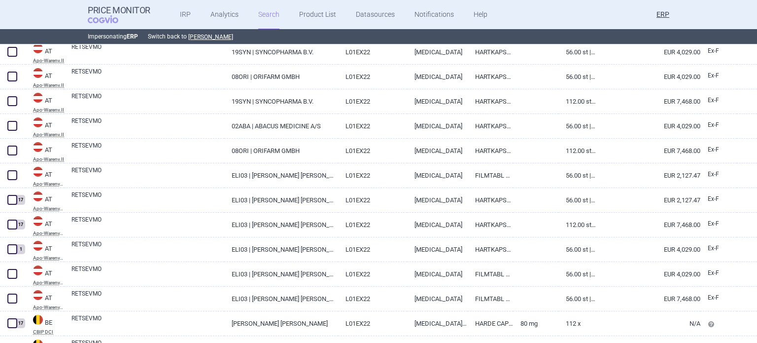
scroll to position [243, 0]
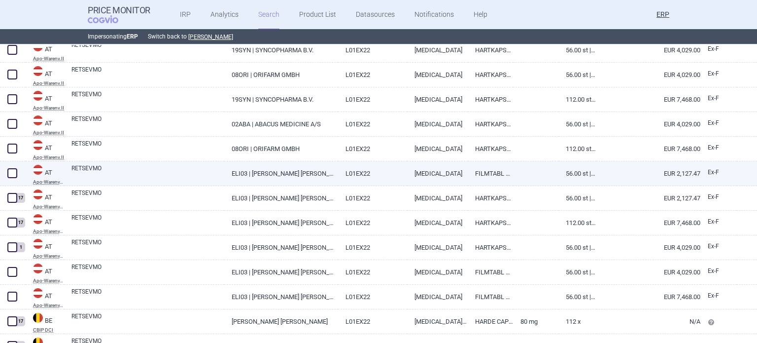
click at [207, 170] on link "RETSEVMO" at bounding box center [147, 173] width 153 height 18
select select "EUR"
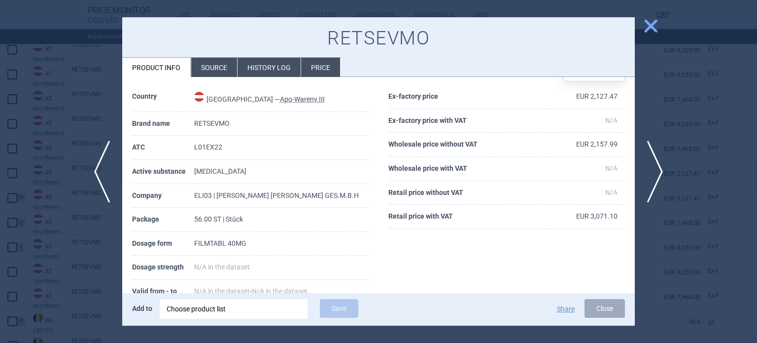
scroll to position [32, 0]
click at [0, 169] on div at bounding box center [378, 171] width 757 height 343
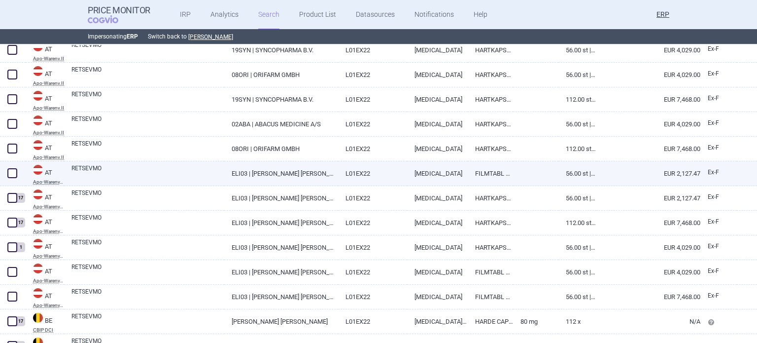
click at [18, 172] on span at bounding box center [12, 173] width 15 height 15
checkbox input "true"
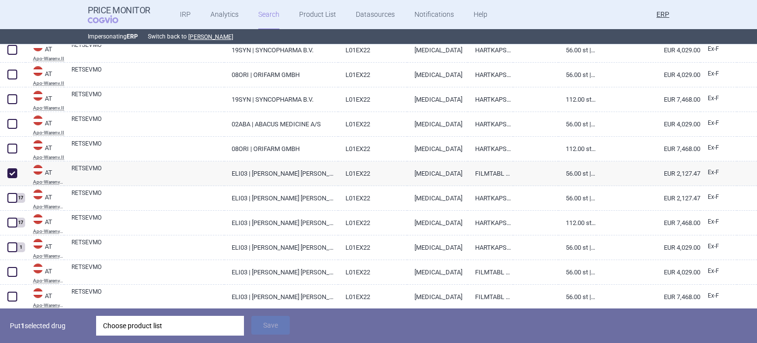
click at [231, 331] on div "Choose product list" at bounding box center [170, 326] width 134 height 20
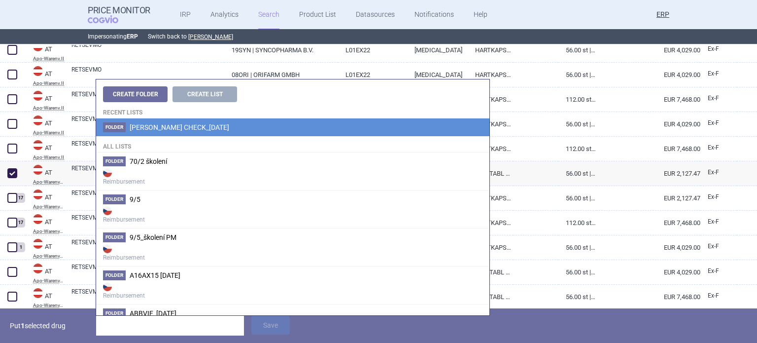
click at [216, 128] on span "Eli lilly_ADDITIONAL CHECK_06.10.2025" at bounding box center [180, 127] width 100 height 8
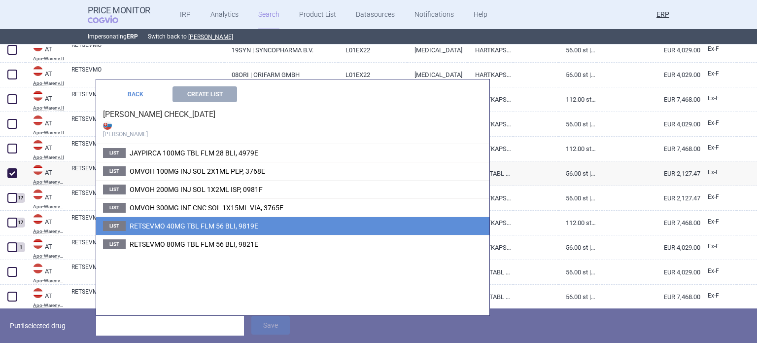
click at [211, 220] on li "List RETSEVMO 40MG TBL FLM 56 BLI, 9819E" at bounding box center [292, 225] width 393 height 18
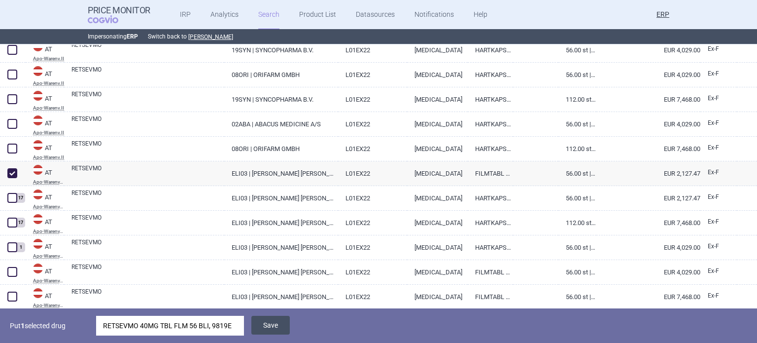
click at [274, 327] on button "Save" at bounding box center [270, 325] width 38 height 19
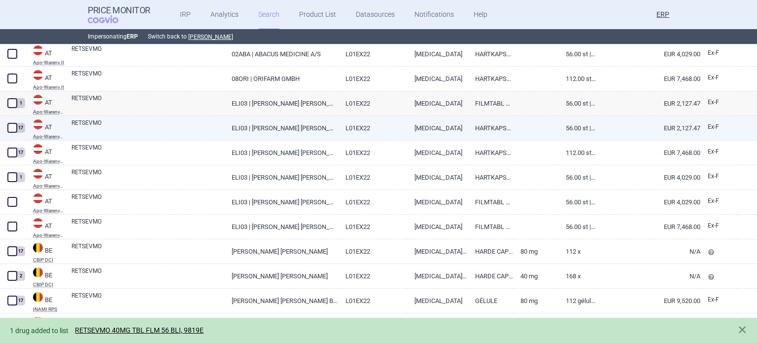
scroll to position [323, 0]
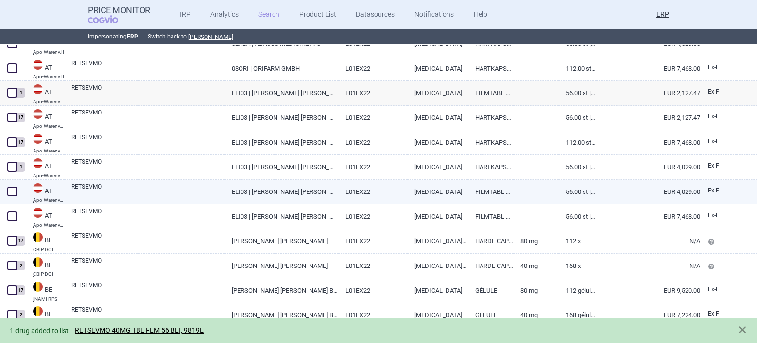
click at [180, 197] on link "RETSEVMO" at bounding box center [147, 191] width 153 height 18
select select "EUR"
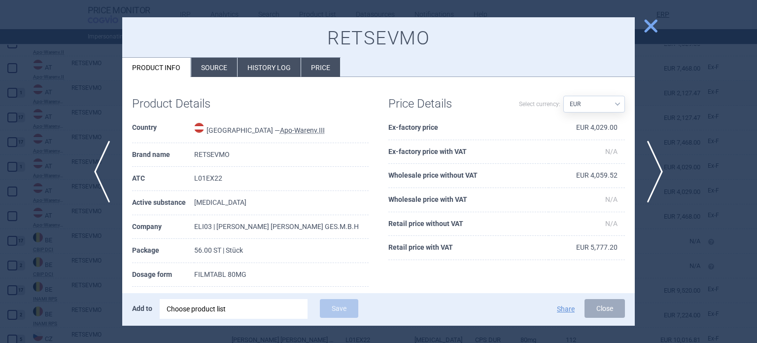
click at [26, 213] on div at bounding box center [378, 171] width 757 height 343
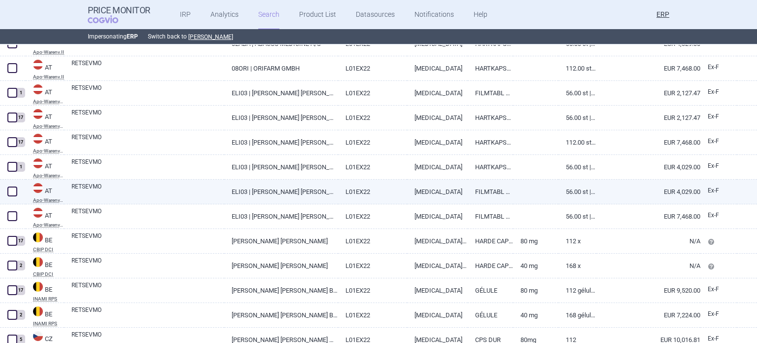
click at [14, 193] on span at bounding box center [12, 191] width 10 height 10
checkbox input "true"
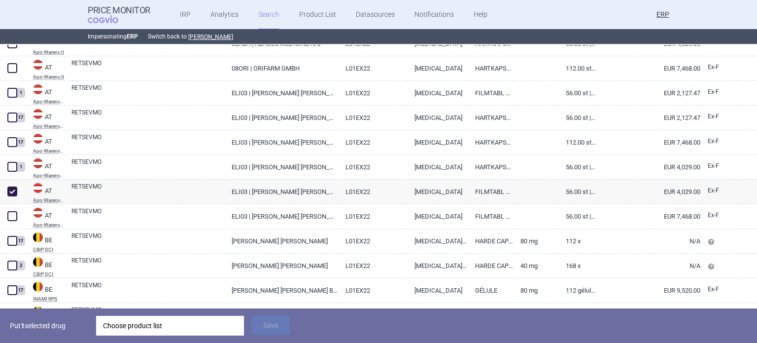
click at [148, 319] on div "Choose product list" at bounding box center [170, 326] width 134 height 20
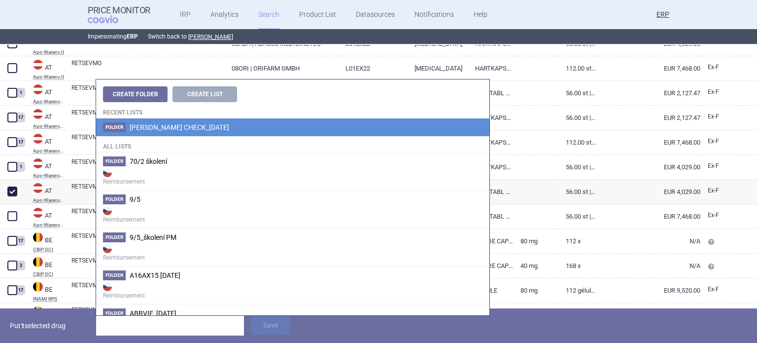
click at [189, 130] on span "Eli lilly_ADDITIONAL CHECK_06.10.2025" at bounding box center [180, 127] width 100 height 8
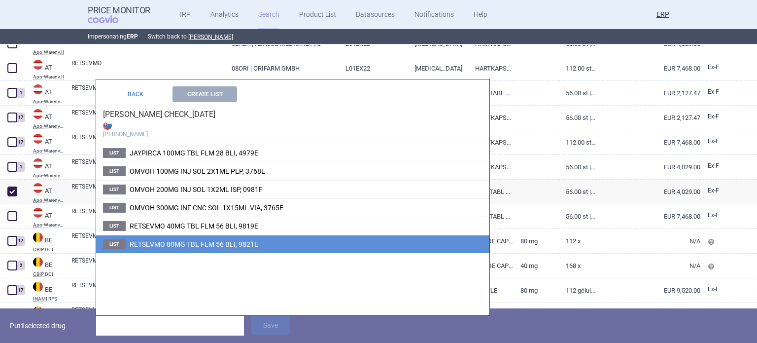
click at [203, 238] on li "List RETSEVMO 80MG TBL FLM 56 BLI, 9821E" at bounding box center [292, 244] width 393 height 18
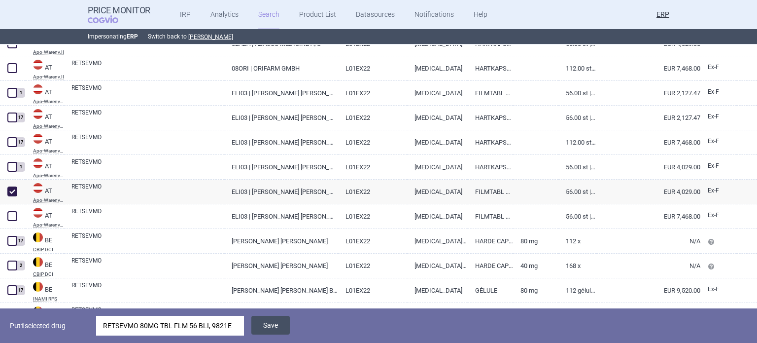
click at [269, 323] on button "Save" at bounding box center [270, 325] width 38 height 19
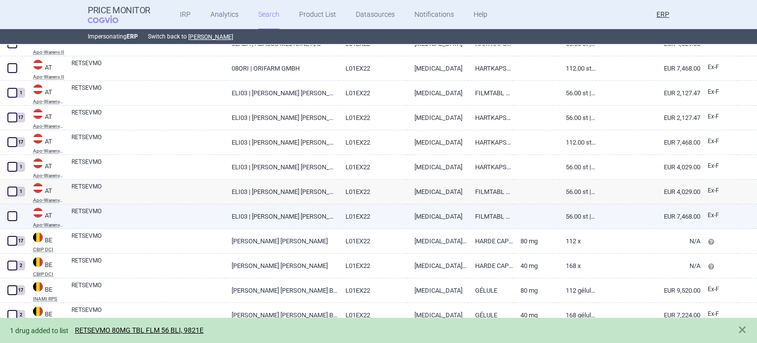
click at [156, 221] on link "RETSEVMO" at bounding box center [147, 216] width 153 height 18
select select "EUR"
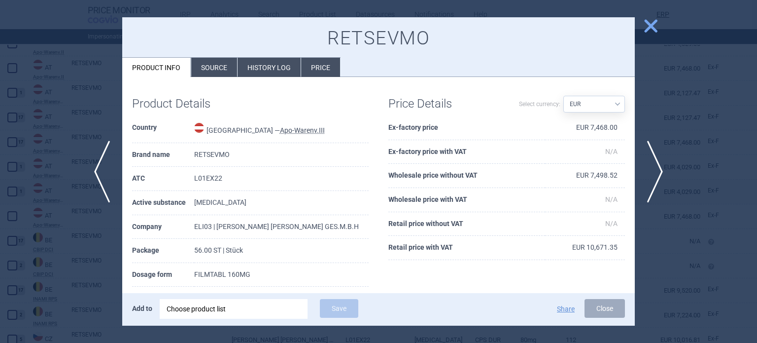
click at [67, 218] on div at bounding box center [378, 171] width 757 height 343
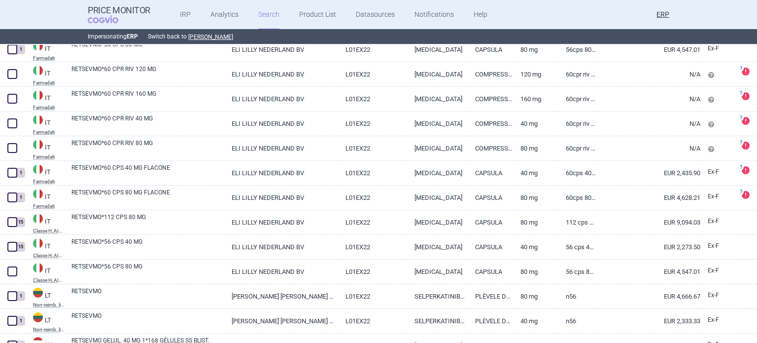
scroll to position [2292, 0]
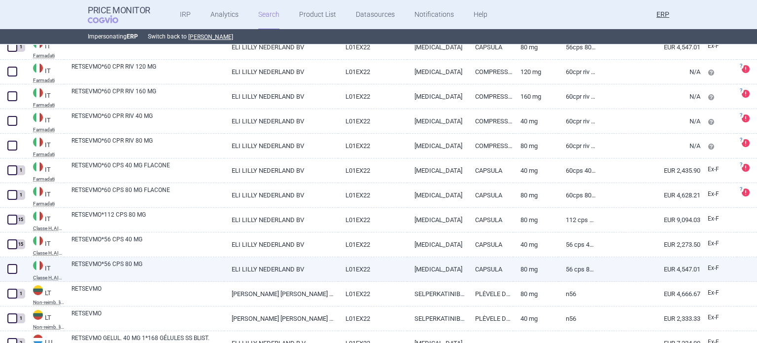
click at [192, 267] on link "RETSEVMO*56 CPS 80 MG" at bounding box center [147, 268] width 153 height 18
select select "EUR"
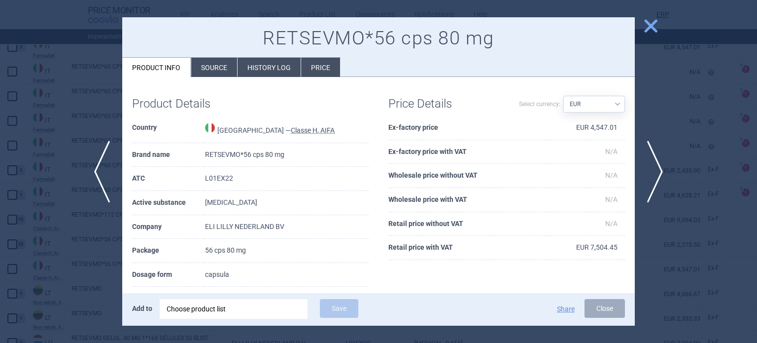
scroll to position [49, 0]
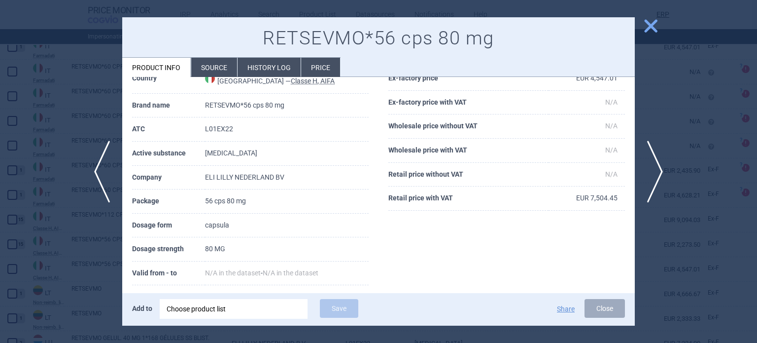
click at [0, 61] on div at bounding box center [378, 171] width 757 height 343
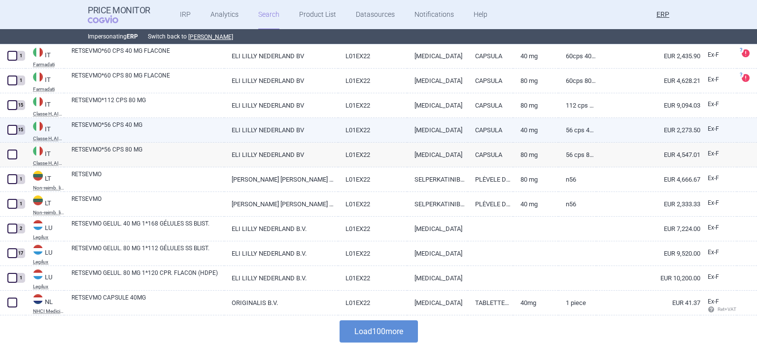
scroll to position [2411, 0]
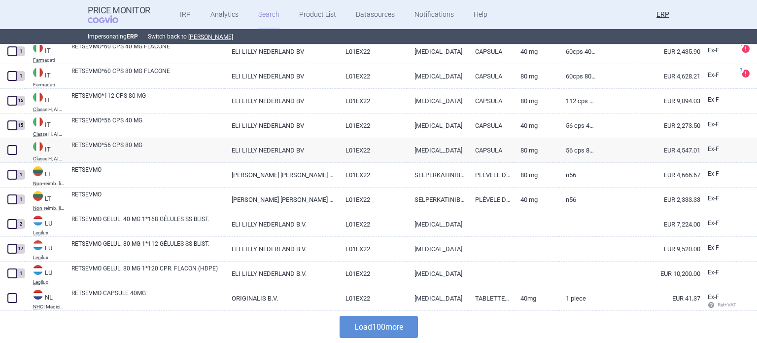
drag, startPoint x: 390, startPoint y: 330, endPoint x: 383, endPoint y: 317, distance: 15.5
click at [390, 330] on button "Load 100 more" at bounding box center [379, 327] width 78 height 22
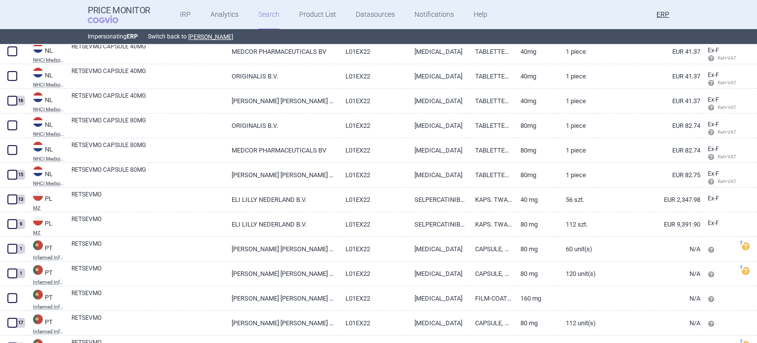
scroll to position [2706, 0]
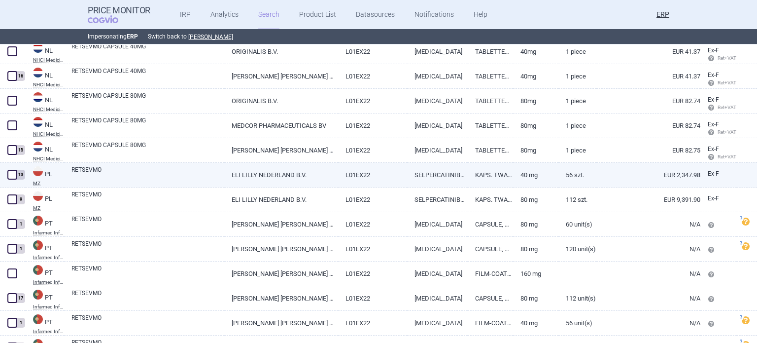
click at [270, 175] on link "ELI LILLY NEDERLAND B.V." at bounding box center [280, 175] width 113 height 24
select select "EUR"
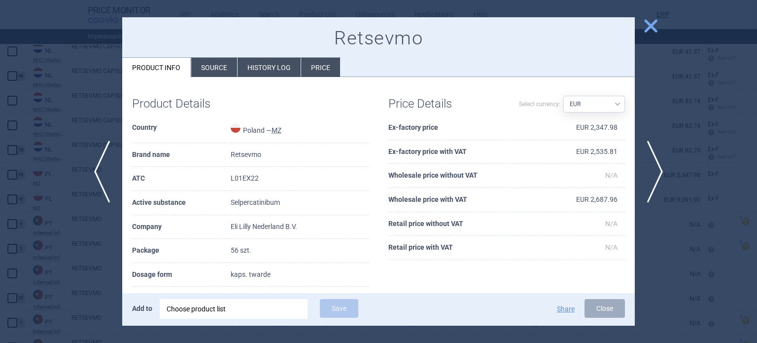
scroll to position [99, 0]
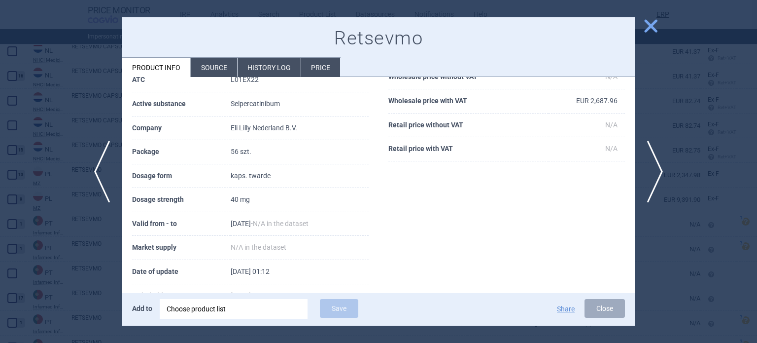
click at [8, 109] on div at bounding box center [378, 171] width 757 height 343
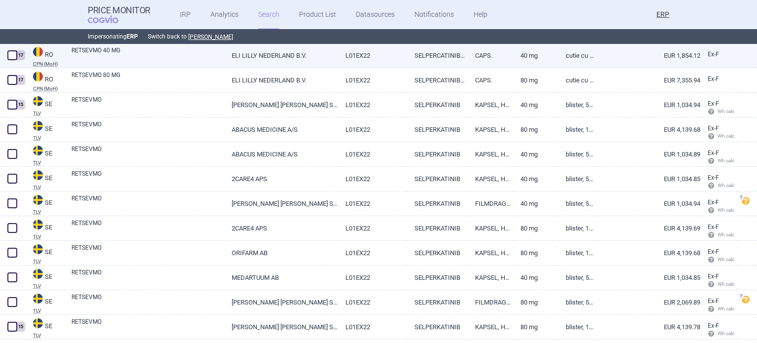
scroll to position [3103, 0]
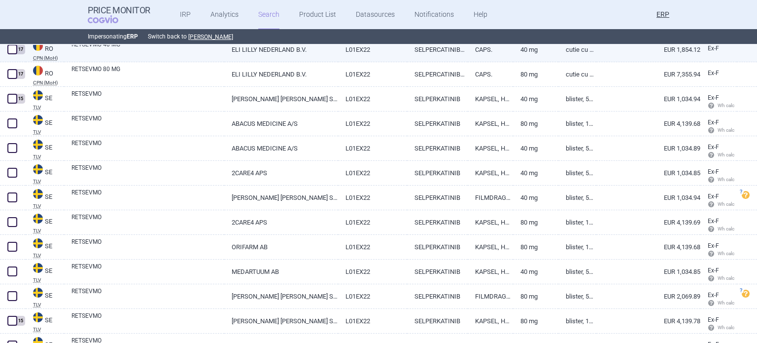
click at [247, 196] on link "ELI LILLY SWEDEN AB" at bounding box center [280, 197] width 113 height 24
select select "EUR"
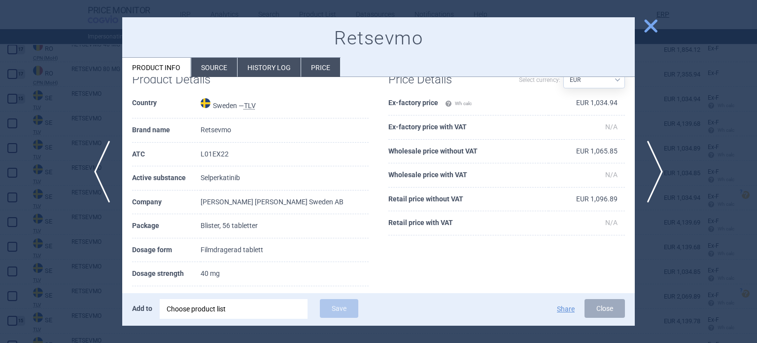
scroll to position [78, 0]
click at [41, 254] on div at bounding box center [378, 171] width 757 height 343
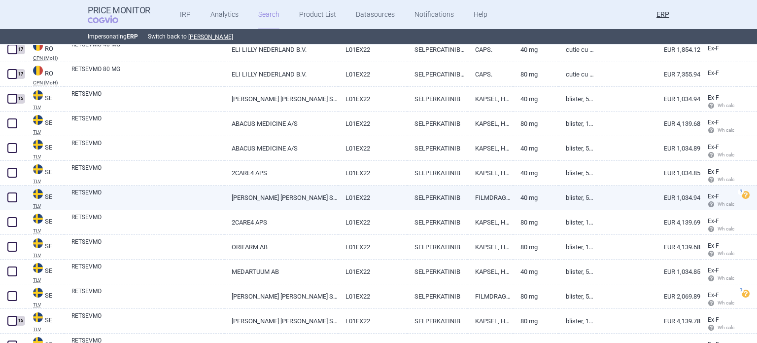
click at [10, 194] on span at bounding box center [12, 197] width 10 height 10
checkbox input "true"
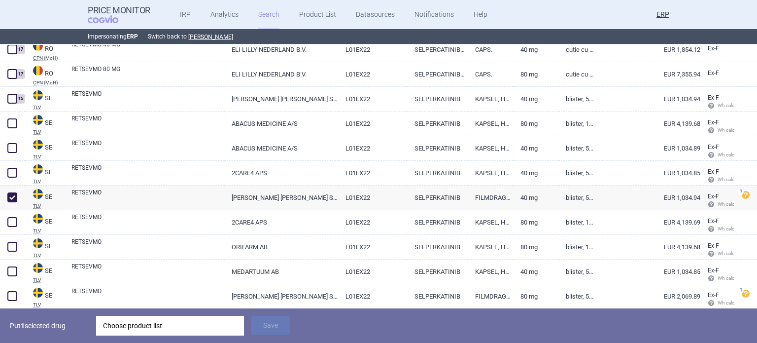
click at [157, 329] on div "Choose product list" at bounding box center [170, 326] width 134 height 20
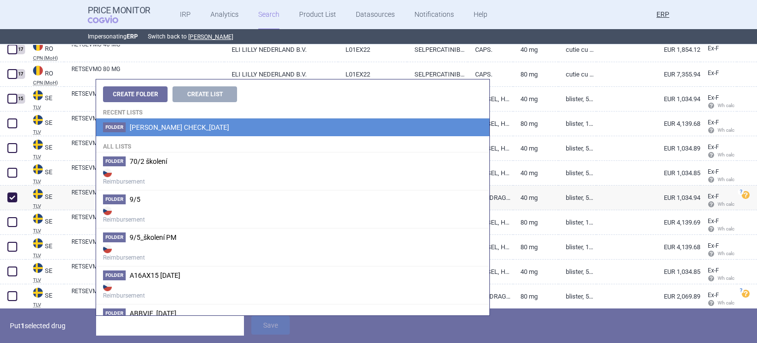
click at [208, 129] on span "[PERSON_NAME] CHECK_[DATE]" at bounding box center [180, 127] width 100 height 8
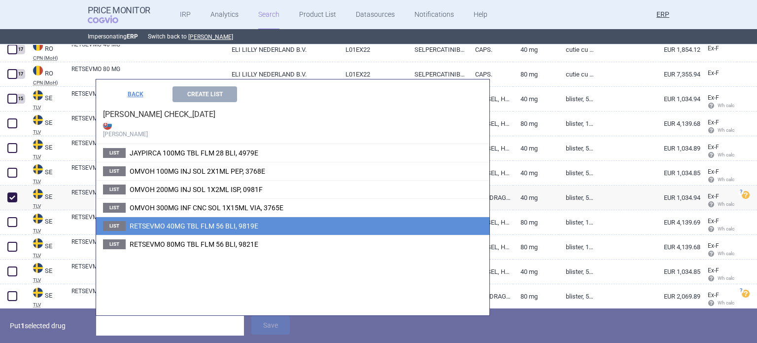
click at [218, 225] on span "RETSEVMO 40MG TBL FLM 56 BLI, 9819E" at bounding box center [194, 226] width 129 height 8
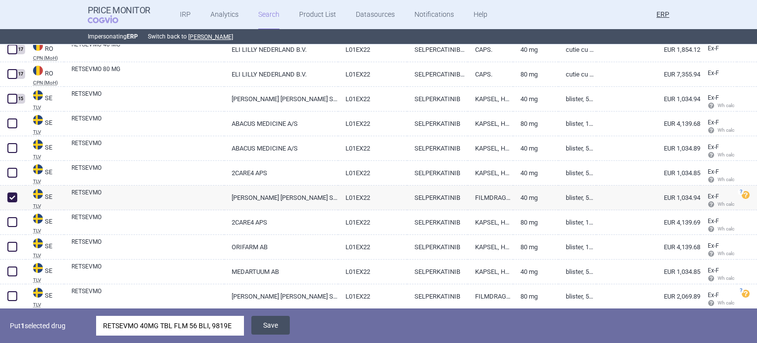
click at [269, 328] on button "Save" at bounding box center [270, 325] width 38 height 19
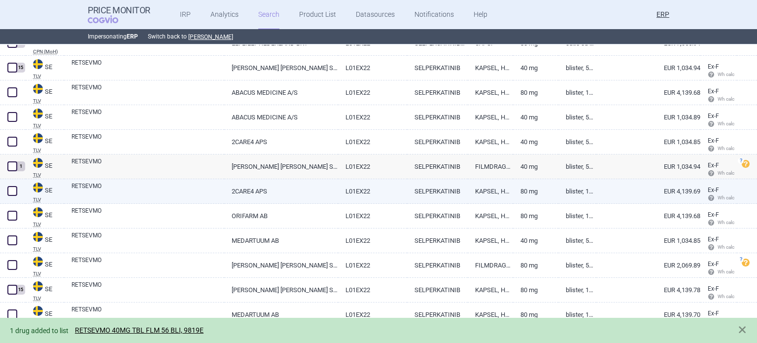
scroll to position [3137, 0]
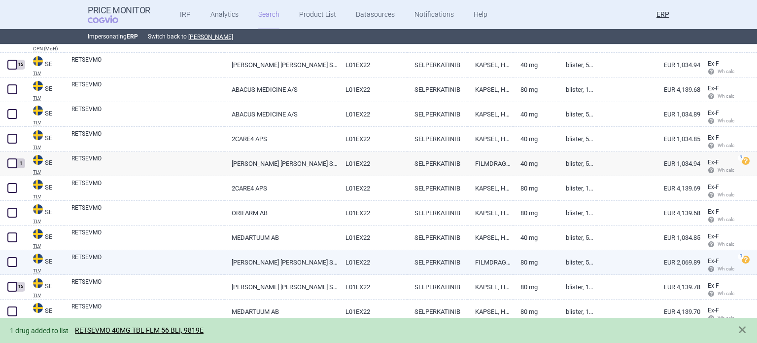
click at [8, 260] on span at bounding box center [12, 262] width 10 height 10
checkbox input "true"
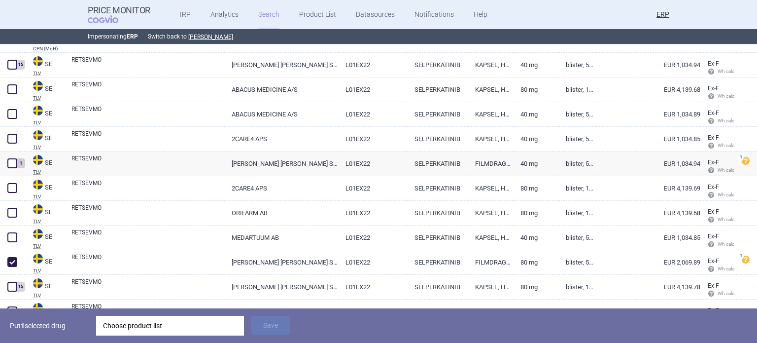
click at [139, 319] on div "Choose product list" at bounding box center [170, 326] width 134 height 20
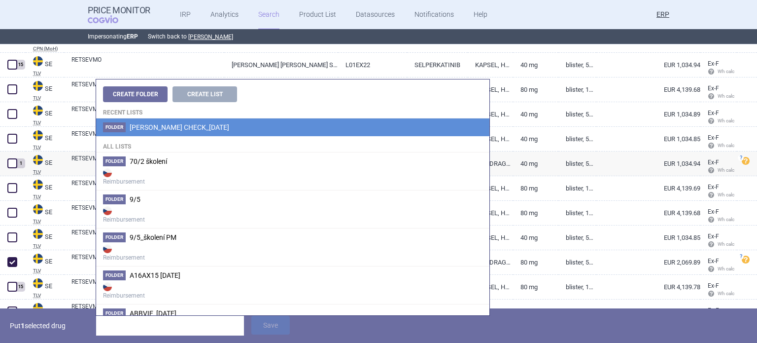
click at [229, 124] on span "[PERSON_NAME] CHECK_[DATE]" at bounding box center [180, 127] width 100 height 8
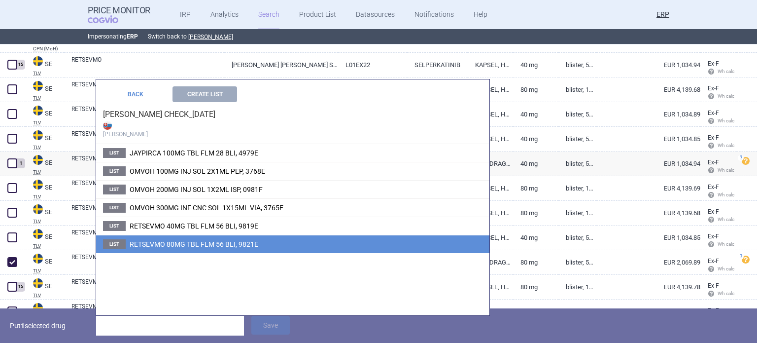
click at [200, 243] on span "RETSEVMO 80MG TBL FLM 56 BLI, 9821E" at bounding box center [194, 244] width 129 height 8
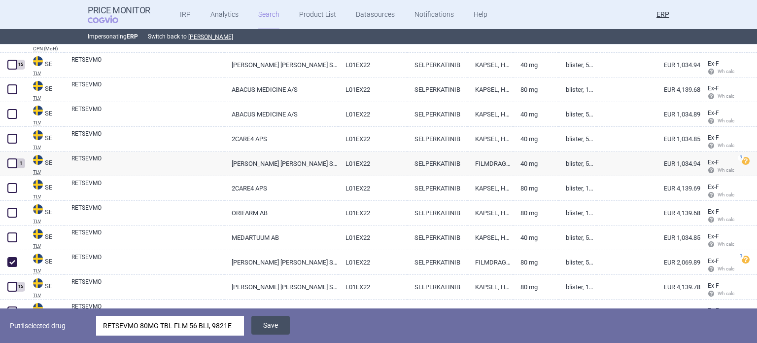
click at [280, 322] on button "Save" at bounding box center [270, 325] width 38 height 19
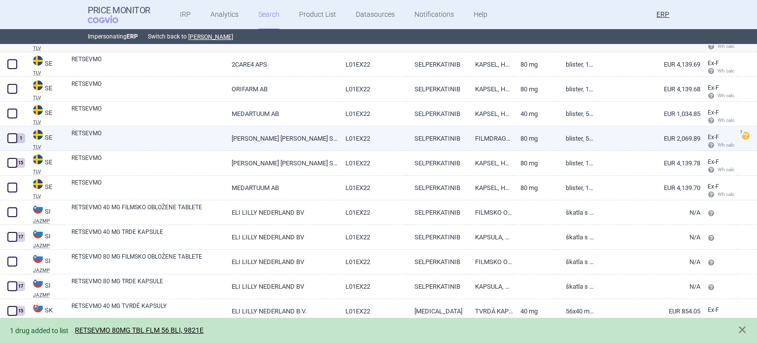
scroll to position [3298, 0]
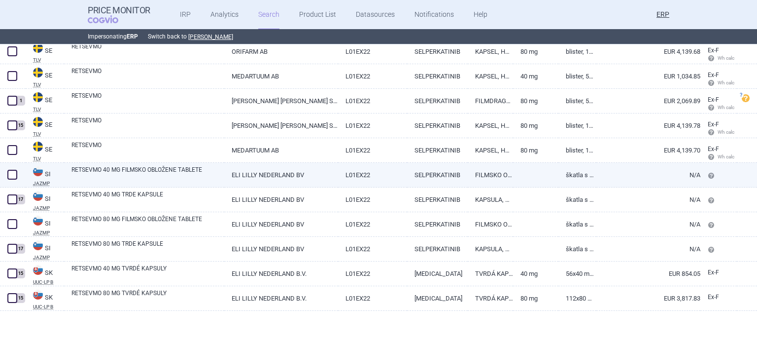
click at [269, 169] on link "ELI LILLY NEDERLAND BV" at bounding box center [280, 175] width 113 height 24
select select "EUR"
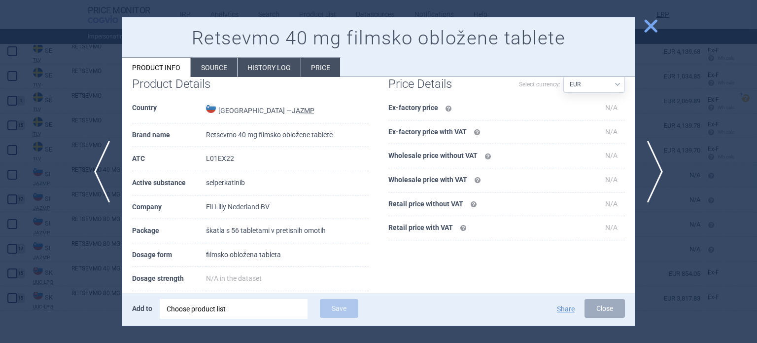
scroll to position [20, 0]
click at [28, 240] on div at bounding box center [378, 171] width 757 height 343
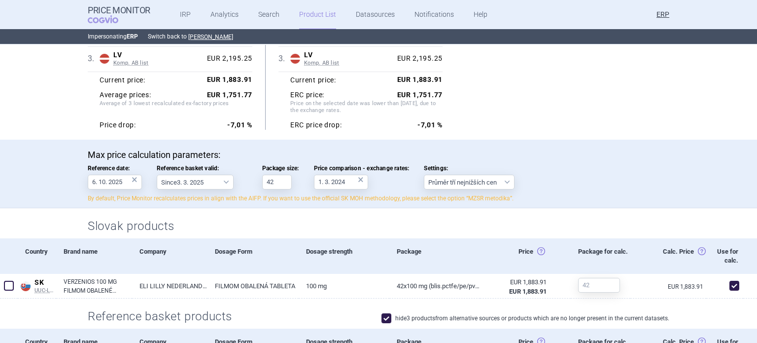
scroll to position [163, 0]
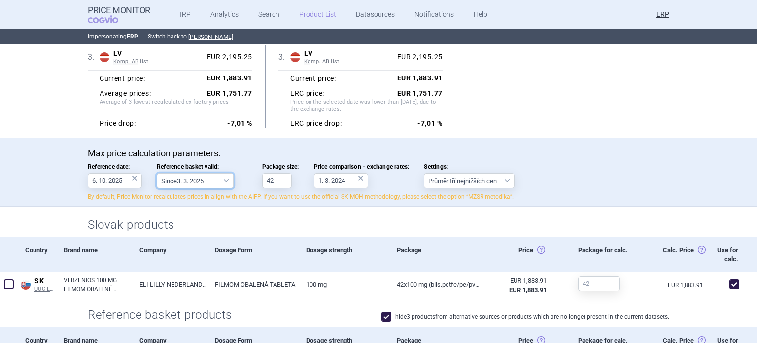
click at [207, 177] on select "Since 3. 3. 2025 Since 1. 7. 2023 Since 7. 4. 2023 Since 1. 12. 2022 Since 1. 9…" at bounding box center [195, 180] width 77 height 15
select select "[DATE]"
click at [157, 173] on select "Since 3. 3. 2025 Since 1. 7. 2023 Since 7. 4. 2023 Since 1. 12. 2022 Since 1. 9…" at bounding box center [195, 180] width 77 height 15
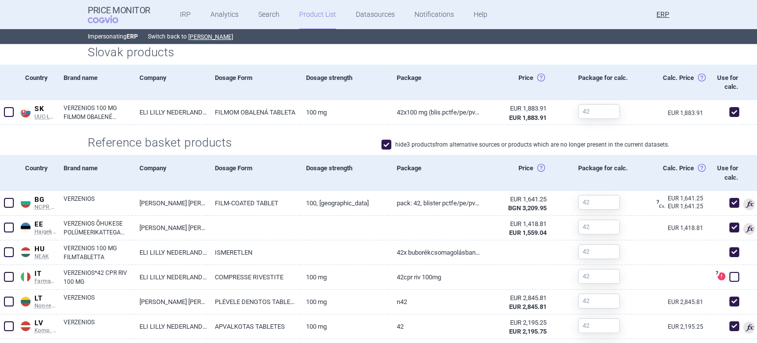
scroll to position [335, 0]
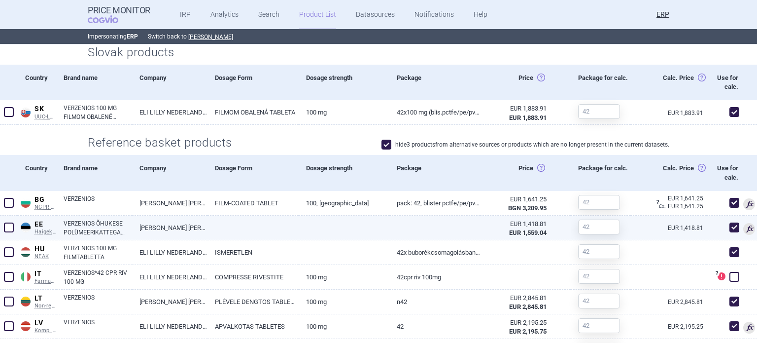
click at [128, 231] on link "VERZENIOS ÕHUKESE POLÜMEERIKATTEGA TABLETT 100MG N42" at bounding box center [98, 228] width 69 height 18
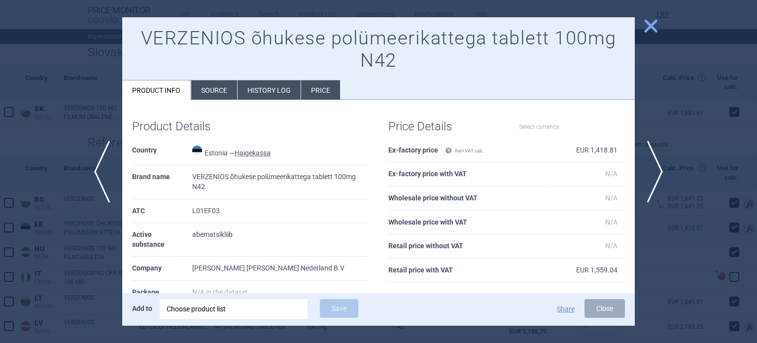
select select "EUR"
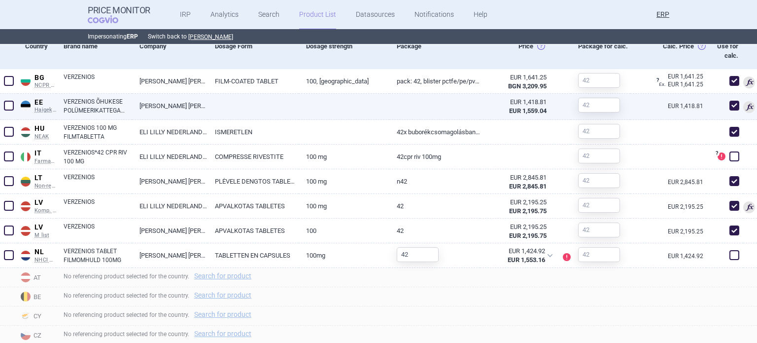
scroll to position [463, 0]
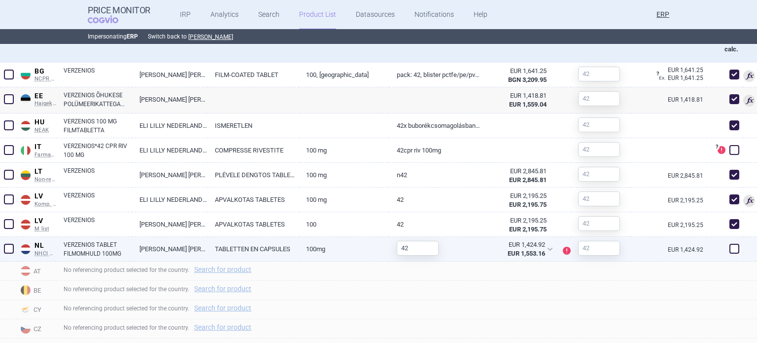
click at [731, 248] on span at bounding box center [735, 249] width 10 height 10
checkbox input "true"
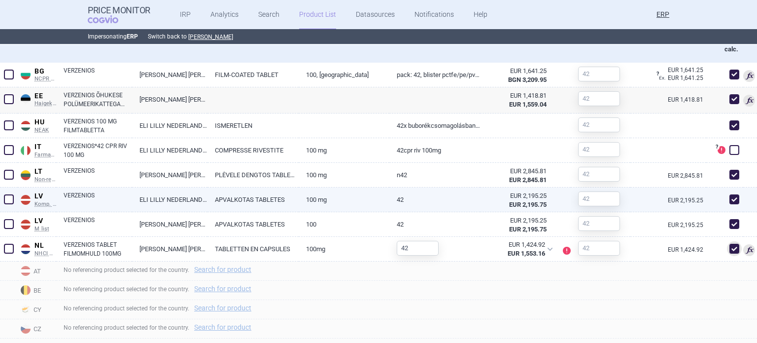
click at [731, 202] on span at bounding box center [735, 199] width 10 height 10
checkbox input "false"
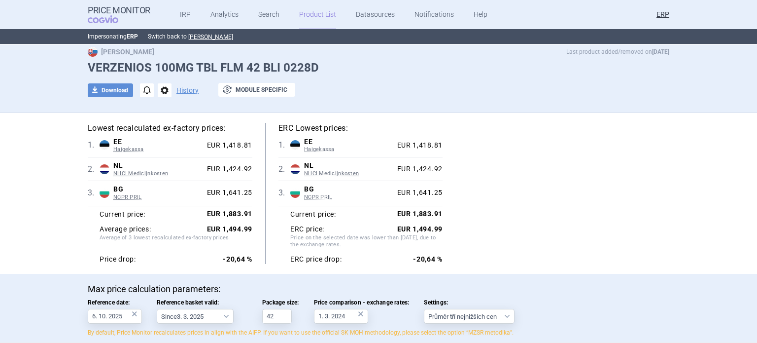
scroll to position [0, 0]
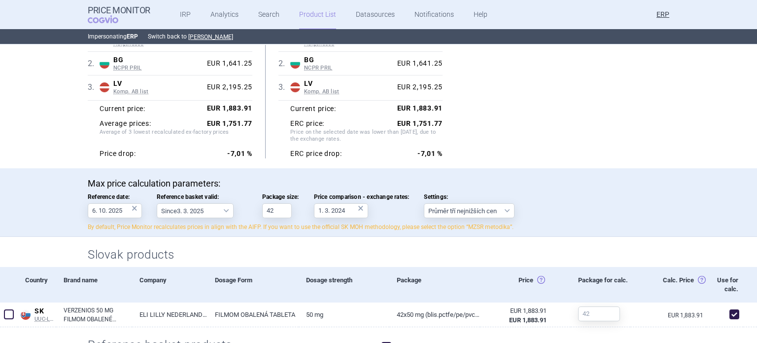
scroll to position [148, 0]
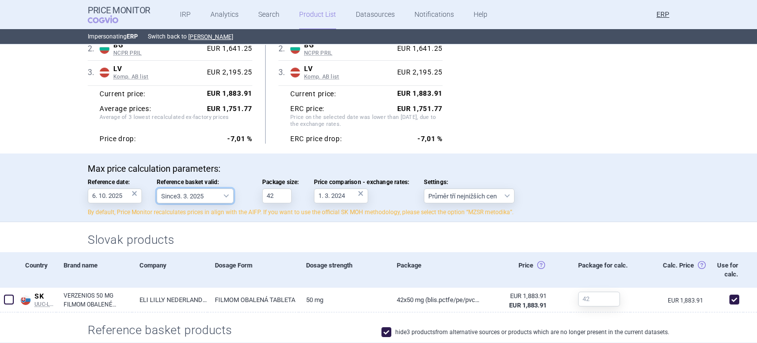
click at [197, 193] on select "Since 3. 3. 2025 Since 1. 7. 2023 Since 7. 4. 2023 Since 1. 12. 2022 Since 1. 9…" at bounding box center [195, 195] width 77 height 15
select select "[DATE]"
click at [157, 188] on select "Since 3. 3. 2025 Since 1. 7. 2023 Since 7. 4. 2023 Since 1. 12. 2022 Since 1. 9…" at bounding box center [195, 195] width 77 height 15
click at [605, 93] on div "Lowest recalculated ex-factory prices: 1 . EE Haigekassa [GEOGRAPHIC_DATA] Haig…" at bounding box center [379, 72] width 582 height 141
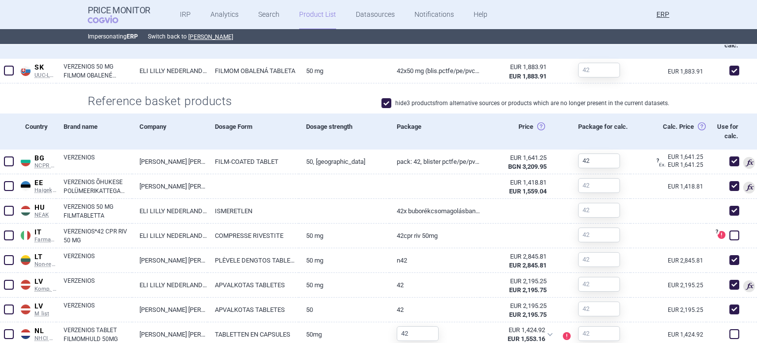
scroll to position [394, 0]
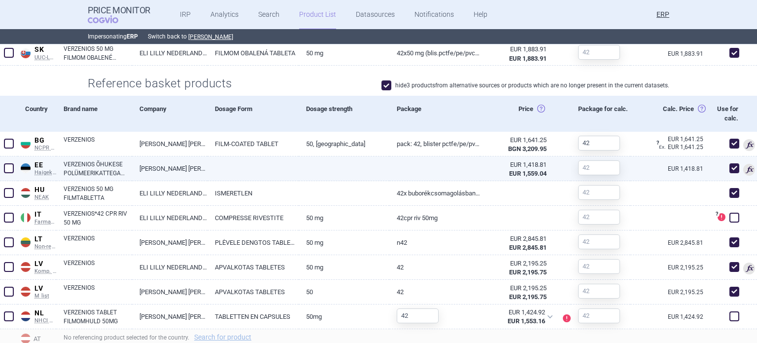
click at [358, 172] on link at bounding box center [344, 165] width 91 height 18
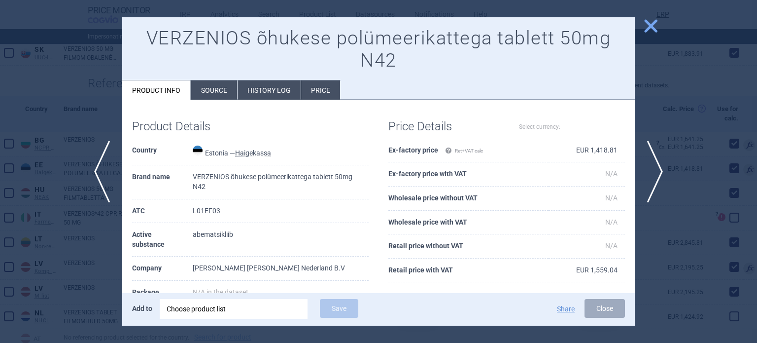
select select "EUR"
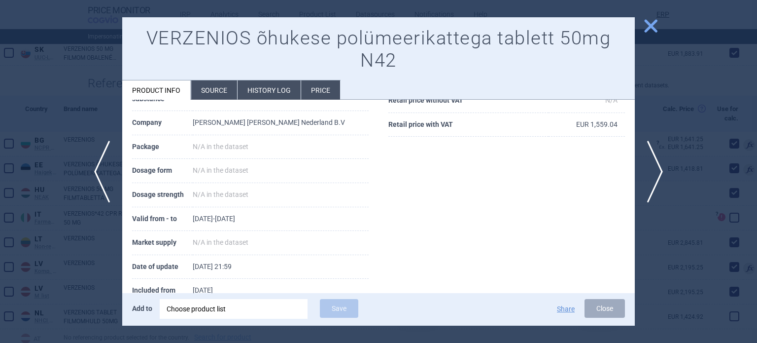
scroll to position [148, 0]
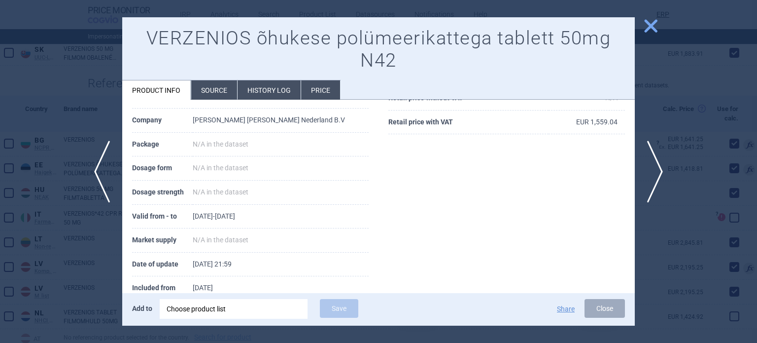
click at [0, 194] on div at bounding box center [378, 171] width 757 height 343
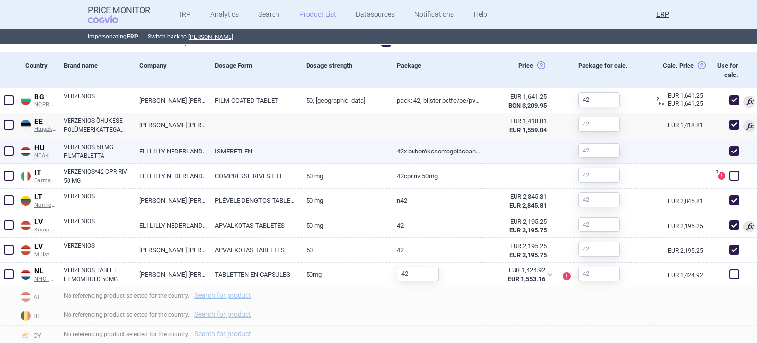
scroll to position [438, 0]
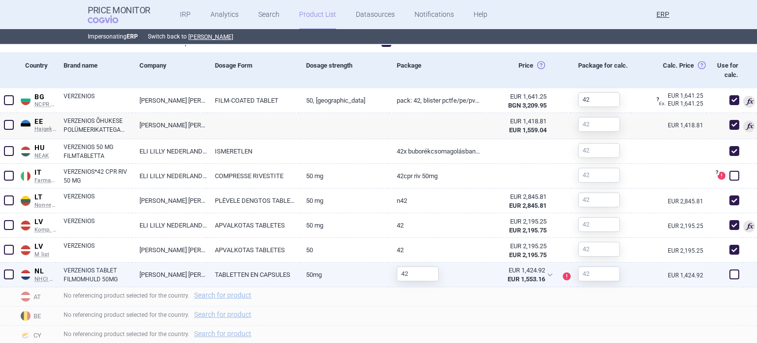
click at [730, 275] on span at bounding box center [735, 274] width 10 height 10
checkbox input "true"
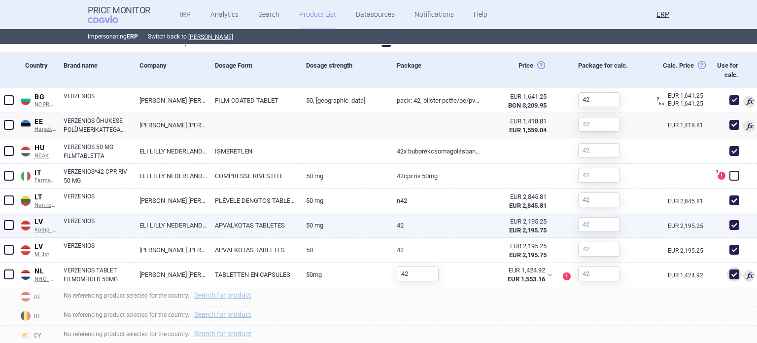
click at [730, 227] on span at bounding box center [735, 225] width 10 height 10
checkbox input "false"
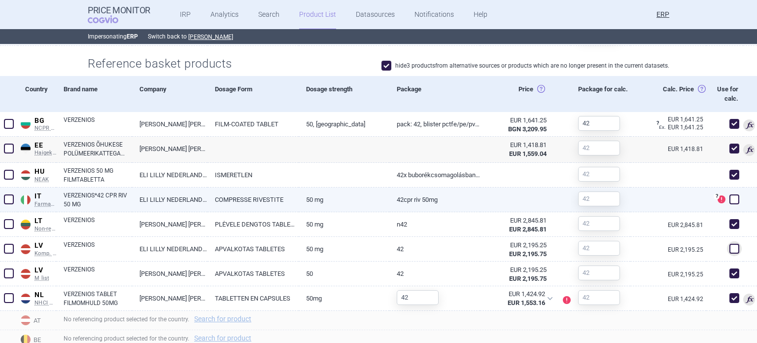
scroll to position [416, 0]
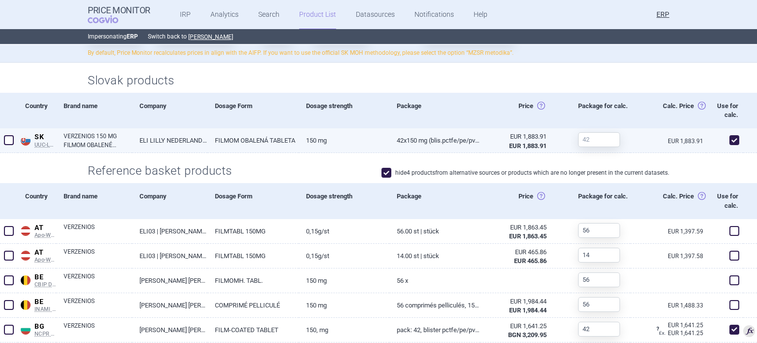
scroll to position [221, 0]
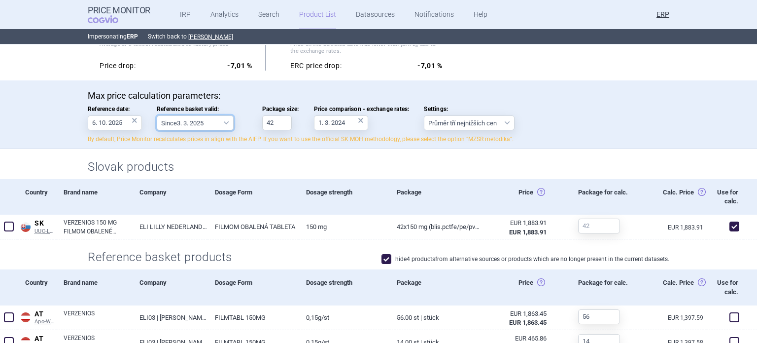
click at [218, 126] on select "Since 3. 3. 2025 Since 1. 7. 2023 Since 7. 4. 2023 Since 1. 12. 2022 Since 1. 9…" at bounding box center [195, 122] width 77 height 15
select select "[DATE]"
click at [157, 115] on select "Since 3. 3. 2025 Since 1. 7. 2023 Since 7. 4. 2023 Since 1. 12. 2022 Since 1. 9…" at bounding box center [195, 122] width 77 height 15
click at [0, 119] on div "Max price calculation parameters: Reference date: 6. 10. 2025 × Reference baske…" at bounding box center [378, 114] width 757 height 69
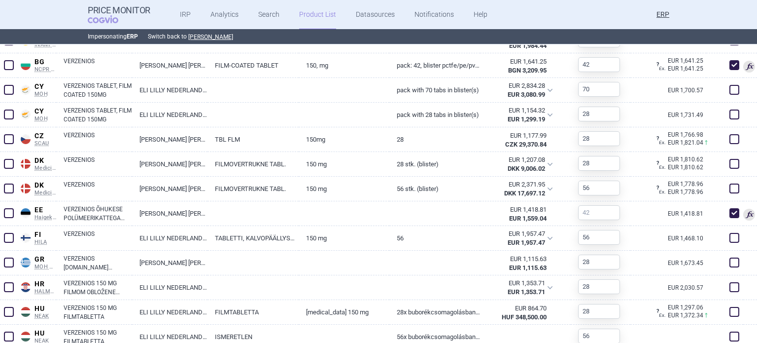
scroll to position [578, 0]
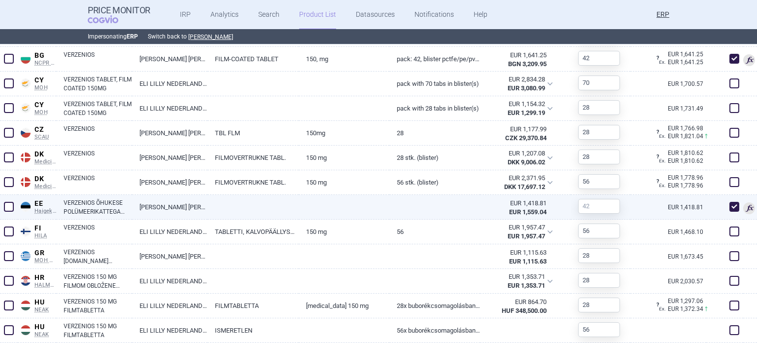
click at [92, 205] on link "VERZENIOS ÕHUKESE POLÜMEERIKATTEGA TABLETT 150MG N42" at bounding box center [98, 207] width 69 height 18
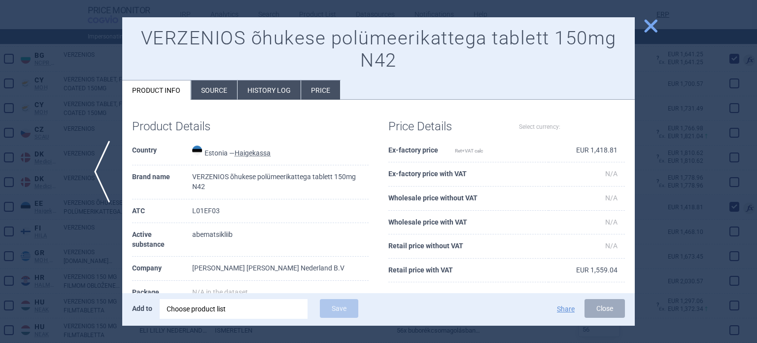
select select "EUR"
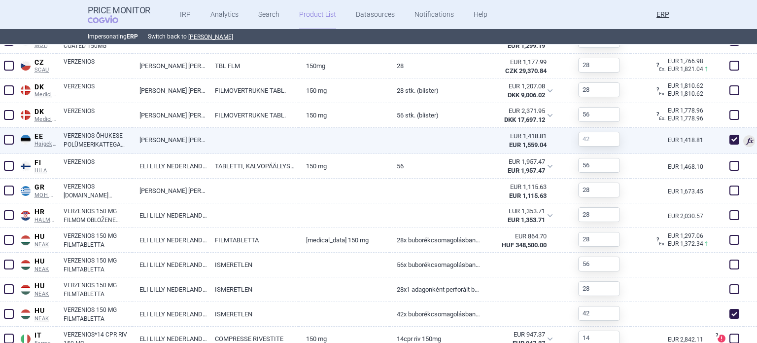
scroll to position [645, 0]
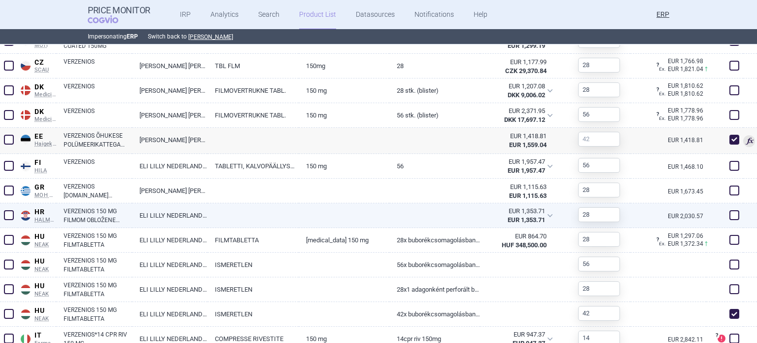
click at [89, 211] on link "VERZENIOS 150 MG FILMOM OBLOŽENE TABLETE, 28 TABLETA U BLISTERU" at bounding box center [98, 216] width 69 height 18
select select "EUR"
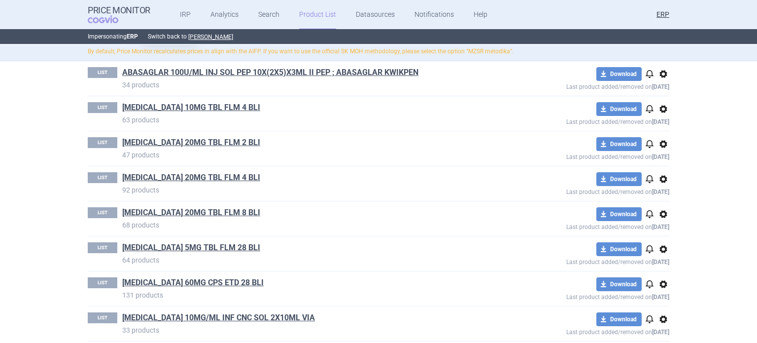
scroll to position [247, 0]
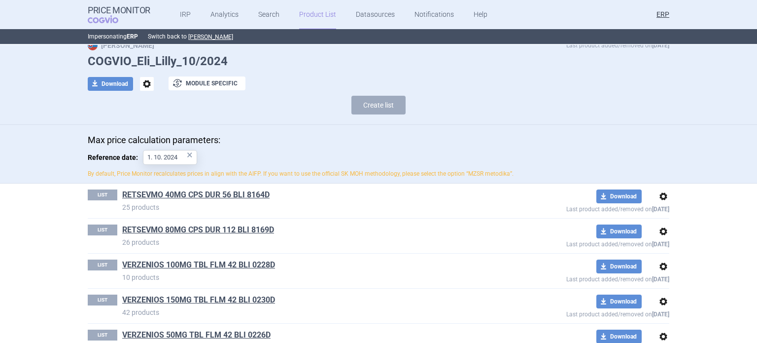
scroll to position [59, 0]
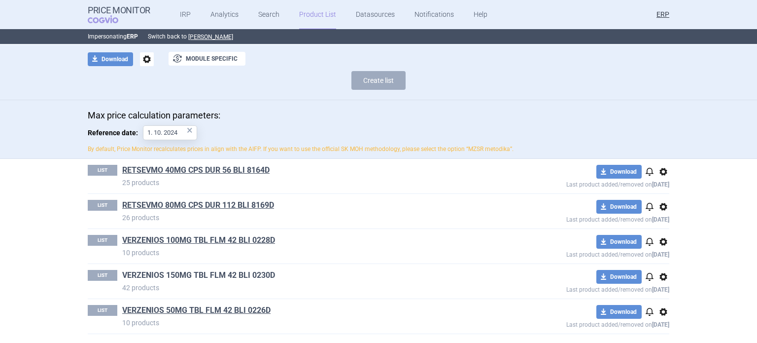
click at [206, 277] on link "VERZENIOS 150MG TBL FLM 42 BLI 0230D" at bounding box center [198, 275] width 153 height 11
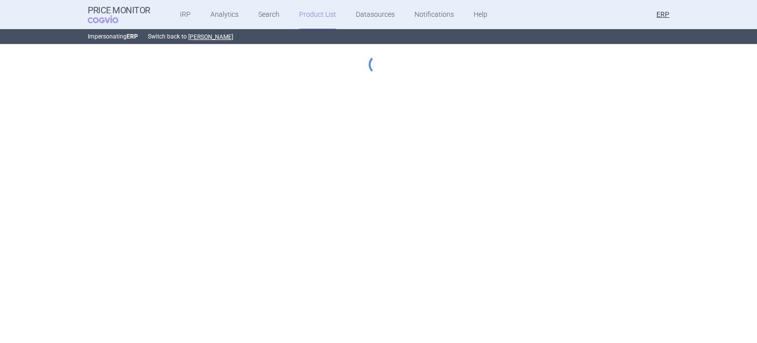
select select "[DATE]"
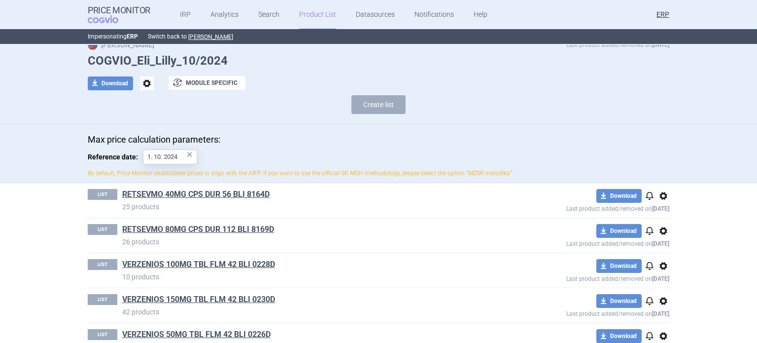
scroll to position [59, 0]
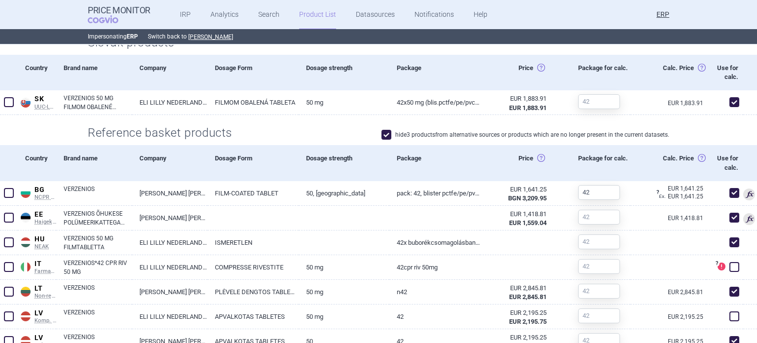
scroll to position [444, 0]
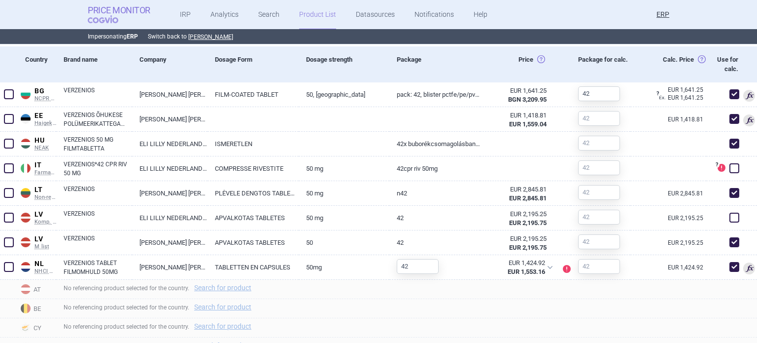
click at [121, 13] on strong "Price Monitor" at bounding box center [119, 10] width 63 height 10
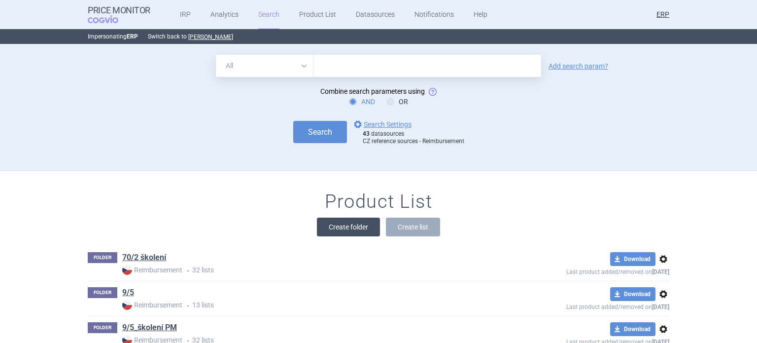
click at [358, 228] on button "Create folder" at bounding box center [348, 226] width 63 height 19
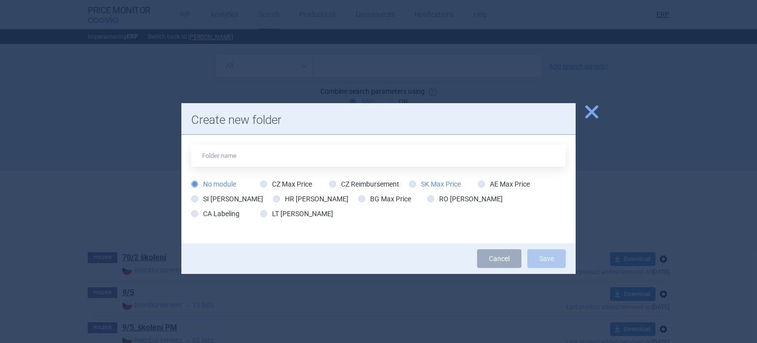
click at [418, 186] on label "SK Max Price" at bounding box center [435, 184] width 52 height 10
click at [418, 186] on input "SK Max Price" at bounding box center [415, 184] width 10 height 10
radio input "true"
click at [405, 162] on input "text" at bounding box center [378, 155] width 375 height 22
type input "Eli lilly_ADDITIONAL CHECK_06.10.2025"
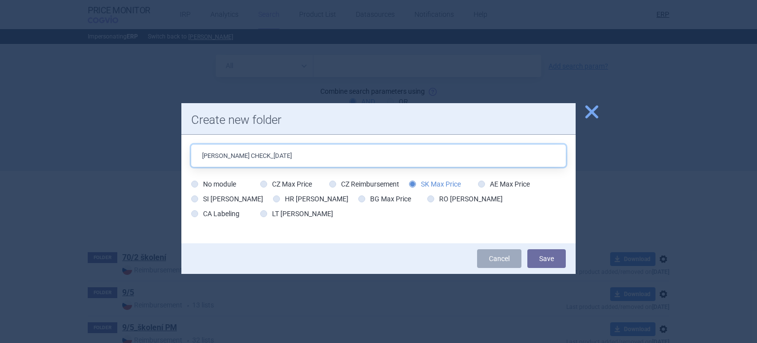
click at [528, 249] on button "Save" at bounding box center [547, 258] width 38 height 19
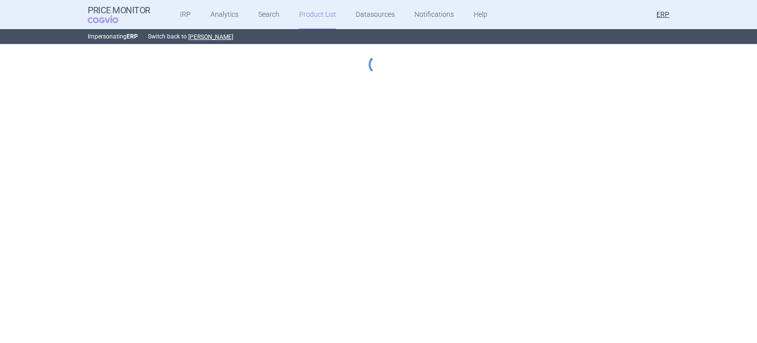
select select "[DATE]"
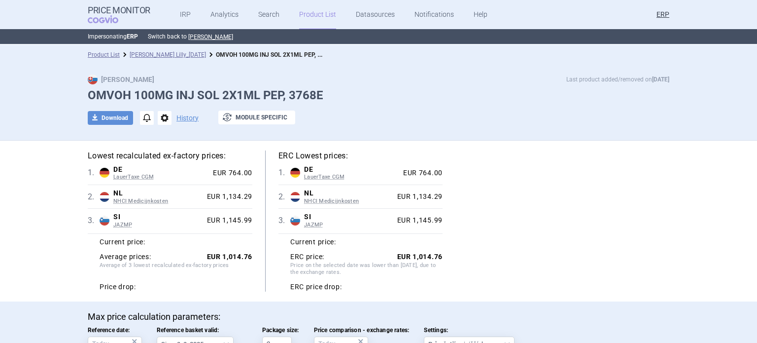
click at [159, 117] on span "options" at bounding box center [165, 118] width 14 height 14
click at [170, 136] on button "Copy" at bounding box center [161, 140] width 32 height 14
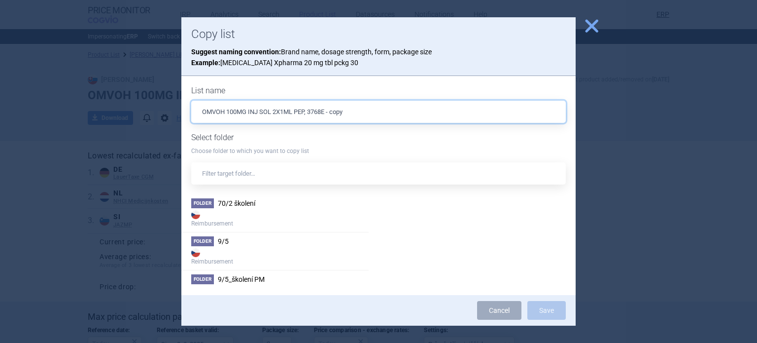
drag, startPoint x: 366, startPoint y: 115, endPoint x: 328, endPoint y: 117, distance: 37.5
click at [328, 117] on input "OMVOH 100MG INJ SOL 2X1ML PEP, 3768E - copy" at bounding box center [378, 112] width 375 height 22
type input "OMVOH 100MG INJ SOL 2X1ML PEP, 3768E"
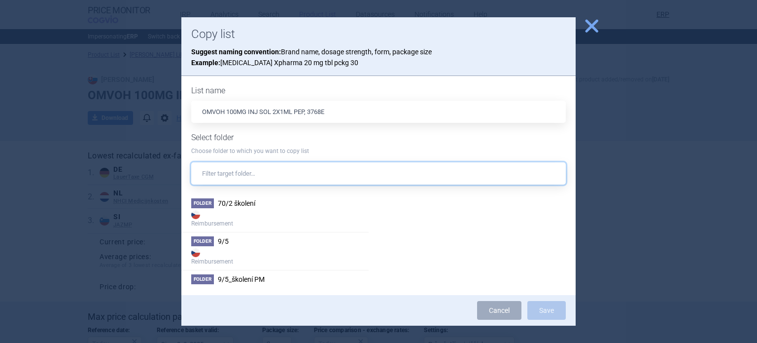
click at [330, 178] on input "text" at bounding box center [378, 173] width 375 height 22
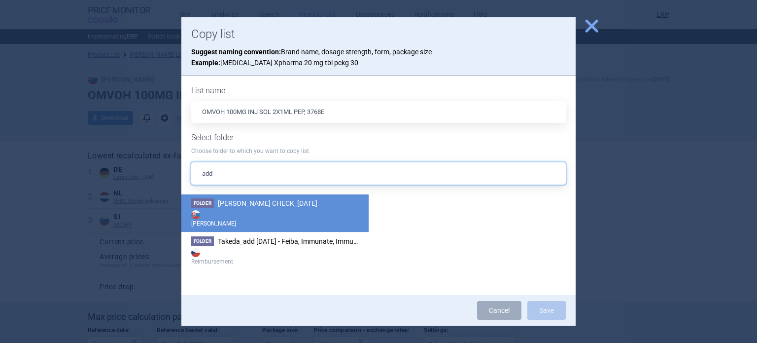
type input "add"
click at [307, 212] on strong "[PERSON_NAME]" at bounding box center [275, 218] width 168 height 20
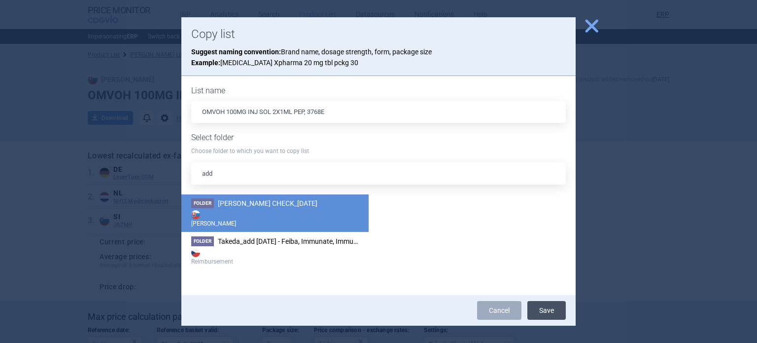
click at [544, 307] on button "Save" at bounding box center [547, 310] width 38 height 19
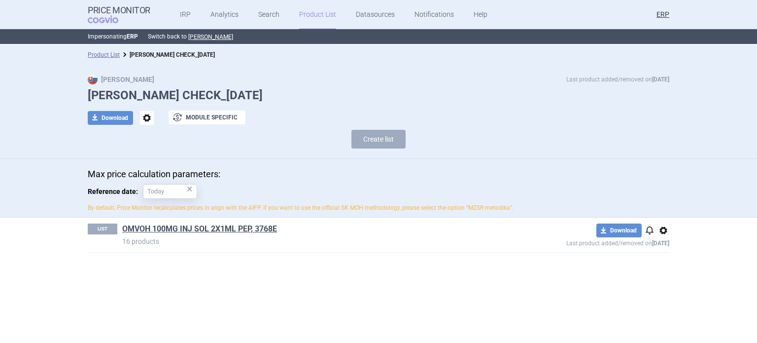
click at [666, 230] on span "options" at bounding box center [664, 230] width 12 height 12
click at [663, 286] on button "Delete" at bounding box center [664, 288] width 32 height 14
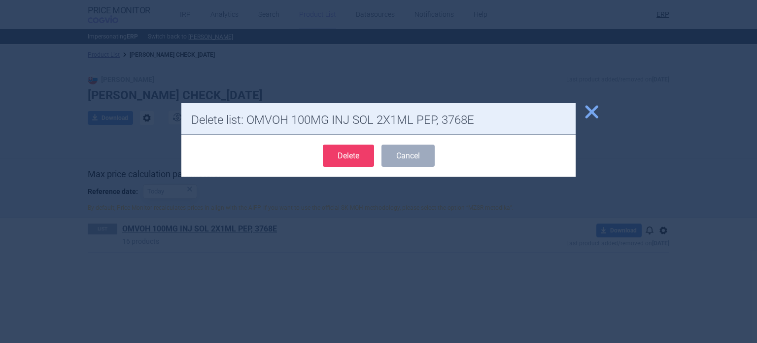
click at [344, 162] on button "Delete" at bounding box center [348, 155] width 51 height 22
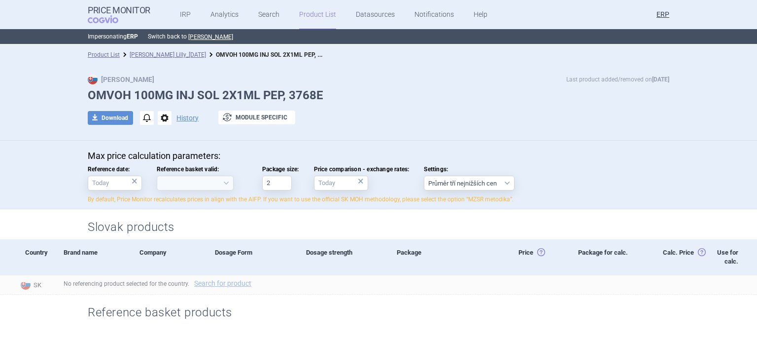
select select "[DATE]"
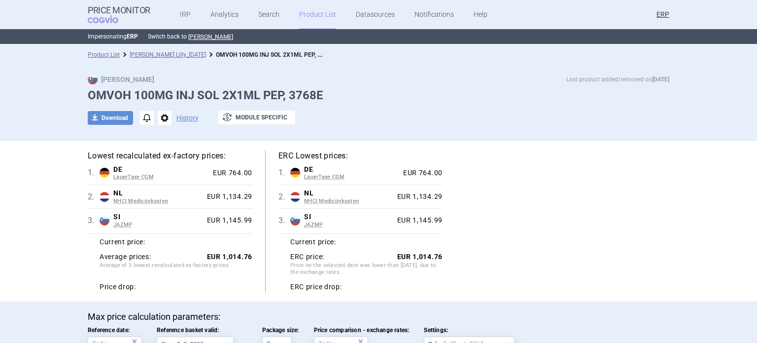
drag, startPoint x: 162, startPoint y: 118, endPoint x: 167, endPoint y: 114, distance: 6.0
click at [162, 117] on span "options" at bounding box center [165, 118] width 14 height 14
click at [159, 138] on button "Copy" at bounding box center [161, 140] width 32 height 14
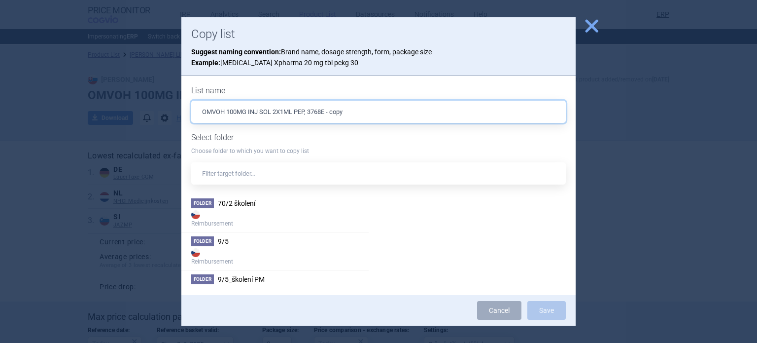
click at [341, 106] on input "OMVOH 100MG INJ SOL 2X1ML PEP, 3768E - copy" at bounding box center [378, 112] width 375 height 22
type input "OMVOH 100MG INJ SOL 2X1ML PEP, 3768E"
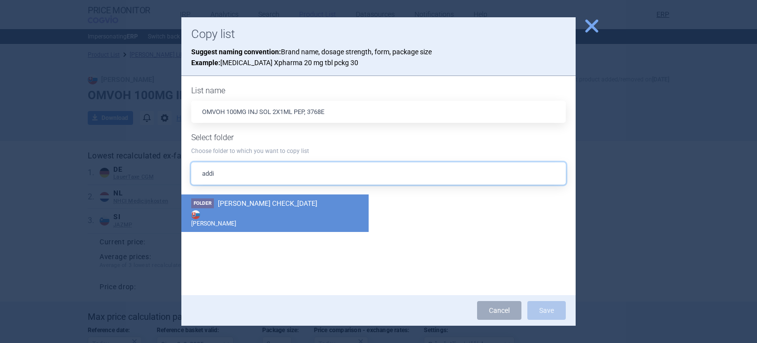
type input "addi"
click at [258, 209] on strong "[PERSON_NAME]" at bounding box center [275, 218] width 168 height 20
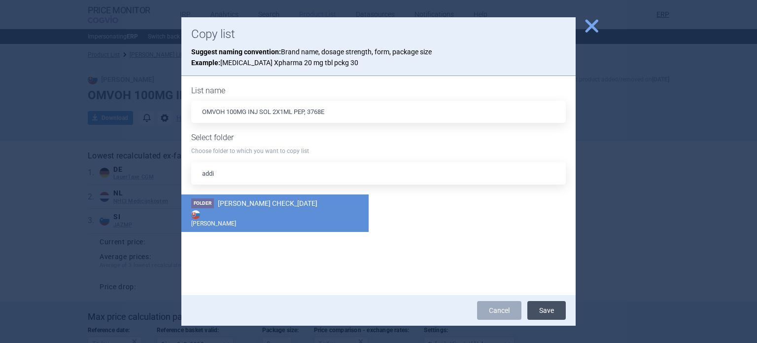
click at [552, 309] on button "Save" at bounding box center [547, 310] width 38 height 19
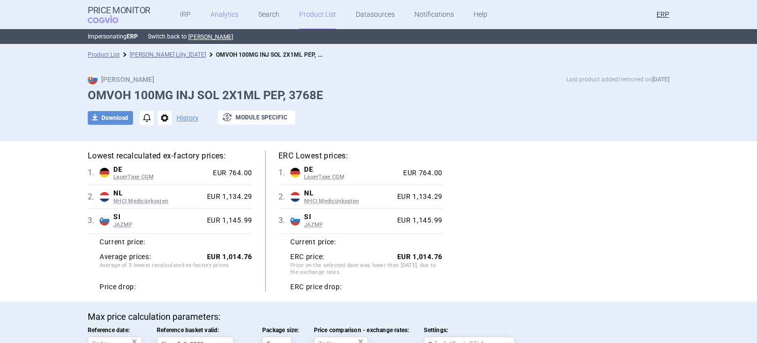
click at [220, 10] on link "Analytics" at bounding box center [225, 15] width 28 height 30
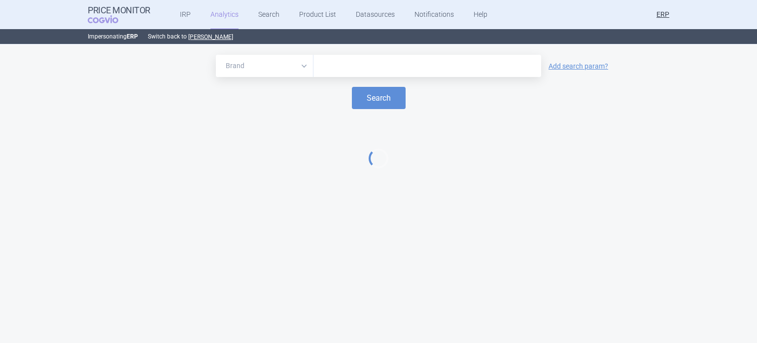
click at [387, 60] on input "text" at bounding box center [428, 66] width 218 height 13
type input "omvoh"
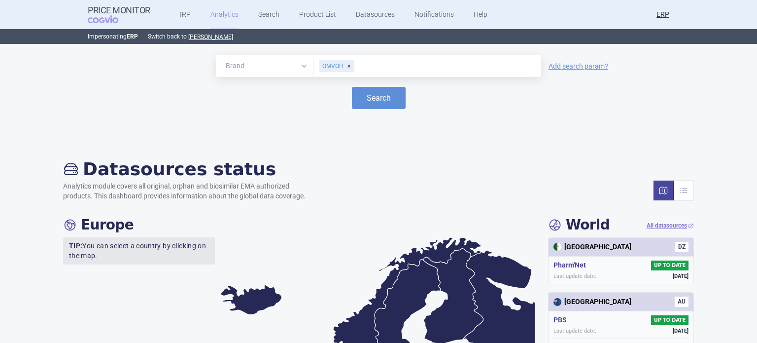
click at [352, 87] on button "Search" at bounding box center [379, 98] width 54 height 22
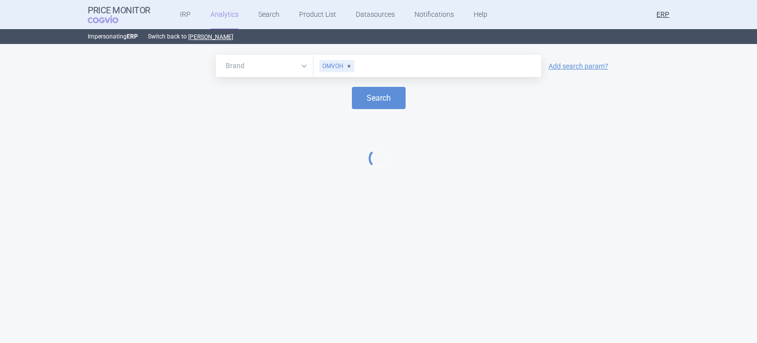
select select "EUR"
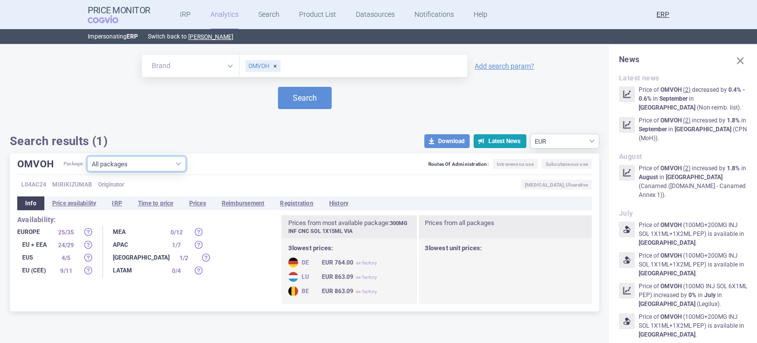
click at [140, 158] on select "All packages 100MG INJ SOL 1X1ML PEP ( 0 ) 100MG INJ SOL 2X1ML ISP ( 5 ) 100MG …" at bounding box center [136, 163] width 99 height 15
click at [106, 165] on select "All packages 100MG INJ SOL 1X1ML PEP ( 0 ) 100MG INJ SOL 2X1ML ISP ( 5 ) 100MG …" at bounding box center [136, 163] width 99 height 15
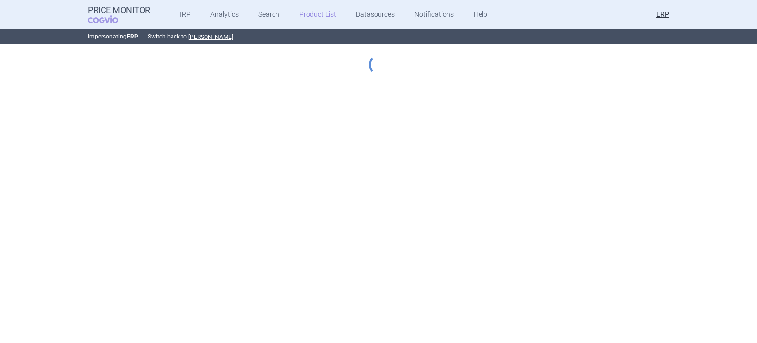
select select "[DATE]"
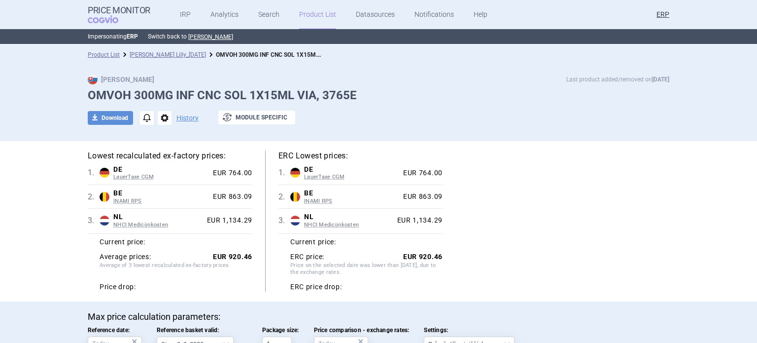
click at [158, 119] on span "options" at bounding box center [165, 118] width 14 height 14
click at [155, 141] on button "Copy" at bounding box center [161, 140] width 32 height 14
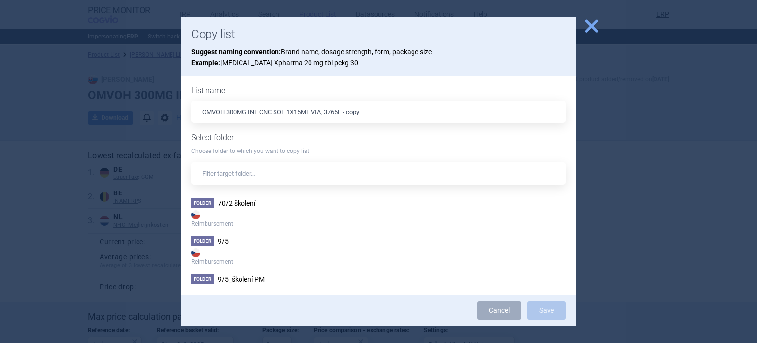
click at [374, 125] on div "List name OMVOH 300MG INF CNC SOL 1X15ML VIA, 3765E - copy Select folder Choose…" at bounding box center [378, 185] width 375 height 199
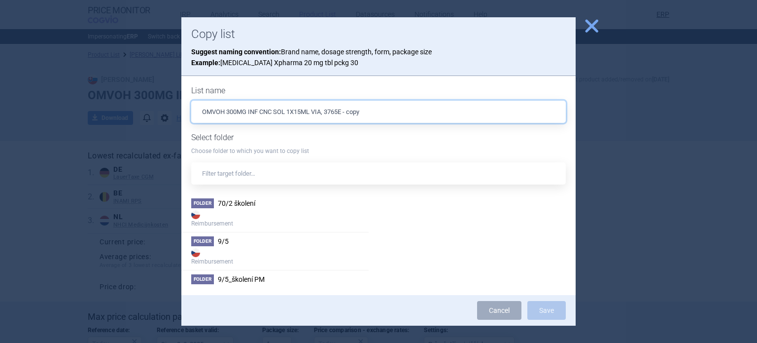
click at [377, 115] on input "OMVOH 300MG INF CNC SOL 1X15ML VIA, 3765E - copy" at bounding box center [378, 112] width 375 height 22
type input "OMVOH 300MG INF CNC SOL 1X15ML VIA, 3765E"
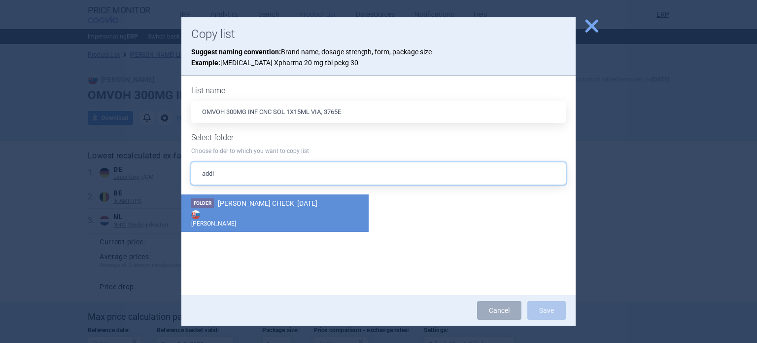
type input "addi"
click at [343, 196] on li "Folder Eli lilly_ADDITIONAL CHECK_06.10.2025 Max Price" at bounding box center [274, 212] width 187 height 37
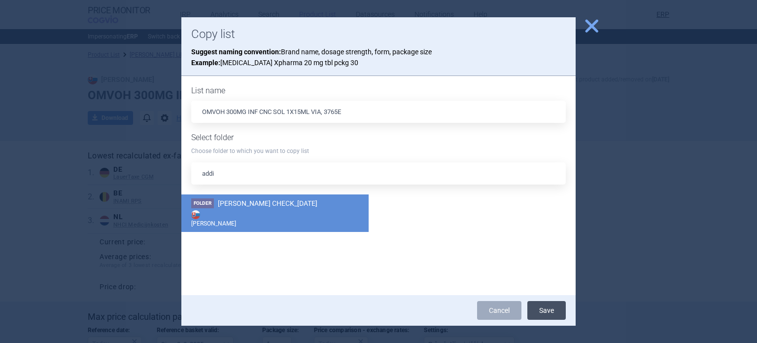
click at [546, 310] on button "Save" at bounding box center [547, 310] width 38 height 19
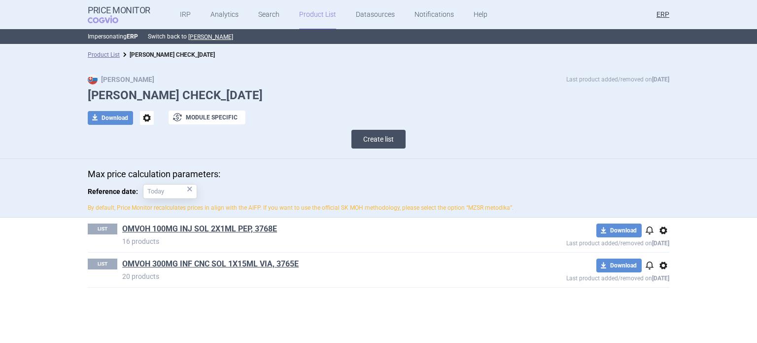
click at [374, 142] on button "Create list" at bounding box center [379, 139] width 54 height 19
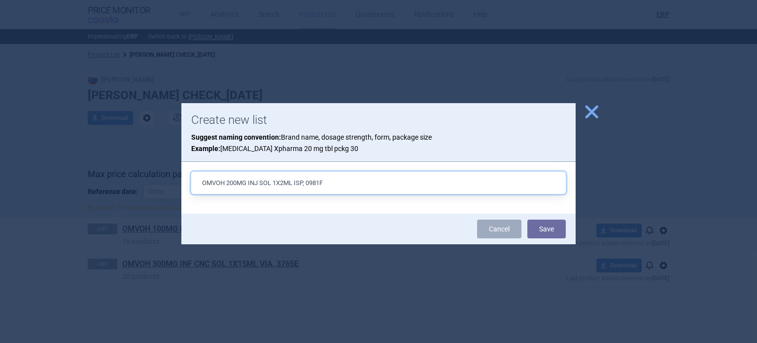
type input "OMVOH 200MG INJ SOL 1X2ML ISP, 0981F"
click at [528, 219] on button "Save" at bounding box center [547, 228] width 38 height 19
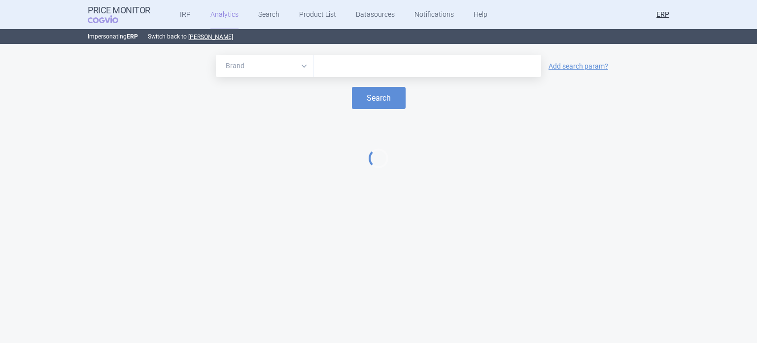
click at [450, 65] on input "text" at bounding box center [428, 66] width 218 height 13
type input "retsevmo"
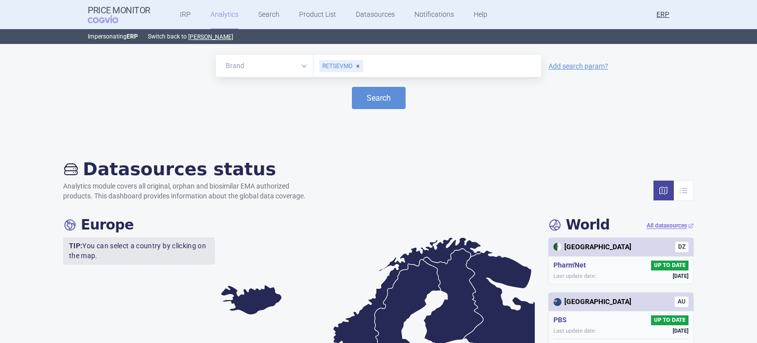
click at [352, 87] on button "Search" at bounding box center [379, 98] width 54 height 22
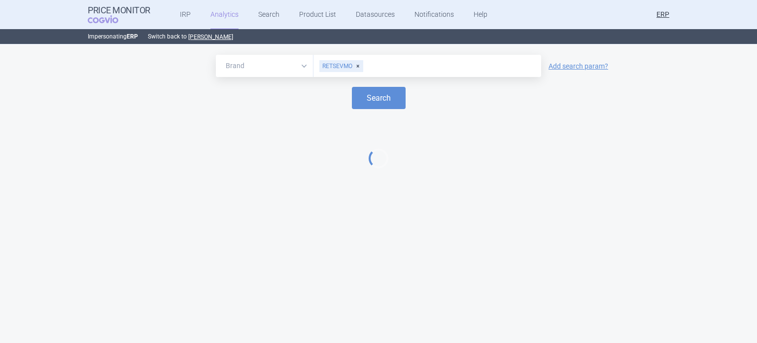
select select "EUR"
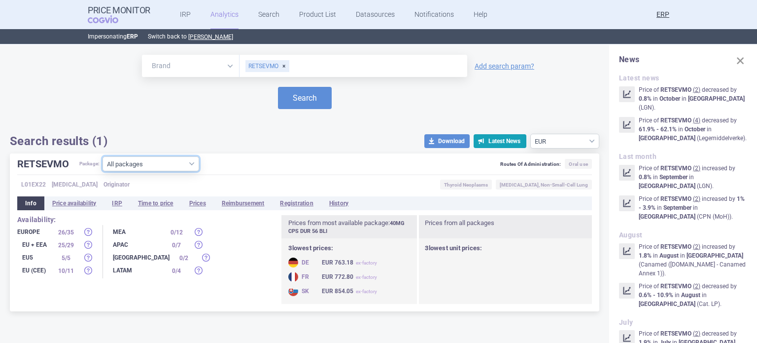
click at [165, 165] on select "All packages 120MG TBL FLM 30 BLI ( 0 ) 120MG TBL FLM 56 BLI ( 0 ) 120MG TBL FL…" at bounding box center [151, 163] width 97 height 15
select select "f5036aac-3aba-4ac0-8a7b-29795a2dd789"
click at [104, 171] on select "All packages 120MG TBL FLM 30 BLI ( 0 ) 120MG TBL FLM 56 BLI ( 0 ) 120MG TBL FL…" at bounding box center [151, 163] width 97 height 15
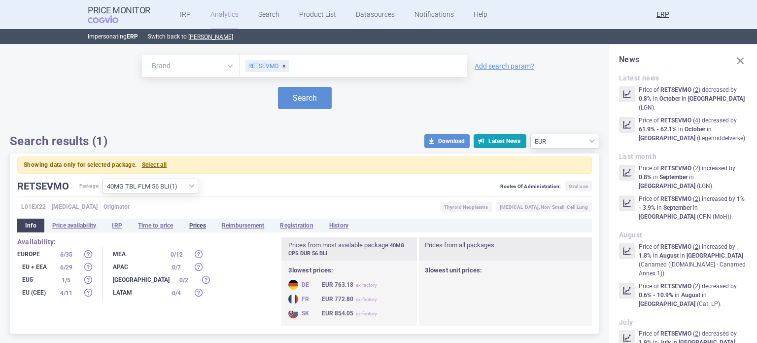
click at [210, 223] on li "Prices" at bounding box center [197, 225] width 33 height 14
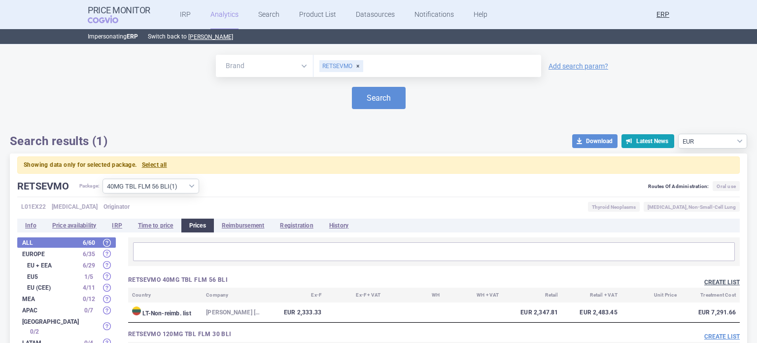
click at [718, 282] on button "Create list" at bounding box center [722, 282] width 35 height 8
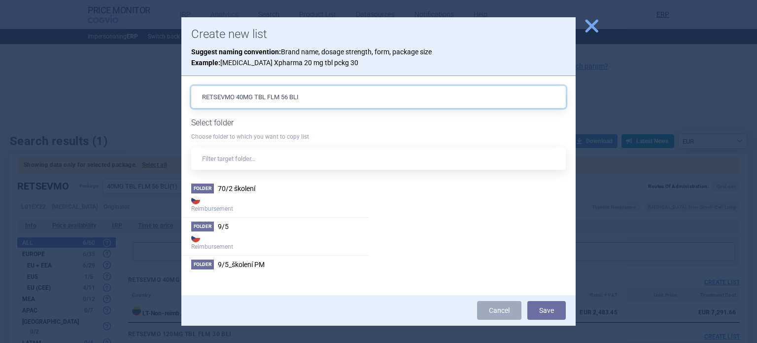
click at [304, 96] on input "RETSEVMO 40MG TBL FLM 56 BLI" at bounding box center [378, 97] width 375 height 22
type input "RETSEVMO 40MG TBL FLM 56 BLI, 9819E"
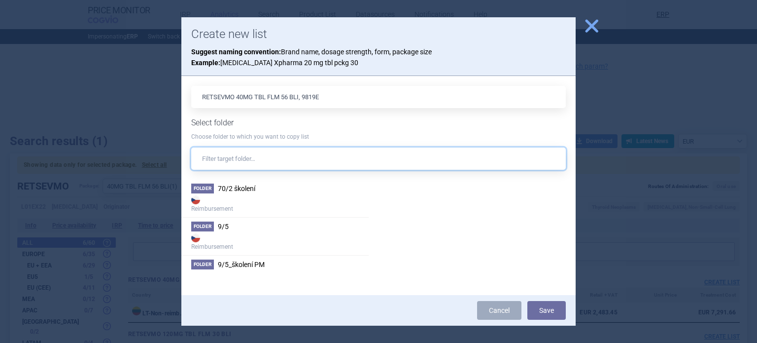
click at [276, 158] on input "text" at bounding box center [378, 158] width 375 height 22
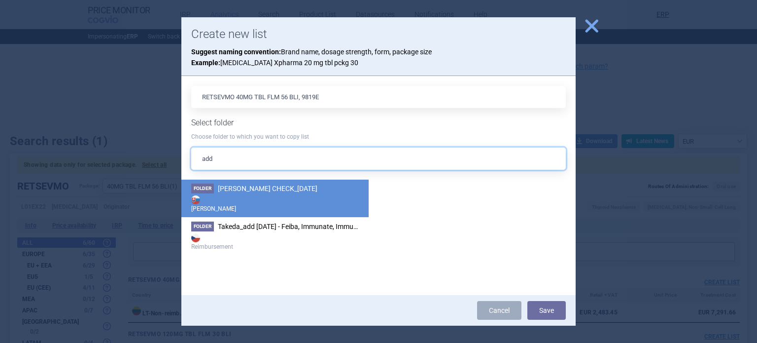
type input "add"
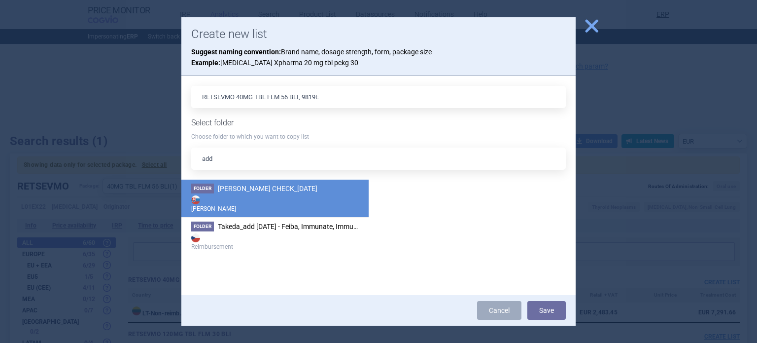
click at [271, 200] on strong "[PERSON_NAME]" at bounding box center [275, 203] width 168 height 20
click at [565, 307] on button "Save" at bounding box center [547, 310] width 38 height 19
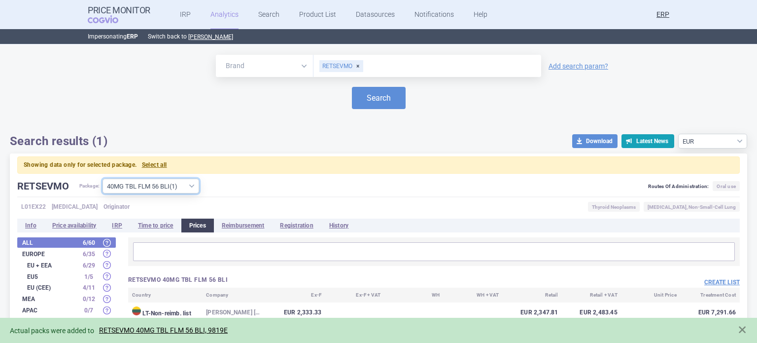
click at [169, 187] on select "All packages 120MG TBL FLM 30 BLI ( 0 ) 120MG TBL FLM 56 BLI ( 0 ) 120MG TBL FL…" at bounding box center [151, 185] width 97 height 15
select select "b8393653-412d-4864-9707-64e8cba49e39"
click at [104, 178] on select "All packages 120MG TBL FLM 30 BLI ( 0 ) 120MG TBL FLM 56 BLI ( 0 ) 120MG TBL FL…" at bounding box center [151, 185] width 97 height 15
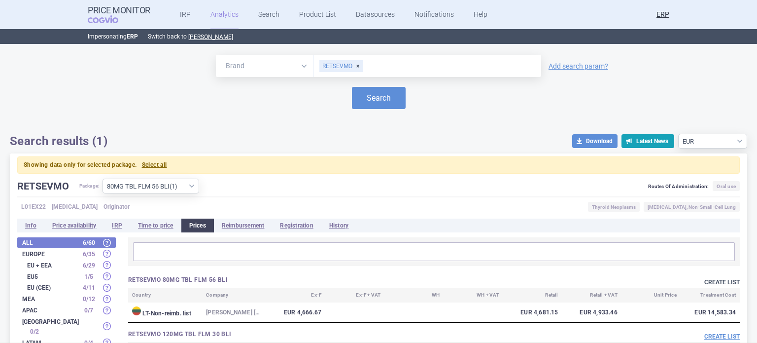
click at [719, 282] on button "Create list" at bounding box center [722, 282] width 35 height 8
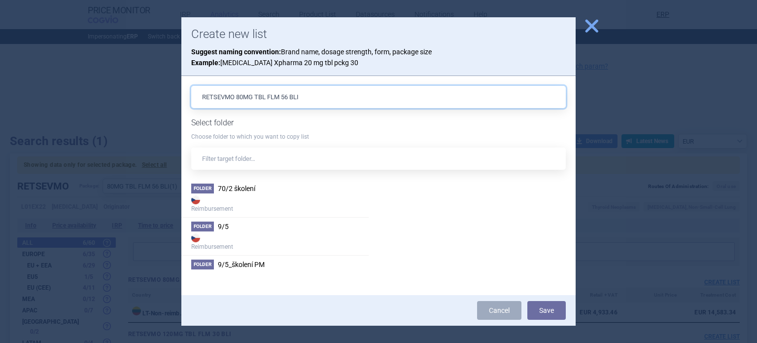
click at [365, 96] on input "RETSEVMO 80MG TBL FLM 56 BLI" at bounding box center [378, 97] width 375 height 22
type input "RETSEVMO 80MG TBL FLM 56 BLI, 9821E"
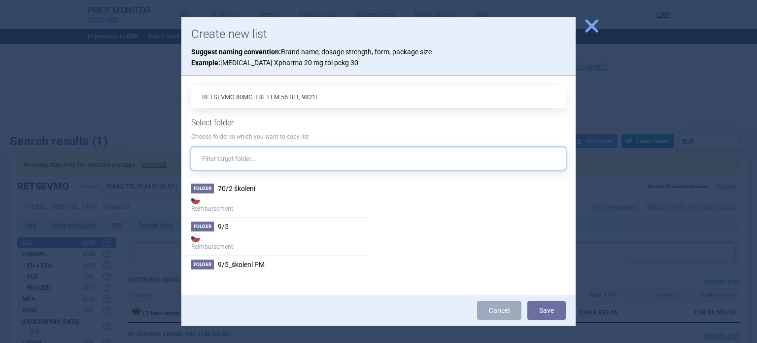
click at [288, 158] on input "text" at bounding box center [378, 158] width 375 height 22
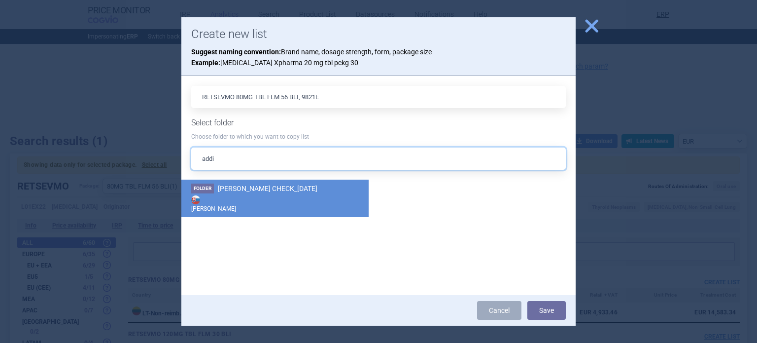
type input "addi"
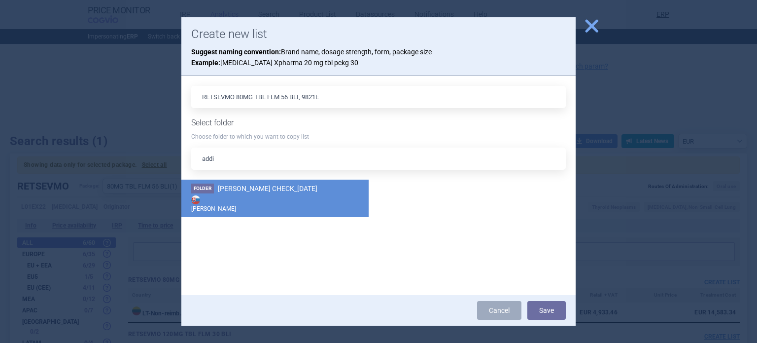
click at [286, 212] on strong "[PERSON_NAME]" at bounding box center [275, 203] width 168 height 20
click at [560, 317] on button "Save" at bounding box center [547, 310] width 38 height 19
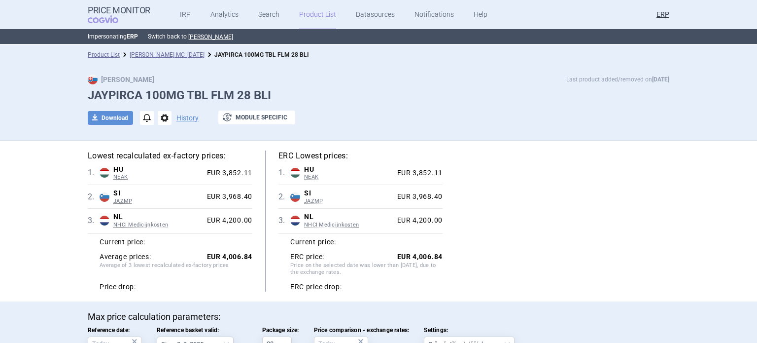
click at [158, 122] on span "options" at bounding box center [165, 118] width 14 height 14
click at [160, 144] on button "Copy" at bounding box center [161, 140] width 32 height 14
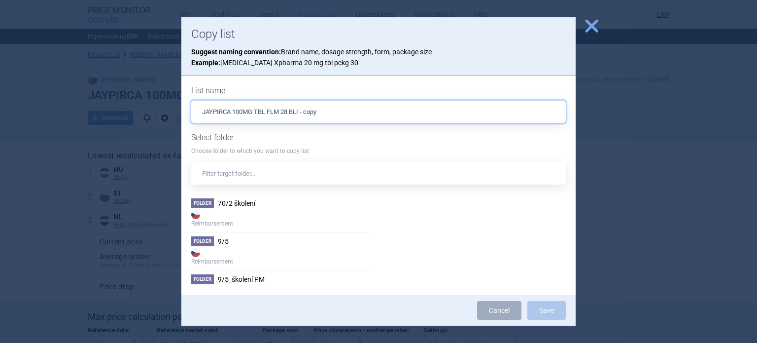
click at [373, 107] on input "JAYPIRCA 100MG TBL FLM 28 BLI - copy" at bounding box center [378, 112] width 375 height 22
type input "JAYPIRCA 100MG TBL FLM 28 BLI, 4979E"
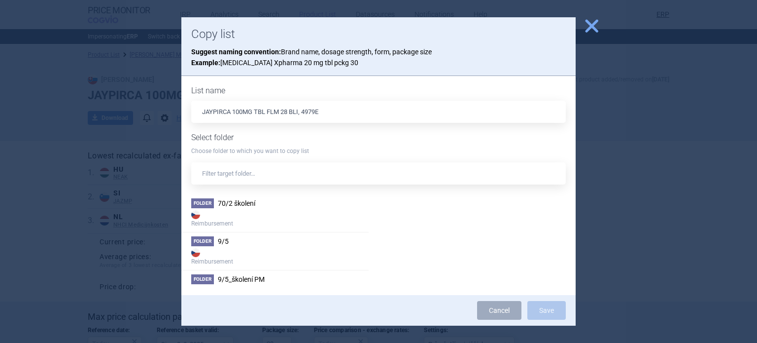
click at [271, 151] on p "Choose folder to which you want to copy list" at bounding box center [378, 151] width 375 height 8
click at [267, 174] on input "text" at bounding box center [378, 173] width 375 height 22
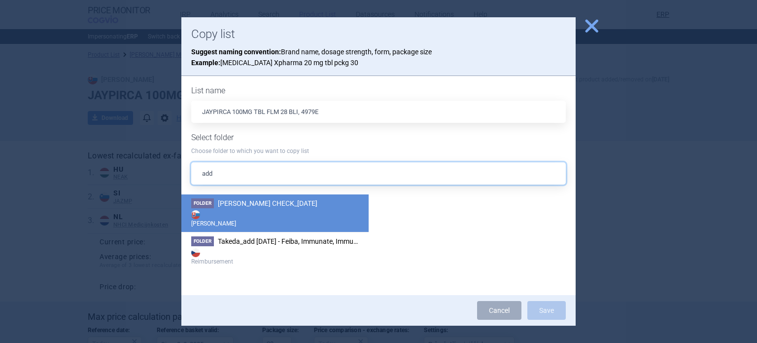
type input "add"
click at [262, 201] on span "[PERSON_NAME] CHECK_[DATE]" at bounding box center [268, 203] width 100 height 8
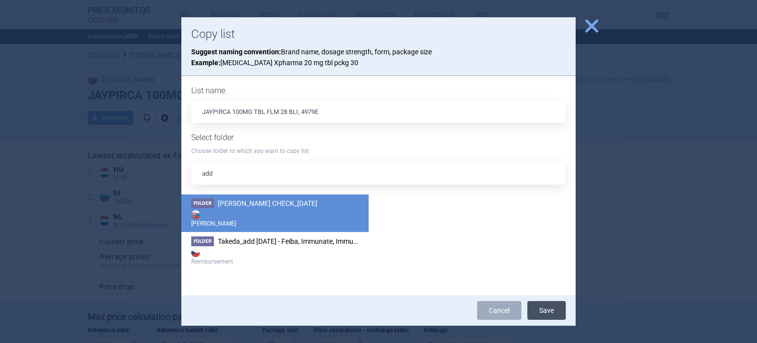
click at [545, 305] on button "Save" at bounding box center [547, 310] width 38 height 19
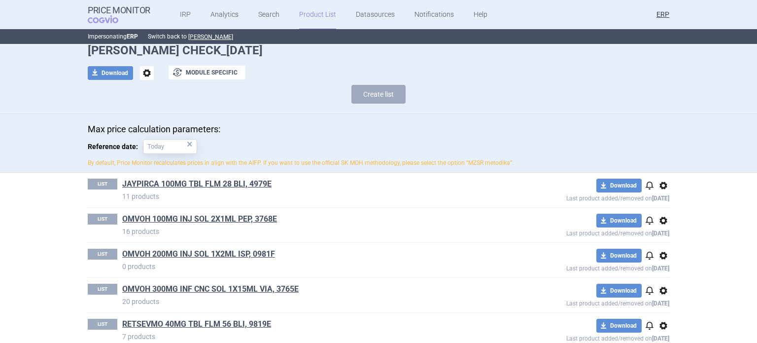
scroll to position [94, 0]
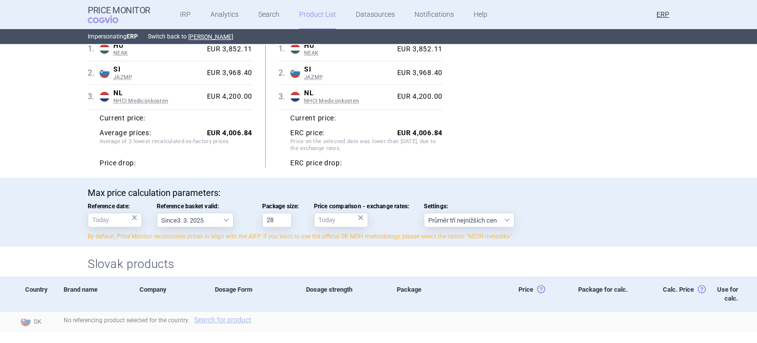
scroll to position [124, 0]
click at [213, 216] on select "Since 3. 3. 2025 Since 1. 7. 2023 Since 7. 4. 2023 Since 1. 12. 2022 Since 1. 9…" at bounding box center [195, 219] width 77 height 15
click at [157, 212] on select "Since 3. 3. 2025 Since 1. 7. 2023 Since 7. 4. 2023 Since 1. 12. 2022 Since 1. 9…" at bounding box center [195, 219] width 77 height 15
click at [508, 168] on div "Lowest recalculated ex-factory prices: 1 . HU NEAK Hungary NEAK PUPHA database …" at bounding box center [378, 96] width 621 height 161
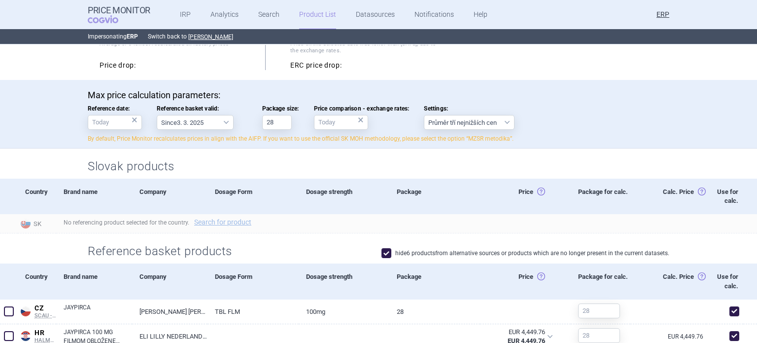
scroll to position [223, 0]
click at [343, 127] on body "Price Monitor COGVIO IRP Analytics Search Product List Datasources Notification…" at bounding box center [378, 171] width 757 height 343
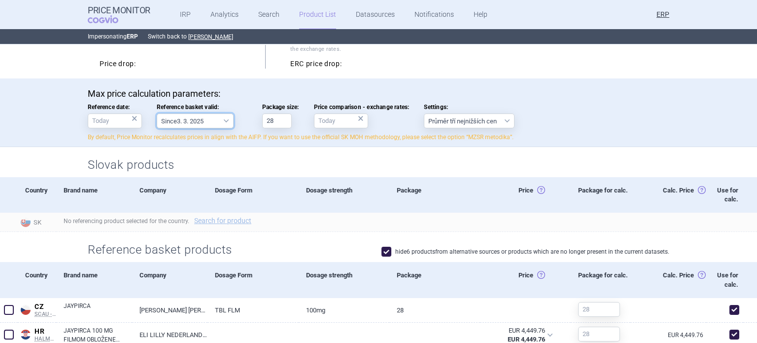
click at [194, 121] on select "Since 3. 3. 2025 Since 1. 7. 2023 Since 7. 4. 2023 Since 1. 12. 2022 Since 1. 9…" at bounding box center [195, 120] width 77 height 15
click at [321, 86] on div "Max price calculation parameters: Reference date: × Reference basket valid: Sin…" at bounding box center [378, 112] width 757 height 69
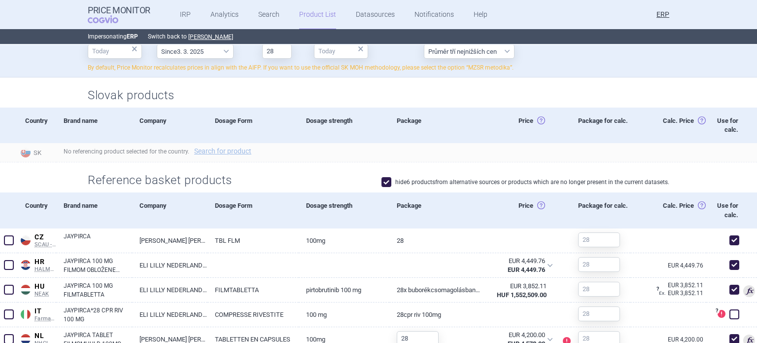
scroll to position [321, 0]
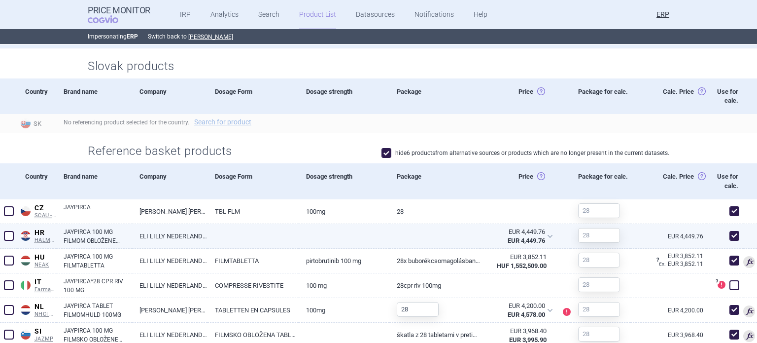
click at [326, 229] on link at bounding box center [344, 233] width 91 height 18
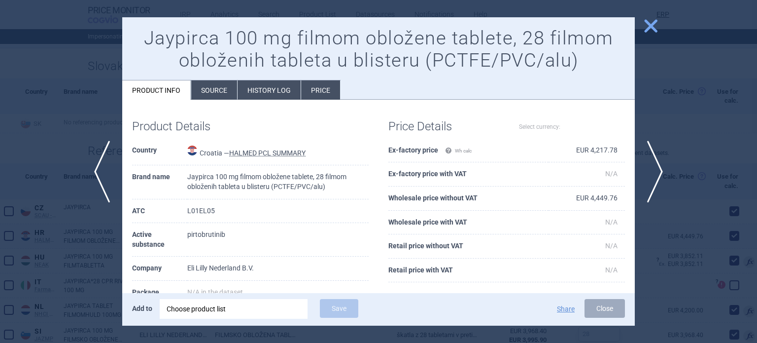
select select "EUR"
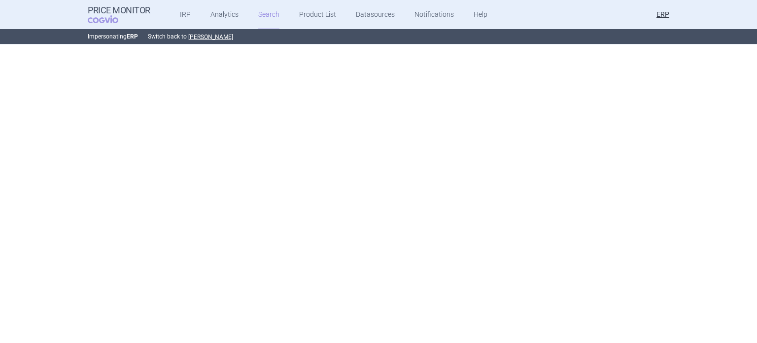
scroll to position [3298, 0]
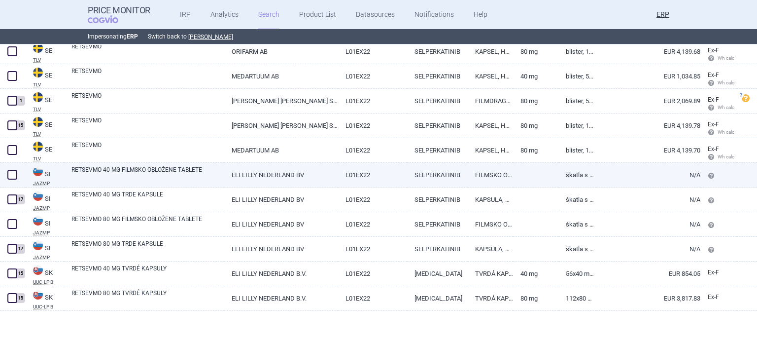
click at [13, 172] on span at bounding box center [12, 175] width 10 height 10
checkbox input "true"
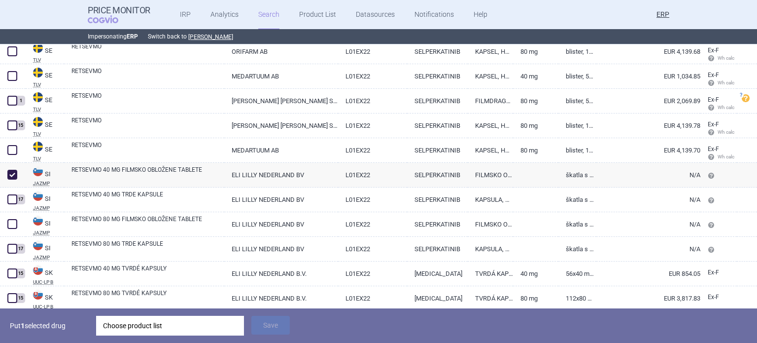
click at [166, 319] on div "Choose product list" at bounding box center [170, 326] width 134 height 20
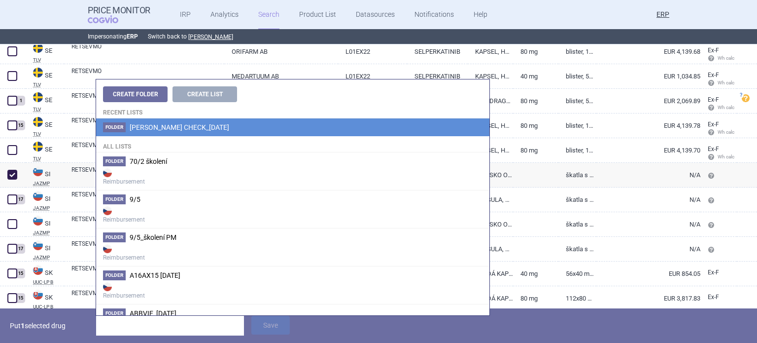
click at [229, 131] on span "[PERSON_NAME] CHECK_[DATE]" at bounding box center [180, 127] width 100 height 8
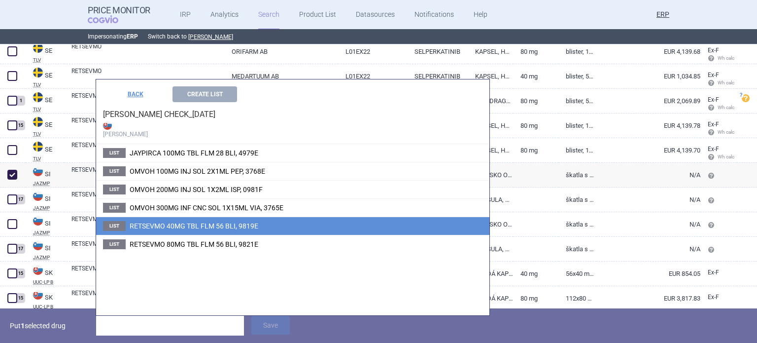
click at [267, 224] on li "List RETSEVMO 40MG TBL FLM 56 BLI, 9819E" at bounding box center [292, 225] width 393 height 18
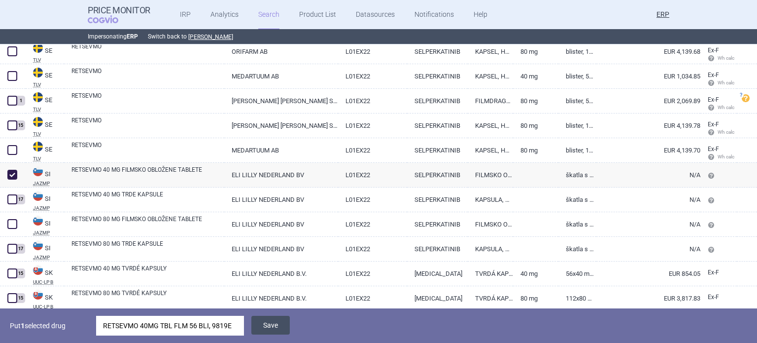
click at [272, 323] on button "Save" at bounding box center [270, 325] width 38 height 19
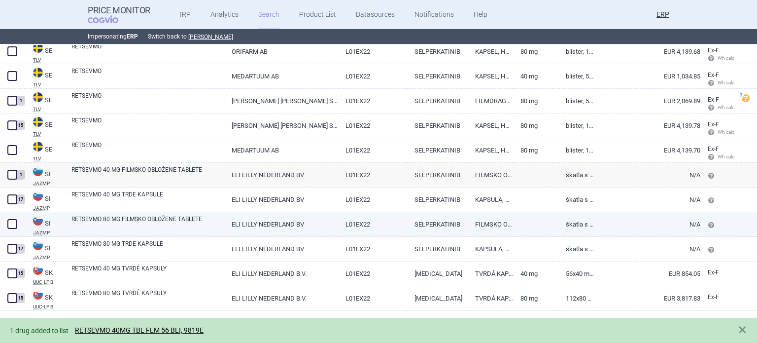
click at [170, 223] on link "RETSEVMO 80 MG FILMSKO OBLOŽENE TABLETE" at bounding box center [147, 223] width 153 height 18
select select "EUR"
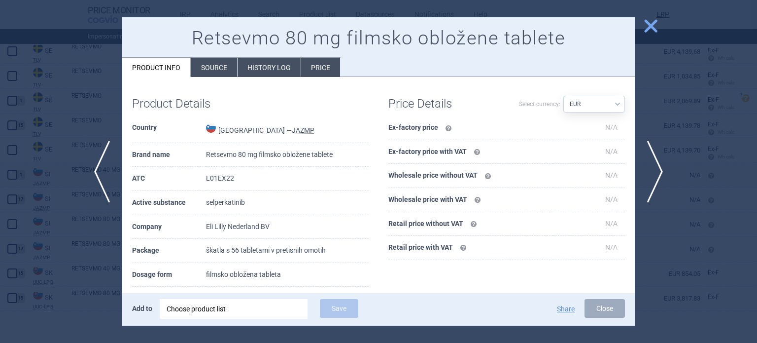
click at [91, 259] on div at bounding box center [378, 171] width 757 height 343
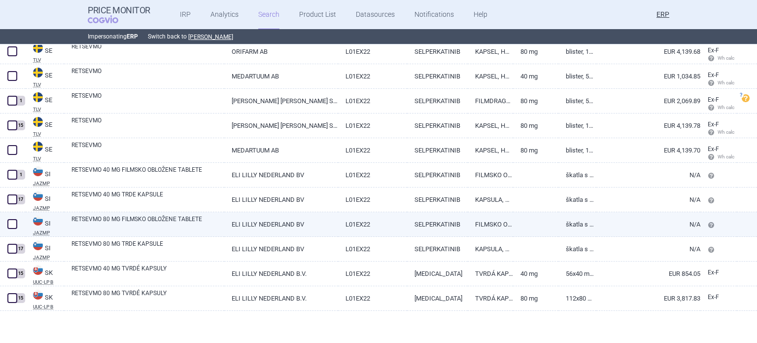
click at [7, 223] on span at bounding box center [12, 224] width 10 height 10
checkbox input "true"
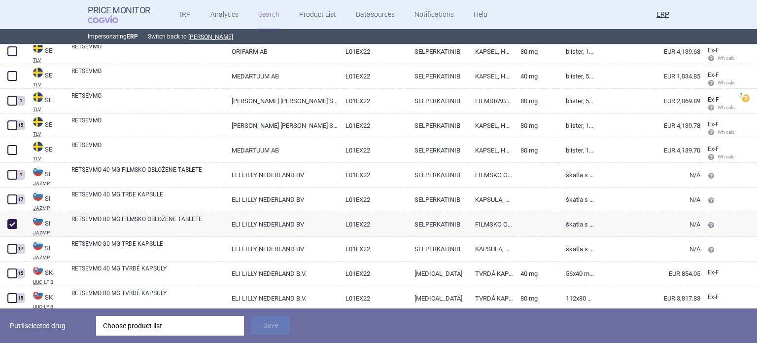
click at [156, 327] on div "Choose product list" at bounding box center [170, 326] width 134 height 20
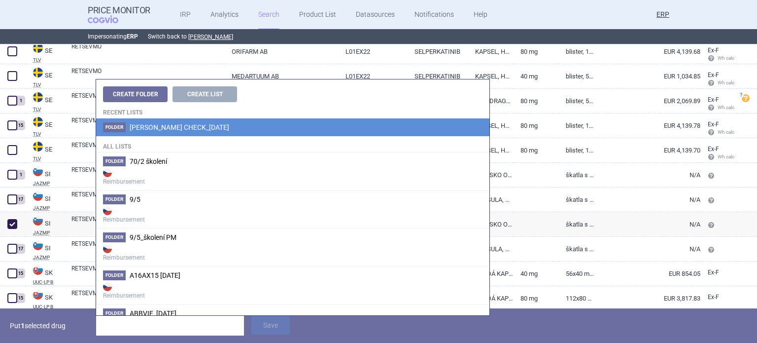
click at [215, 122] on li "Folder Eli lilly_ADDITIONAL CHECK_06.10.2025" at bounding box center [292, 127] width 393 height 18
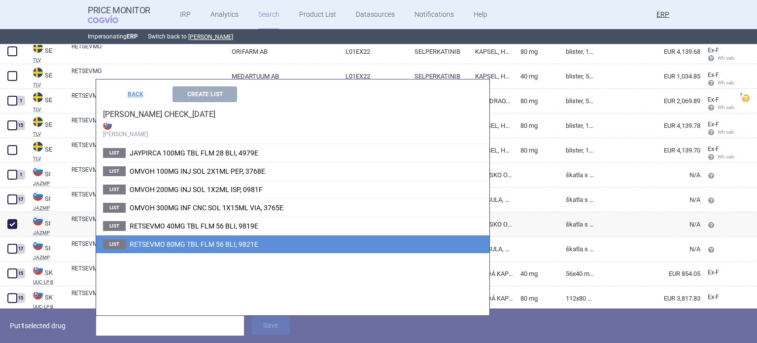
click at [219, 240] on span "RETSEVMO 80MG TBL FLM 56 BLI, 9821E" at bounding box center [194, 244] width 129 height 8
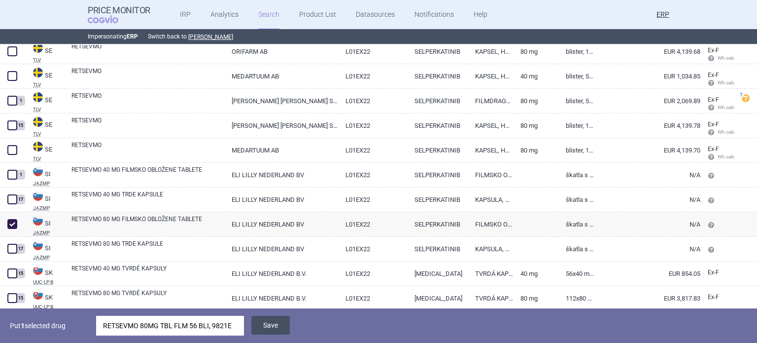
click at [266, 327] on button "Save" at bounding box center [270, 325] width 38 height 19
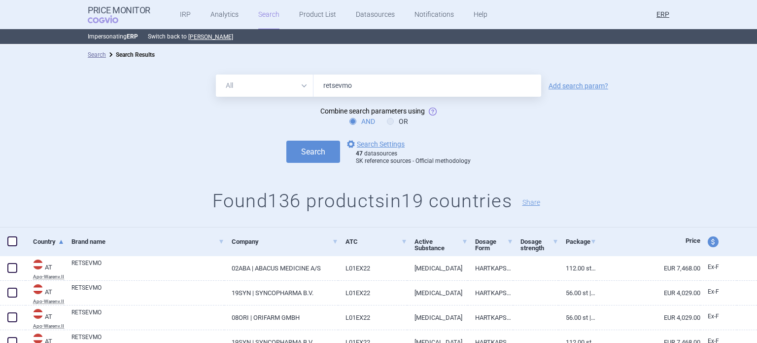
drag, startPoint x: 465, startPoint y: 88, endPoint x: 230, endPoint y: 103, distance: 235.6
click at [250, 102] on form "All Brand Name ATC Company Active Substance Country Newer than retsevmo Add sea…" at bounding box center [378, 119] width 757 height 91
paste input "EU/1/20/1527/013"
click at [286, 141] on button "Search" at bounding box center [313, 152] width 54 height 22
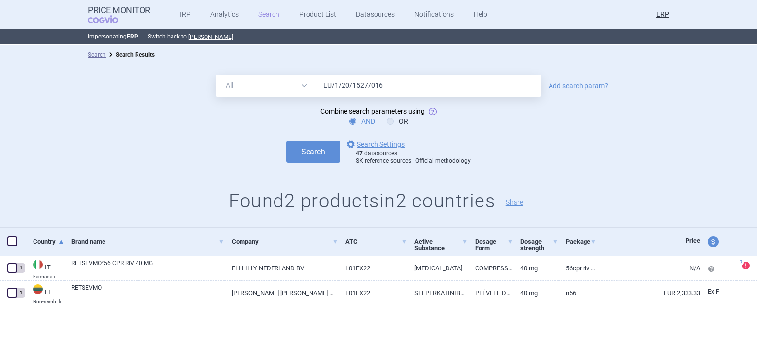
type input "EU/1/20/1527/016"
click at [286, 141] on button "Search" at bounding box center [313, 152] width 54 height 22
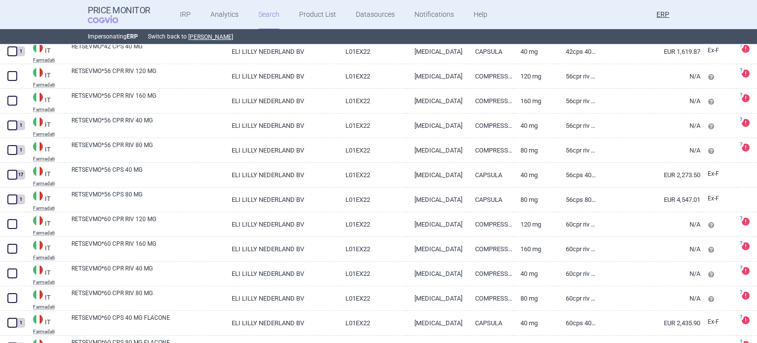
scroll to position [2140, 0]
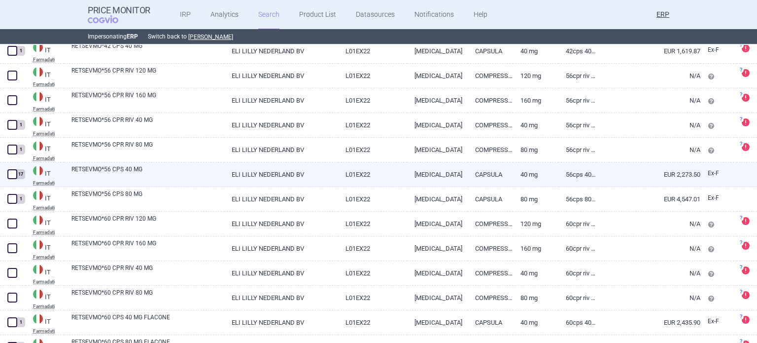
click at [137, 176] on link "RETSEVMO*56 CPS 40 MG" at bounding box center [147, 174] width 153 height 18
select select "EUR"
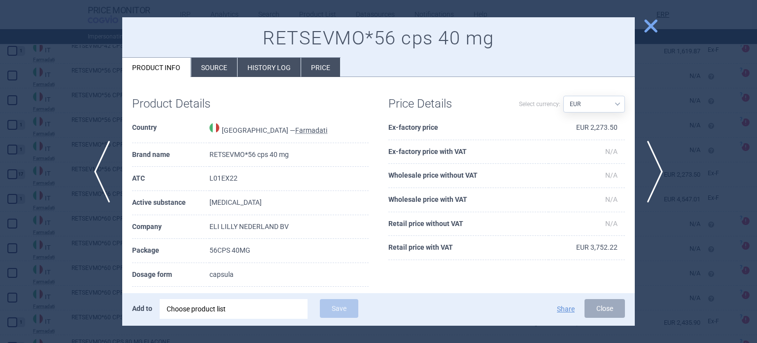
click at [25, 108] on div at bounding box center [378, 171] width 757 height 343
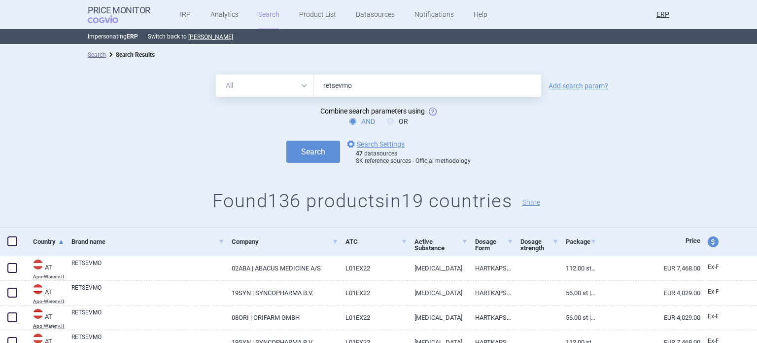
click at [244, 90] on div "All Brand Name ATC Company Active Substance Country Newer than retsevmo" at bounding box center [378, 85] width 325 height 22
type input "omvoh"
click at [286, 141] on button "Search" at bounding box center [313, 152] width 54 height 22
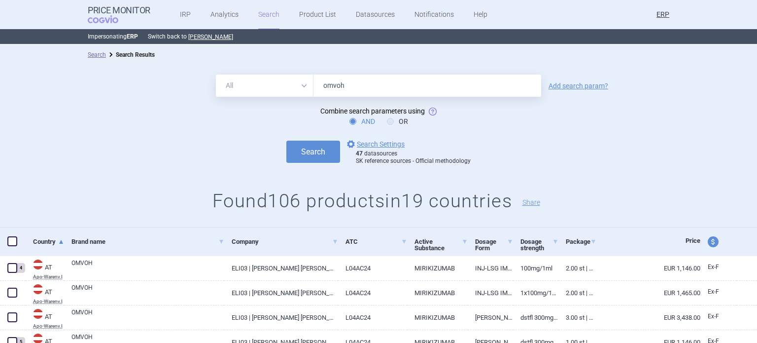
scroll to position [99, 0]
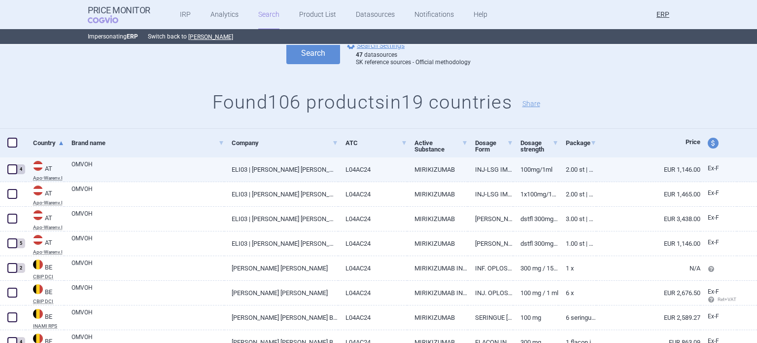
click at [79, 162] on link "OMVOH" at bounding box center [147, 169] width 153 height 18
select select "EUR"
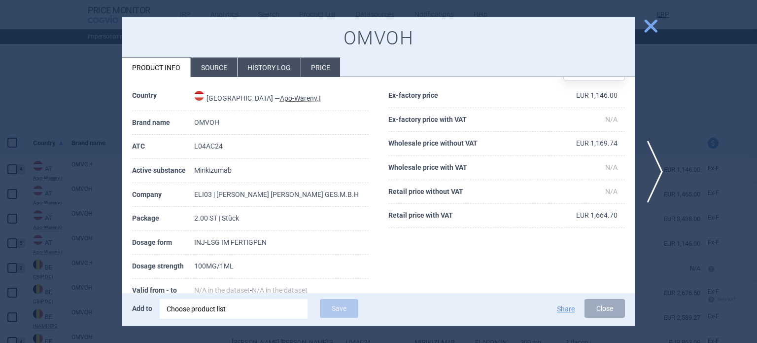
scroll to position [49, 0]
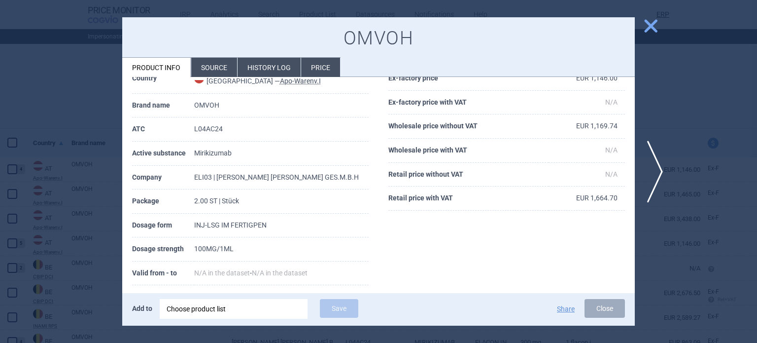
click at [49, 120] on div at bounding box center [378, 171] width 757 height 343
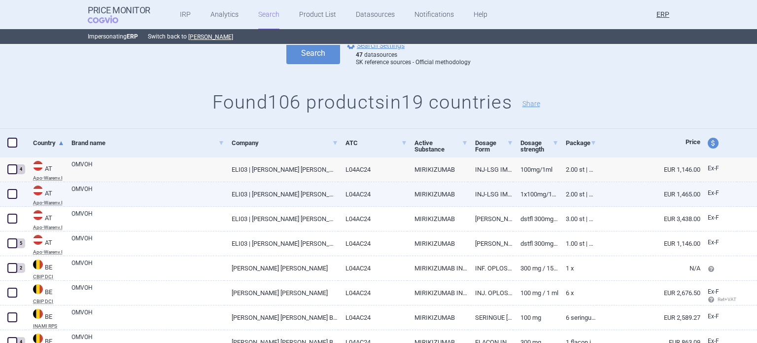
click at [174, 186] on link "OMVOH" at bounding box center [147, 193] width 153 height 18
select select "EUR"
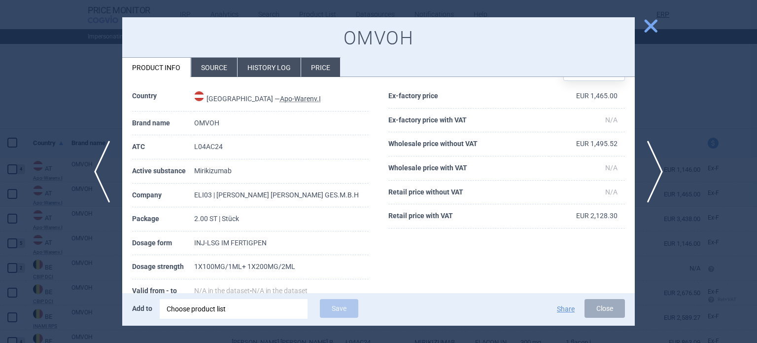
scroll to position [49, 0]
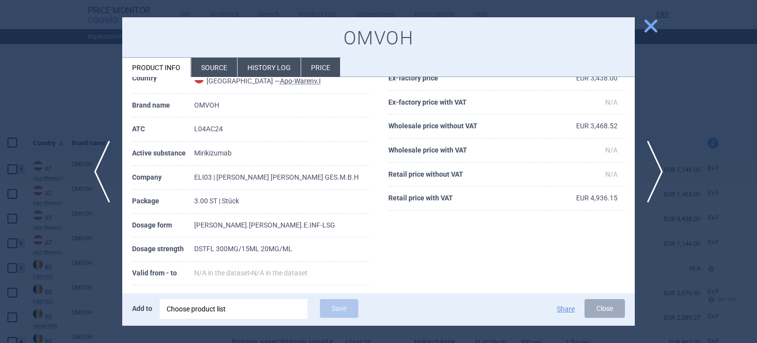
click at [0, 234] on div at bounding box center [378, 171] width 757 height 343
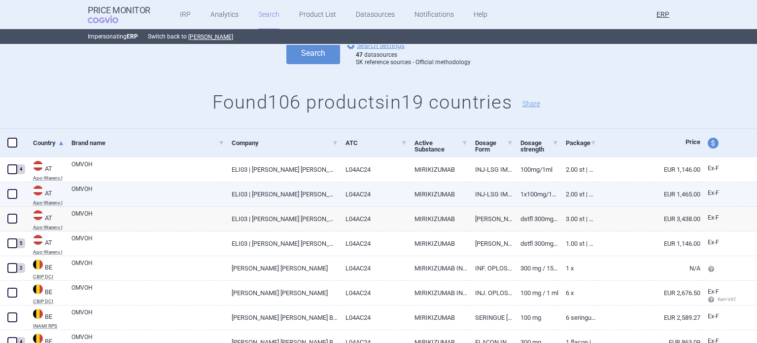
scroll to position [129, 0]
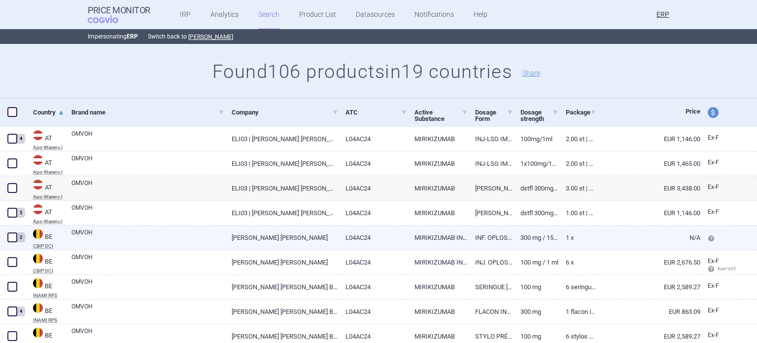
click at [13, 236] on span at bounding box center [12, 237] width 10 height 10
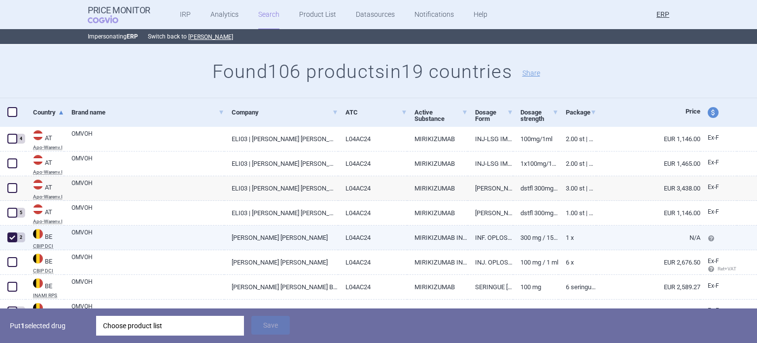
checkbox input "true"
click at [156, 240] on link "OMVOH" at bounding box center [147, 237] width 153 height 18
select select "EUR"
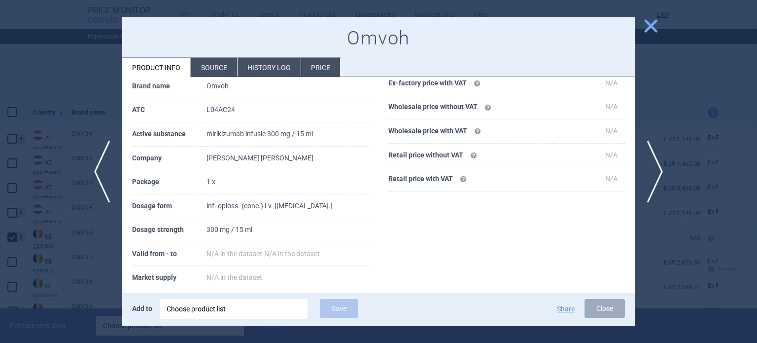
scroll to position [69, 0]
click at [103, 231] on div at bounding box center [378, 171] width 757 height 343
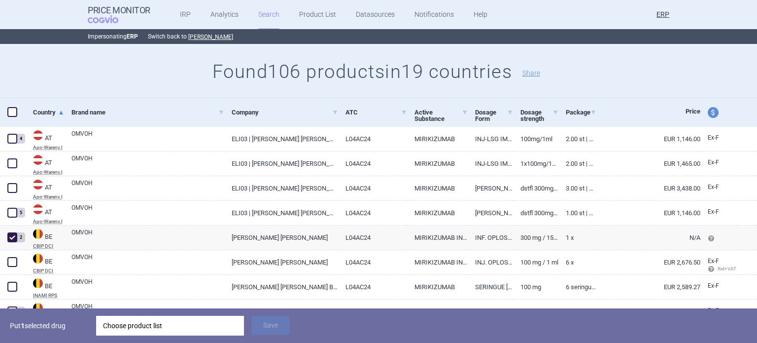
click at [137, 320] on div "Choose product list" at bounding box center [170, 326] width 134 height 20
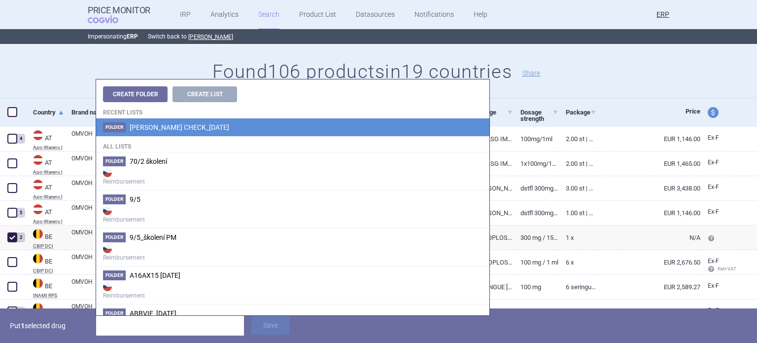
click at [226, 127] on span "[PERSON_NAME] CHECK_[DATE]" at bounding box center [180, 127] width 100 height 8
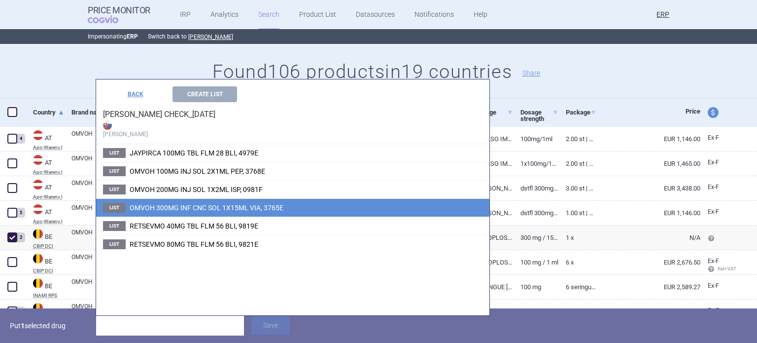
click at [235, 207] on span "OMVOH 300MG INF CNC SOL 1X15ML VIA, 3765E" at bounding box center [207, 208] width 154 height 8
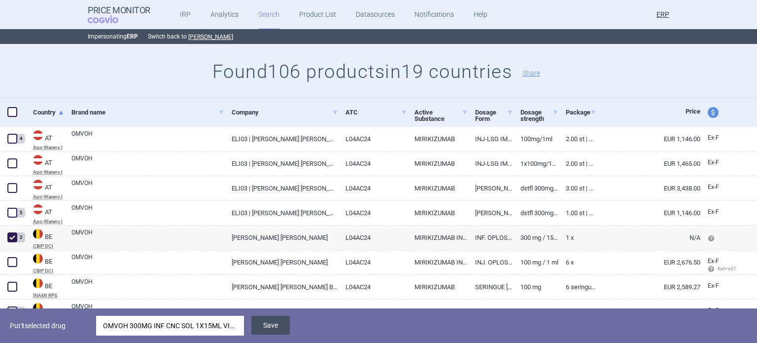
click at [263, 322] on button "Save" at bounding box center [270, 325] width 38 height 19
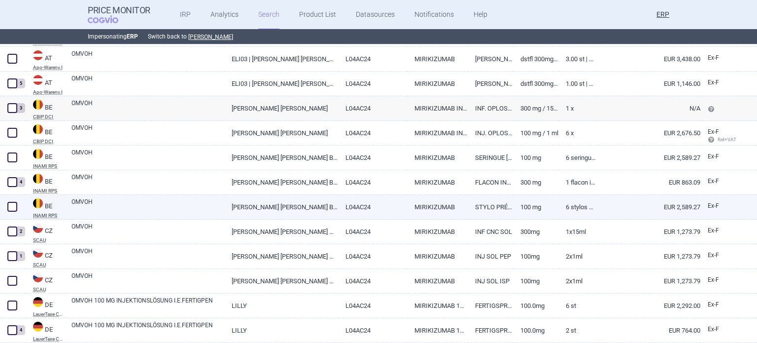
scroll to position [259, 0]
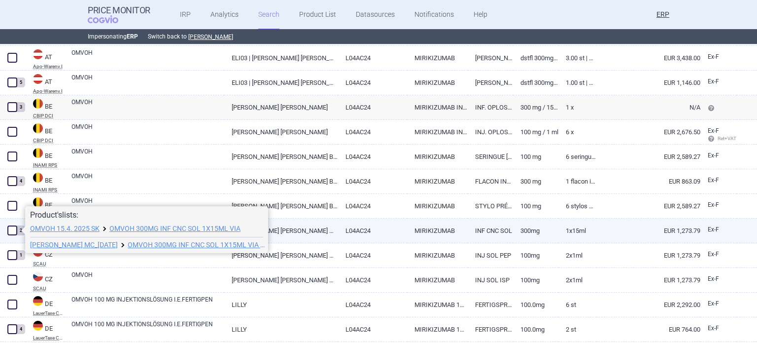
click at [14, 229] on span at bounding box center [12, 230] width 10 height 10
checkbox input "true"
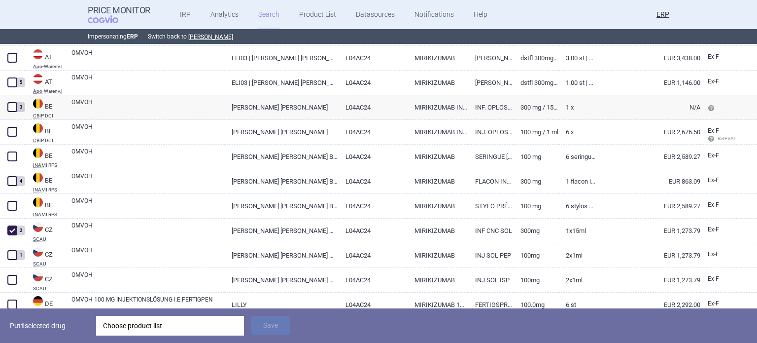
click at [135, 322] on div "Choose product list" at bounding box center [170, 326] width 134 height 20
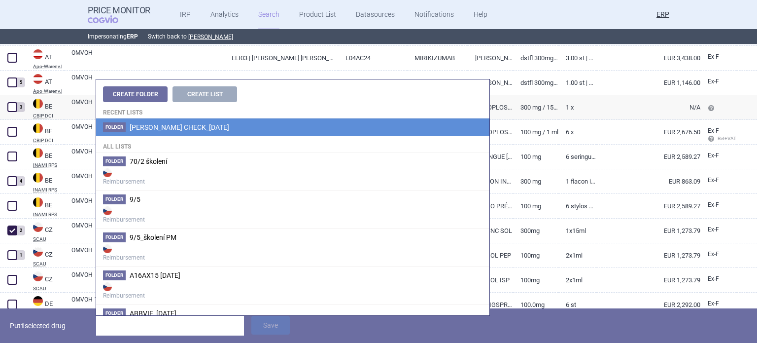
click at [164, 129] on span "[PERSON_NAME] CHECK_[DATE]" at bounding box center [180, 127] width 100 height 8
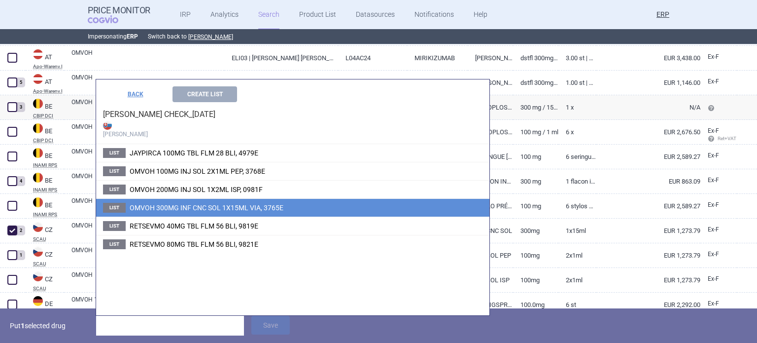
click at [177, 201] on li "List OMVOH 300MG INF CNC SOL 1X15ML VIA, 3765E" at bounding box center [292, 207] width 393 height 18
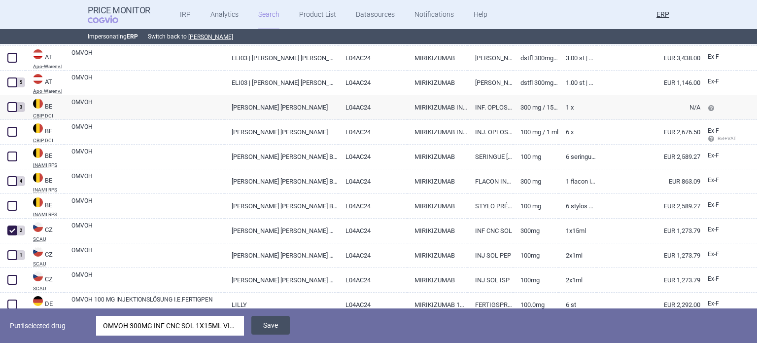
click at [264, 320] on button "Save" at bounding box center [270, 325] width 38 height 19
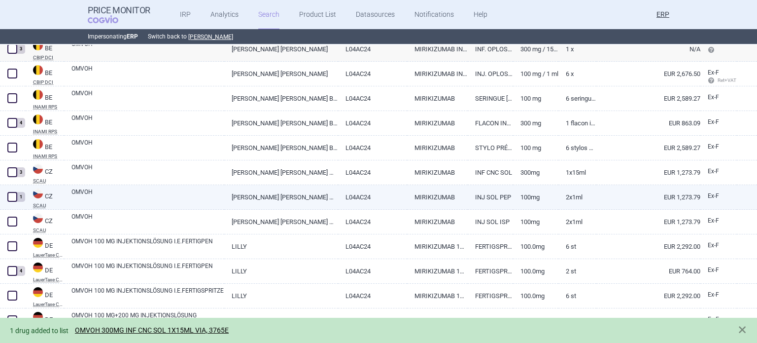
scroll to position [320, 0]
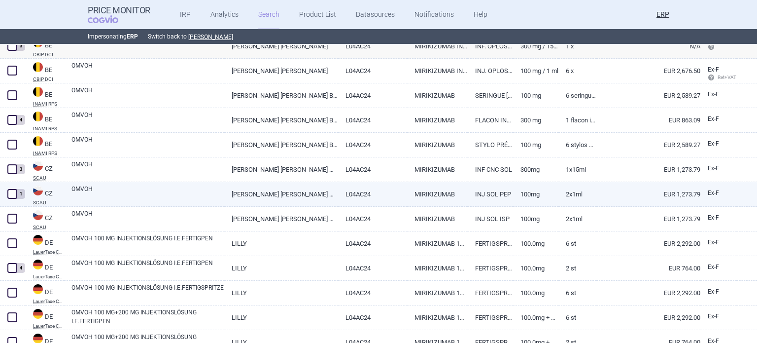
click at [14, 193] on span at bounding box center [12, 194] width 10 height 10
checkbox input "true"
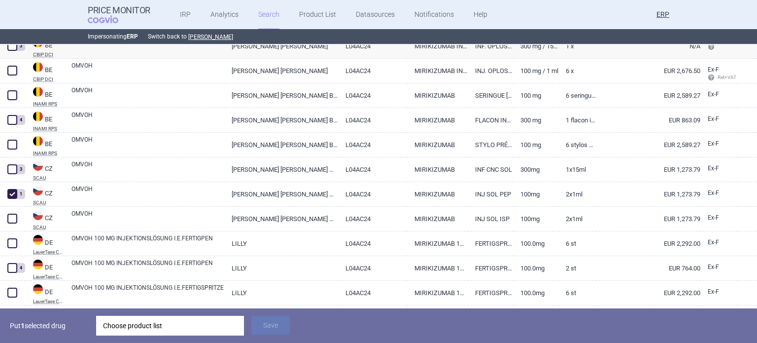
click at [108, 318] on div "Choose product list" at bounding box center [170, 326] width 134 height 20
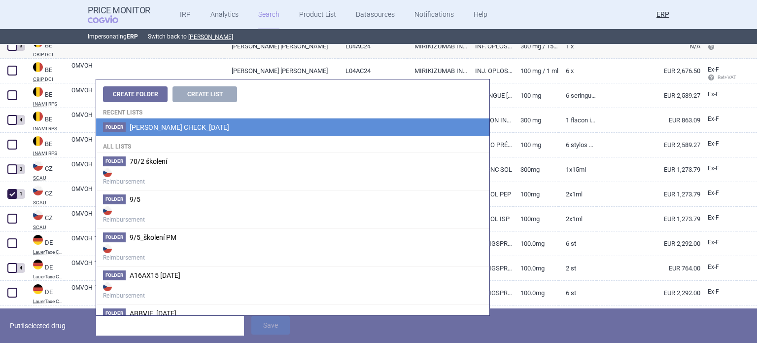
click at [205, 125] on span "[PERSON_NAME] CHECK_[DATE]" at bounding box center [180, 127] width 100 height 8
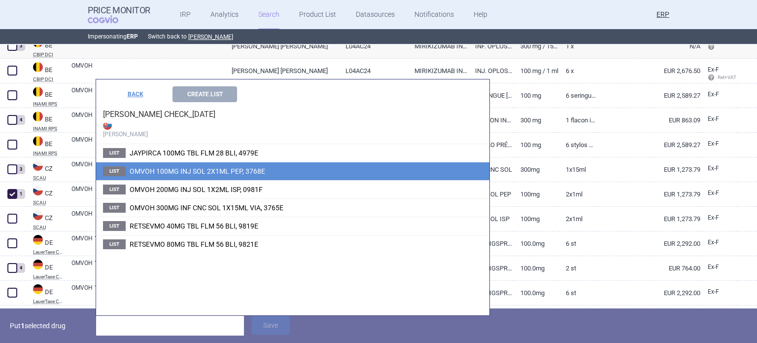
click at [209, 169] on span "OMVOH 100MG INJ SOL 2X1ML PEP, 3768E" at bounding box center [198, 171] width 136 height 8
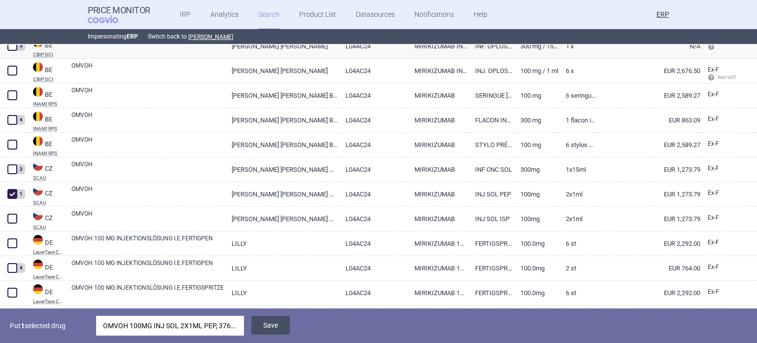
click at [275, 319] on button "Save" at bounding box center [270, 325] width 38 height 19
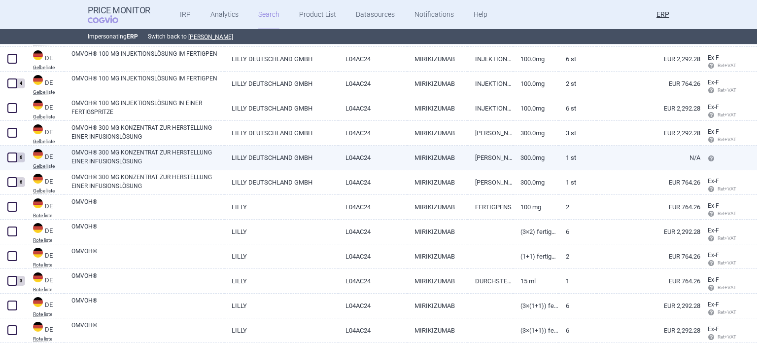
scroll to position [850, 0]
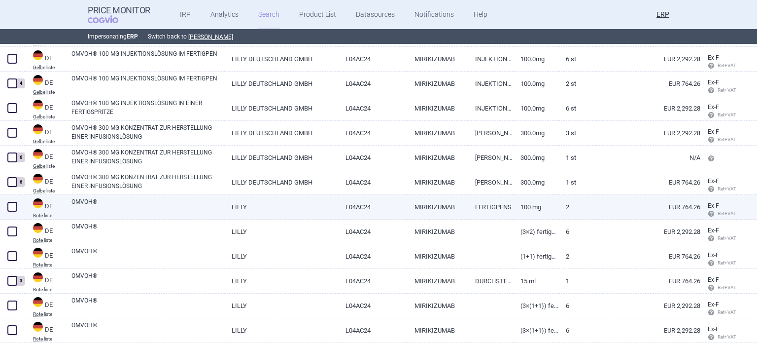
click at [11, 207] on span at bounding box center [12, 207] width 10 height 10
checkbox input "true"
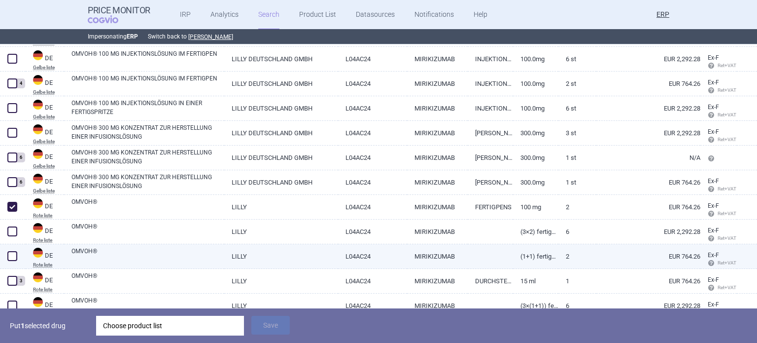
click at [115, 256] on link "OMVOH®" at bounding box center [147, 256] width 153 height 18
select select "EUR"
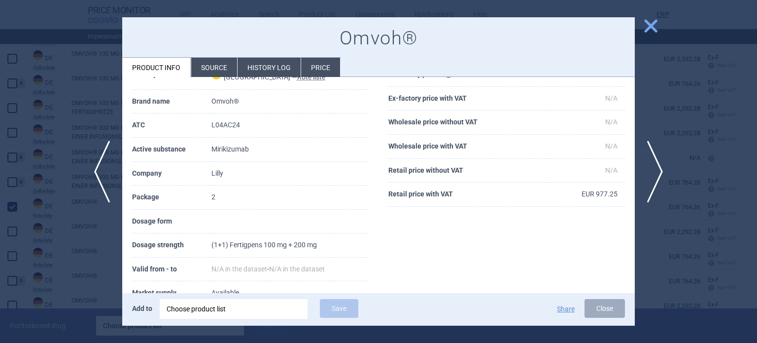
scroll to position [56, 0]
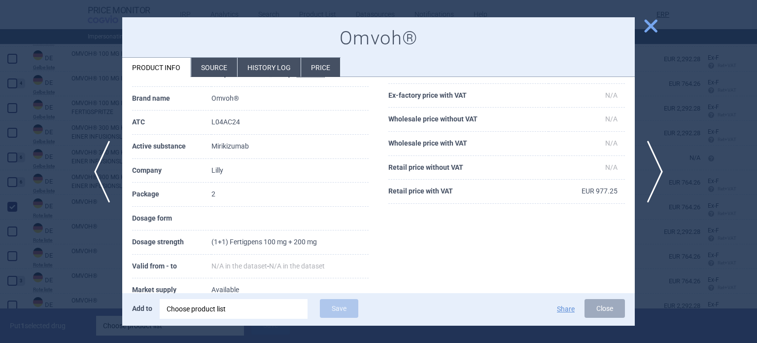
click at [63, 226] on div at bounding box center [378, 171] width 757 height 343
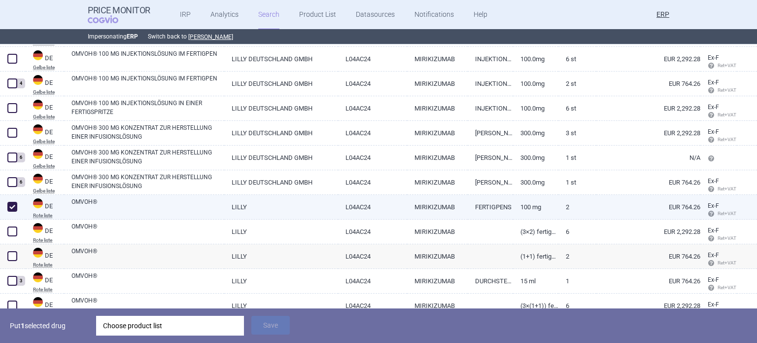
click at [87, 206] on link "OMVOH®" at bounding box center [147, 206] width 153 height 18
select select "EUR"
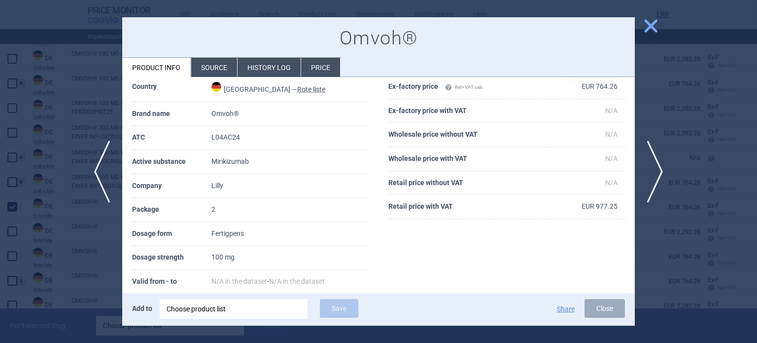
scroll to position [41, 0]
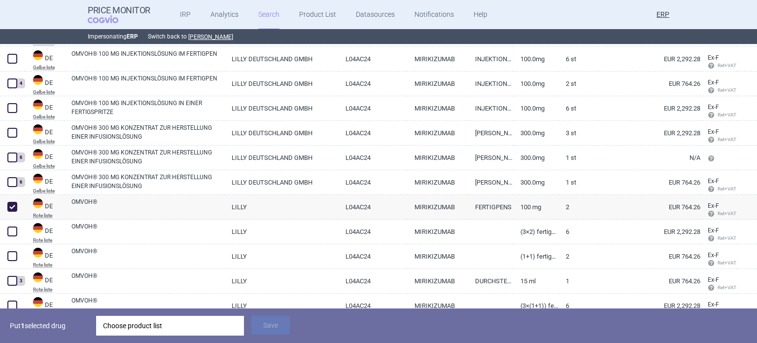
click at [176, 208] on link "OMVOH®" at bounding box center [147, 206] width 153 height 18
select select "EUR"
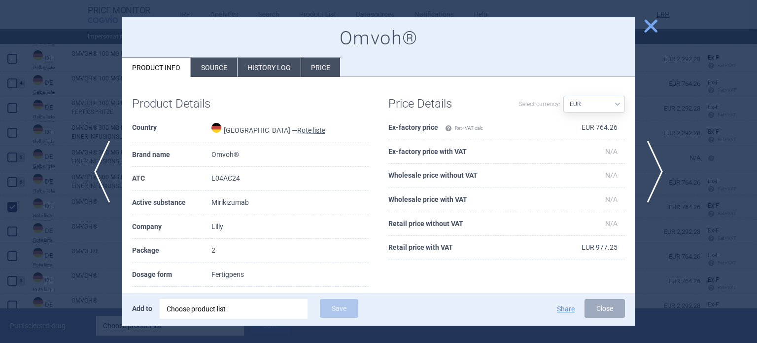
click at [10, 218] on div at bounding box center [378, 171] width 757 height 343
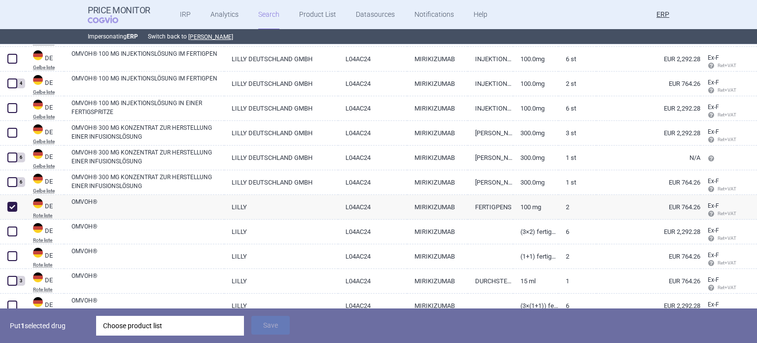
click at [197, 319] on div "Choose product list" at bounding box center [170, 326] width 134 height 20
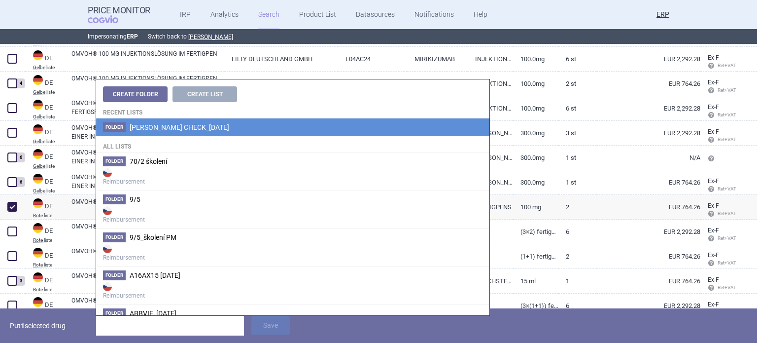
click at [170, 124] on span "[PERSON_NAME] CHECK_[DATE]" at bounding box center [180, 127] width 100 height 8
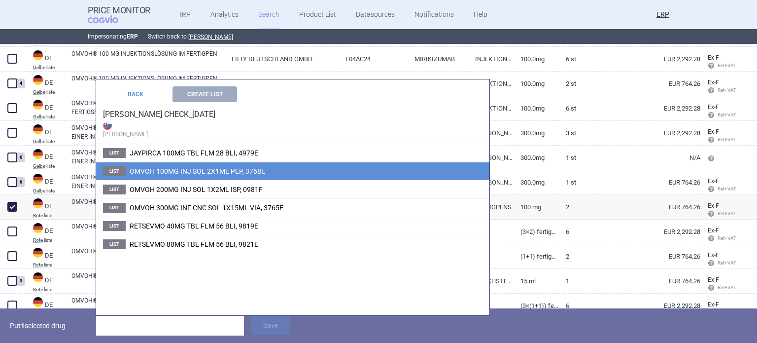
click at [177, 170] on span "OMVOH 100MG INJ SOL 2X1ML PEP, 3768E" at bounding box center [198, 171] width 136 height 8
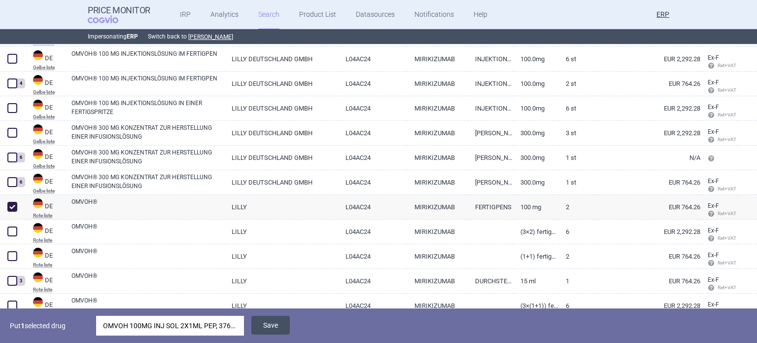
click at [276, 323] on button "Save" at bounding box center [270, 325] width 38 height 19
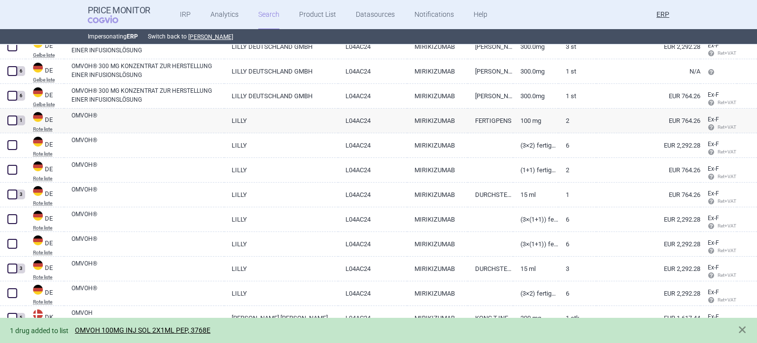
scroll to position [949, 0]
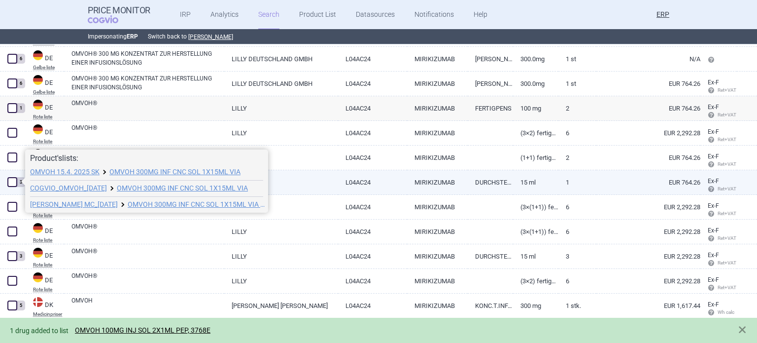
click at [14, 181] on span at bounding box center [12, 182] width 10 height 10
checkbox input "true"
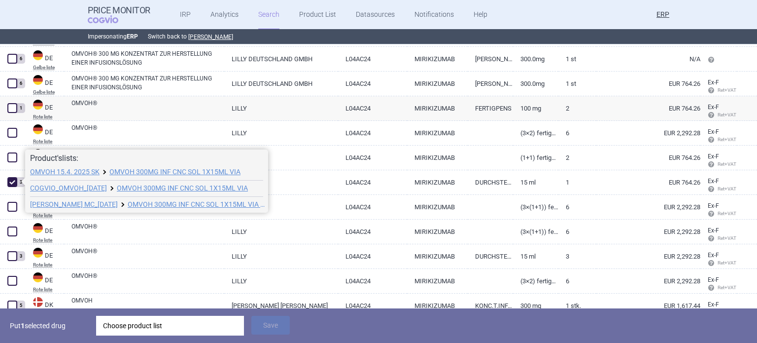
click at [181, 333] on div "Choose product list" at bounding box center [170, 326] width 134 height 20
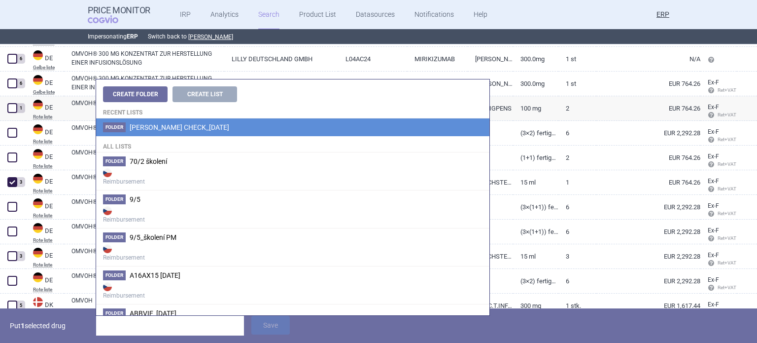
click at [243, 122] on li "Folder Eli lilly_ADDITIONAL CHECK_06.10.2025" at bounding box center [292, 127] width 393 height 18
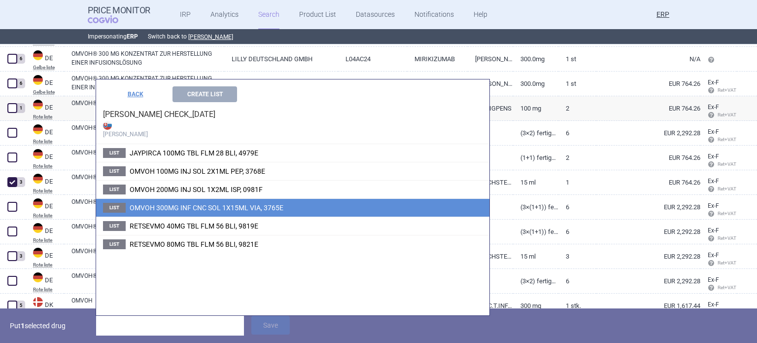
click at [222, 211] on span "OMVOH 300MG INF CNC SOL 1X15ML VIA, 3765E" at bounding box center [207, 208] width 154 height 8
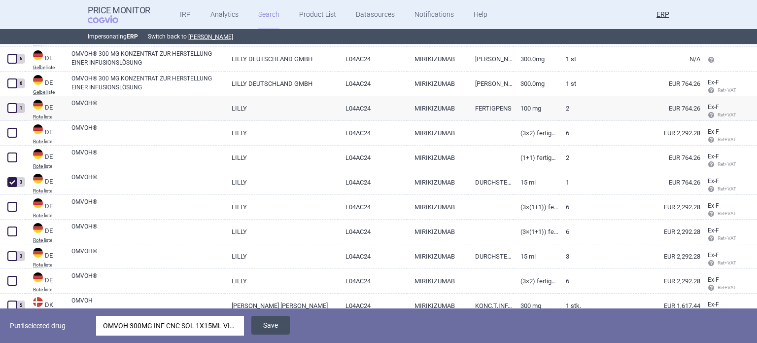
click at [280, 321] on button "Save" at bounding box center [270, 325] width 38 height 19
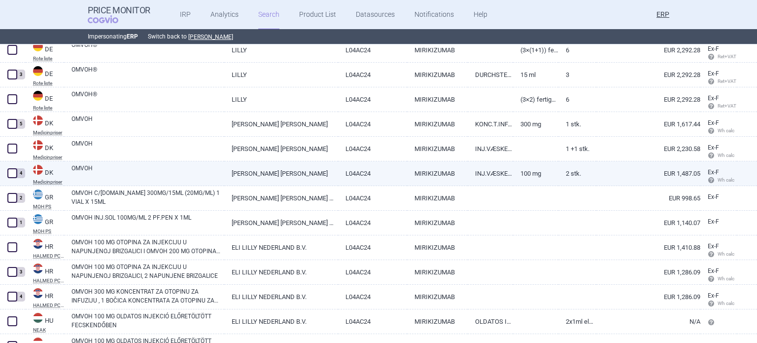
scroll to position [1146, 0]
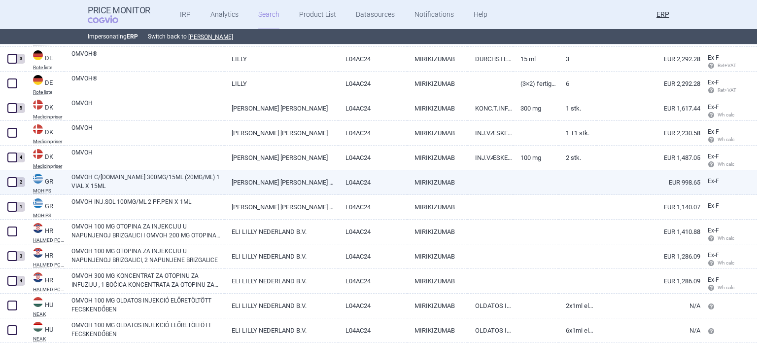
click at [13, 181] on span at bounding box center [12, 182] width 10 height 10
checkbox input "true"
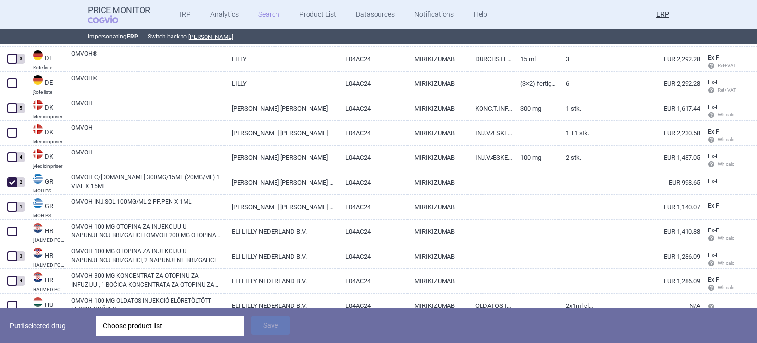
click at [176, 318] on div "Choose product list" at bounding box center [170, 326] width 134 height 20
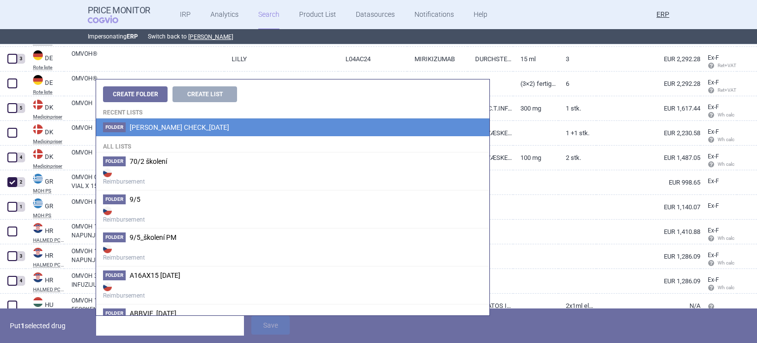
click at [229, 125] on span "[PERSON_NAME] CHECK_[DATE]" at bounding box center [180, 127] width 100 height 8
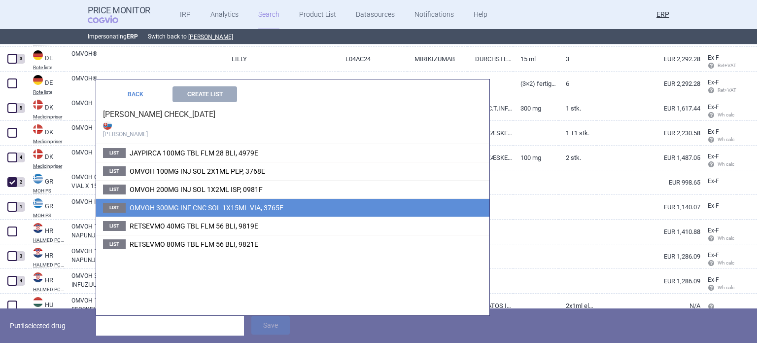
click at [241, 207] on span "OMVOH 300MG INF CNC SOL 1X15ML VIA, 3765E" at bounding box center [207, 208] width 154 height 8
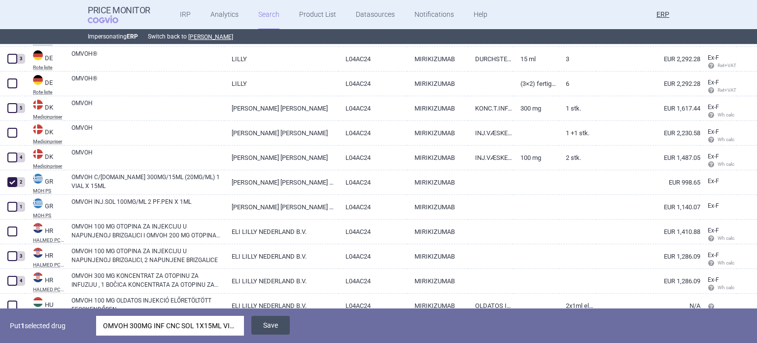
click at [278, 319] on button "Save" at bounding box center [270, 325] width 38 height 19
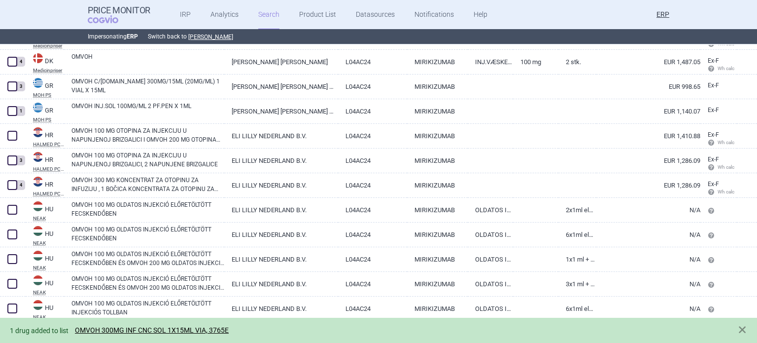
scroll to position [1244, 0]
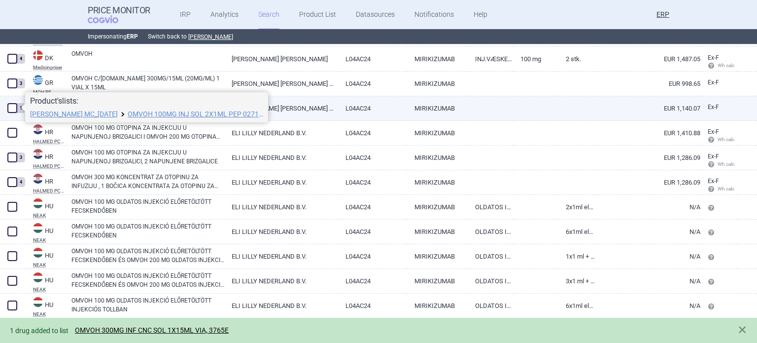
click at [8, 107] on span at bounding box center [12, 108] width 10 height 10
checkbox input "true"
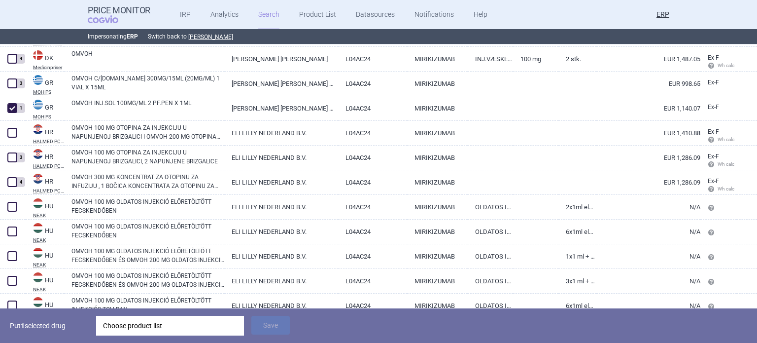
click at [175, 318] on div "Choose product list" at bounding box center [170, 326] width 134 height 20
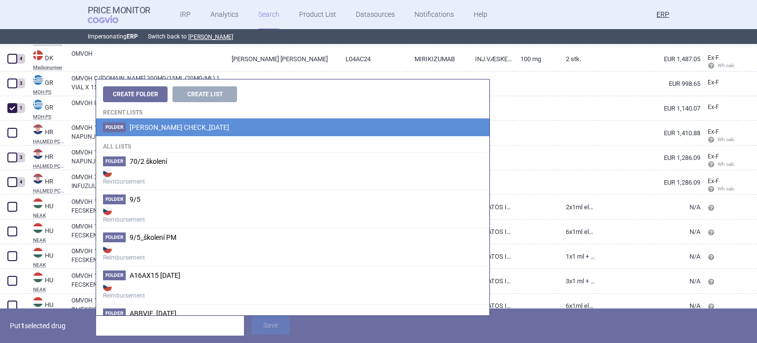
click at [228, 124] on span "[PERSON_NAME] CHECK_[DATE]" at bounding box center [180, 127] width 100 height 8
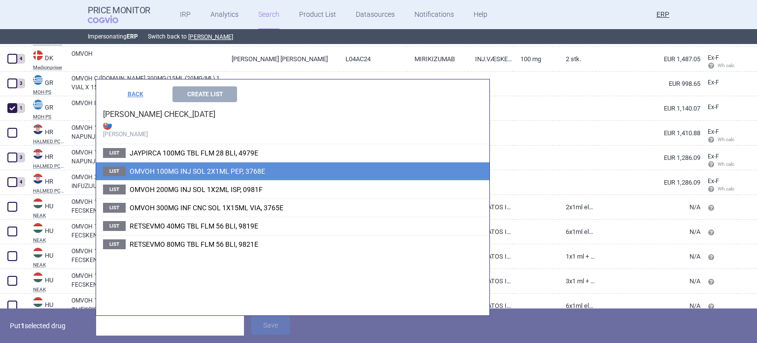
click at [204, 173] on span "OMVOH 100MG INJ SOL 2X1ML PEP, 3768E" at bounding box center [198, 171] width 136 height 8
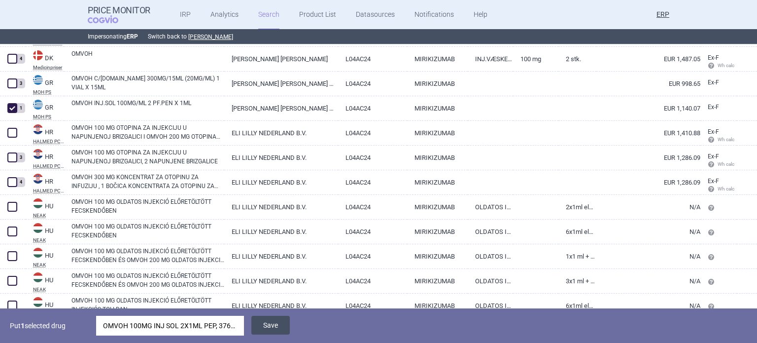
drag, startPoint x: 276, startPoint y: 324, endPoint x: 276, endPoint y: 316, distance: 8.4
click at [277, 324] on button "Save" at bounding box center [270, 325] width 38 height 19
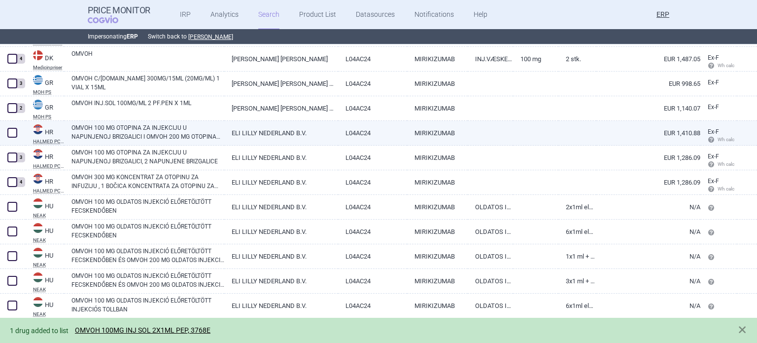
click at [149, 131] on link "OMVOH 100 MG OTOPINA ZA INJEKCIJU U NAPUNJENOJ BRIZGALICI I OMVOH 200 MG OTOPIN…" at bounding box center [147, 132] width 153 height 18
select select "EUR"
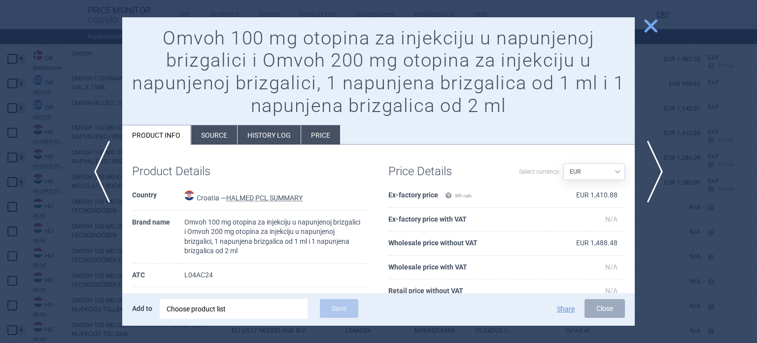
click at [0, 116] on div at bounding box center [378, 171] width 757 height 343
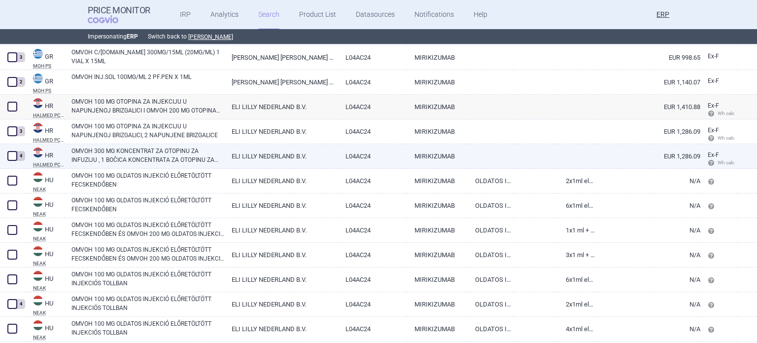
scroll to position [1294, 0]
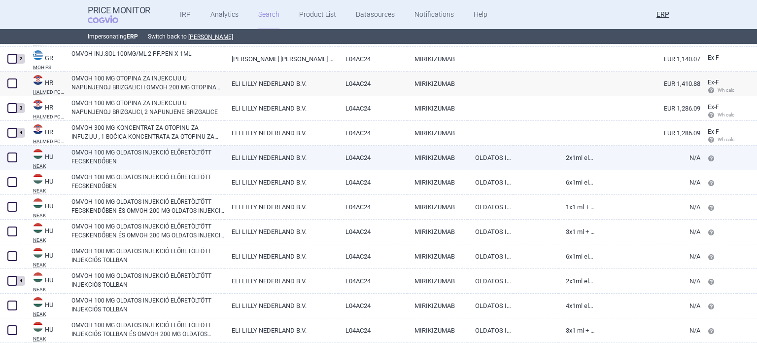
click at [129, 162] on link "OMVOH 100 MG OLDATOS INJEKCIÓ ELŐRETÖLTÖTT FECSKENDŐBEN" at bounding box center [147, 157] width 153 height 18
select select "EUR"
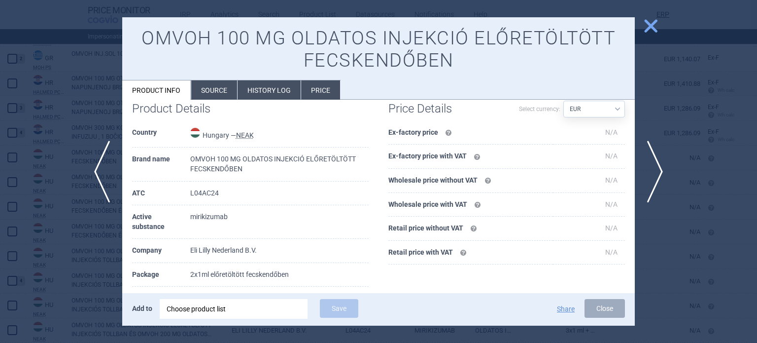
scroll to position [18, 0]
click at [24, 84] on div at bounding box center [378, 171] width 757 height 343
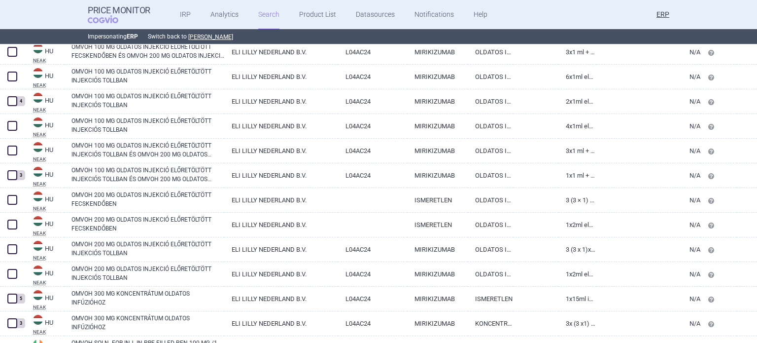
scroll to position [1475, 0]
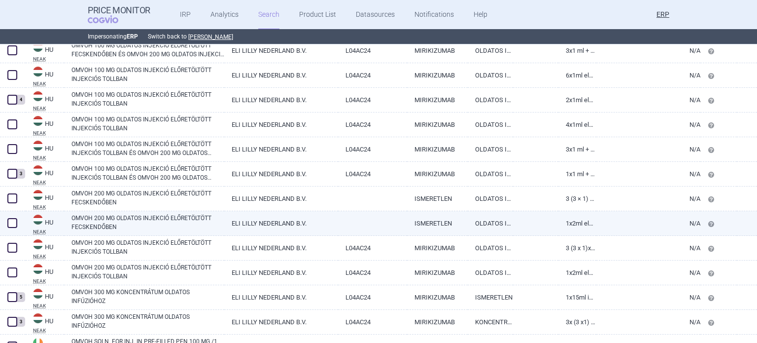
click at [157, 223] on link "OMVOH 200 MG OLDATOS INJEKCIÓ ELŐRETÖLTÖTT FECSKENDŐBEN" at bounding box center [147, 222] width 153 height 18
select select "EUR"
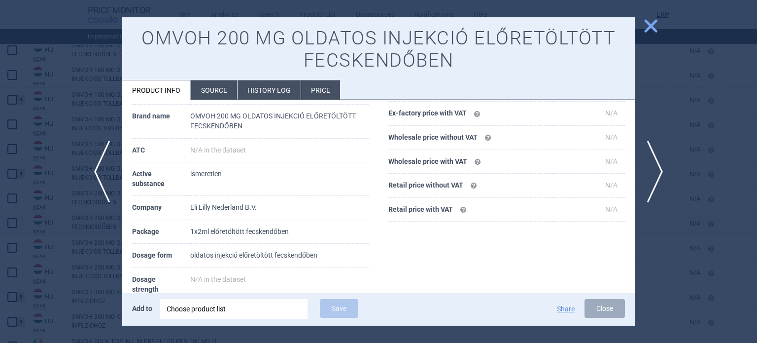
scroll to position [61, 0]
click at [0, 177] on div at bounding box center [378, 171] width 757 height 343
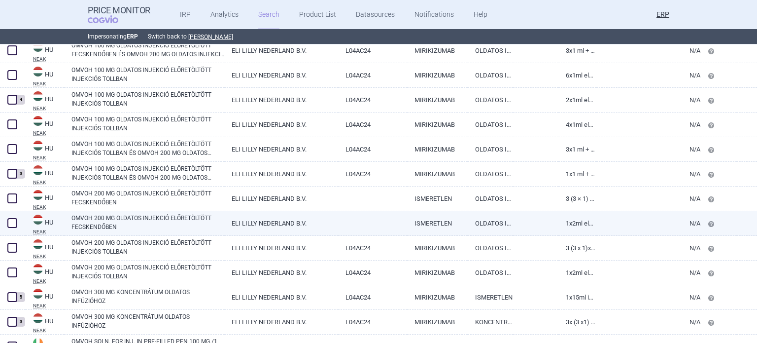
click at [14, 221] on span at bounding box center [12, 223] width 10 height 10
checkbox input "true"
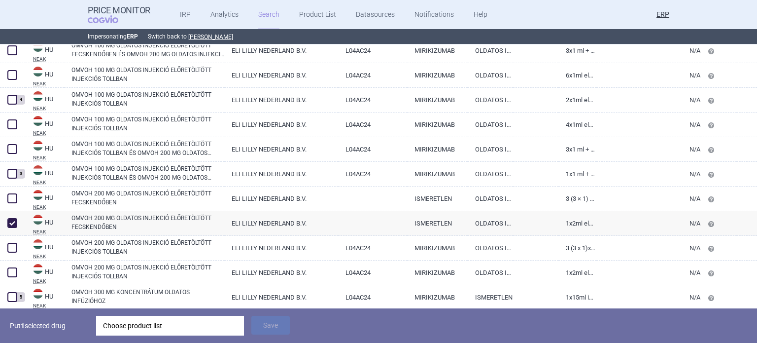
click at [123, 316] on div "Choose product list" at bounding box center [170, 326] width 134 height 20
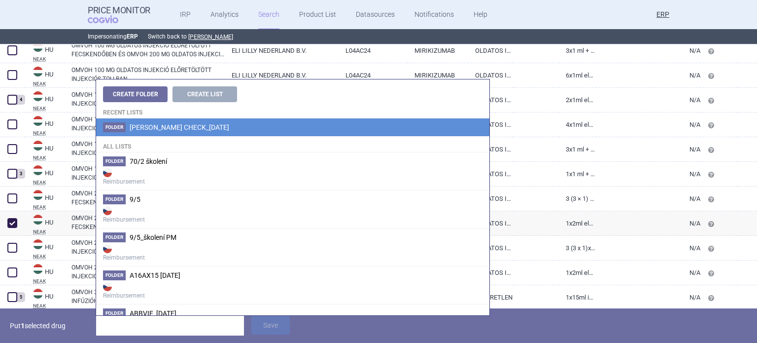
click at [284, 130] on li "Folder Eli lilly_ADDITIONAL CHECK_06.10.2025" at bounding box center [292, 127] width 393 height 18
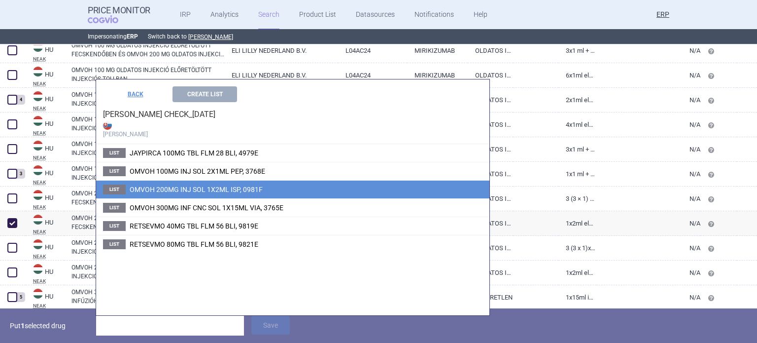
click at [253, 182] on li "List OMVOH 200MG INJ SOL 1X2ML ISP, 0981F" at bounding box center [292, 189] width 393 height 18
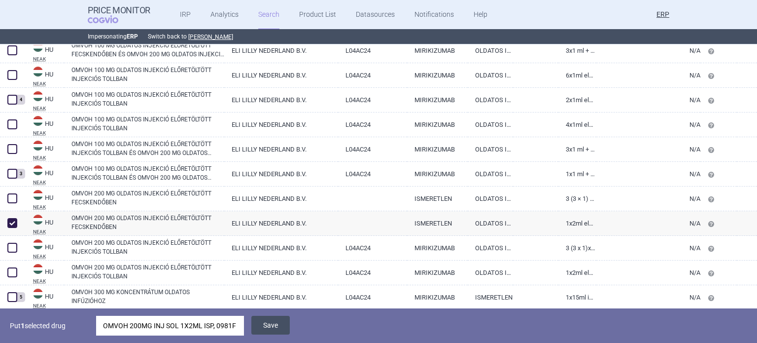
click at [278, 327] on button "Save" at bounding box center [270, 325] width 38 height 19
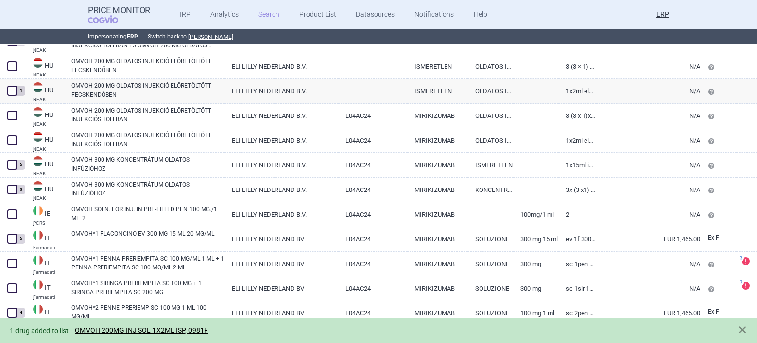
scroll to position [1672, 0]
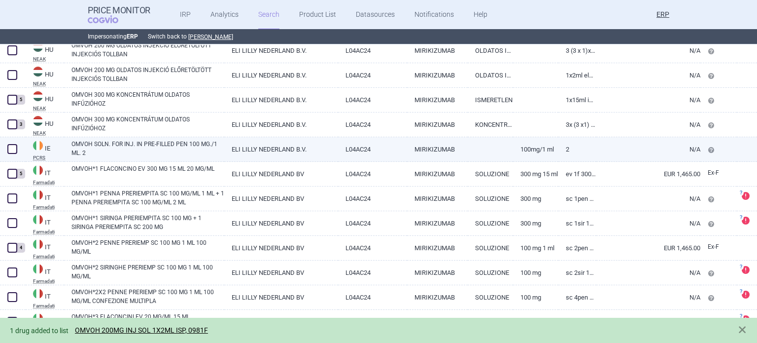
click at [14, 148] on span at bounding box center [12, 149] width 10 height 10
checkbox input "true"
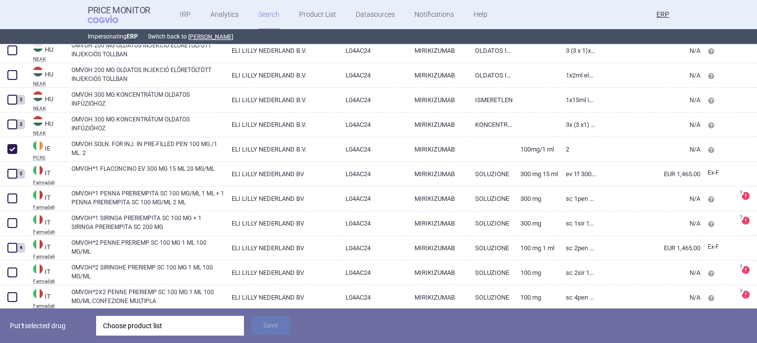
click at [174, 321] on div "Choose product list" at bounding box center [170, 326] width 134 height 20
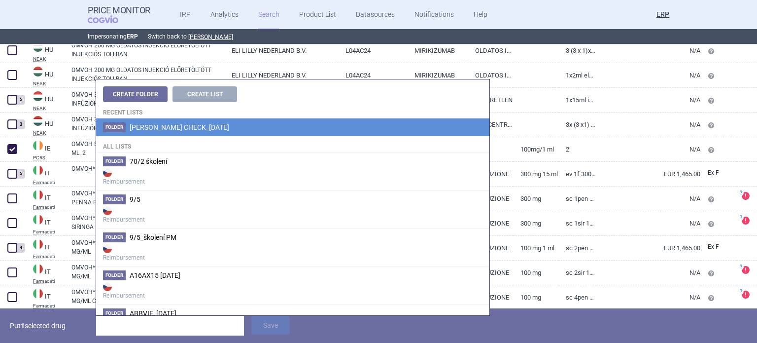
click at [199, 126] on span "[PERSON_NAME] CHECK_[DATE]" at bounding box center [180, 127] width 100 height 8
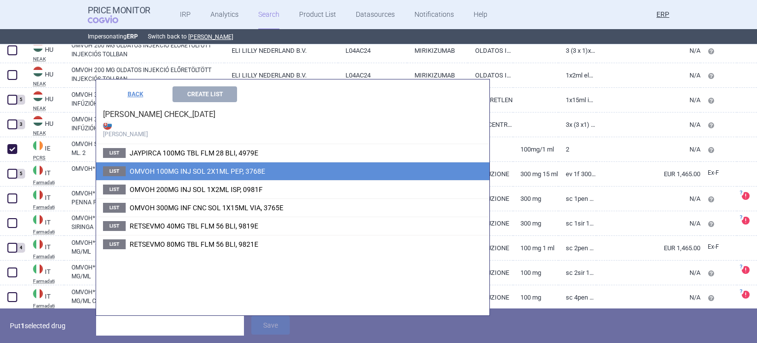
click at [185, 168] on span "OMVOH 100MG INJ SOL 2X1ML PEP, 3768E" at bounding box center [198, 171] width 136 height 8
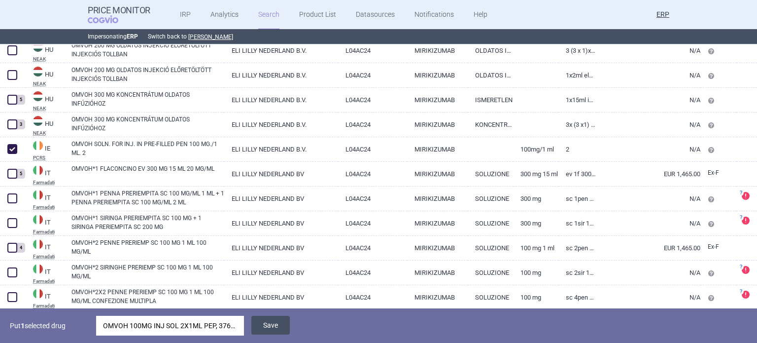
click at [275, 325] on button "Save" at bounding box center [270, 325] width 38 height 19
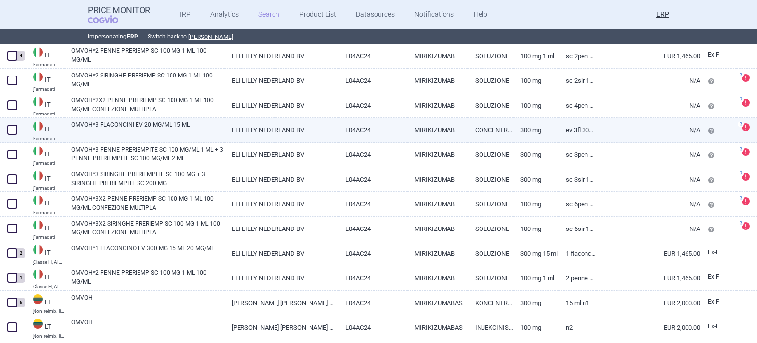
scroll to position [1870, 0]
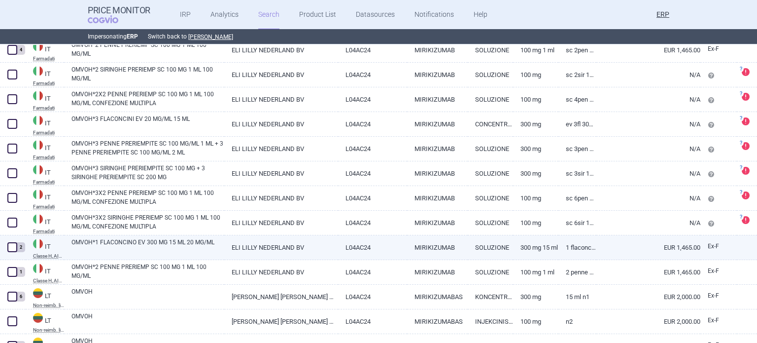
click at [13, 249] on span at bounding box center [12, 247] width 10 height 10
checkbox input "true"
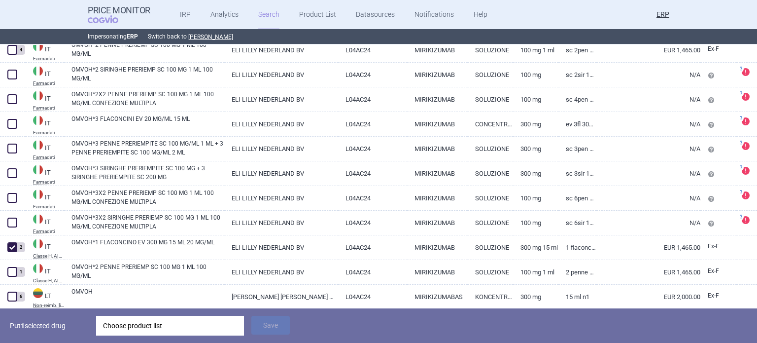
click at [141, 324] on div "Choose product list" at bounding box center [170, 326] width 134 height 20
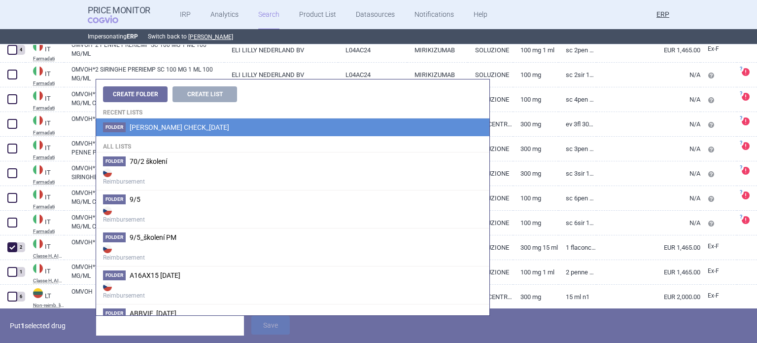
click at [225, 134] on li "Folder Eli lilly_ADDITIONAL CHECK_06.10.2025" at bounding box center [292, 127] width 393 height 18
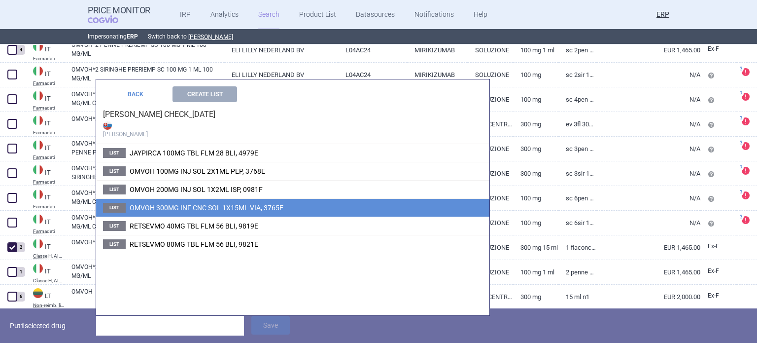
click at [211, 205] on span "OMVOH 300MG INF CNC SOL 1X15ML VIA, 3765E" at bounding box center [207, 208] width 154 height 8
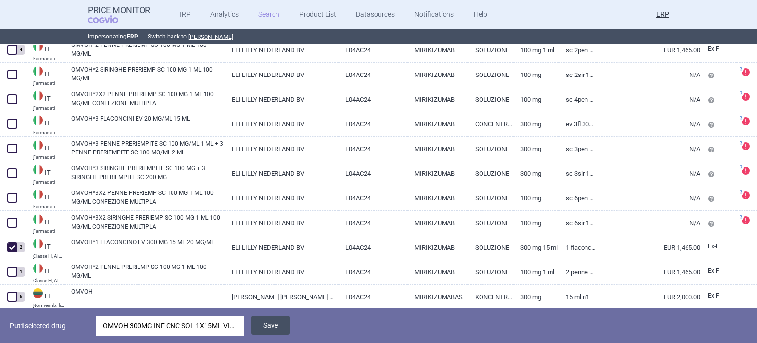
click at [270, 325] on button "Save" at bounding box center [270, 325] width 38 height 19
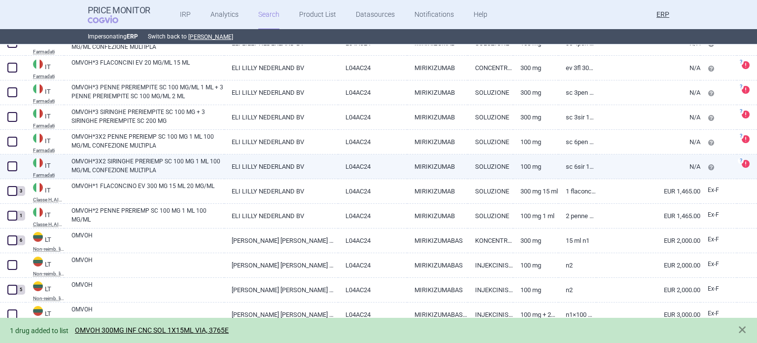
scroll to position [1926, 0]
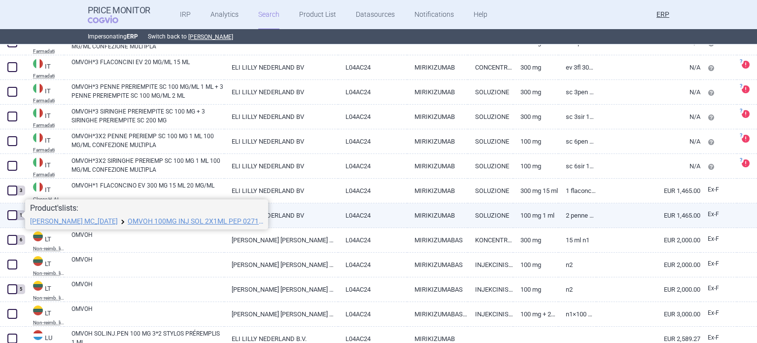
click at [16, 214] on span at bounding box center [12, 215] width 10 height 10
checkbox input "true"
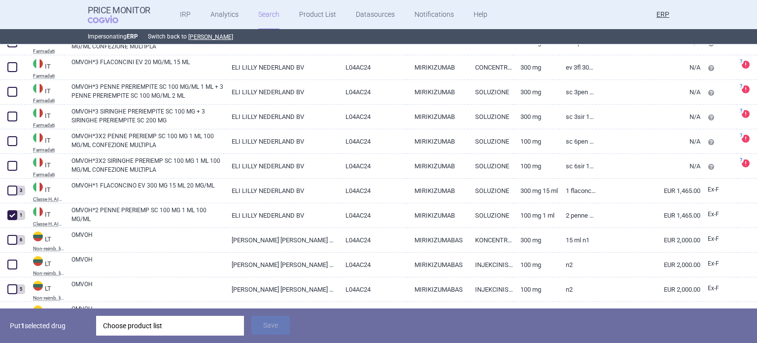
click at [155, 321] on div "Choose product list" at bounding box center [170, 326] width 134 height 20
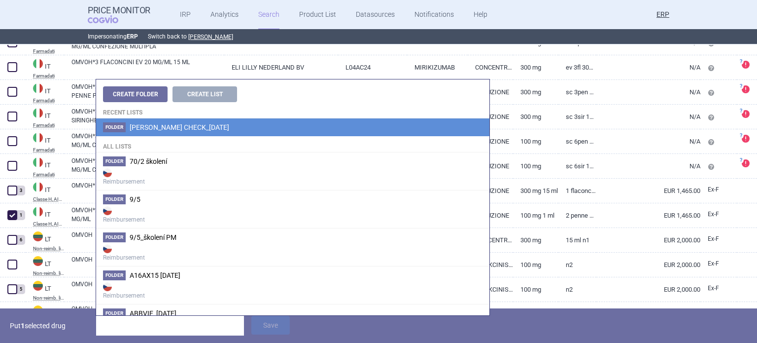
click at [207, 129] on span "[PERSON_NAME] CHECK_[DATE]" at bounding box center [180, 127] width 100 height 8
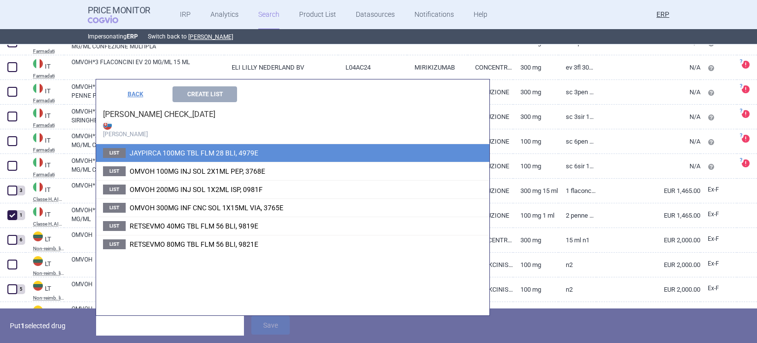
click at [202, 149] on span "JAYPIRCA 100MG TBL FLM 28 BLI, 4979E" at bounding box center [194, 153] width 129 height 8
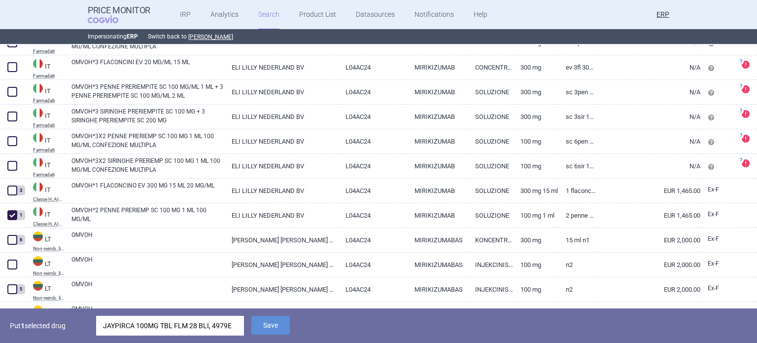
click at [244, 325] on div "Put 1 selected drug JAYPIRCA 100MG TBL FLM 28 BLI, 4979E Save" at bounding box center [378, 325] width 757 height 35
click at [228, 322] on div "JAYPIRCA 100MG TBL FLM 28 BLI, 4979E" at bounding box center [170, 326] width 134 height 20
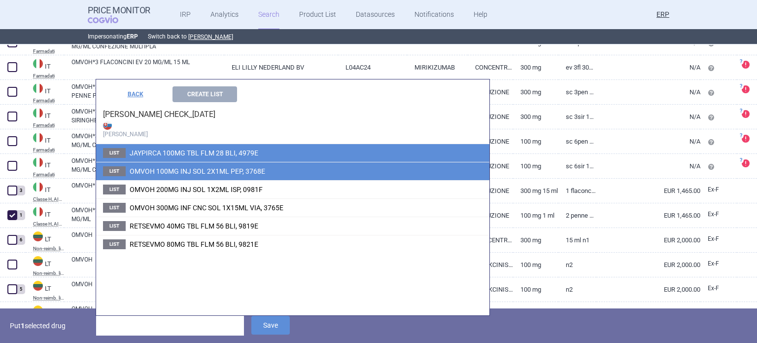
click at [242, 168] on span "OMVOH 100MG INJ SOL 2X1ML PEP, 3768E" at bounding box center [198, 171] width 136 height 8
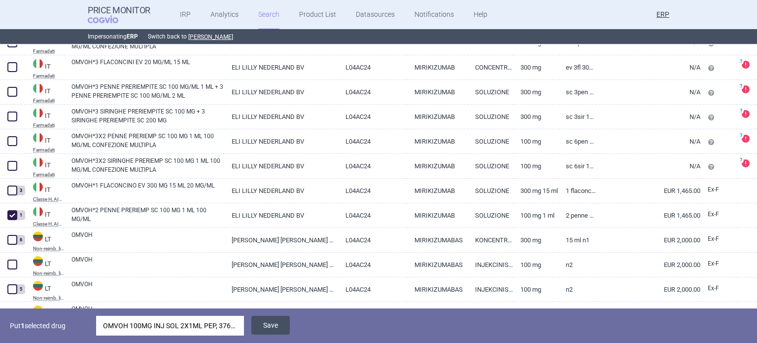
click at [263, 325] on button "Save" at bounding box center [270, 325] width 38 height 19
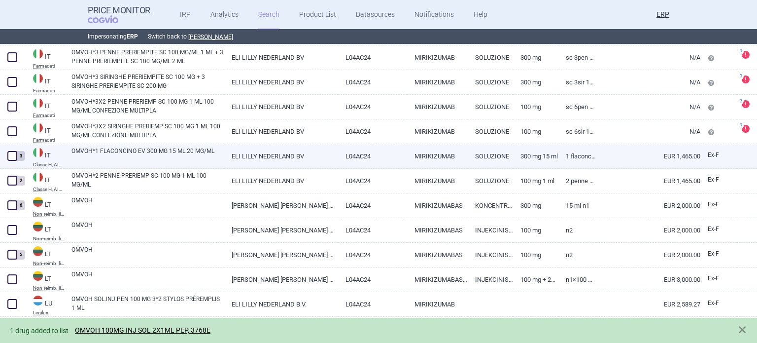
scroll to position [1976, 0]
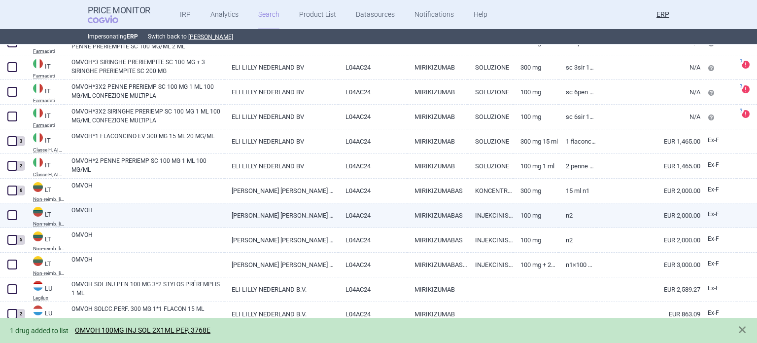
click at [114, 218] on link "OMVOH" at bounding box center [147, 215] width 153 height 18
select select "EUR"
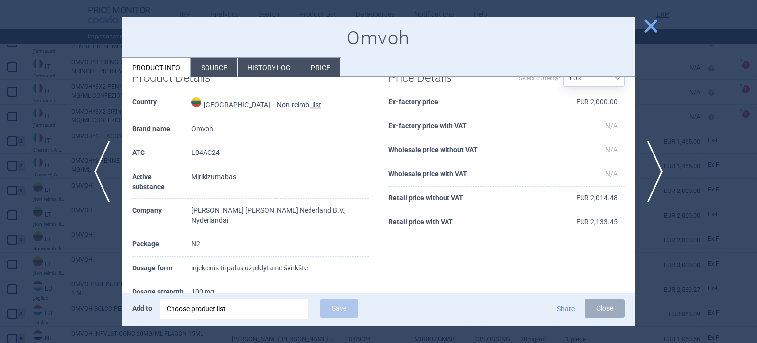
scroll to position [49, 0]
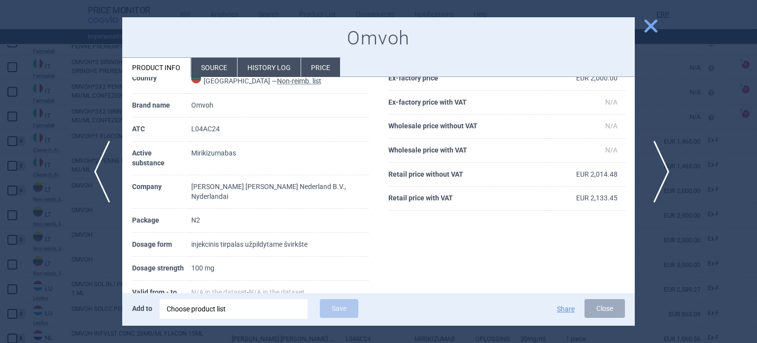
click at [658, 174] on span "next" at bounding box center [658, 172] width 22 height 62
click at [0, 199] on div at bounding box center [378, 171] width 757 height 343
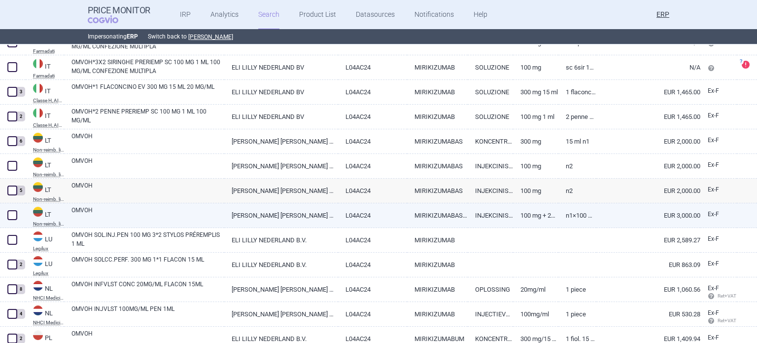
scroll to position [2074, 0]
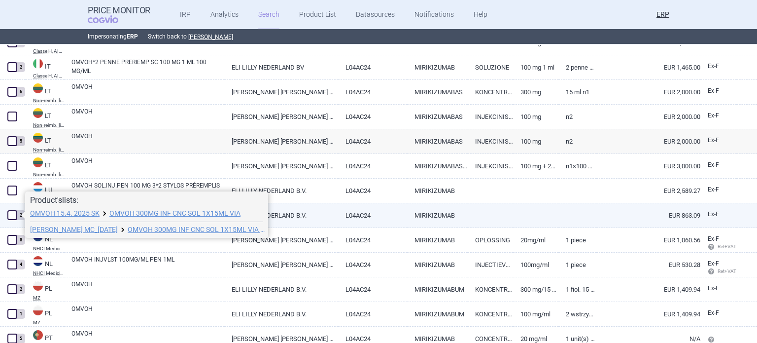
click at [12, 214] on span at bounding box center [12, 215] width 10 height 10
checkbox input "true"
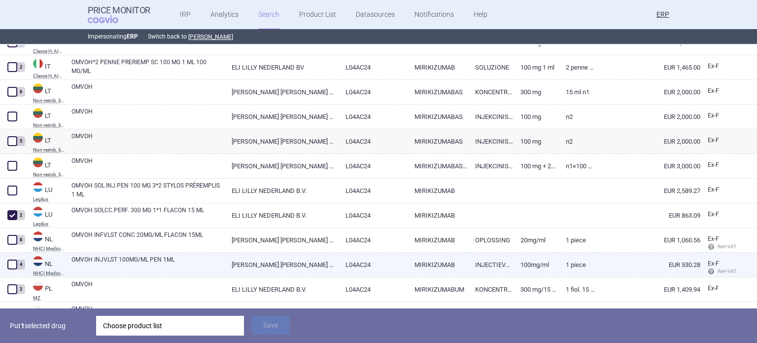
scroll to position [2088, 0]
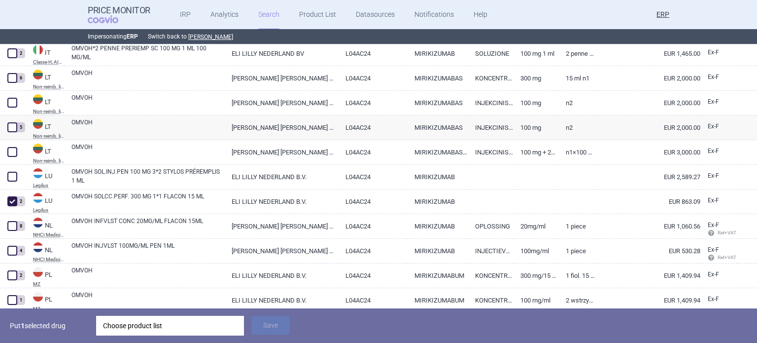
click at [143, 329] on div "Choose product list" at bounding box center [170, 326] width 134 height 20
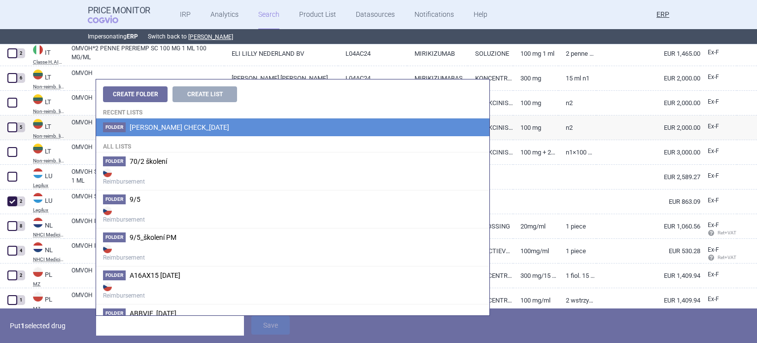
click at [229, 128] on span "[PERSON_NAME] CHECK_[DATE]" at bounding box center [180, 127] width 100 height 8
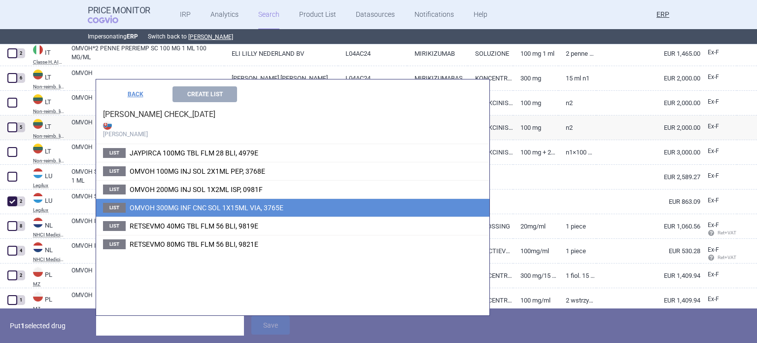
click at [209, 210] on span "OMVOH 300MG INF CNC SOL 1X15ML VIA, 3765E" at bounding box center [207, 208] width 154 height 8
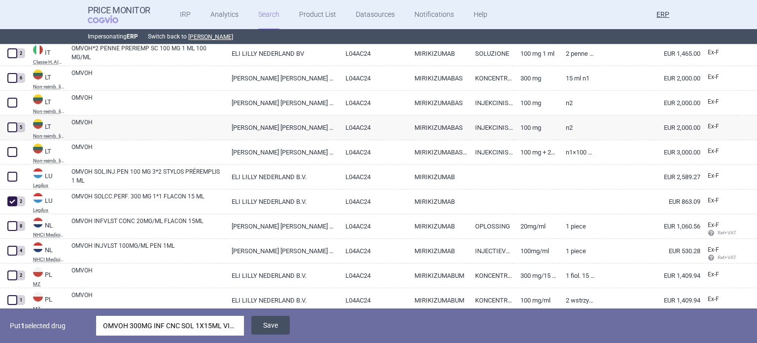
click at [267, 324] on button "Save" at bounding box center [270, 325] width 38 height 19
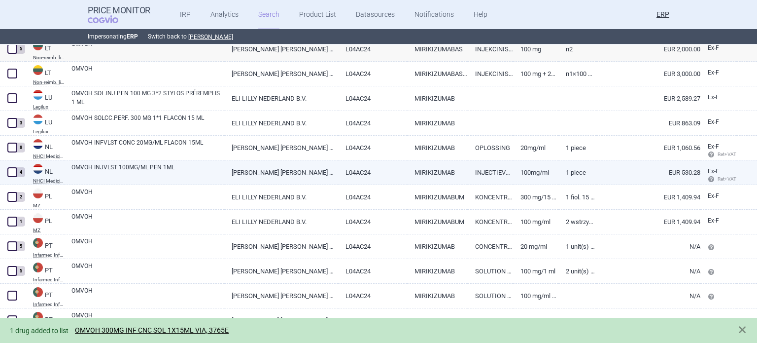
scroll to position [2167, 0]
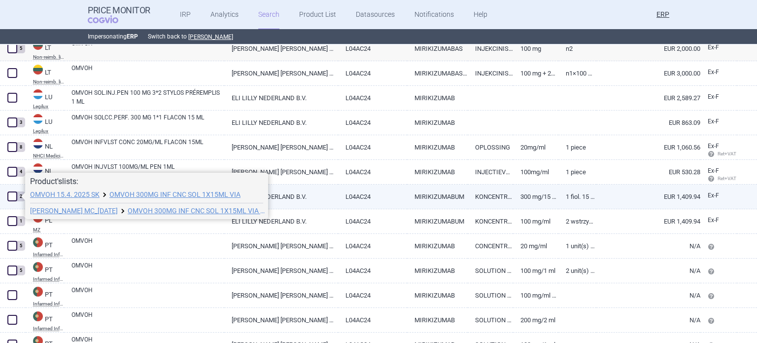
click at [13, 198] on span at bounding box center [12, 196] width 10 height 10
checkbox input "true"
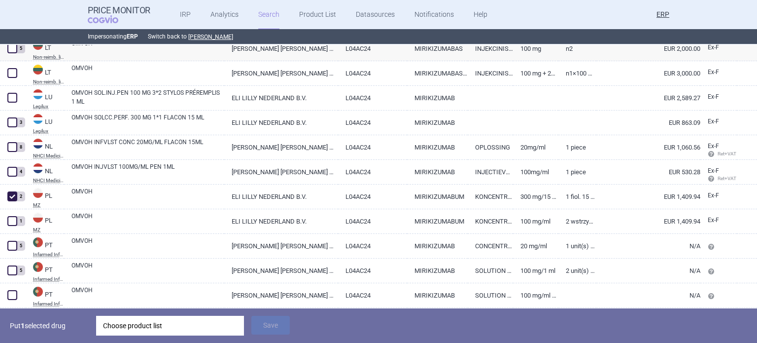
click at [132, 319] on div "Choose product list" at bounding box center [170, 326] width 134 height 20
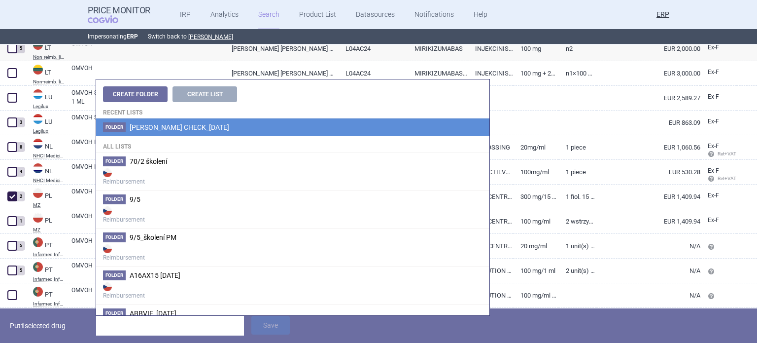
click at [216, 122] on li "Folder Eli lilly_ADDITIONAL CHECK_06.10.2025" at bounding box center [292, 127] width 393 height 18
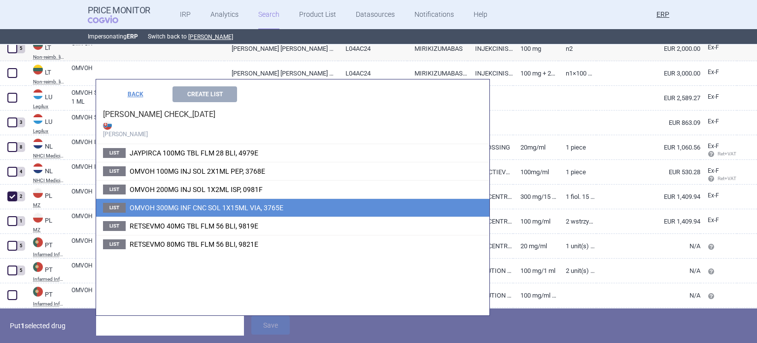
click at [194, 207] on span "OMVOH 300MG INF CNC SOL 1X15ML VIA, 3765E" at bounding box center [207, 208] width 154 height 8
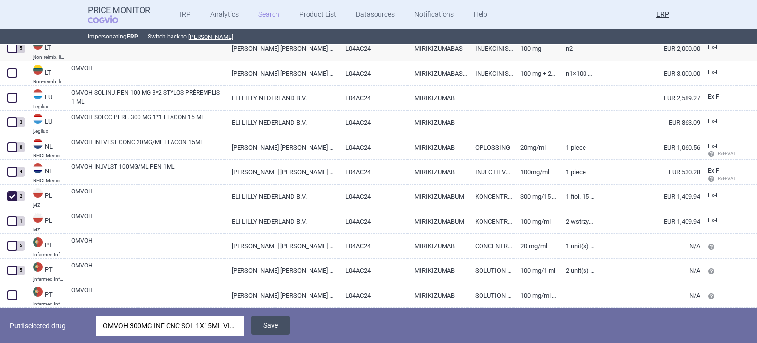
click at [269, 320] on button "Save" at bounding box center [270, 325] width 38 height 19
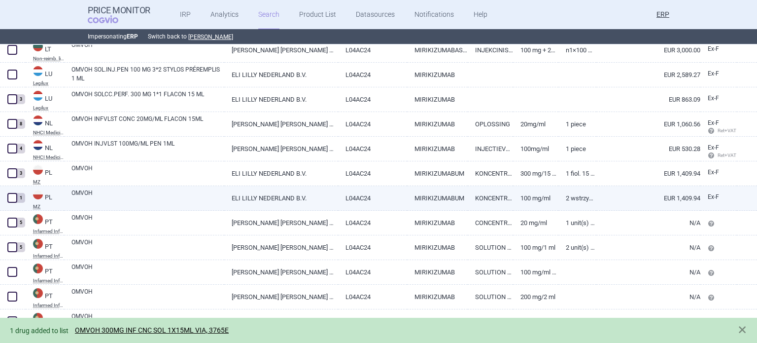
scroll to position [2191, 0]
click at [193, 205] on link "OMVOH" at bounding box center [147, 197] width 153 height 18
select select "EUR"
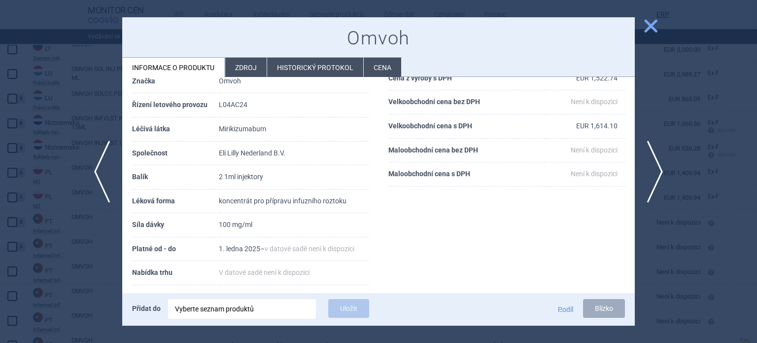
scroll to position [99, 0]
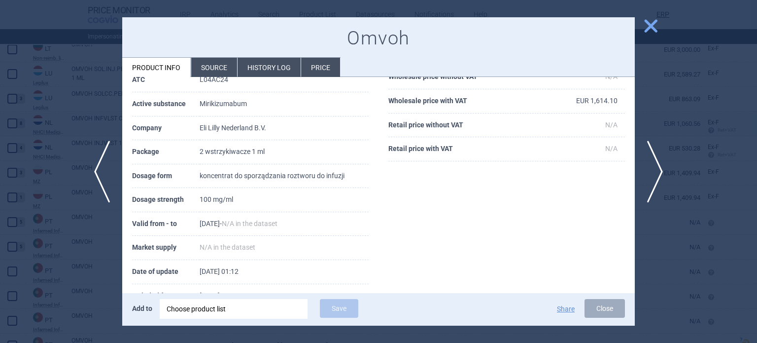
click at [0, 132] on div at bounding box center [378, 171] width 757 height 343
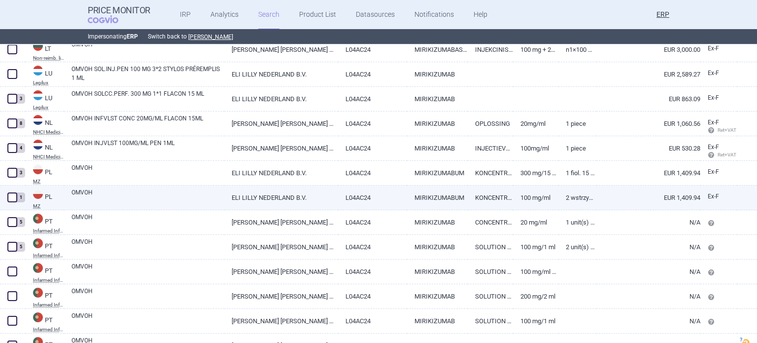
click at [13, 198] on span at bounding box center [12, 197] width 10 height 10
checkbox input "true"
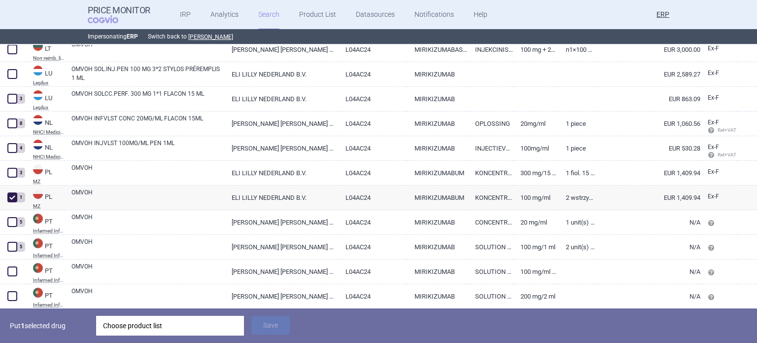
click at [188, 327] on div "Choose product list" at bounding box center [170, 326] width 134 height 20
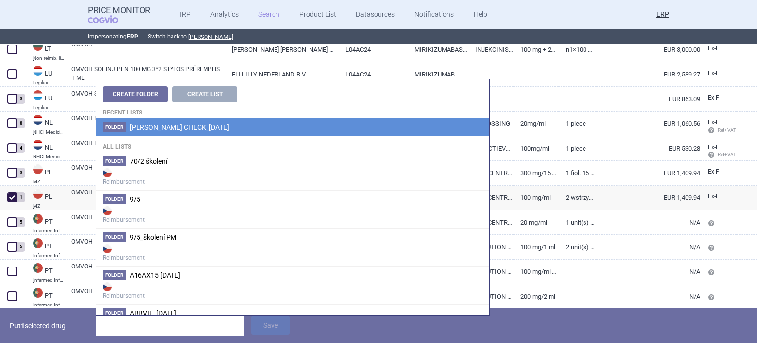
click at [195, 129] on span "[PERSON_NAME] CHECK_[DATE]" at bounding box center [180, 127] width 100 height 8
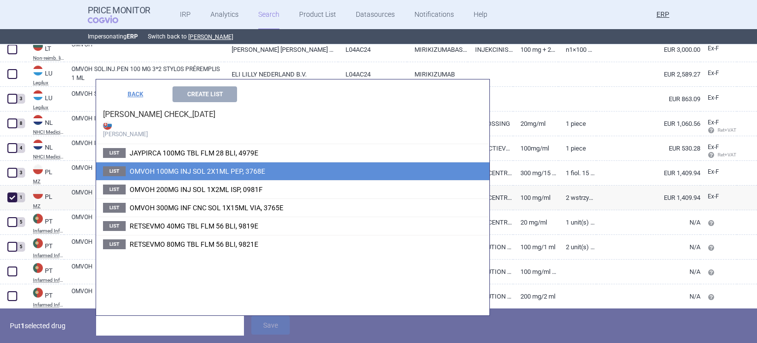
click at [186, 167] on span "OMVOH 100MG INJ SOL 2X1ML PEP, 3768E" at bounding box center [198, 171] width 136 height 8
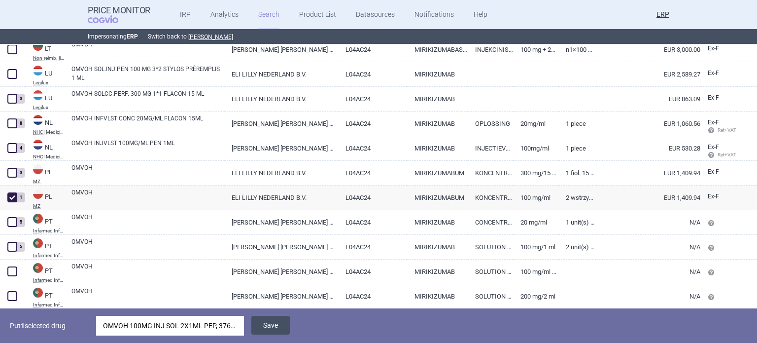
click at [269, 331] on button "Save" at bounding box center [270, 325] width 38 height 19
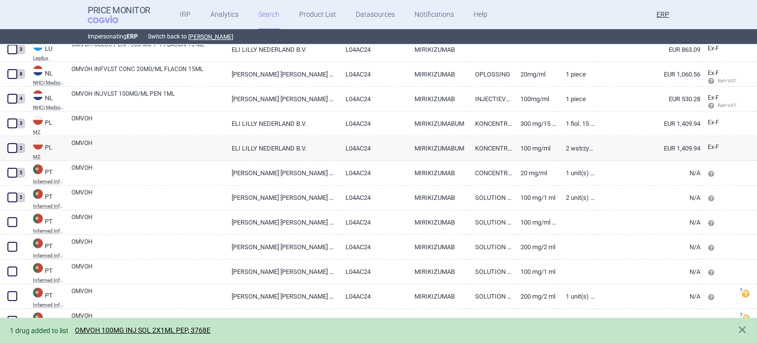
scroll to position [2289, 0]
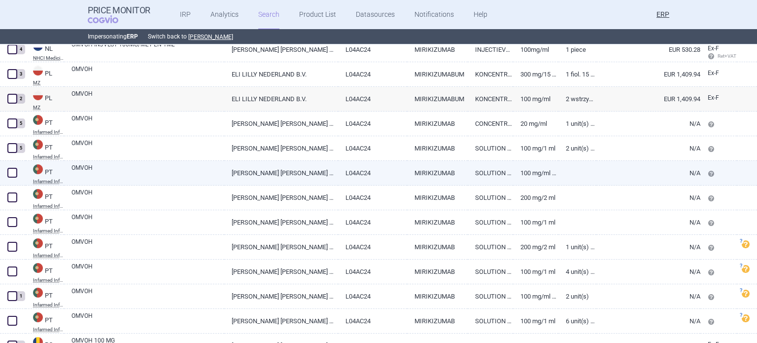
click at [214, 174] on link "OMVOH" at bounding box center [147, 172] width 153 height 18
select select "EUR"
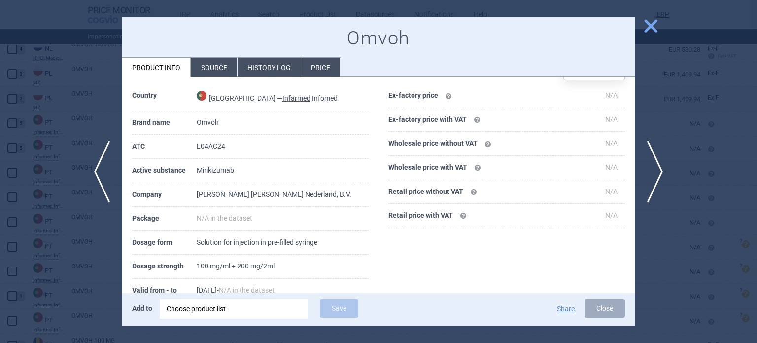
scroll to position [49, 0]
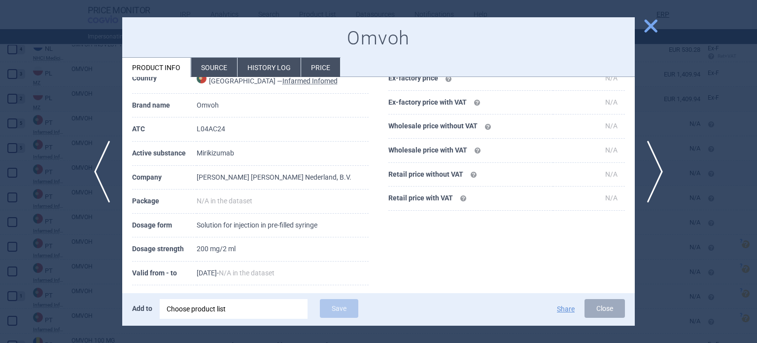
scroll to position [132, 0]
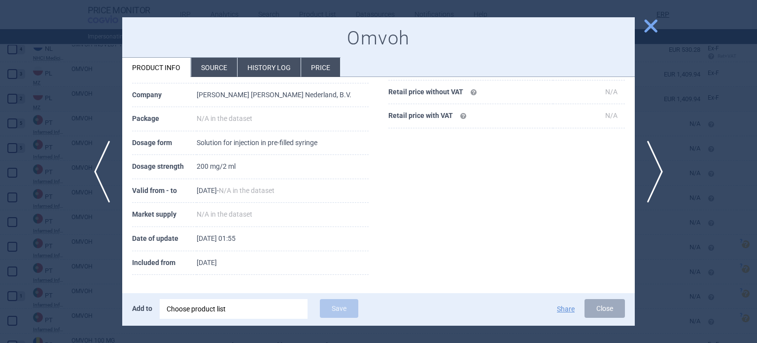
click at [73, 252] on div at bounding box center [378, 171] width 757 height 343
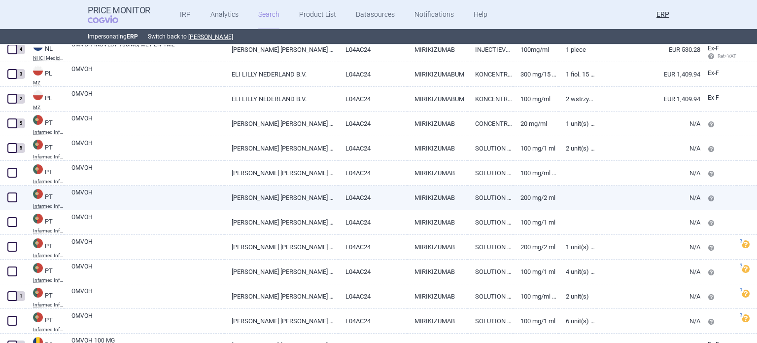
click at [143, 203] on link "OMVOH" at bounding box center [147, 197] width 153 height 18
select select "EUR"
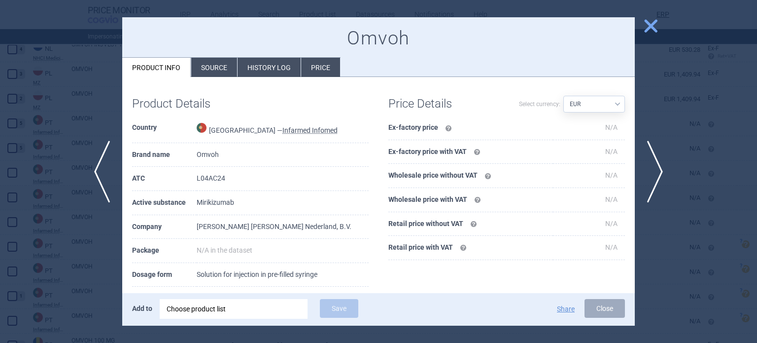
click at [34, 236] on div at bounding box center [378, 171] width 757 height 343
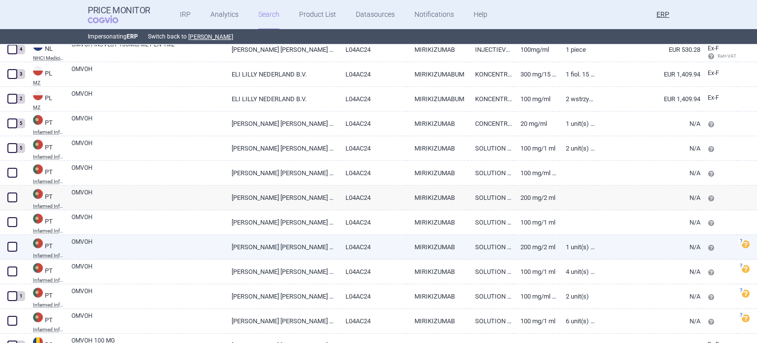
click at [140, 248] on link "OMVOH" at bounding box center [147, 246] width 153 height 18
select select "EUR"
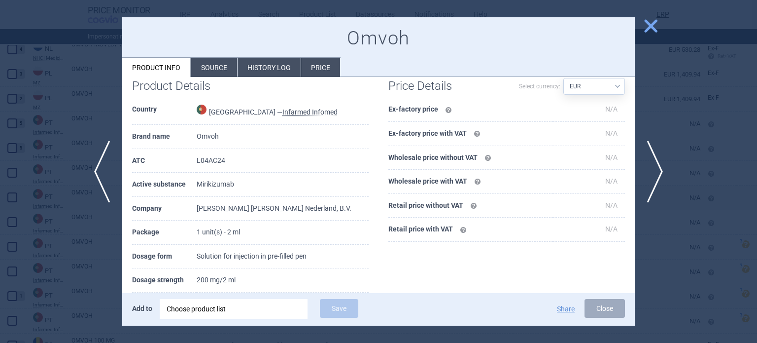
scroll to position [71, 0]
click at [26, 276] on div at bounding box center [378, 171] width 757 height 343
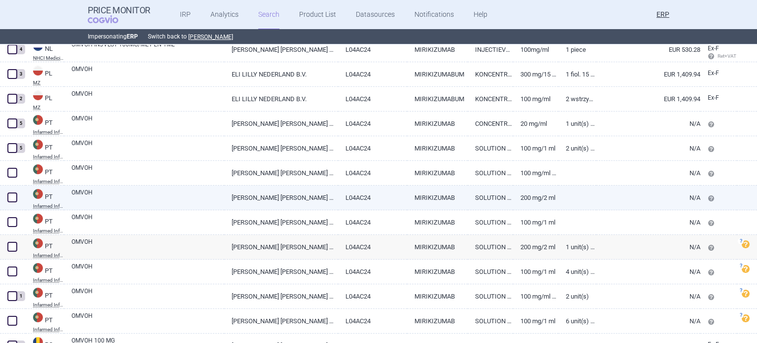
click at [18, 193] on span at bounding box center [12, 197] width 15 height 15
checkbox input "true"
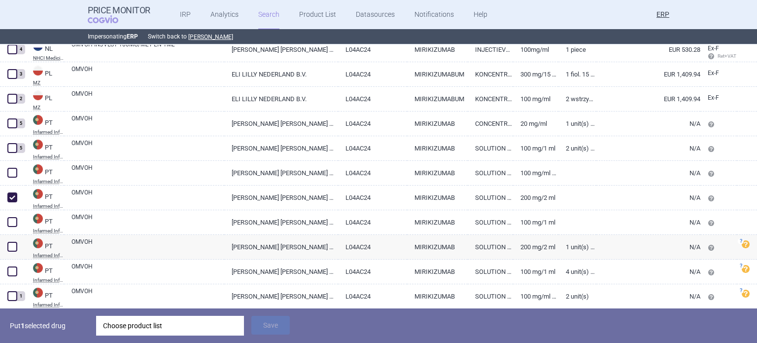
click at [150, 323] on div "Choose product list" at bounding box center [170, 326] width 134 height 20
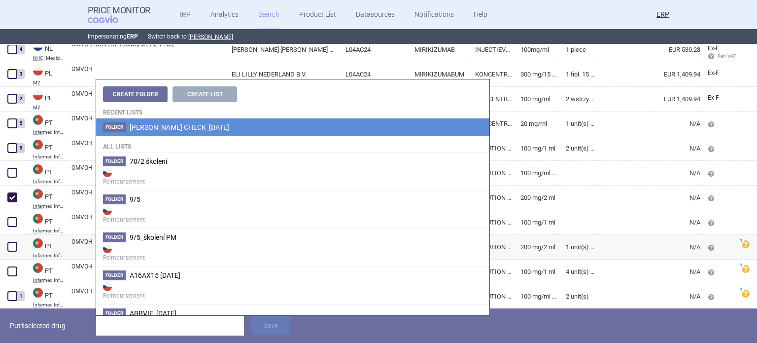
click at [282, 130] on li "Folder Eli lilly_ADDITIONAL CHECK_06.10.2025" at bounding box center [292, 127] width 393 height 18
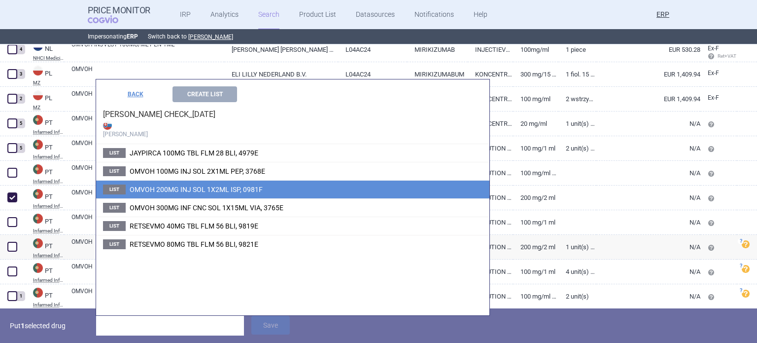
click at [252, 195] on li "List OMVOH 200MG INJ SOL 1X2ML ISP, 0981F" at bounding box center [292, 189] width 393 height 18
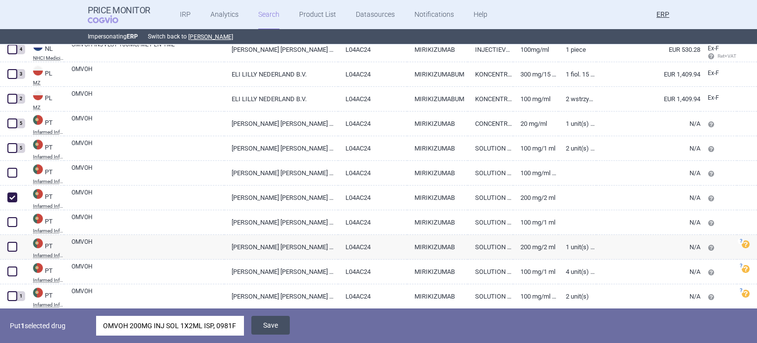
click at [284, 333] on button "Save" at bounding box center [270, 325] width 38 height 19
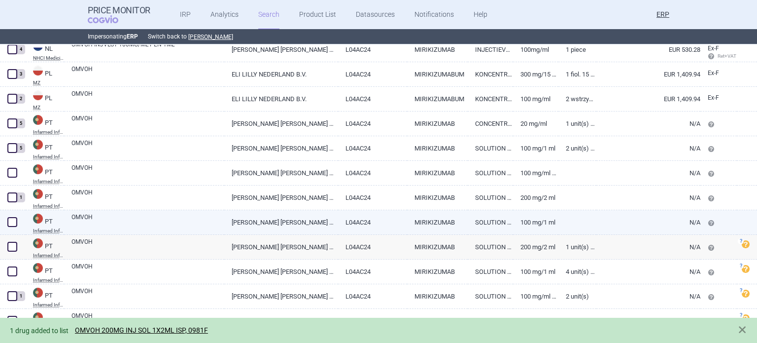
click at [255, 219] on link "[PERSON_NAME] [PERSON_NAME] NEDERLAND, B.V." at bounding box center [280, 222] width 113 height 24
select select "EUR"
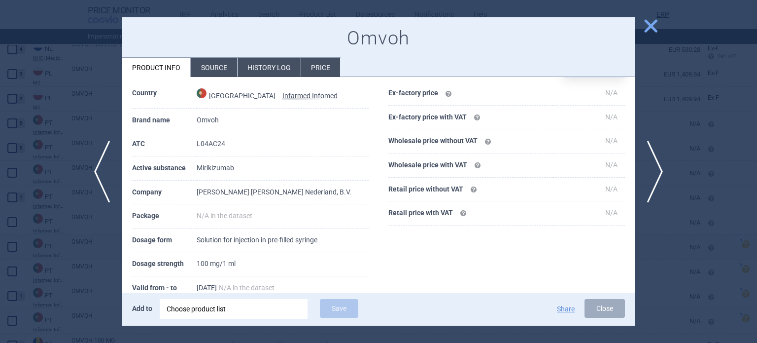
scroll to position [49, 0]
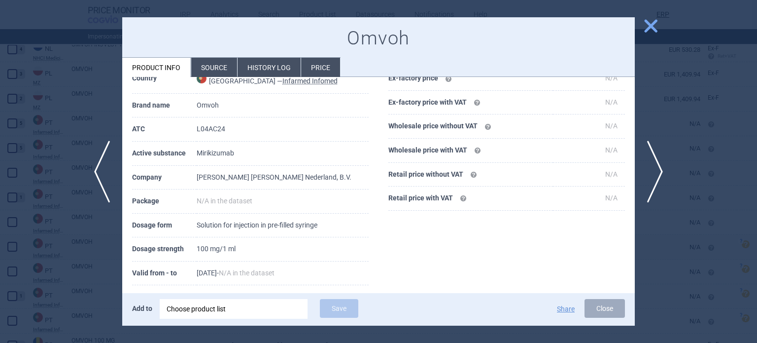
click at [38, 251] on div at bounding box center [378, 171] width 757 height 343
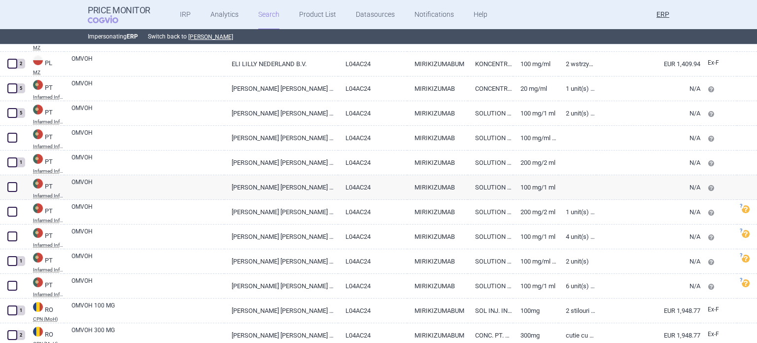
scroll to position [2339, 0]
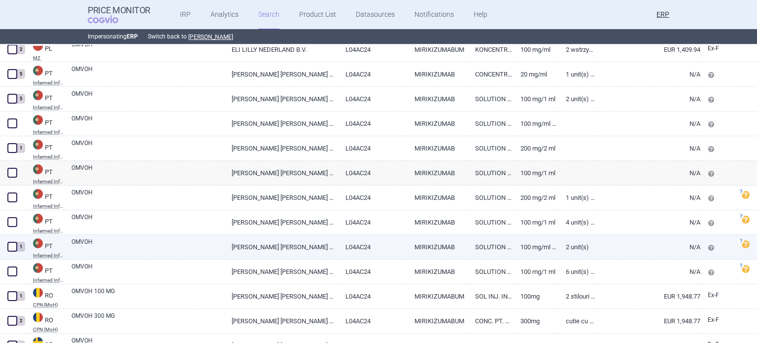
click at [170, 237] on link "OMVOH" at bounding box center [147, 246] width 153 height 18
select select "EUR"
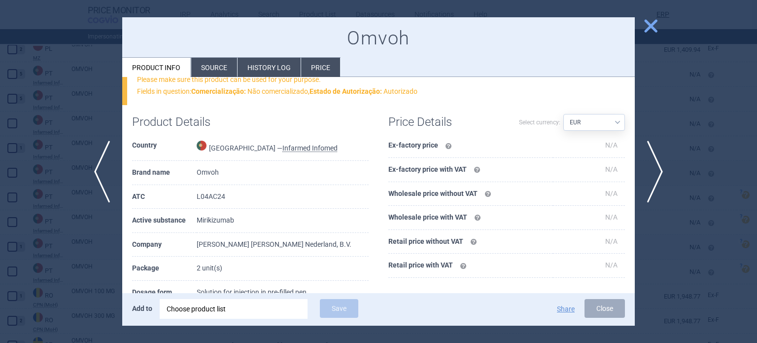
scroll to position [49, 0]
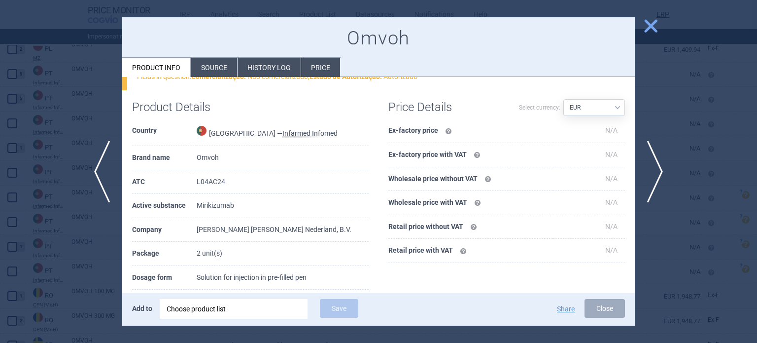
click at [112, 256] on div at bounding box center [378, 171] width 757 height 343
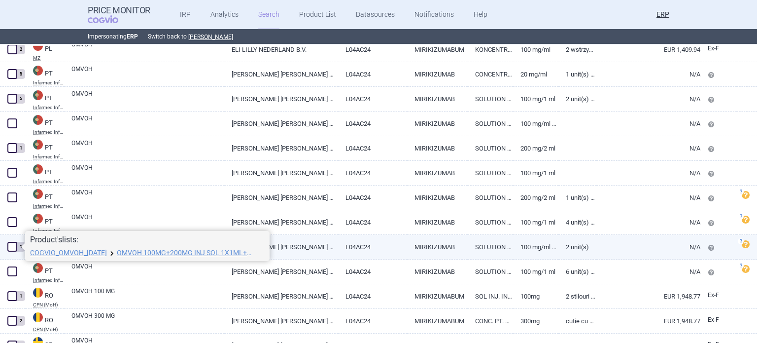
click at [4, 244] on div "1" at bounding box center [13, 247] width 26 height 25
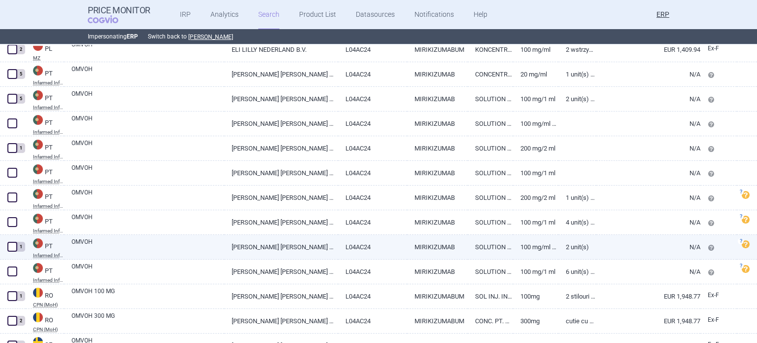
drag, startPoint x: 11, startPoint y: 243, endPoint x: 8, endPoint y: 248, distance: 6.4
click at [11, 244] on span at bounding box center [12, 247] width 10 height 10
checkbox input "true"
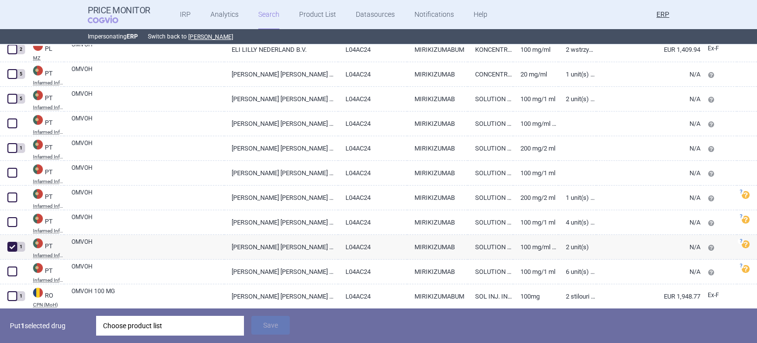
click at [164, 328] on div "Choose product list" at bounding box center [170, 326] width 134 height 20
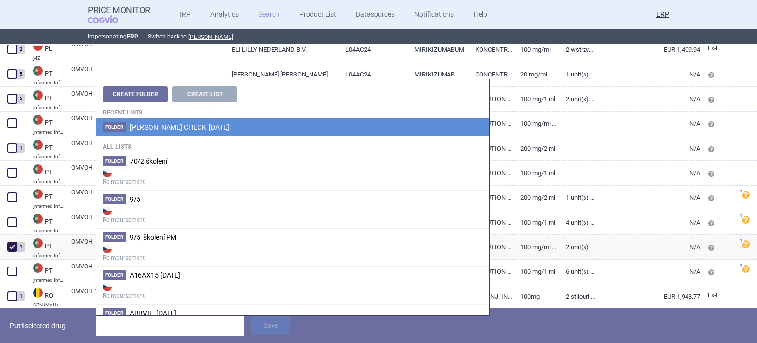
click at [225, 134] on li "Folder Eli lilly_ADDITIONAL CHECK_06.10.2025" at bounding box center [292, 127] width 393 height 18
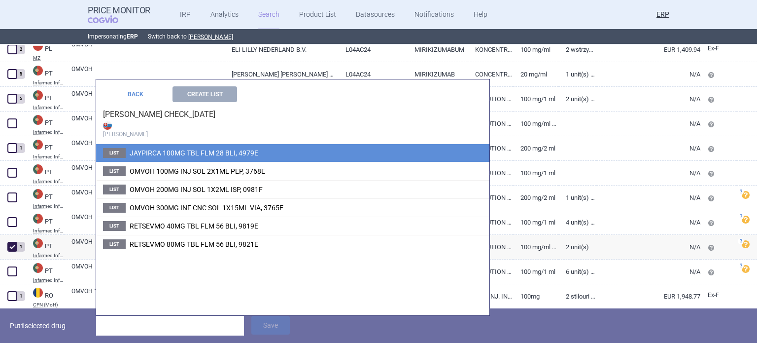
click at [220, 155] on span "JAYPIRCA 100MG TBL FLM 28 BLI, 4979E" at bounding box center [194, 153] width 129 height 8
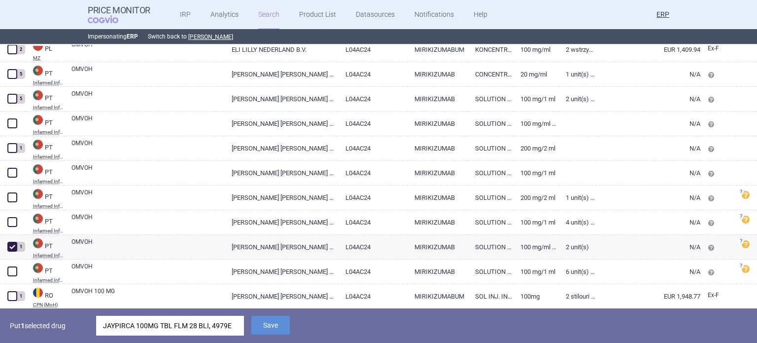
click at [228, 333] on div "JAYPIRCA 100MG TBL FLM 28 BLI, 4979E" at bounding box center [170, 326] width 134 height 20
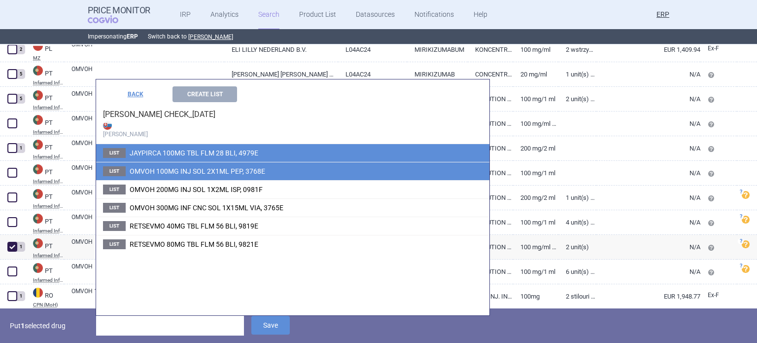
click at [210, 167] on span "OMVOH 100MG INJ SOL 2X1ML PEP, 3768E" at bounding box center [198, 171] width 136 height 8
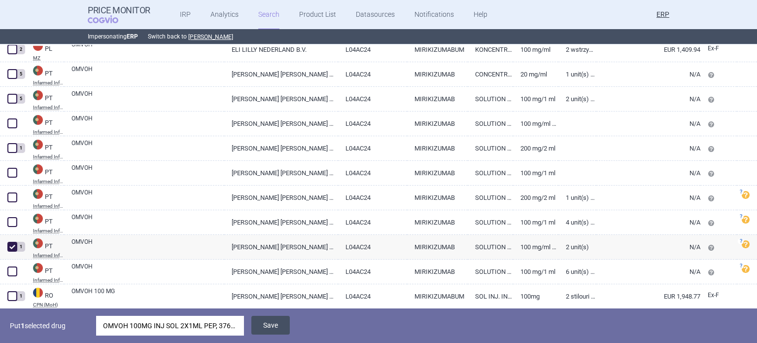
click at [255, 328] on button "Save" at bounding box center [270, 325] width 38 height 19
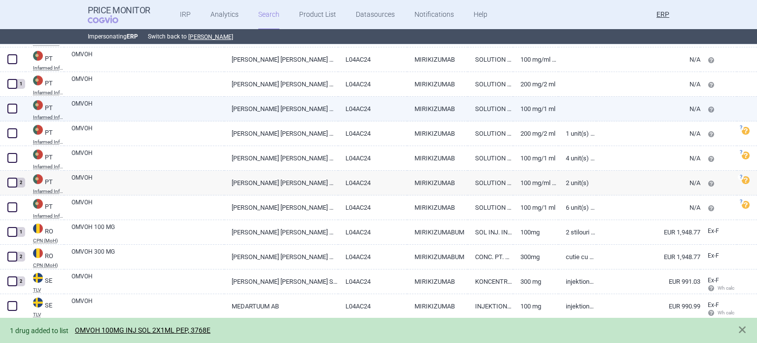
scroll to position [2411, 0]
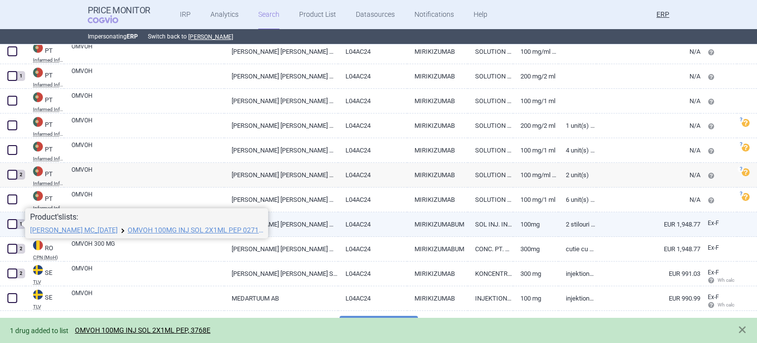
click at [15, 220] on span at bounding box center [12, 224] width 10 height 10
checkbox input "true"
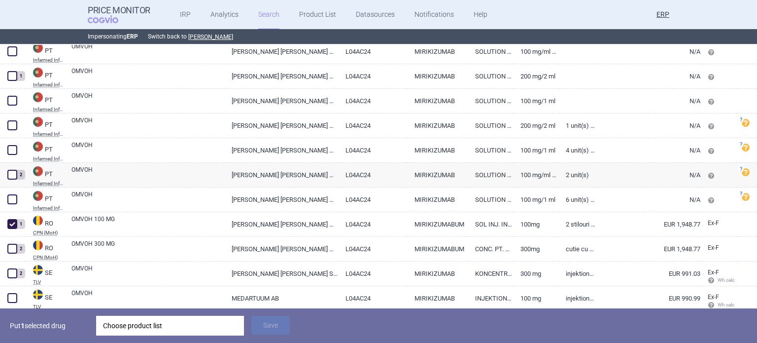
click at [156, 321] on div "Choose product list" at bounding box center [170, 326] width 134 height 20
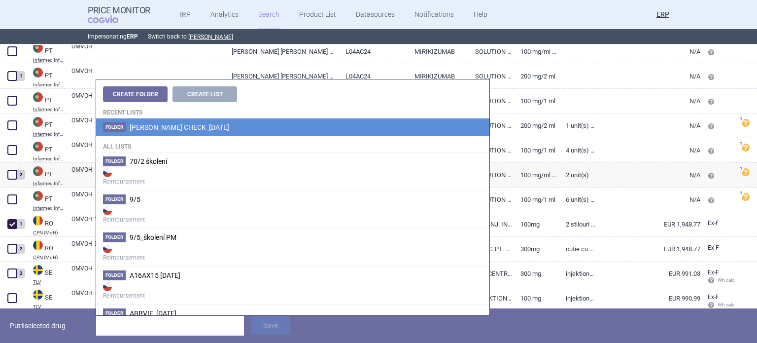
click at [212, 130] on span "[PERSON_NAME] CHECK_[DATE]" at bounding box center [180, 127] width 100 height 8
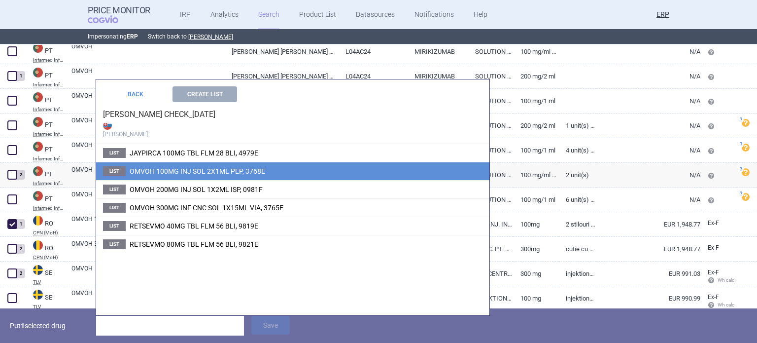
click at [213, 172] on span "OMVOH 100MG INJ SOL 2X1ML PEP, 3768E" at bounding box center [198, 171] width 136 height 8
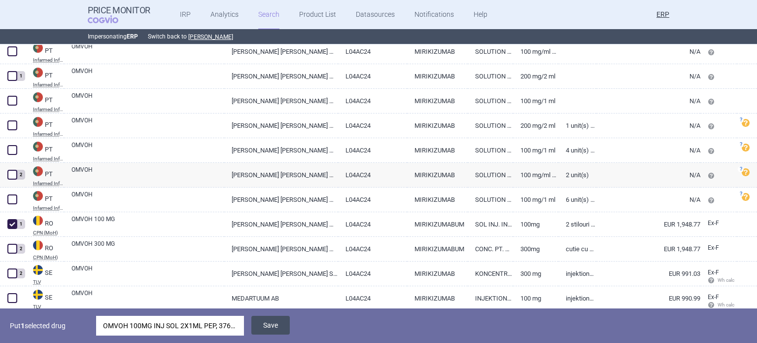
click at [272, 323] on button "Save" at bounding box center [270, 325] width 38 height 19
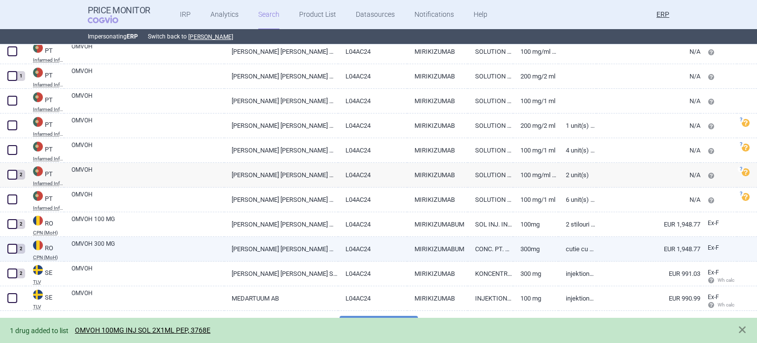
click at [7, 244] on span at bounding box center [12, 248] width 15 height 15
checkbox input "true"
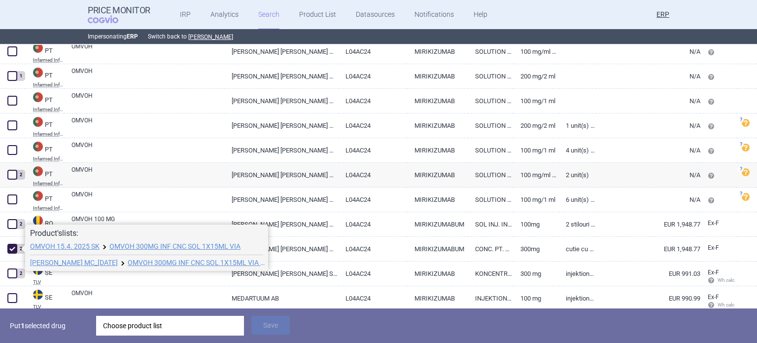
click at [227, 323] on div "Choose product list" at bounding box center [170, 326] width 134 height 20
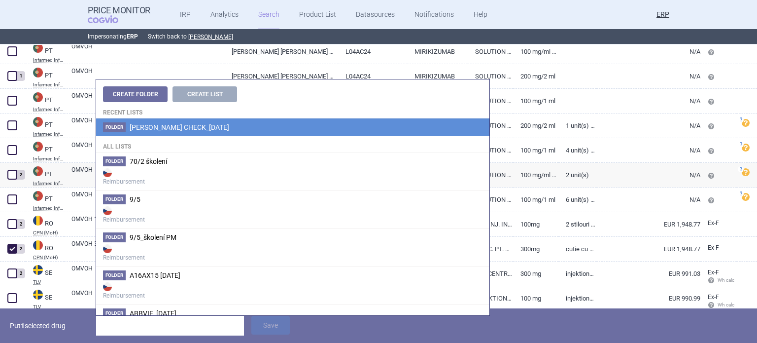
click at [222, 126] on span "[PERSON_NAME] CHECK_[DATE]" at bounding box center [180, 127] width 100 height 8
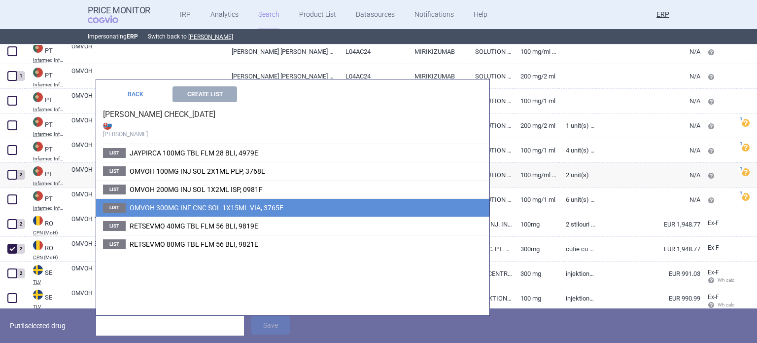
click at [201, 201] on li "List OMVOH 300MG INF CNC SOL 1X15ML VIA, 3765E" at bounding box center [292, 207] width 393 height 18
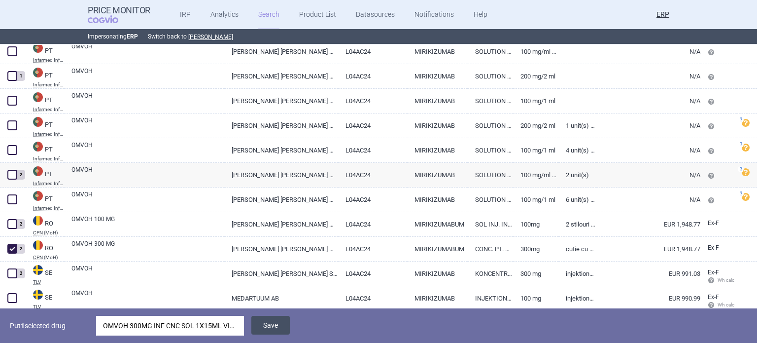
click at [284, 323] on button "Save" at bounding box center [270, 325] width 38 height 19
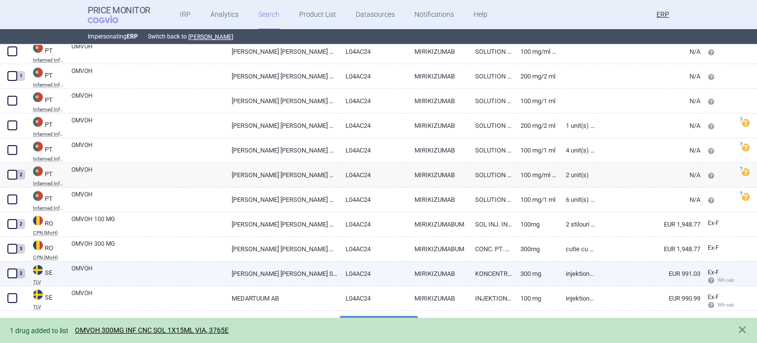
click at [12, 274] on span at bounding box center [12, 273] width 10 height 10
checkbox input "true"
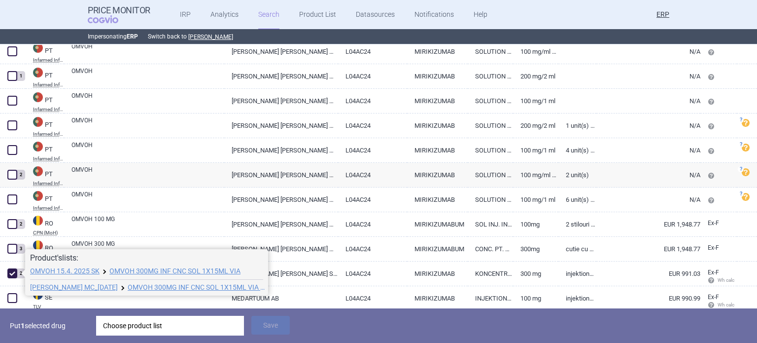
click at [213, 327] on div "Choose product list" at bounding box center [170, 326] width 134 height 20
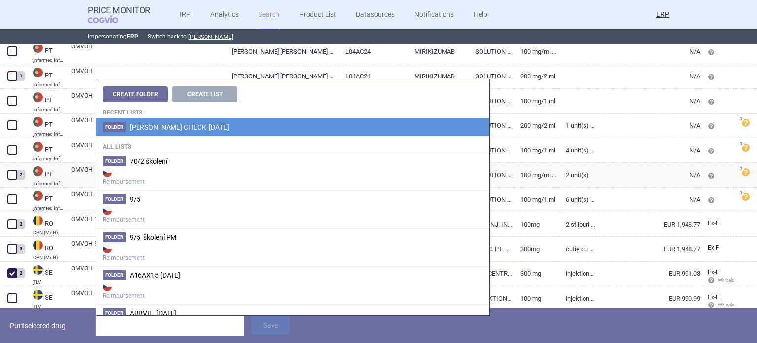
click at [222, 126] on span "[PERSON_NAME] CHECK_[DATE]" at bounding box center [180, 127] width 100 height 8
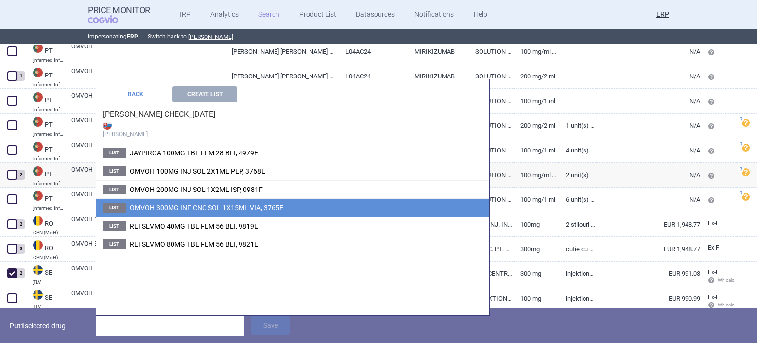
click at [202, 202] on li "List OMVOH 300MG INF CNC SOL 1X15ML VIA, 3765E" at bounding box center [292, 207] width 393 height 18
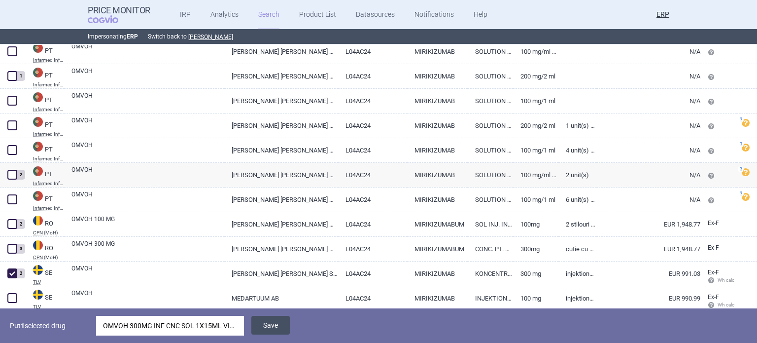
click at [278, 327] on button "Save" at bounding box center [270, 325] width 38 height 19
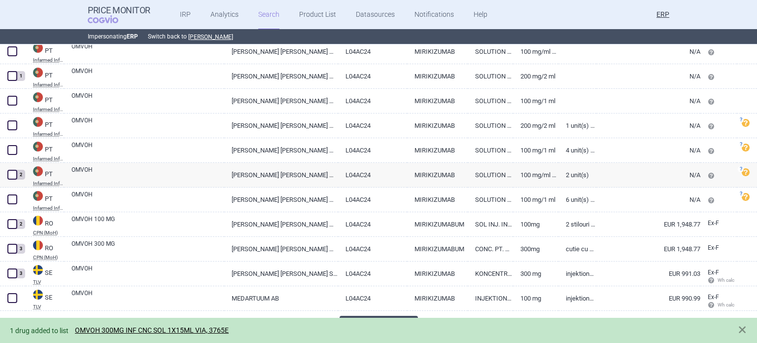
click at [381, 316] on button "Load 100 more" at bounding box center [379, 327] width 78 height 22
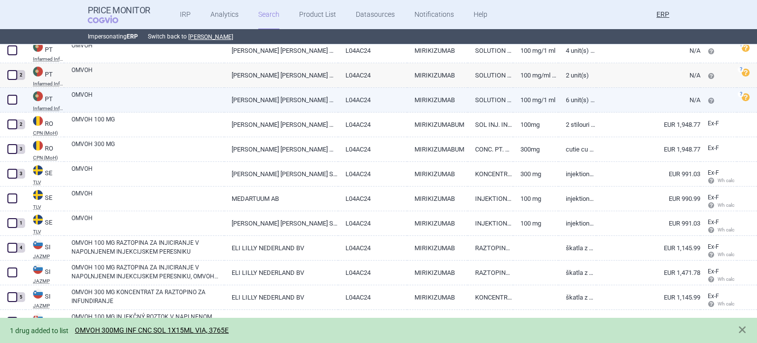
scroll to position [2551, 0]
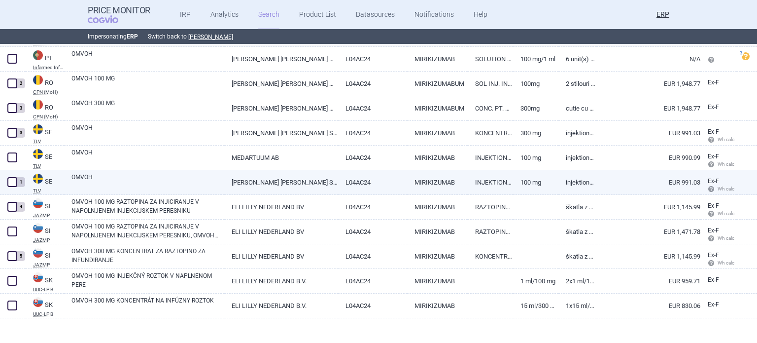
click at [14, 182] on span at bounding box center [12, 182] width 10 height 10
checkbox input "true"
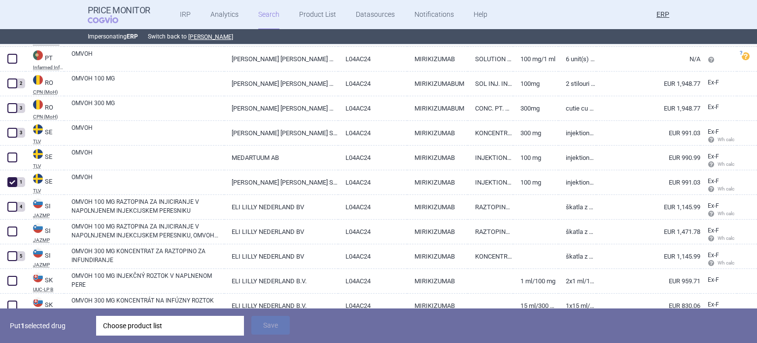
click at [215, 330] on div "Choose product list" at bounding box center [170, 326] width 134 height 20
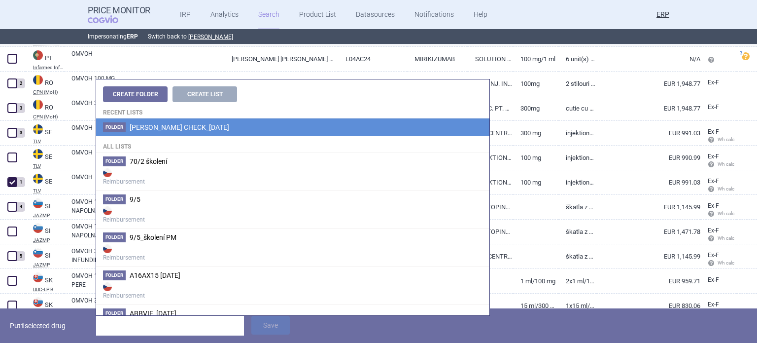
click at [264, 120] on li "Folder Eli lilly_ADDITIONAL CHECK_06.10.2025" at bounding box center [292, 127] width 393 height 18
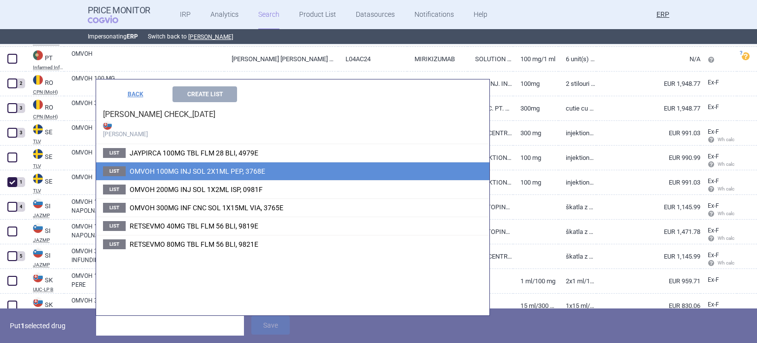
click at [238, 165] on li "List OMVOH 100MG INJ SOL 2X1ML PEP, 3768E" at bounding box center [292, 171] width 393 height 18
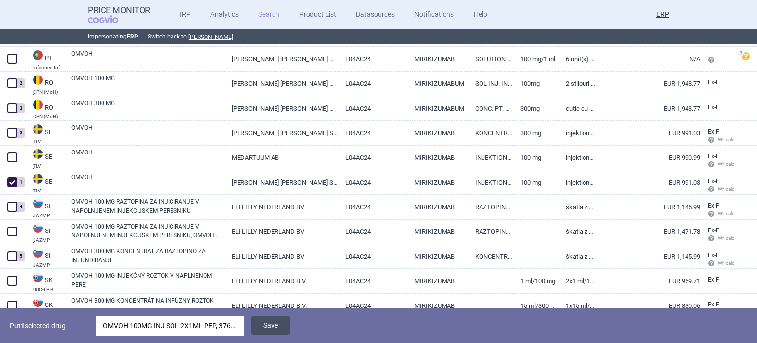
drag, startPoint x: 283, startPoint y: 329, endPoint x: 260, endPoint y: 280, distance: 54.7
click at [282, 329] on button "Save" at bounding box center [270, 325] width 38 height 19
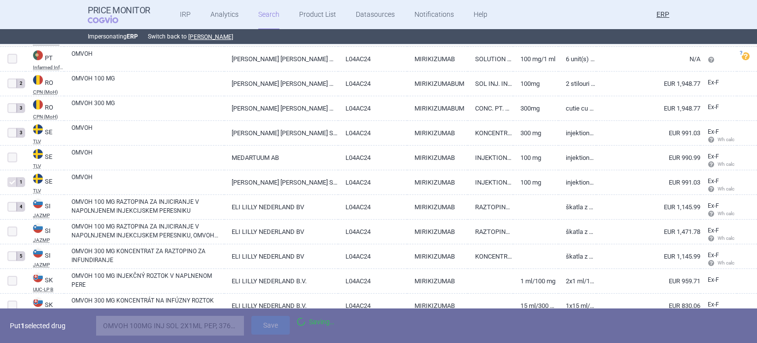
scroll to position [2558, 0]
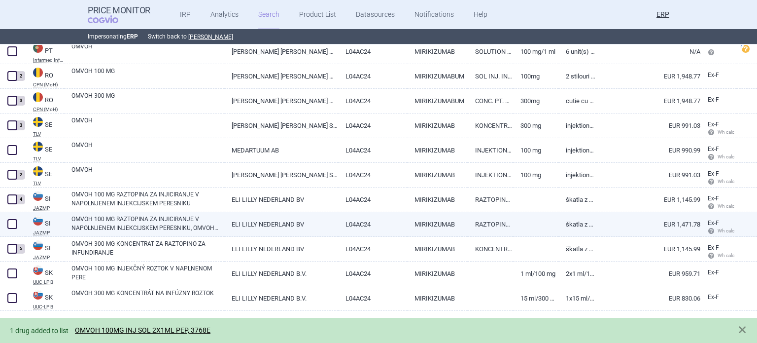
click at [108, 229] on link "OMVOH 100 MG RAZTOPINA ZA INJICIRANJE V NAPOLNJENEM INJEKCIJSKEM PERESNIKU, OMV…" at bounding box center [147, 223] width 153 height 18
select select "EUR"
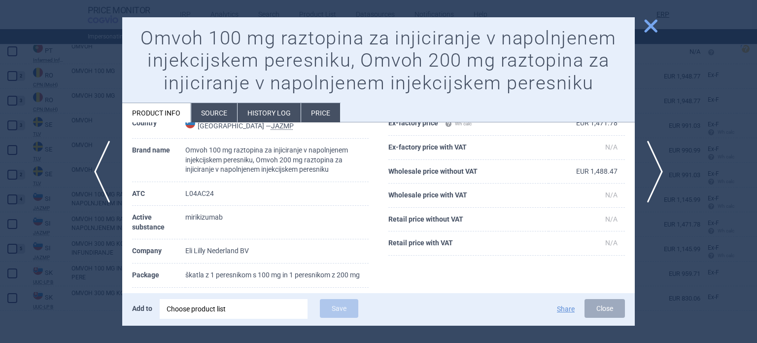
scroll to position [99, 0]
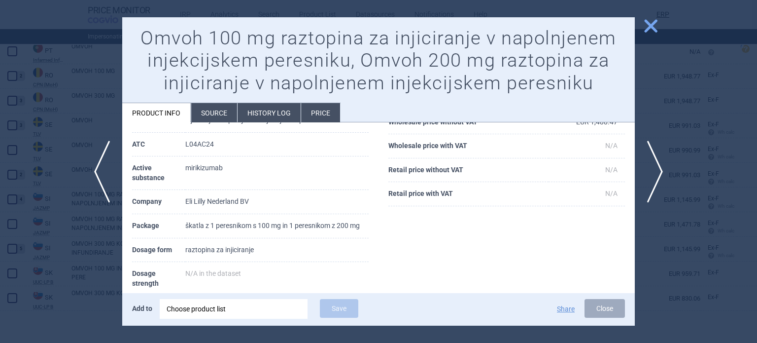
click at [0, 227] on div at bounding box center [378, 171] width 757 height 343
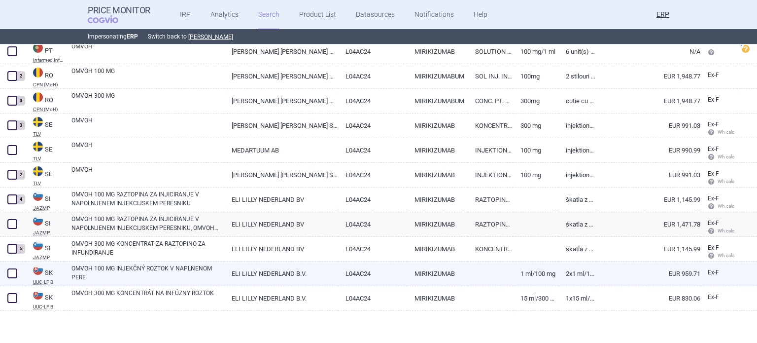
click at [13, 267] on span at bounding box center [12, 273] width 15 height 15
checkbox input "true"
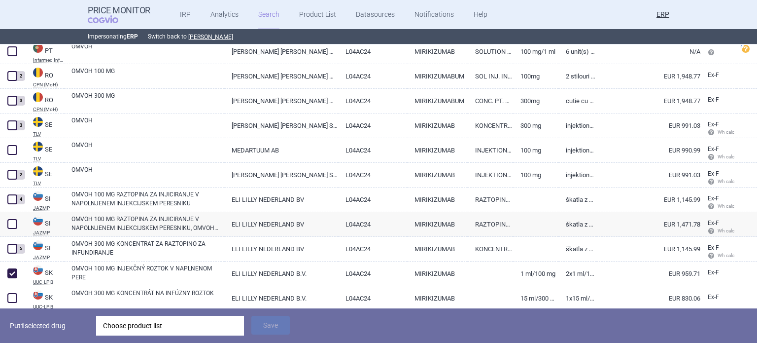
click at [146, 329] on div "Choose product list" at bounding box center [170, 326] width 134 height 20
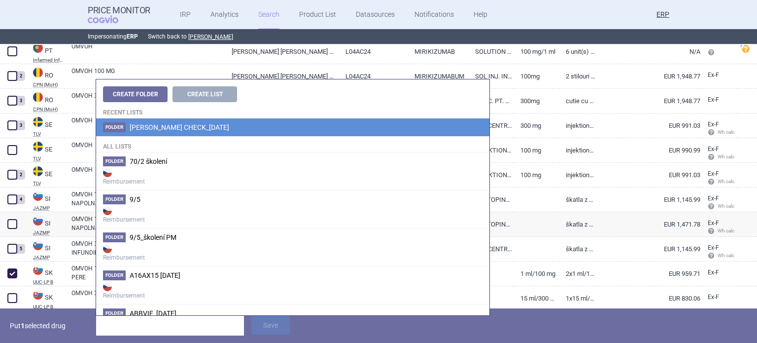
click at [188, 126] on span "[PERSON_NAME] CHECK_[DATE]" at bounding box center [180, 127] width 100 height 8
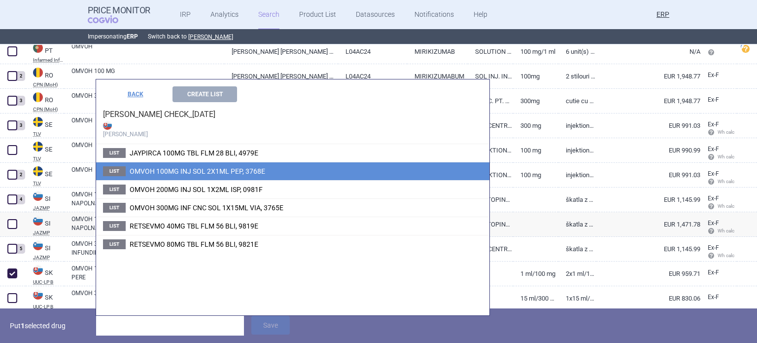
click at [205, 164] on li "List OMVOH 100MG INJ SOL 2X1ML PEP, 3768E" at bounding box center [292, 171] width 393 height 18
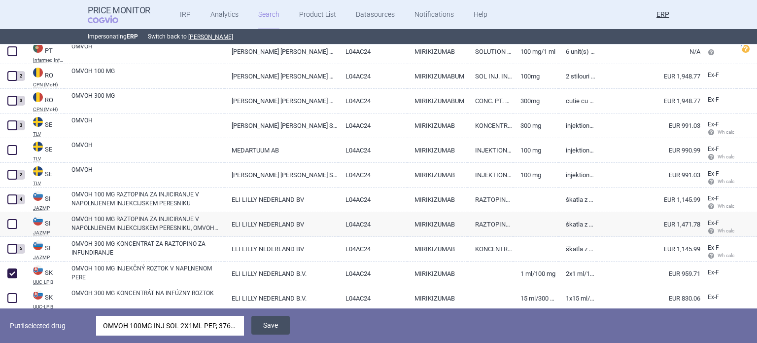
click at [274, 329] on button "Save" at bounding box center [270, 325] width 38 height 19
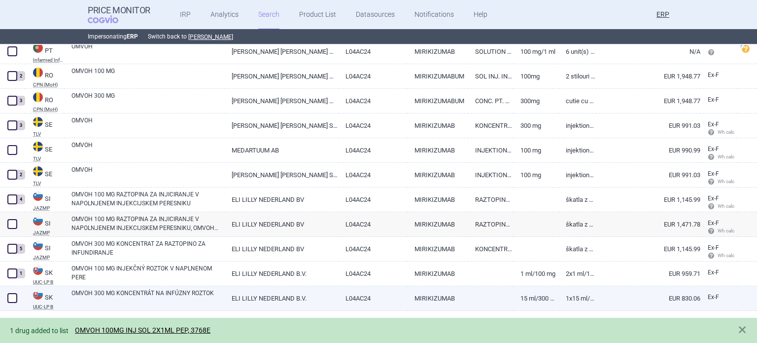
click at [22, 294] on div at bounding box center [13, 298] width 26 height 25
click at [14, 296] on span at bounding box center [12, 298] width 10 height 10
checkbox input "true"
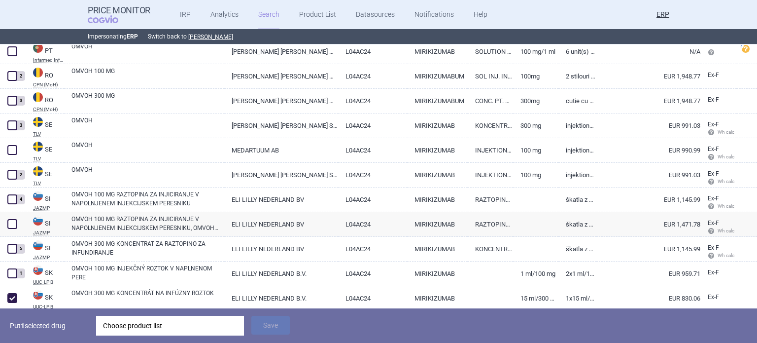
click at [106, 322] on div "Choose product list" at bounding box center [170, 326] width 134 height 20
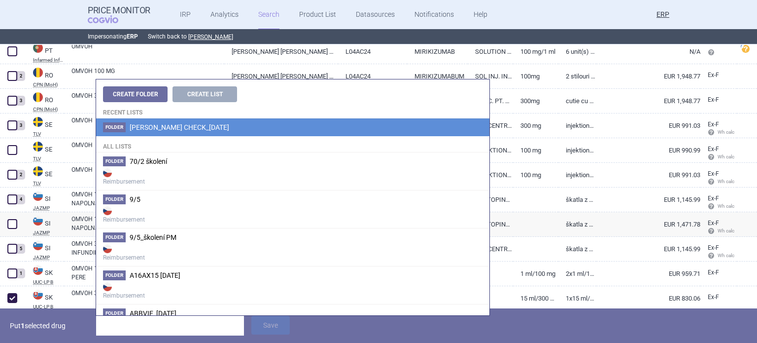
click at [182, 122] on li "Folder Eli lilly_ADDITIONAL CHECK_06.10.2025" at bounding box center [292, 127] width 393 height 18
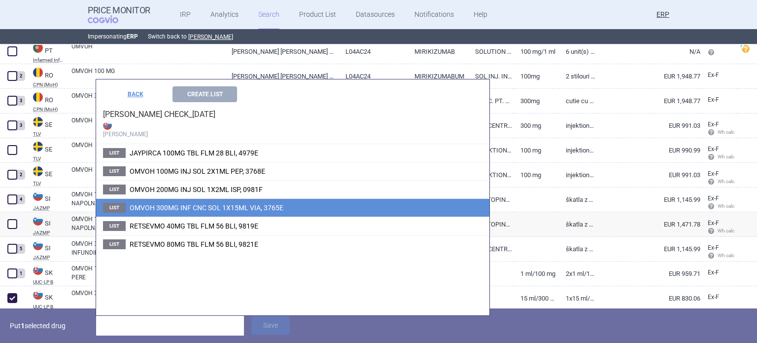
click at [174, 208] on span "OMVOH 300MG INF CNC SOL 1X15ML VIA, 3765E" at bounding box center [207, 208] width 154 height 8
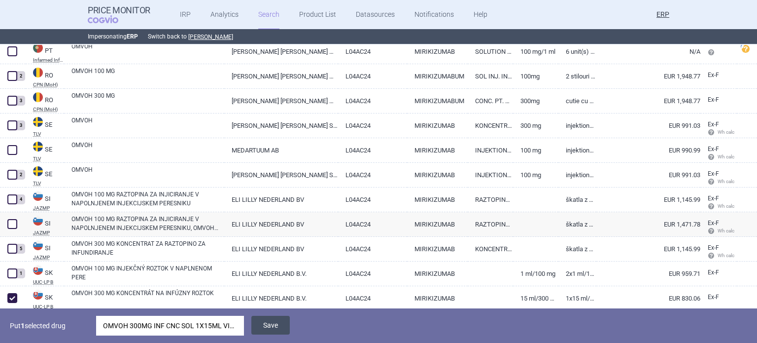
click at [276, 319] on button "Save" at bounding box center [270, 325] width 38 height 19
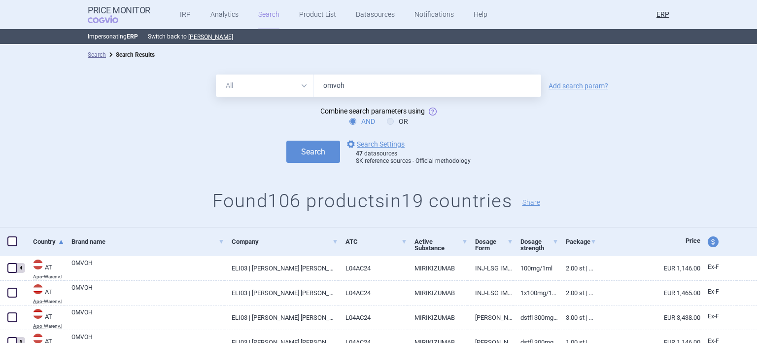
drag, startPoint x: 306, startPoint y: 83, endPoint x: 293, endPoint y: 82, distance: 12.8
click at [293, 82] on div "All Brand Name ATC Company Active Substance Country Newer than omvoh" at bounding box center [378, 85] width 325 height 22
paste input "EU/1/23/1736/012"
click at [286, 141] on button "Search" at bounding box center [313, 152] width 54 height 22
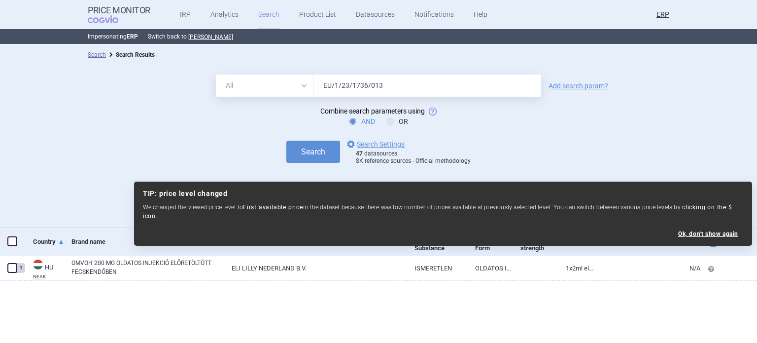
type input "EU/1/23/1736/013"
click at [286, 141] on button "Search" at bounding box center [313, 152] width 54 height 22
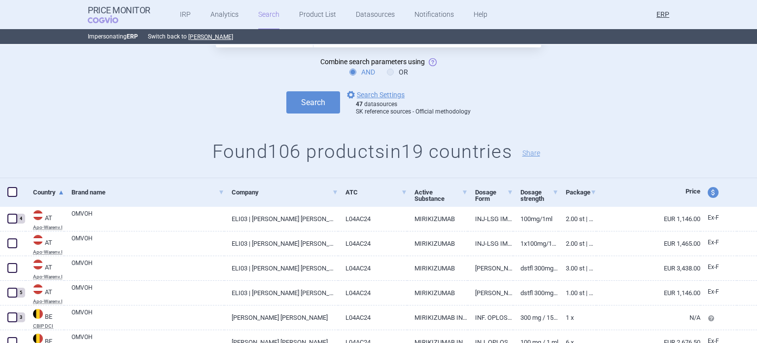
scroll to position [50, 0]
click at [32, 115] on div "All Brand Name ATC Company Active Substance Country Newer than EU/1/23/1736/013…" at bounding box center [378, 95] width 757 height 163
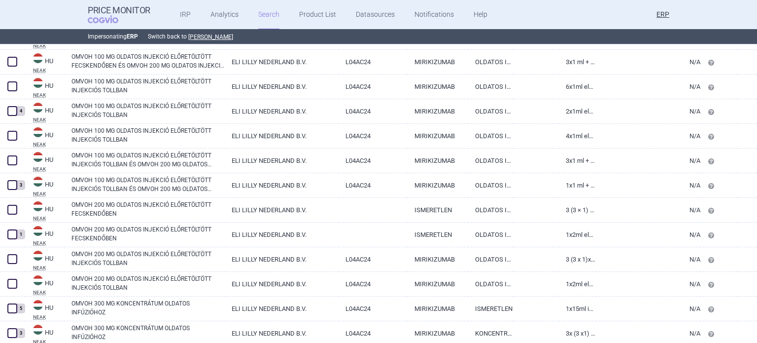
scroll to position [1464, 0]
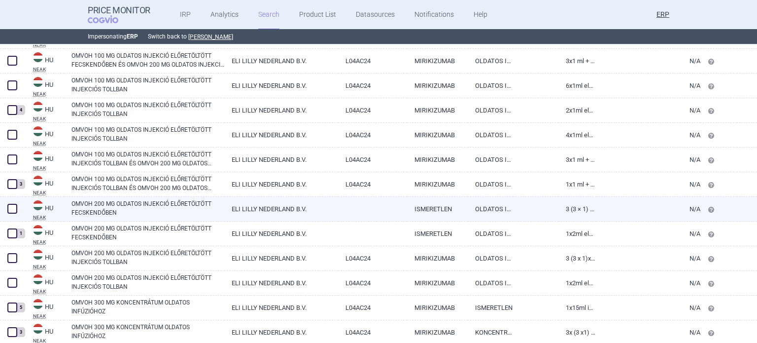
click at [219, 204] on link "OMVOH 200 MG OLDATOS INJEKCIÓ ELŐRETÖLTÖTT FECSKENDŐBEN" at bounding box center [147, 208] width 153 height 18
select select "EUR"
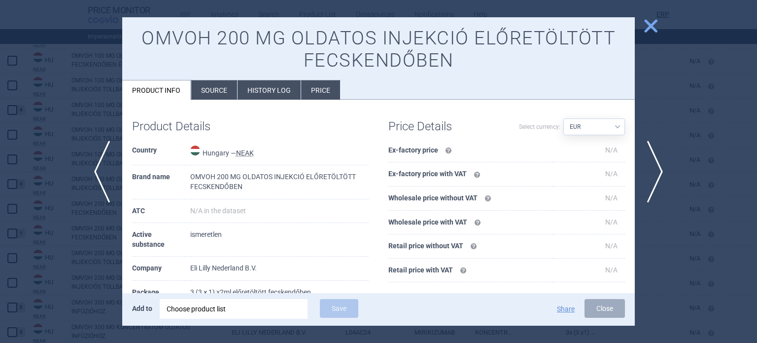
click at [209, 88] on li "Source" at bounding box center [214, 89] width 46 height 19
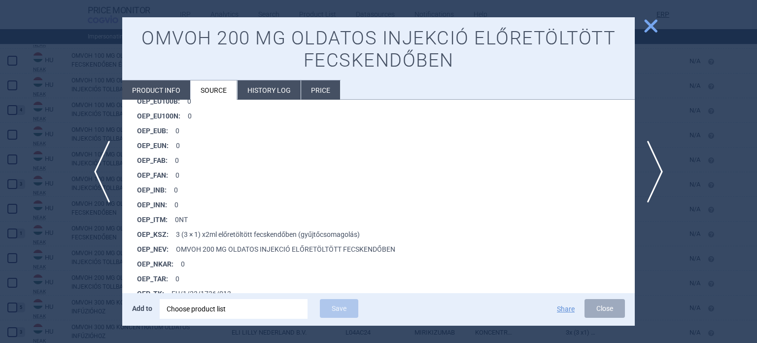
scroll to position [704, 0]
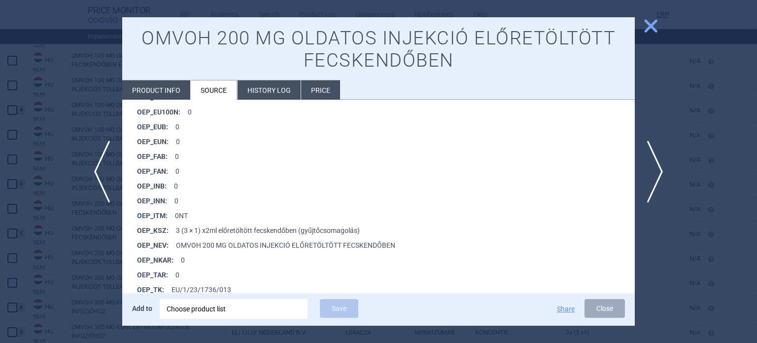
click at [0, 170] on div at bounding box center [378, 171] width 757 height 343
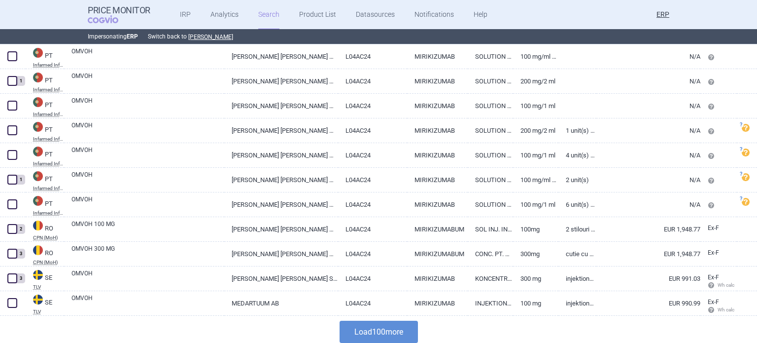
scroll to position [2411, 0]
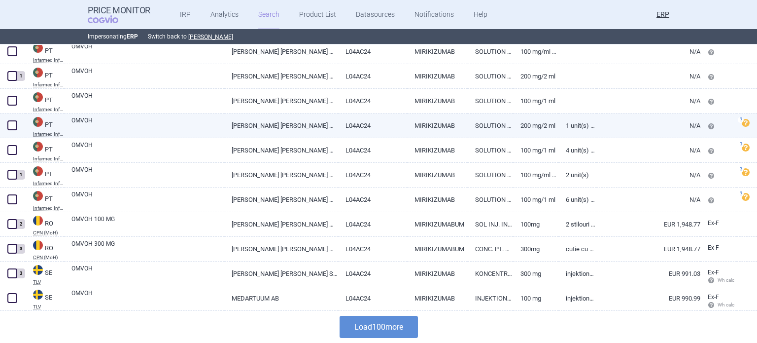
click at [238, 125] on link "[PERSON_NAME] [PERSON_NAME] NEDERLAND, B.V." at bounding box center [280, 125] width 113 height 24
select select "EUR"
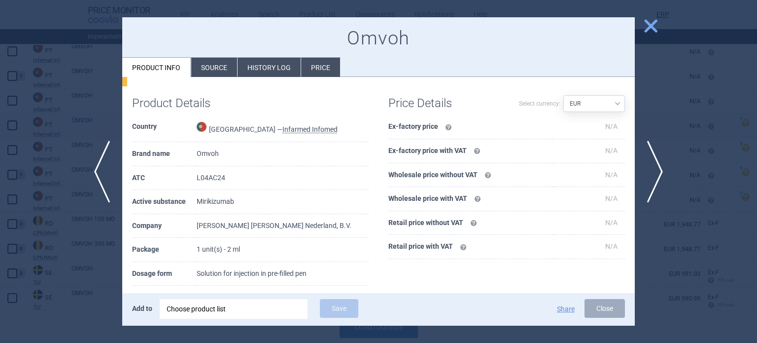
scroll to position [54, 0]
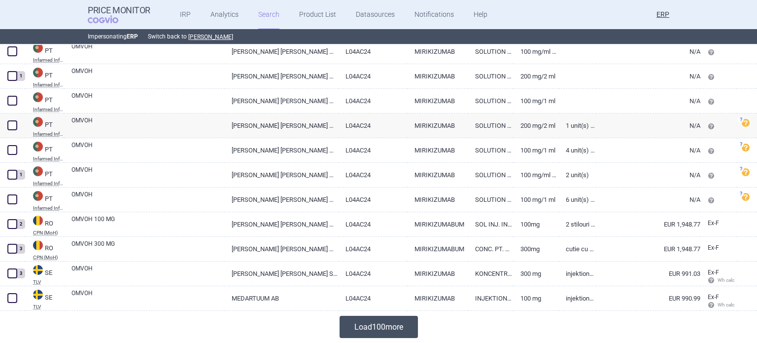
click at [355, 329] on button "Load 100 more" at bounding box center [379, 327] width 78 height 22
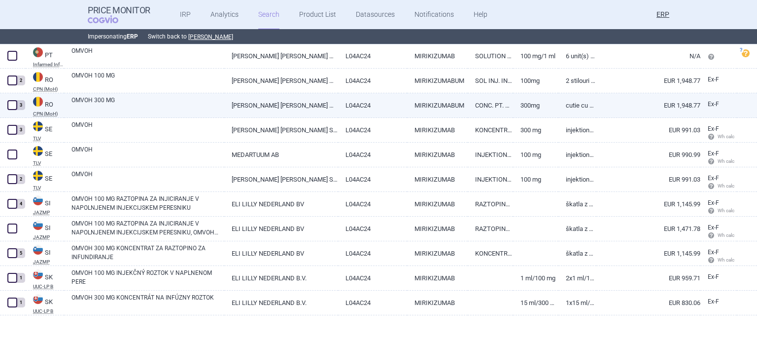
scroll to position [2558, 0]
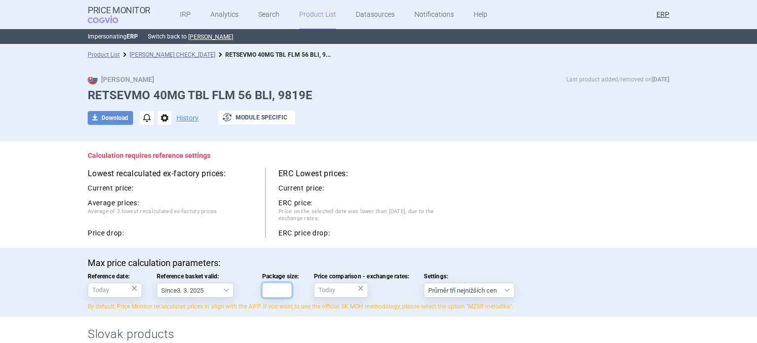
click at [278, 286] on input "Package size:" at bounding box center [277, 290] width 30 height 15
type input "56"
click at [218, 291] on select "Since 3. 3. 2025 Since 1. 7. 2023 Since 7. 4. 2023 Since 1. 12. 2022 Since 1. 9…" at bounding box center [195, 290] width 77 height 15
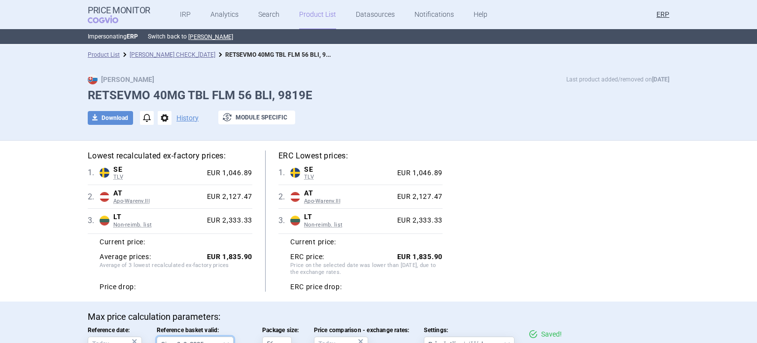
click at [157, 336] on select "Since 3. 3. 2025 Since 1. 7. 2023 Since 7. 4. 2023 Since 1. 12. 2022 Since 1. 9…" at bounding box center [195, 343] width 77 height 15
click at [528, 141] on div "Lowest recalculated ex-factory prices: 1 . SE TLV Sweden TLV Online database de…" at bounding box center [378, 221] width 621 height 161
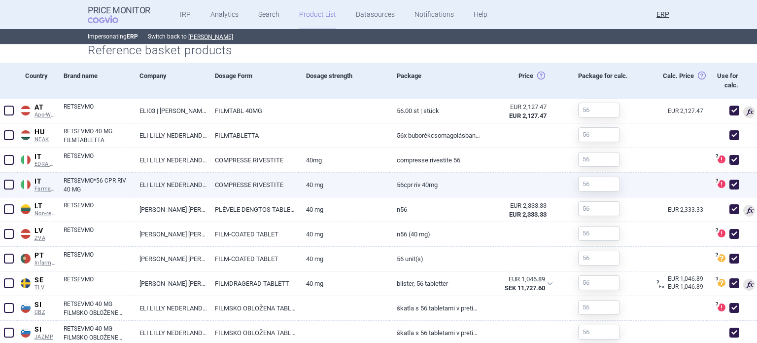
scroll to position [416, 0]
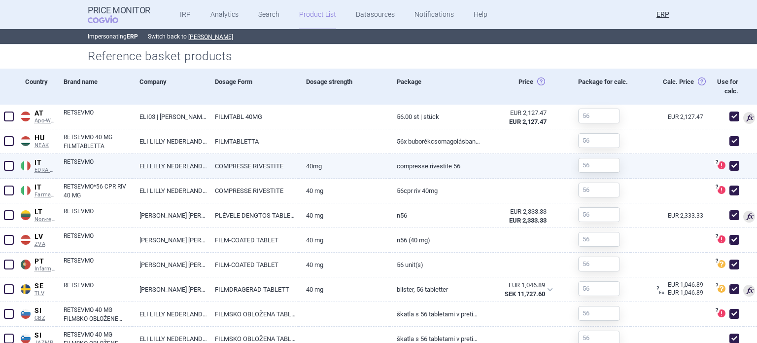
click at [288, 164] on link "COMPRESSE RIVESTITE" at bounding box center [253, 166] width 91 height 24
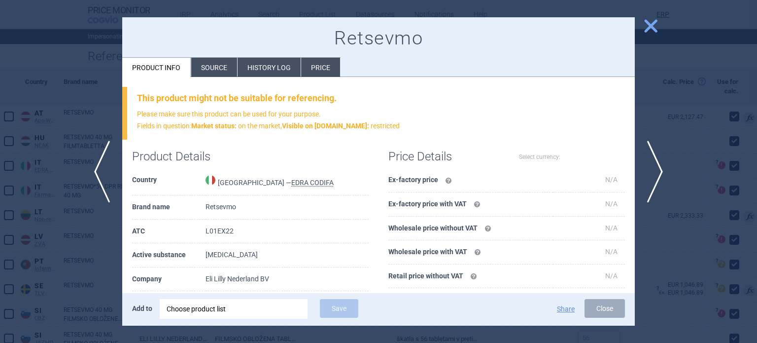
select select "EUR"
click at [219, 65] on li "Source" at bounding box center [214, 67] width 46 height 19
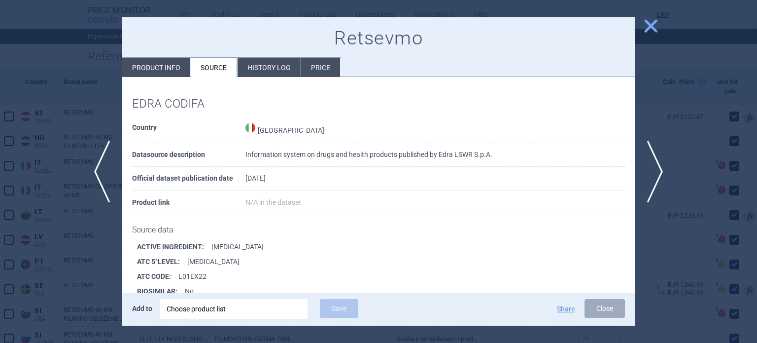
scroll to position [134, 0]
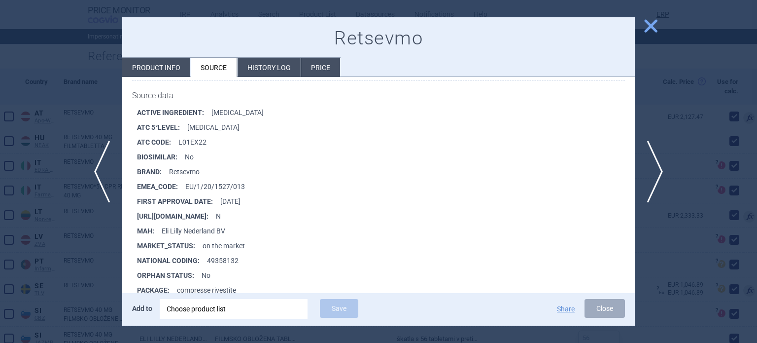
click at [0, 158] on div at bounding box center [378, 171] width 757 height 343
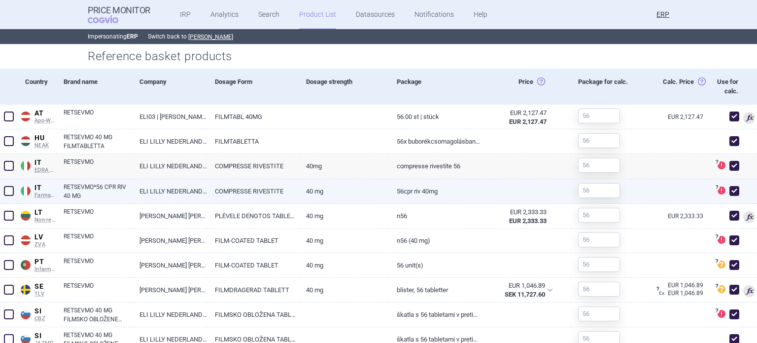
click at [314, 183] on link "40 mg" at bounding box center [344, 191] width 91 height 24
select select "EUR"
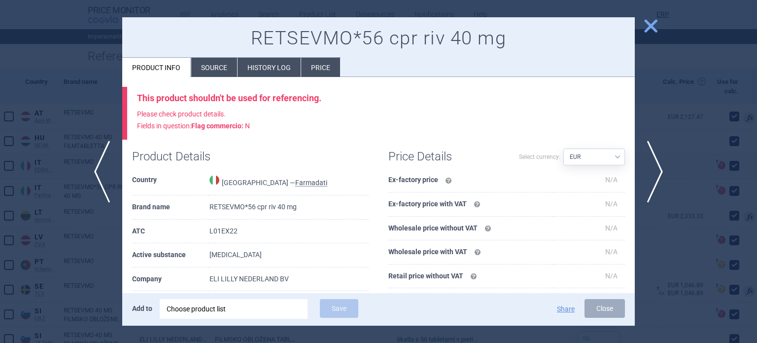
click at [221, 65] on li "Source" at bounding box center [214, 67] width 46 height 19
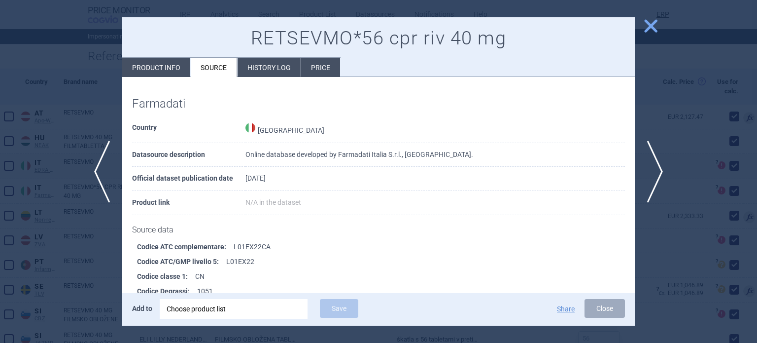
scroll to position [671, 0]
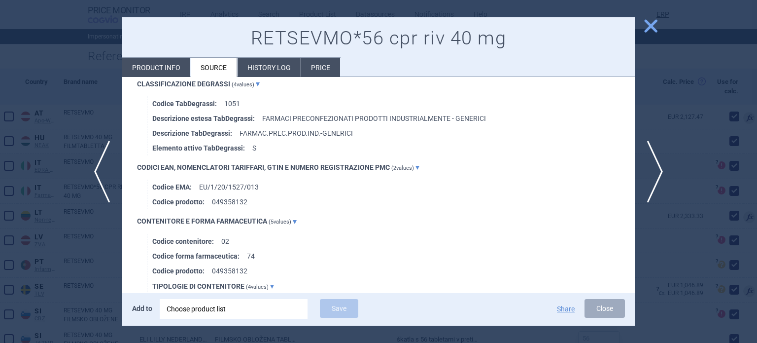
click at [0, 97] on div at bounding box center [378, 171] width 757 height 343
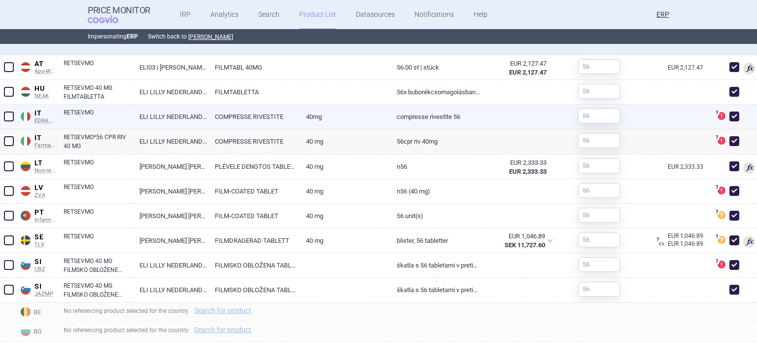
scroll to position [515, 0]
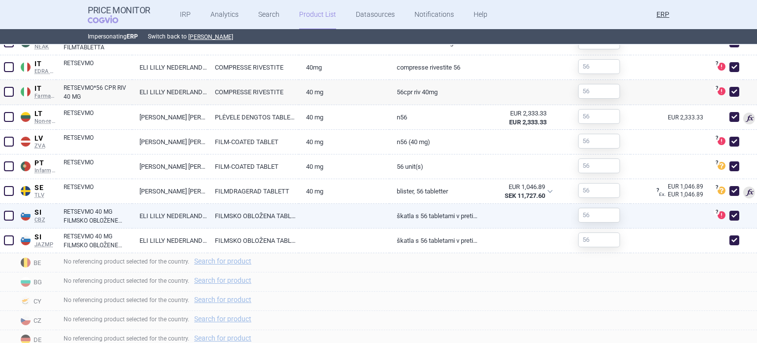
click at [730, 211] on span at bounding box center [735, 216] width 10 height 10
checkbox input "false"
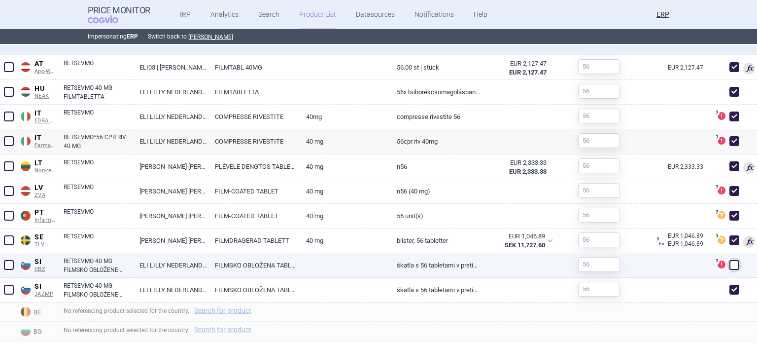
scroll to position [463, 0]
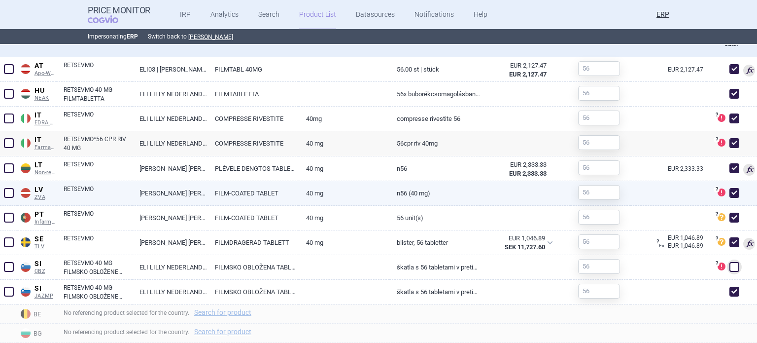
click at [730, 194] on span at bounding box center [735, 193] width 10 height 10
checkbox input "false"
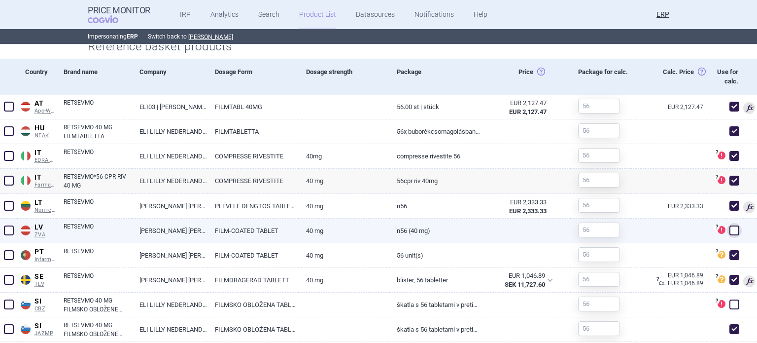
scroll to position [422, 0]
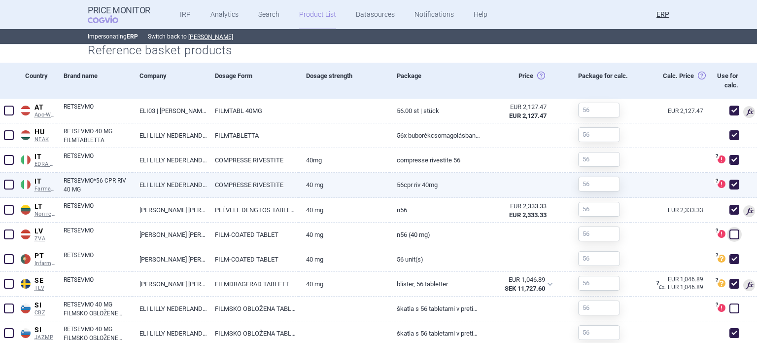
click at [730, 181] on span at bounding box center [735, 184] width 10 height 10
checkbox input "false"
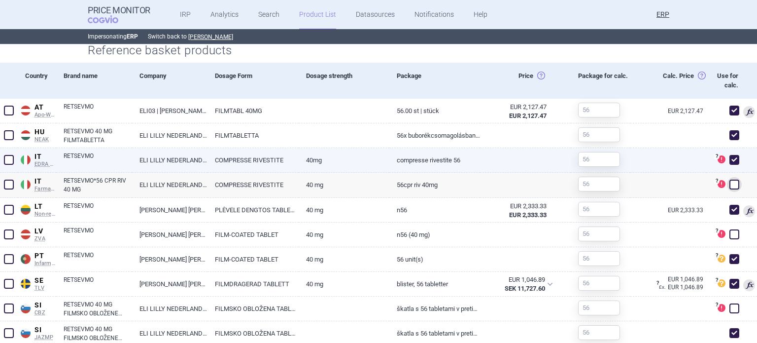
click at [730, 161] on span at bounding box center [735, 160] width 10 height 10
checkbox input "false"
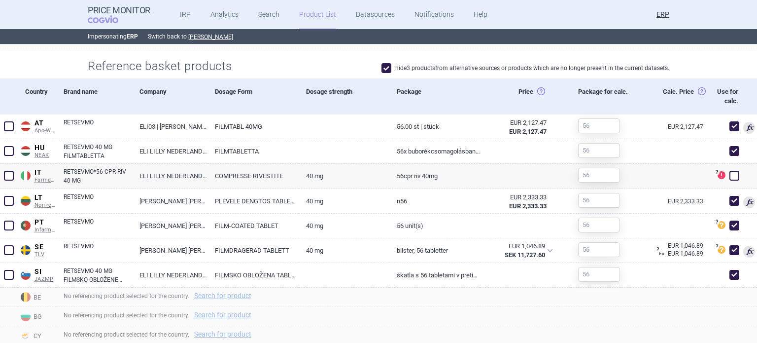
scroll to position [406, 0]
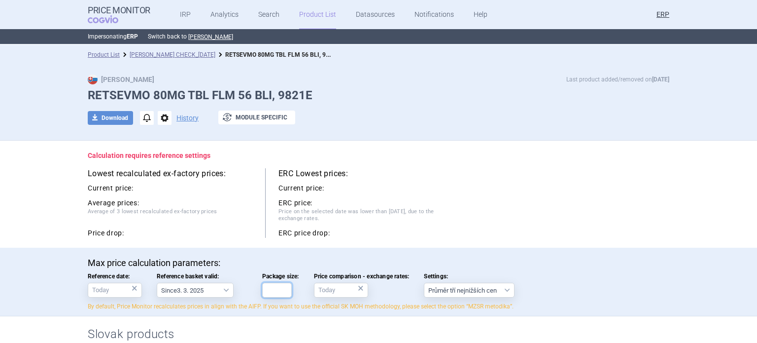
click at [278, 294] on input "Package size:" at bounding box center [277, 290] width 30 height 15
type input "56"
click at [506, 165] on div "Calculation requires reference settings Lowest recalculated ex-factory prices: …" at bounding box center [378, 194] width 621 height 107
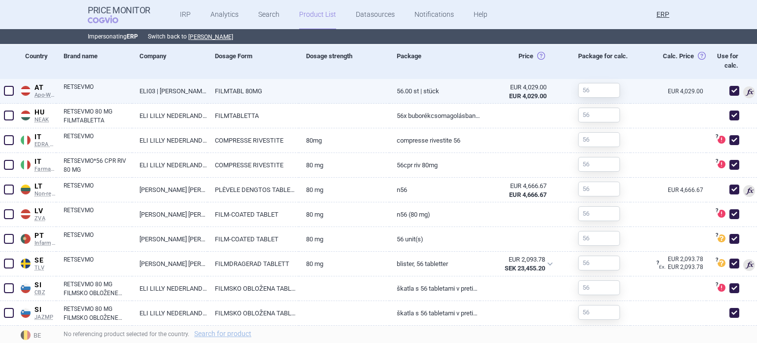
scroll to position [442, 0]
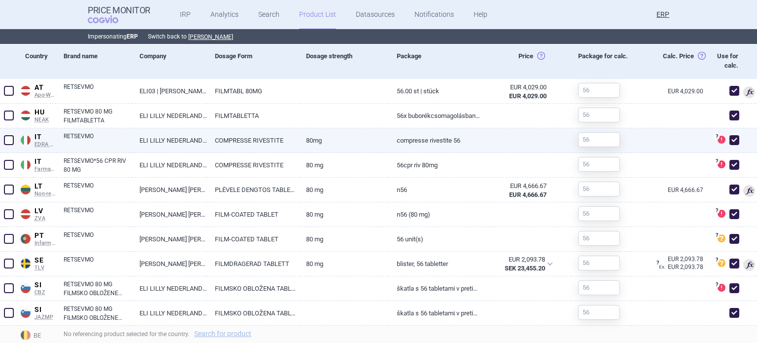
click at [735, 143] on div "? This product might not be suitable for referencing. Please make sure this pro…" at bounding box center [725, 140] width 37 height 25
click at [732, 143] on span at bounding box center [735, 140] width 10 height 10
checkbox input "false"
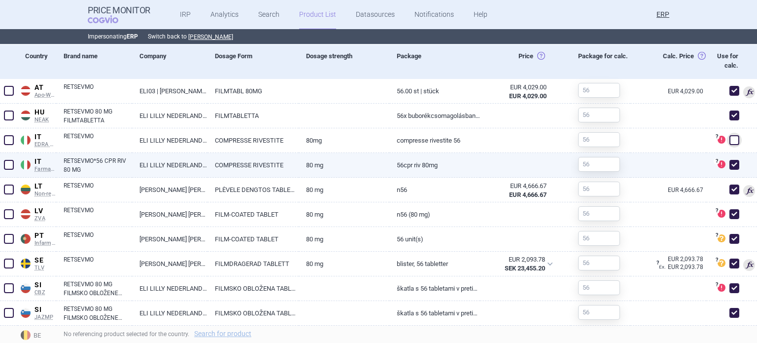
click at [730, 160] on span at bounding box center [735, 165] width 10 height 10
checkbox input "false"
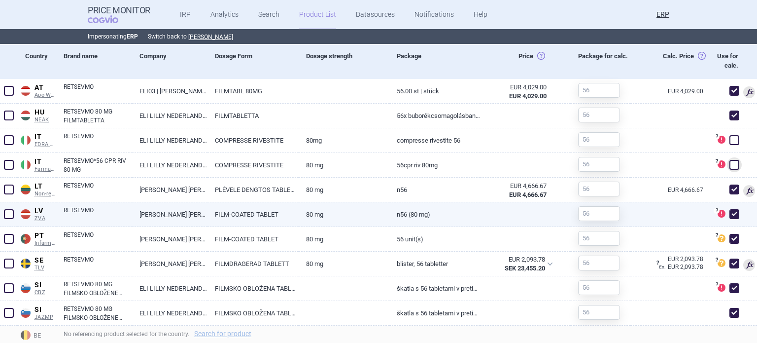
click at [730, 209] on span at bounding box center [735, 214] width 10 height 10
checkbox input "false"
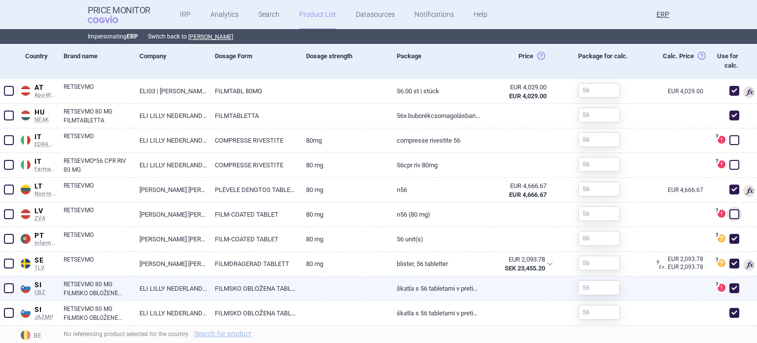
click at [730, 291] on span at bounding box center [735, 288] width 10 height 10
checkbox input "false"
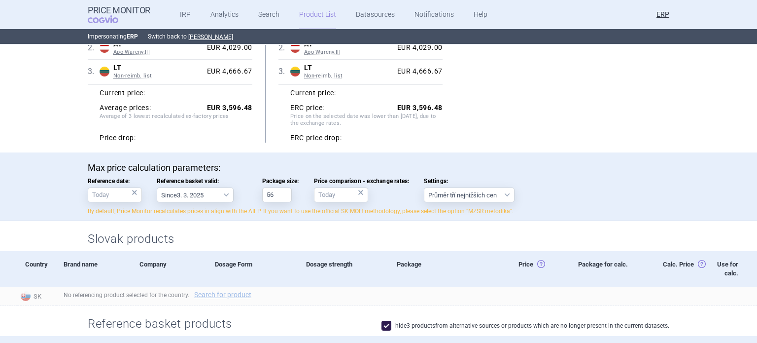
scroll to position [0, 0]
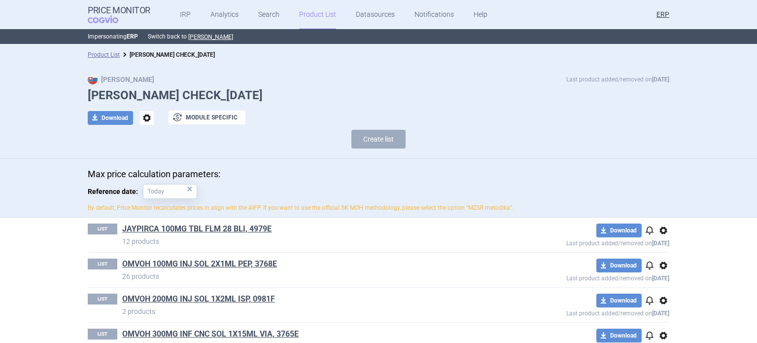
click at [711, 210] on div "Max price calculation parameters: Reference date: × By default, Price Monitor r…" at bounding box center [378, 188] width 757 height 59
click at [101, 5] on strong "Price Monitor" at bounding box center [119, 10] width 63 height 10
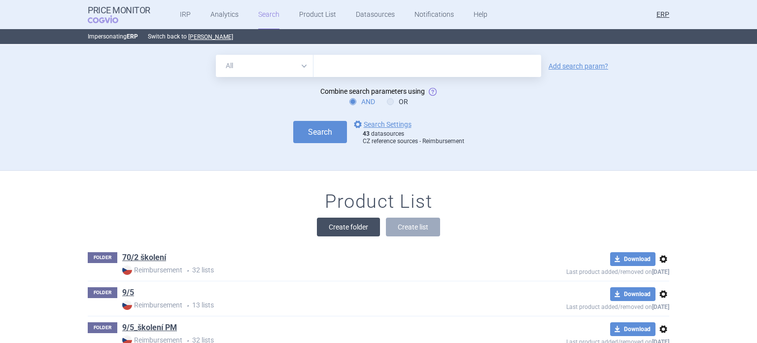
click at [333, 219] on button "Create folder" at bounding box center [348, 226] width 63 height 19
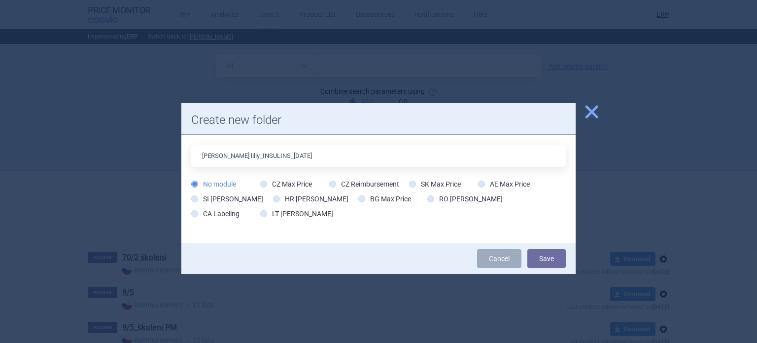
type input "[PERSON_NAME] lilly_INSULINS_[DATE]"
click at [528, 249] on button "Save" at bounding box center [547, 258] width 38 height 19
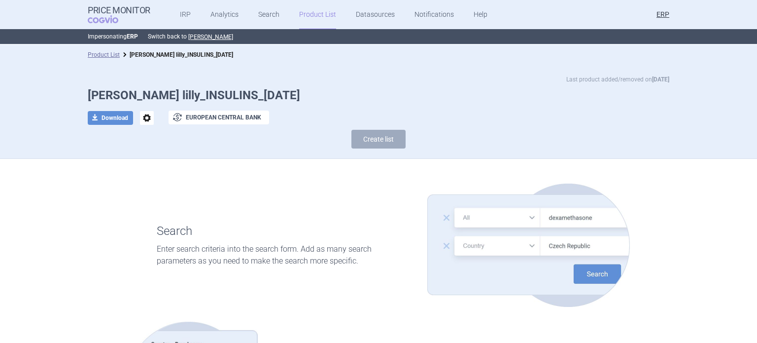
click at [142, 121] on span "options" at bounding box center [147, 118] width 14 height 14
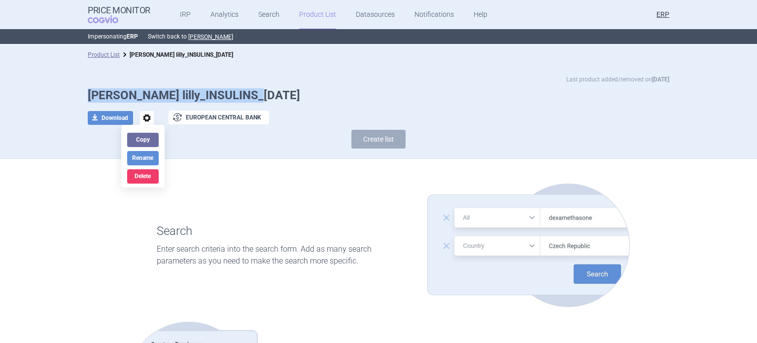
drag, startPoint x: 141, startPoint y: 82, endPoint x: 65, endPoint y: 88, distance: 75.7
click at [68, 88] on div "Last product added/removed on 6 Oct Eli lilly_INSULINS_06.10.2025 download Down…" at bounding box center [378, 113] width 621 height 79
click at [140, 120] on span "options" at bounding box center [147, 118] width 14 height 14
click at [143, 175] on button "Delete" at bounding box center [143, 176] width 32 height 14
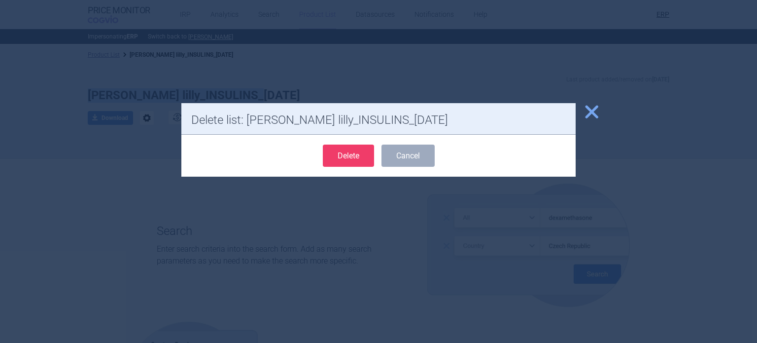
click at [365, 155] on button "Delete" at bounding box center [348, 155] width 51 height 22
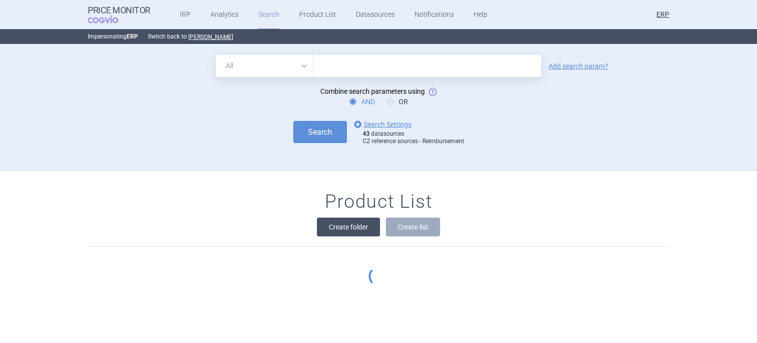
click at [358, 228] on button "Create folder" at bounding box center [348, 226] width 63 height 19
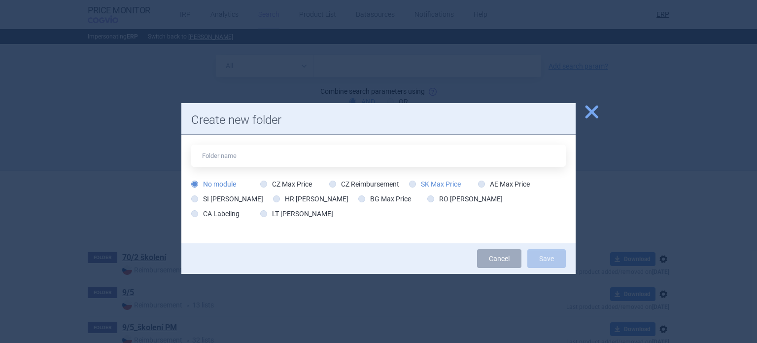
click at [424, 184] on label "SK Max Price" at bounding box center [435, 184] width 52 height 10
click at [420, 184] on input "SK Max Price" at bounding box center [415, 184] width 10 height 10
radio input "true"
click at [418, 154] on input "text" at bounding box center [378, 155] width 375 height 22
paste input "Eli lilly_INSULINS_06.10.2025"
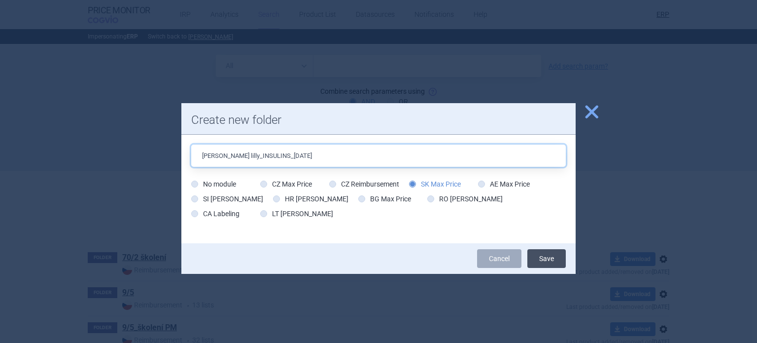
type input "Eli lilly_INSULINS_06.10.2025"
click at [552, 258] on button "Save" at bounding box center [547, 258] width 38 height 19
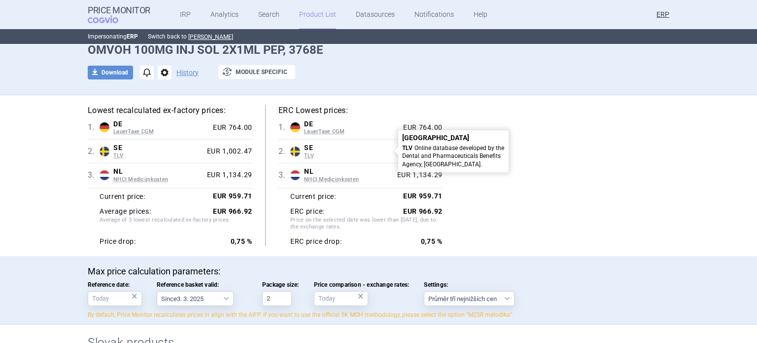
scroll to position [99, 0]
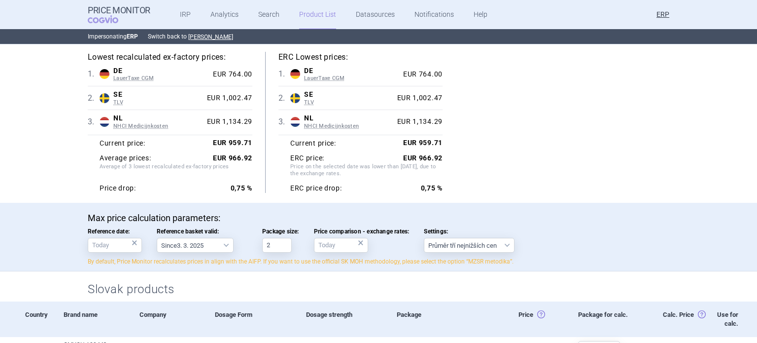
click at [190, 255] on div "Max price calculation parameters: Reference date: × Reference basket valid: Sin…" at bounding box center [379, 239] width 582 height 53
click at [188, 251] on select "Since 3. 3. 2025 Since 1. 7. 2023 Since 7. 4. 2023 Since 1. 12. 2022 Since 1. 9…" at bounding box center [195, 245] width 77 height 15
select select "[DATE]"
click at [157, 238] on select "Since 3. 3. 2025 Since 1. 7. 2023 Since 7. 4. 2023 Since 1. 12. 2022 Since 1. 9…" at bounding box center [195, 245] width 77 height 15
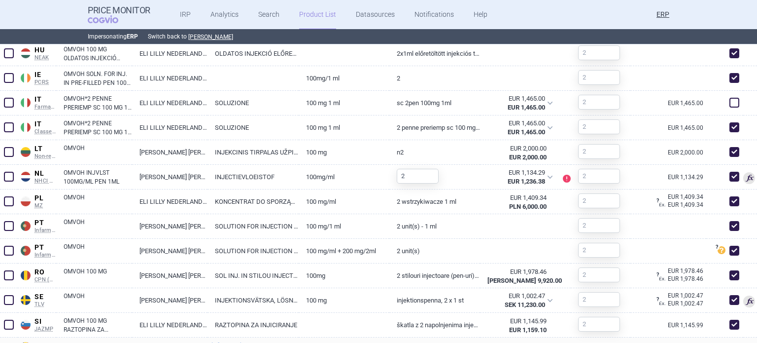
scroll to position [690, 0]
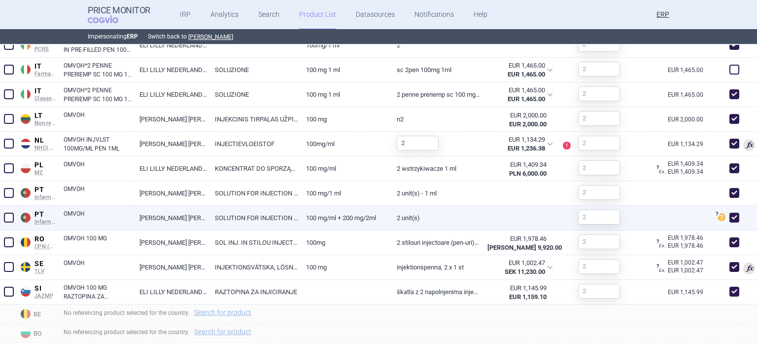
click at [10, 217] on span at bounding box center [9, 218] width 10 height 10
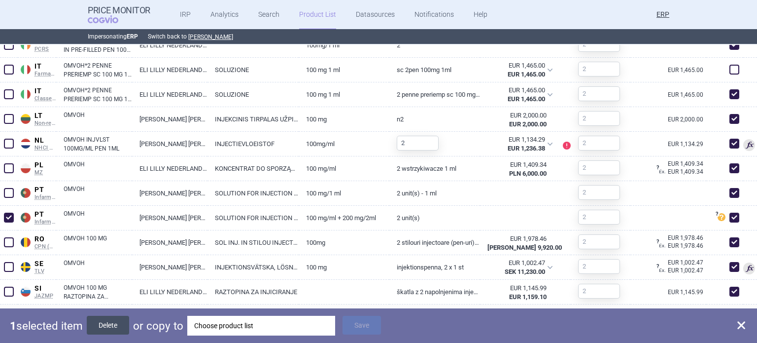
click at [115, 325] on button "Delete" at bounding box center [108, 325] width 42 height 19
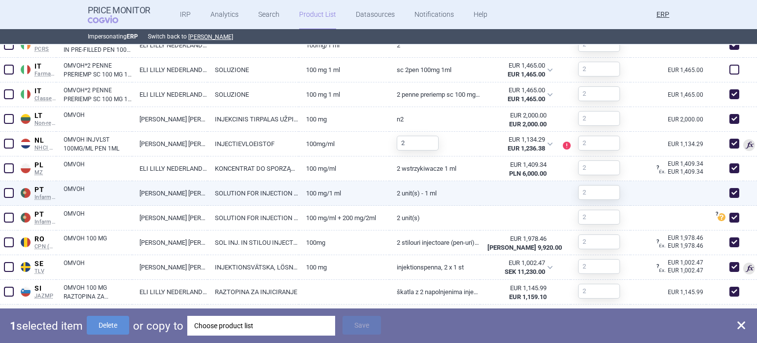
checkbox input "false"
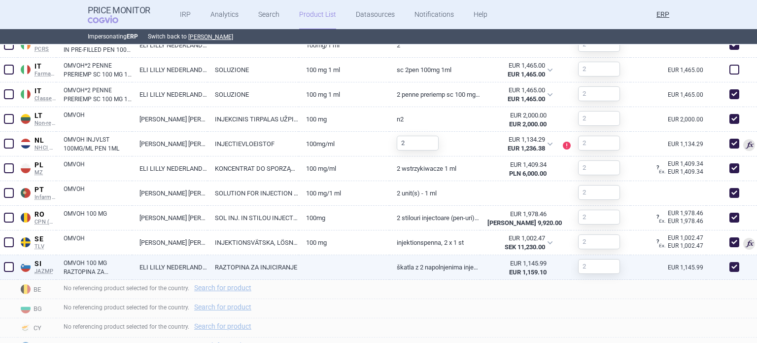
click at [204, 260] on link "ELI LILLY NEDERLAND BV" at bounding box center [170, 267] width 76 height 24
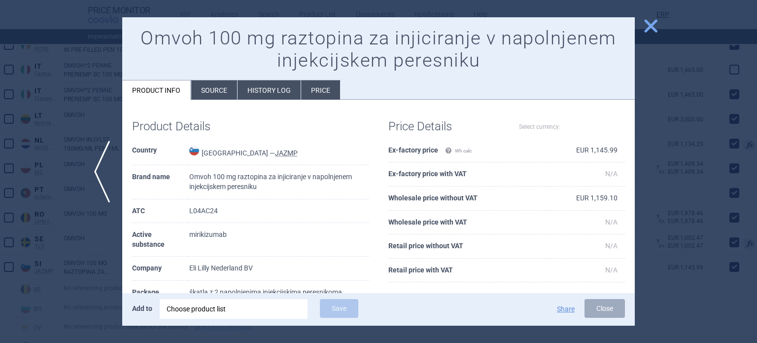
select select "EUR"
click at [62, 236] on div at bounding box center [378, 171] width 757 height 343
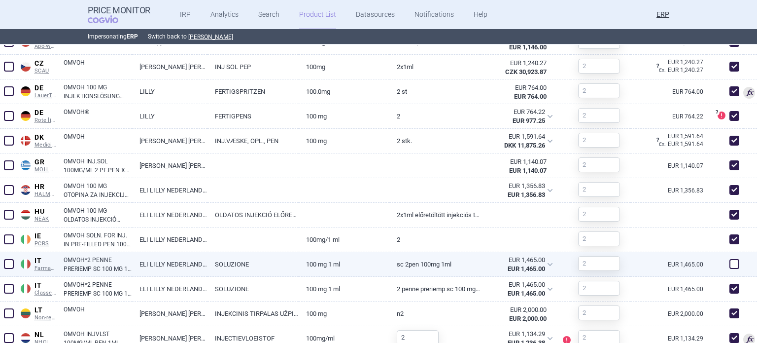
scroll to position [444, 0]
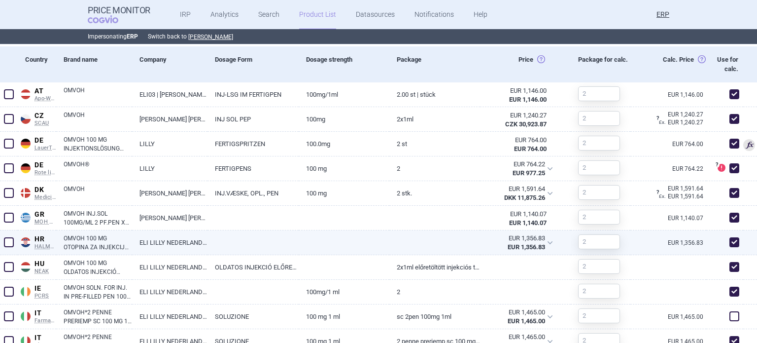
click at [221, 240] on link at bounding box center [253, 239] width 91 height 18
select select "EUR"
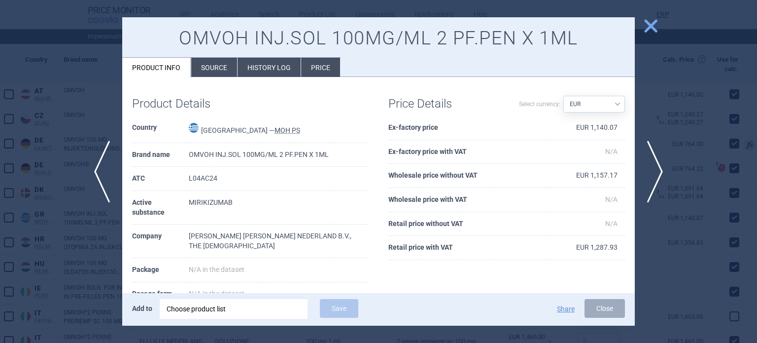
click at [0, 191] on div at bounding box center [378, 171] width 757 height 343
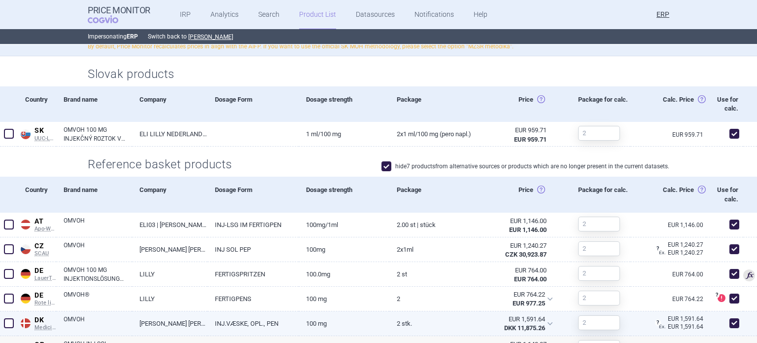
scroll to position [296, 0]
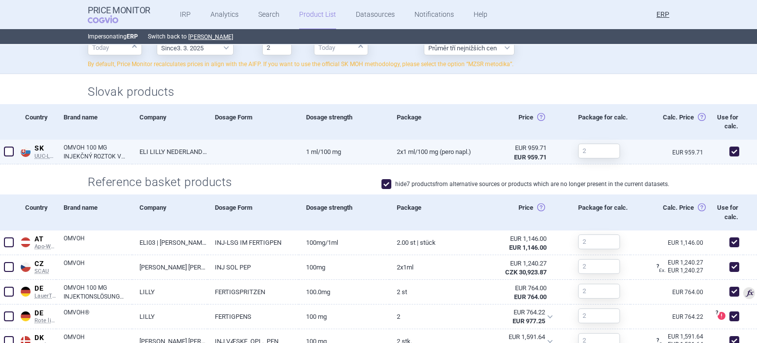
click at [299, 152] on link "1 ml/100 mg" at bounding box center [344, 152] width 91 height 24
select select "EUR"
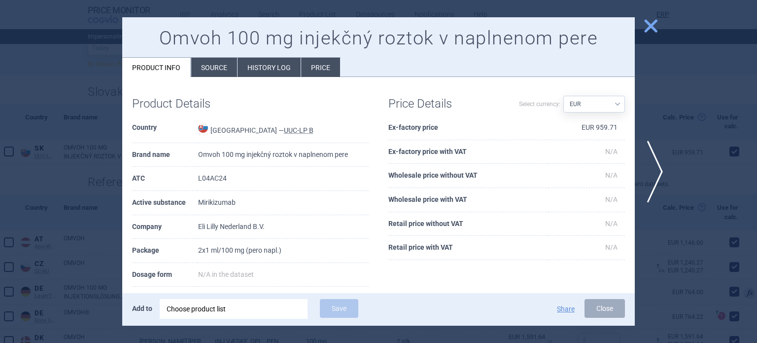
click at [218, 72] on li "Source" at bounding box center [214, 67] width 46 height 19
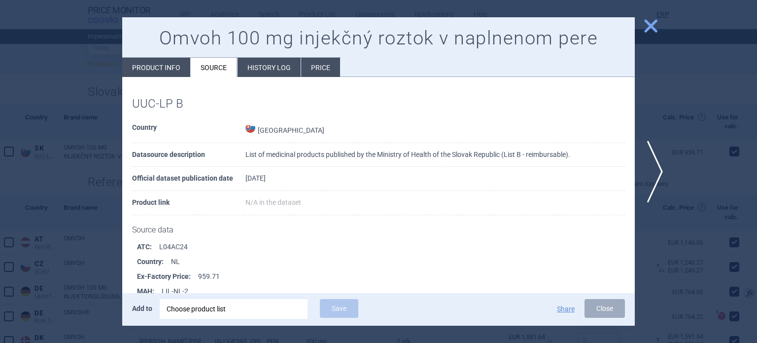
scroll to position [492, 0]
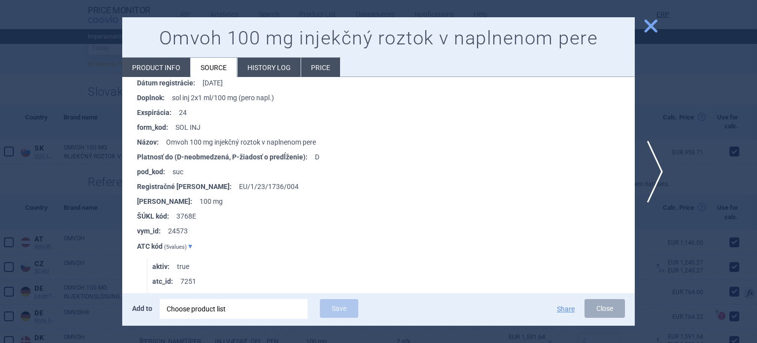
click at [0, 254] on div at bounding box center [378, 171] width 757 height 343
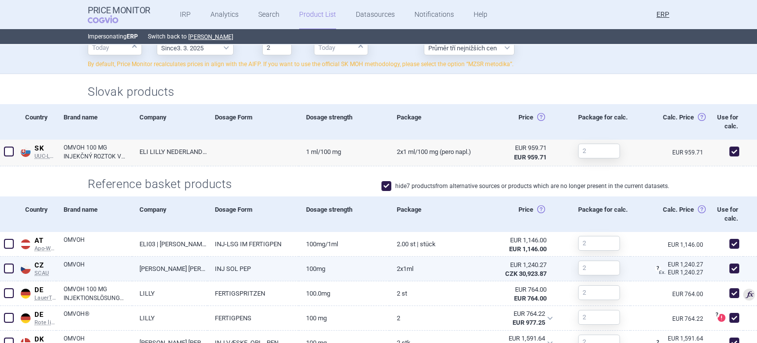
click at [176, 265] on link "[PERSON_NAME] [PERSON_NAME] NEDERLAND B.V., [GEOGRAPHIC_DATA]" at bounding box center [170, 268] width 76 height 24
select select "EUR"
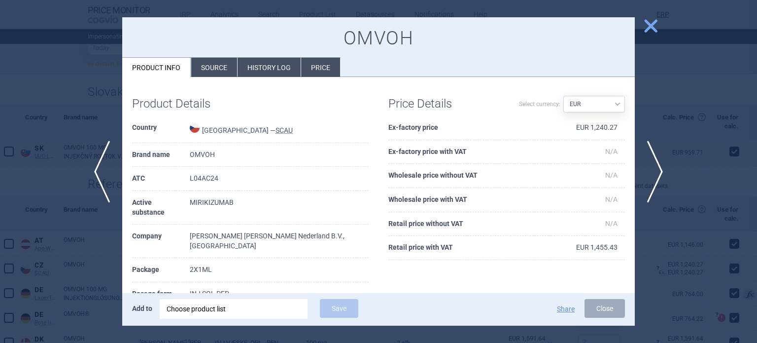
click at [204, 66] on li "Source" at bounding box center [214, 67] width 46 height 19
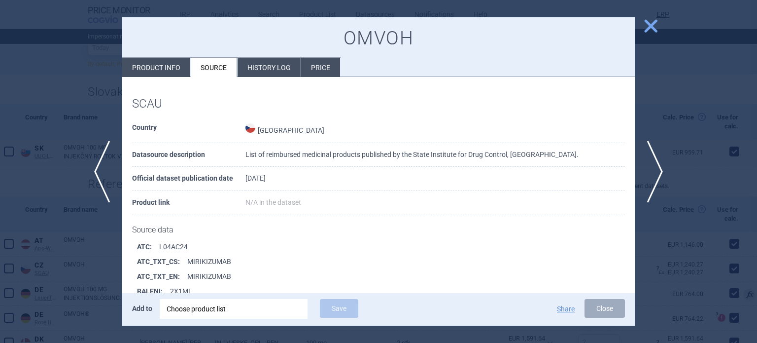
scroll to position [400, 0]
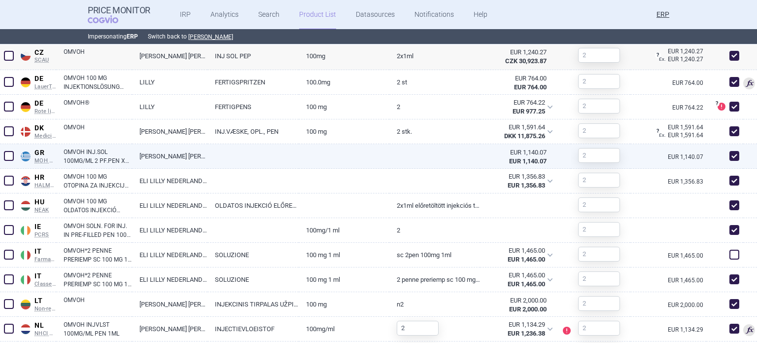
scroll to position [542, 0]
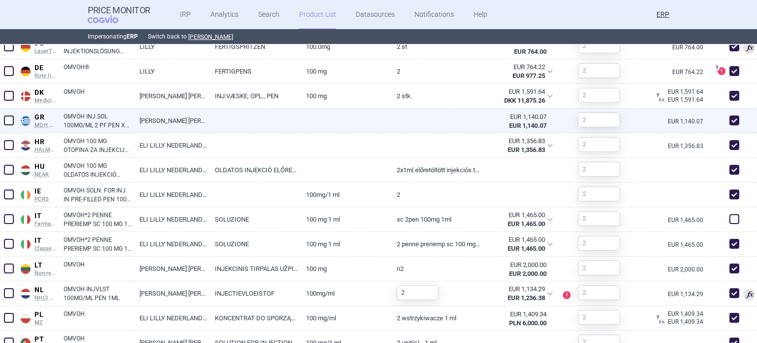
click at [197, 120] on link "[PERSON_NAME] [PERSON_NAME] NEDERLAND B.V., THE [DEMOGRAPHIC_DATA]" at bounding box center [170, 120] width 76 height 24
select select "EUR"
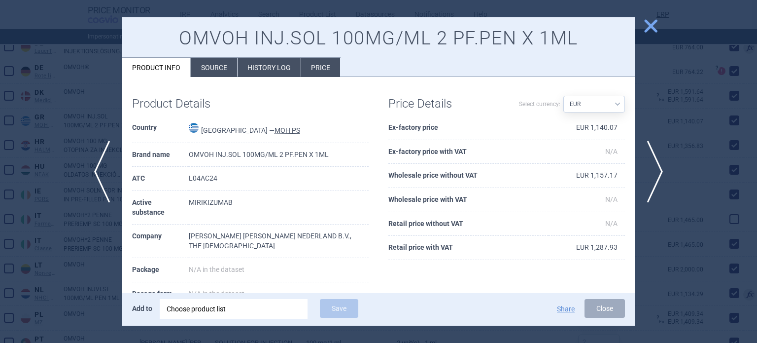
click at [222, 55] on div "OMVOH INJ.SOL 100MG/ML 2 PF.PEN X 1ML Product info Source History log Price" at bounding box center [378, 47] width 513 height 60
click at [219, 62] on li "Source" at bounding box center [214, 67] width 46 height 19
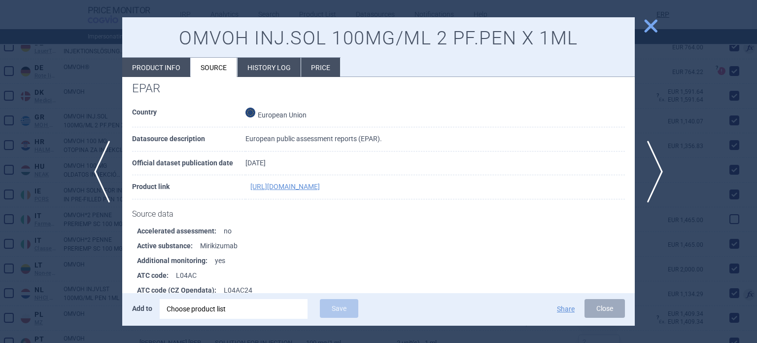
scroll to position [780, 0]
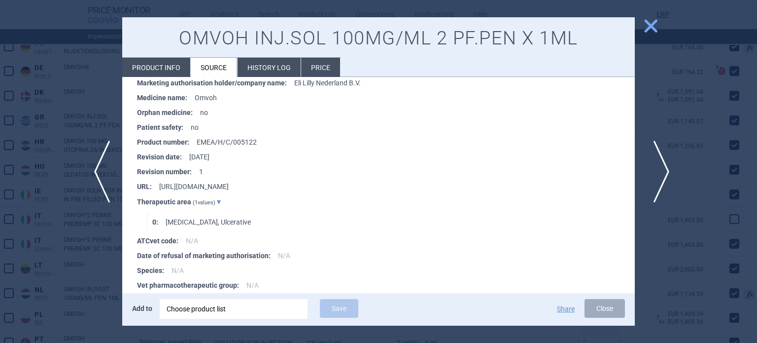
click at [663, 162] on span "next" at bounding box center [658, 172] width 22 height 62
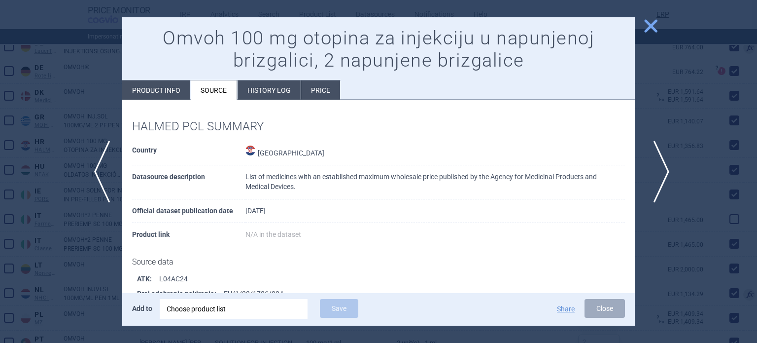
scroll to position [4, 0]
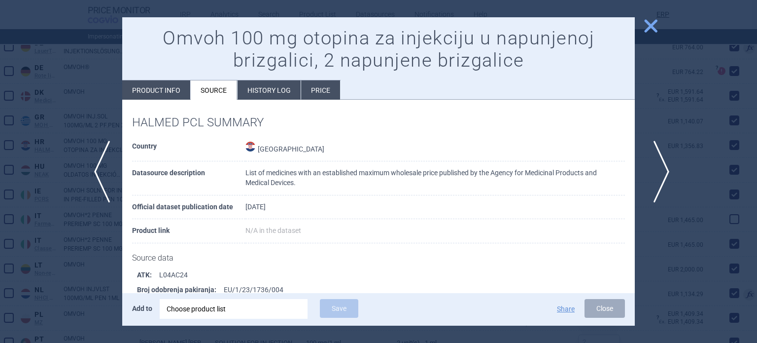
click at [662, 162] on span "next" at bounding box center [658, 172] width 22 height 62
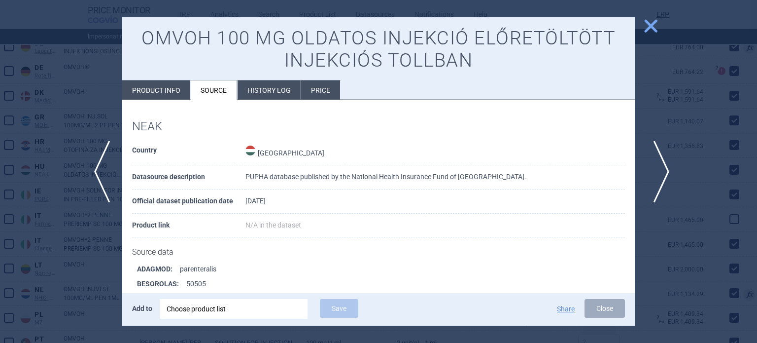
scroll to position [781, 0]
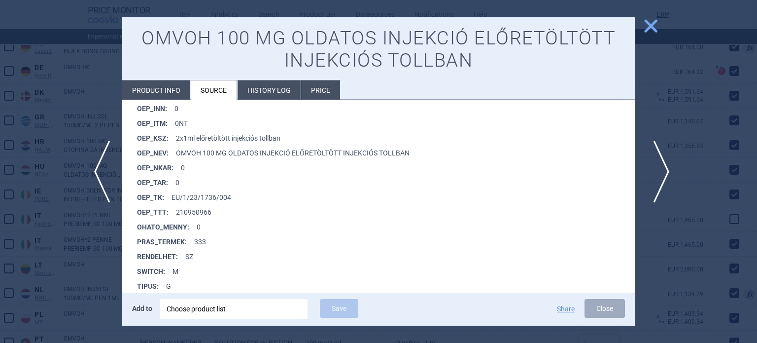
drag, startPoint x: 662, startPoint y: 162, endPoint x: 661, endPoint y: 156, distance: 5.5
click at [661, 159] on span "next" at bounding box center [658, 172] width 22 height 62
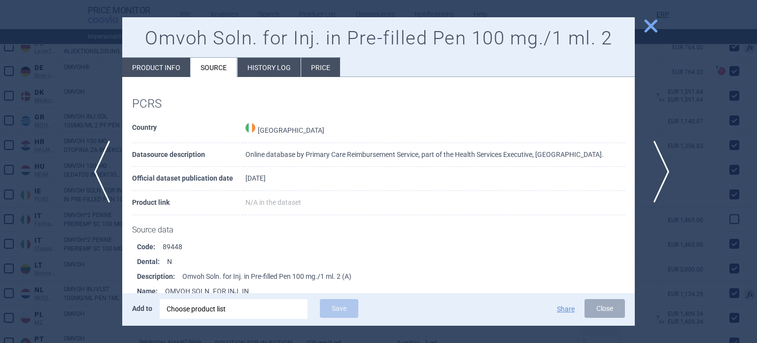
click at [661, 156] on span "next" at bounding box center [658, 172] width 22 height 62
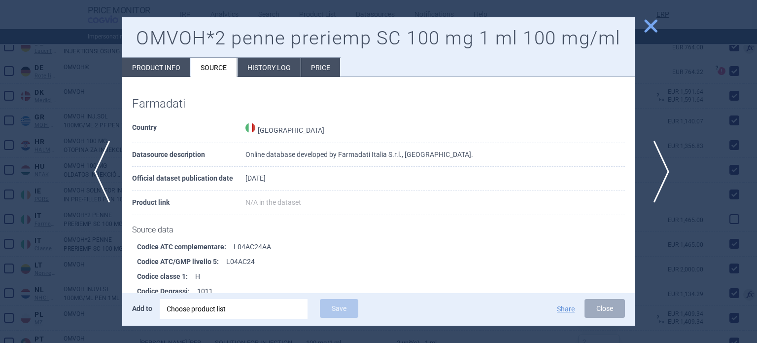
scroll to position [745, 0]
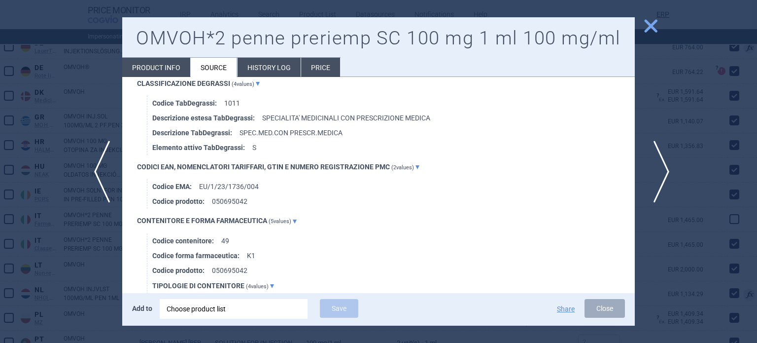
click at [660, 153] on span "next" at bounding box center [658, 172] width 22 height 62
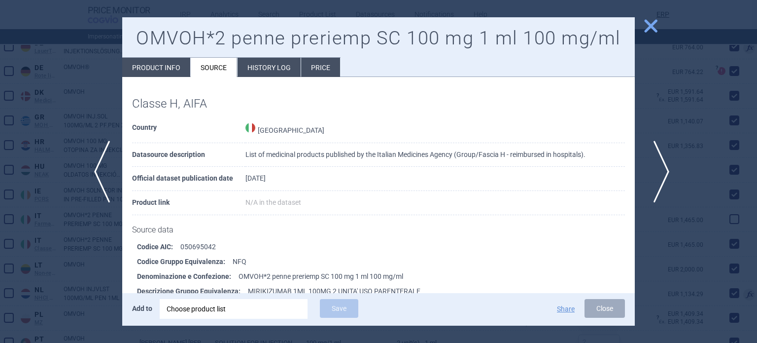
scroll to position [448, 0]
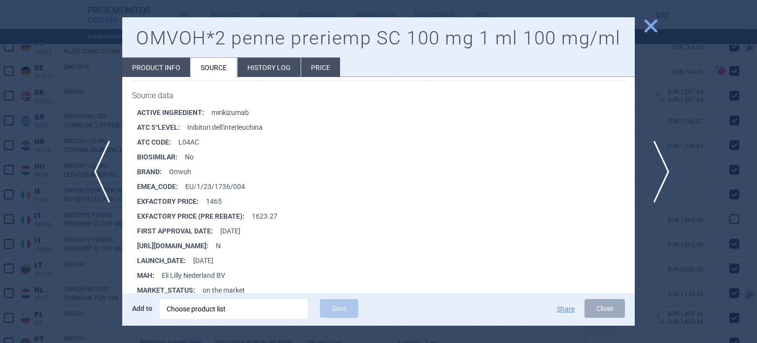
click at [660, 153] on span "next" at bounding box center [658, 172] width 22 height 62
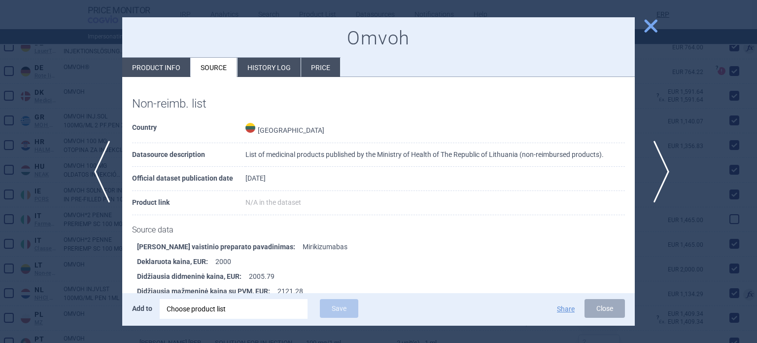
scroll to position [389, 0]
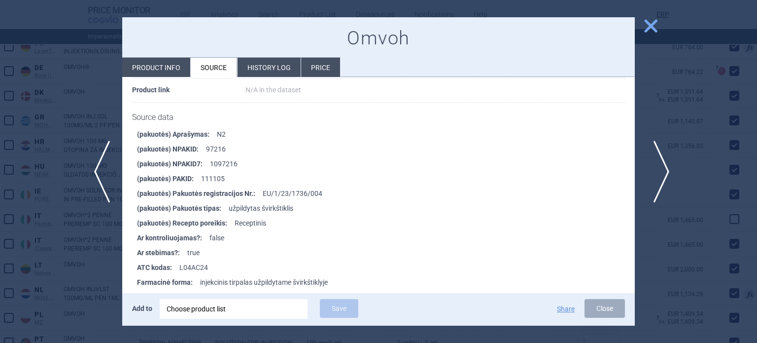
click at [660, 153] on span "next" at bounding box center [658, 172] width 22 height 62
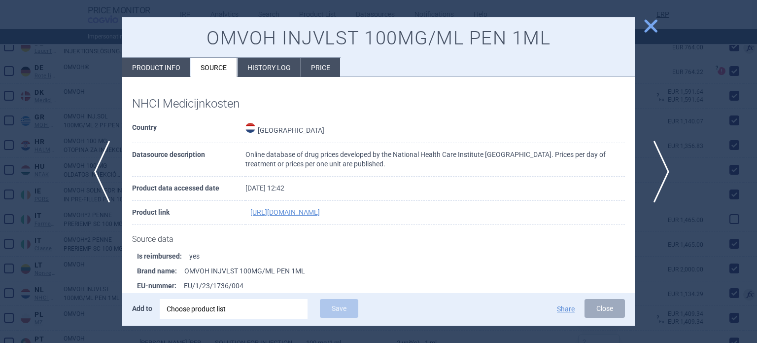
scroll to position [2, 0]
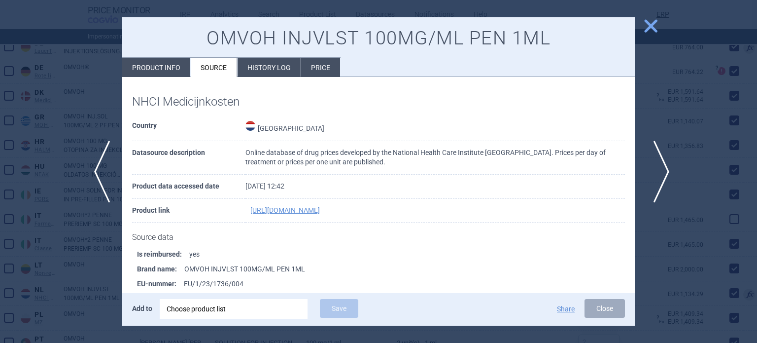
click at [660, 153] on span "next" at bounding box center [658, 172] width 22 height 62
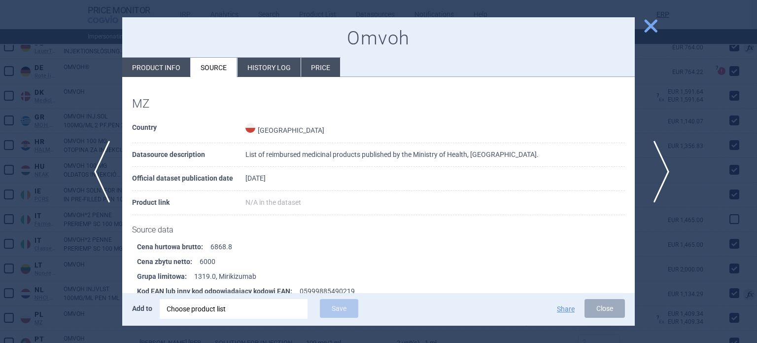
scroll to position [640, 0]
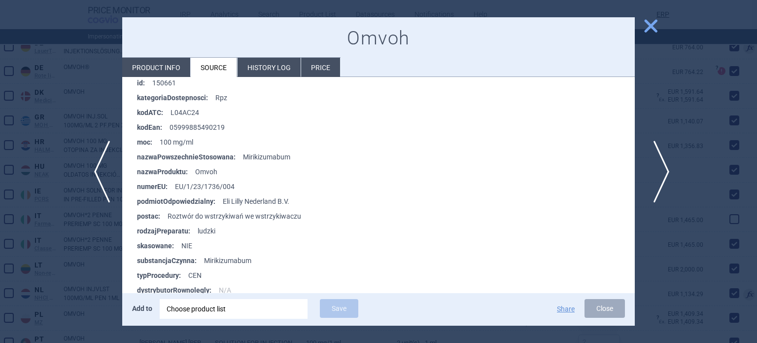
click at [660, 153] on span "next" at bounding box center [658, 172] width 22 height 62
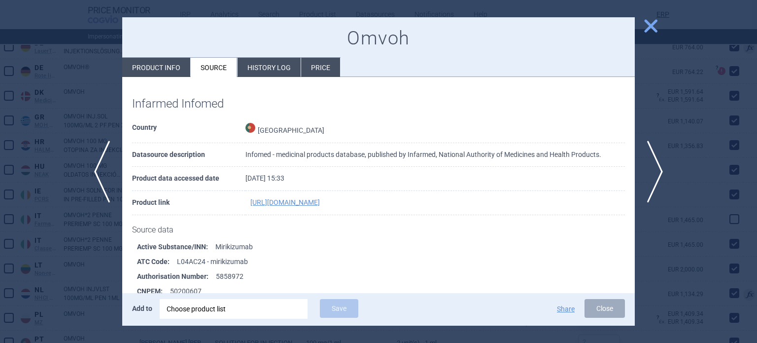
click at [145, 71] on li "Product info" at bounding box center [156, 67] width 68 height 19
select select "EUR"
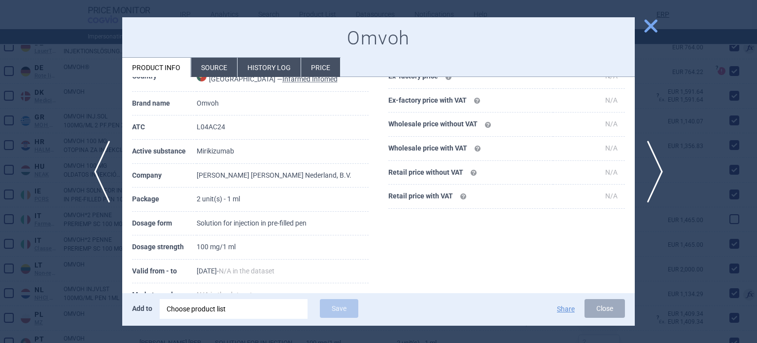
scroll to position [99, 0]
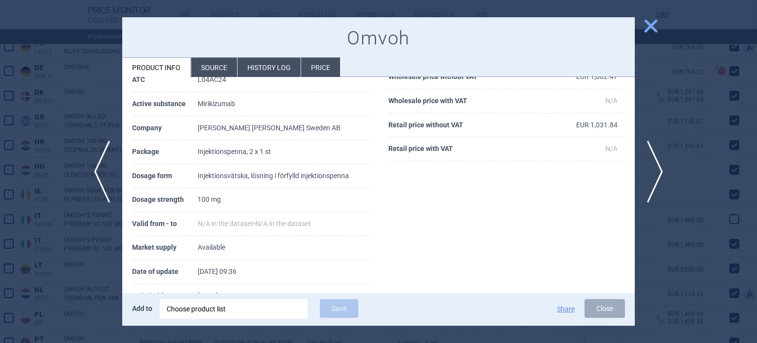
click at [10, 165] on div at bounding box center [378, 171] width 757 height 343
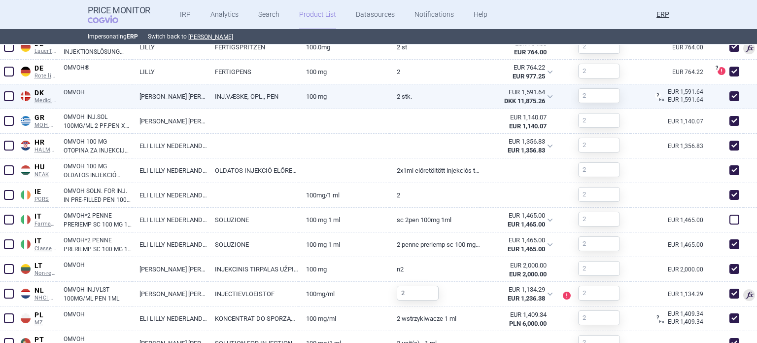
scroll to position [491, 0]
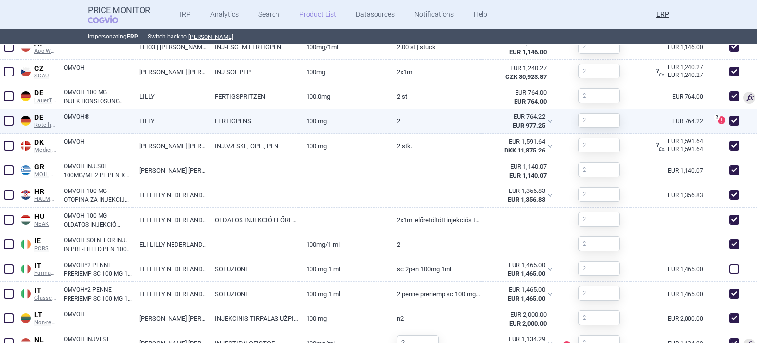
click at [730, 121] on span at bounding box center [735, 121] width 10 height 10
checkbox input "false"
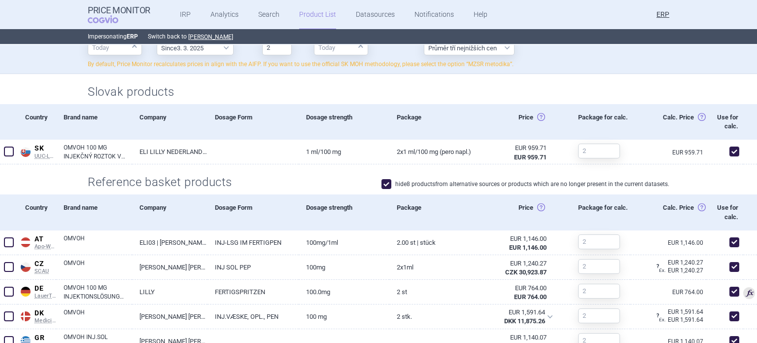
scroll to position [345, 0]
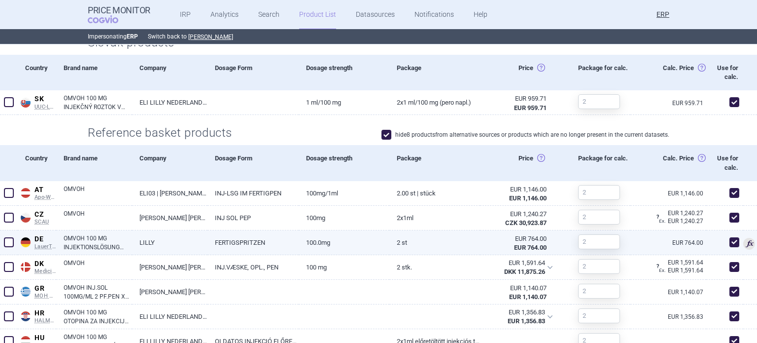
click at [310, 243] on link "100.0mg" at bounding box center [344, 242] width 91 height 24
select select "EUR"
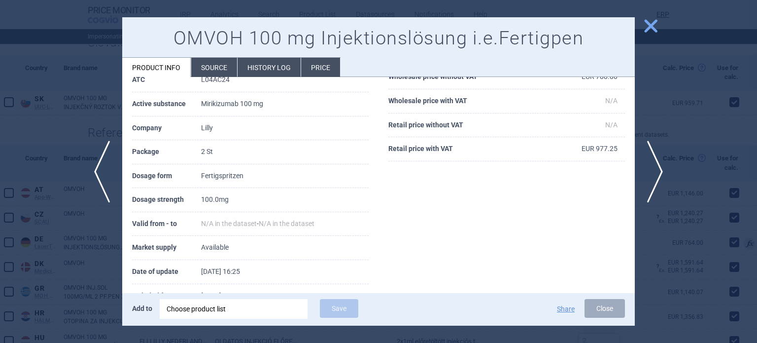
click at [223, 68] on li "Source" at bounding box center [214, 67] width 46 height 19
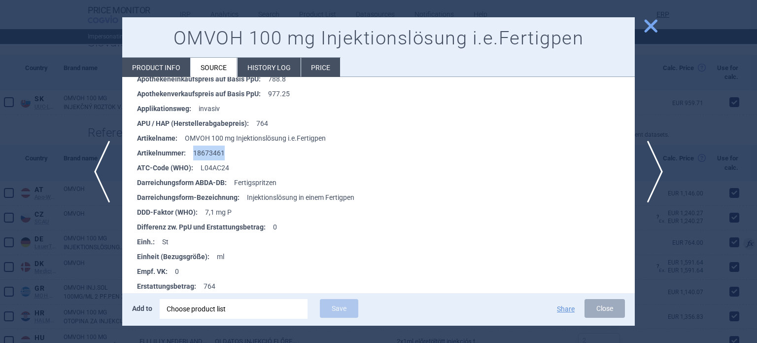
drag, startPoint x: 236, startPoint y: 152, endPoint x: 192, endPoint y: 147, distance: 44.2
click at [192, 147] on li "Artikelnummer : 18673461" at bounding box center [386, 152] width 498 height 15
copy li "18673461"
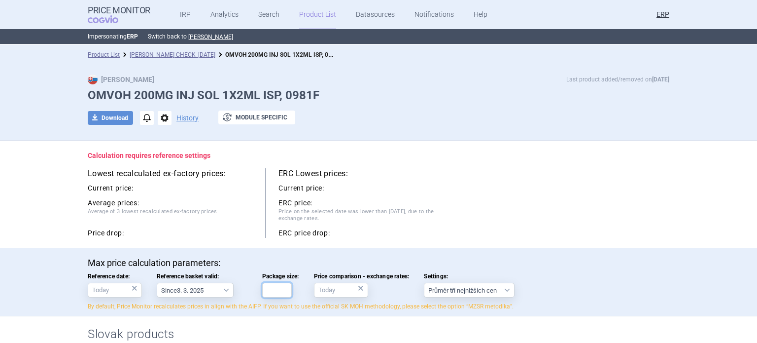
drag, startPoint x: 282, startPoint y: 283, endPoint x: 275, endPoint y: 292, distance: 11.9
click at [282, 283] on input "Package size:" at bounding box center [277, 290] width 30 height 15
type input "1"
click at [221, 286] on select "Since 3. 3. 2025 Since 1. 7. 2023 Since 7. 4. 2023 Since 1. 12. 2022 Since 1. 9…" at bounding box center [195, 290] width 77 height 15
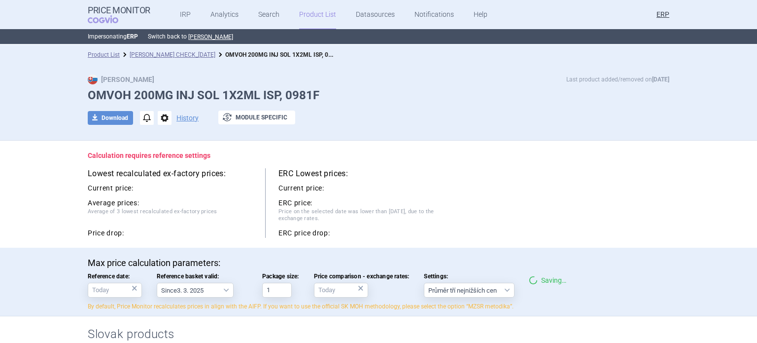
click at [226, 213] on span "Average of 3 lowest recalculated ex-factory prices" at bounding box center [170, 216] width 165 height 16
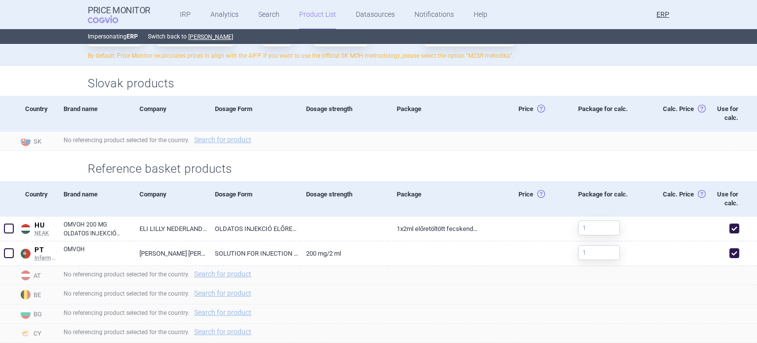
scroll to position [250, 0]
click at [89, 157] on div "Reference basket products" at bounding box center [378, 166] width 621 height 30
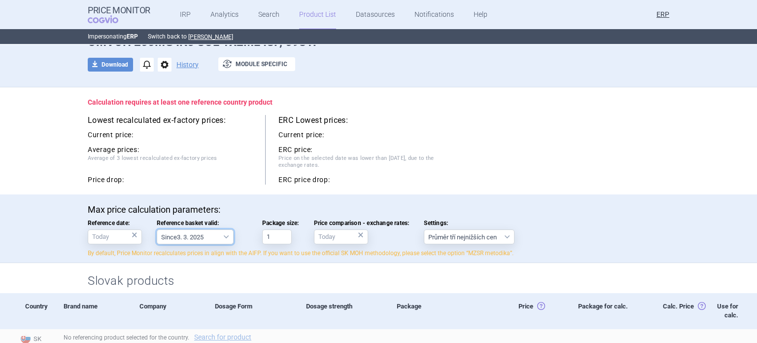
click at [186, 239] on select "Since 3. 3. 2025 Since 1. 7. 2023 Since 7. 4. 2023 Since 1. 12. 2022 Since 1. 9…" at bounding box center [195, 236] width 77 height 15
click at [157, 229] on select "Since 3. 3. 2025 Since 1. 7. 2023 Since 7. 4. 2023 Since 1. 12. 2022 Since 1. 9…" at bounding box center [195, 236] width 77 height 15
click at [431, 163] on span "Price on the selected date was lower than [DATE], due to the exchange rates." at bounding box center [361, 163] width 164 height 16
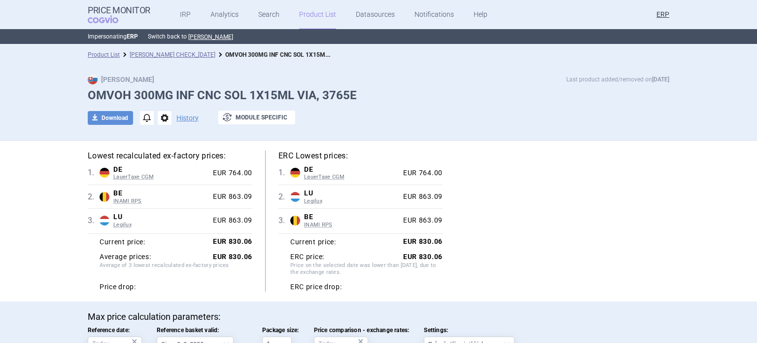
scroll to position [197, 0]
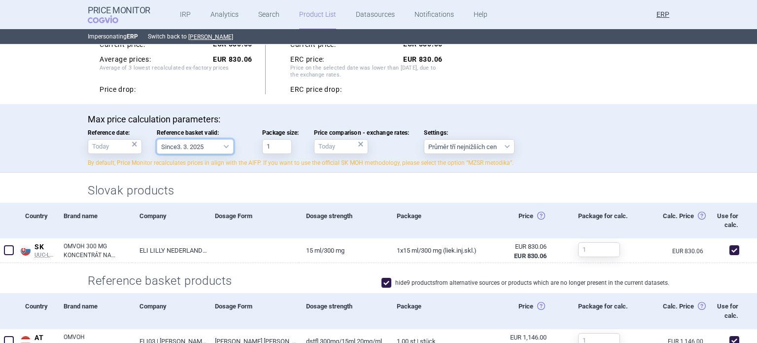
click at [214, 141] on select "Since 3. 3. 2025 Since 1. 7. 2023 Since 7. 4. 2023 Since 1. 12. 2022 Since 1. 9…" at bounding box center [195, 146] width 77 height 15
select select "[DATE]"
click at [157, 139] on select "Since 3. 3. 2025 Since 1. 7. 2023 Since 7. 4. 2023 Since 1. 12. 2022 Since 1. 9…" at bounding box center [195, 146] width 77 height 15
click at [14, 152] on div "Max price calculation parameters: Reference date: × Reference basket valid: Sin…" at bounding box center [378, 138] width 757 height 69
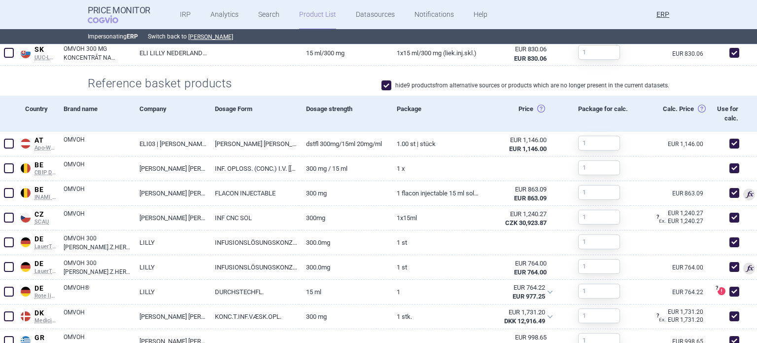
scroll to position [444, 0]
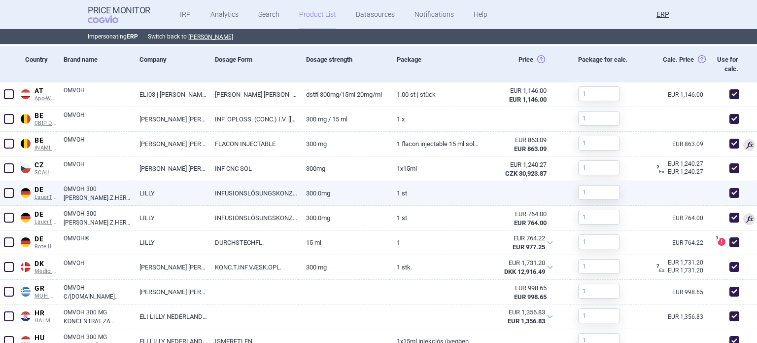
click at [110, 198] on link "OMVOH 300 [PERSON_NAME].Z.HERSTELLUNG E.INF.-LSG.DSFL." at bounding box center [98, 193] width 69 height 18
select select "EUR"
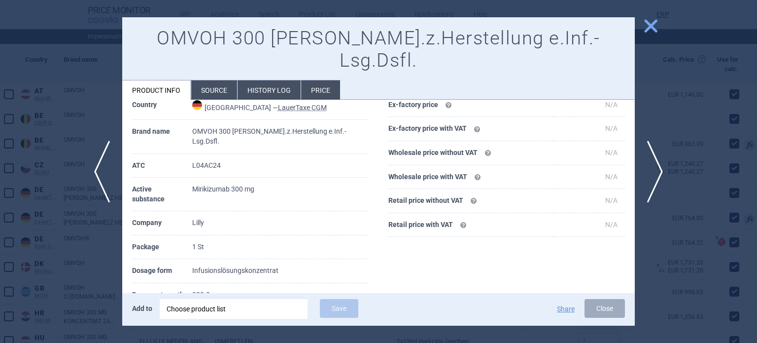
scroll to position [99, 0]
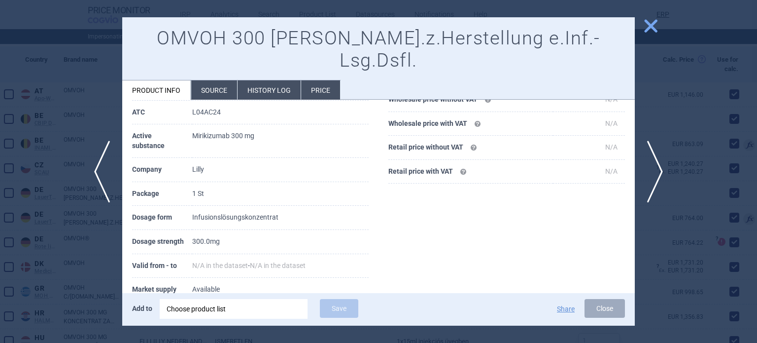
click at [13, 253] on div at bounding box center [378, 171] width 757 height 343
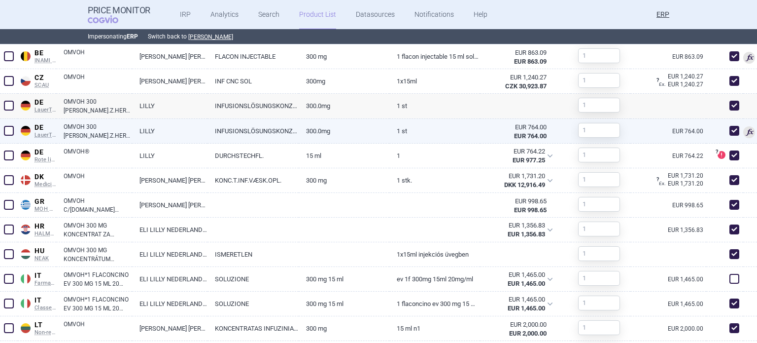
scroll to position [542, 0]
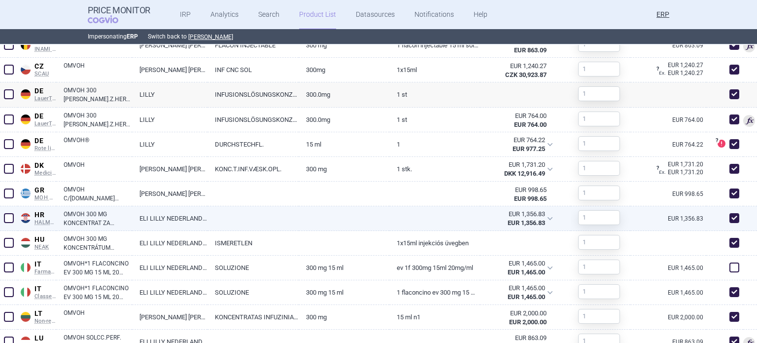
click at [174, 211] on link "ELI LILLY NEDERLAND B.V." at bounding box center [170, 218] width 76 height 24
select select "EUR"
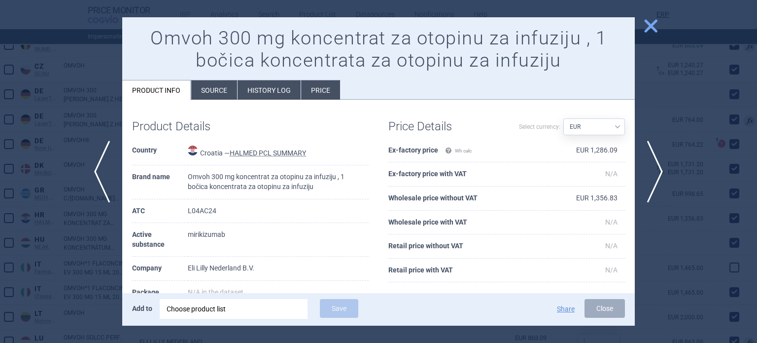
click at [28, 250] on div at bounding box center [378, 171] width 757 height 343
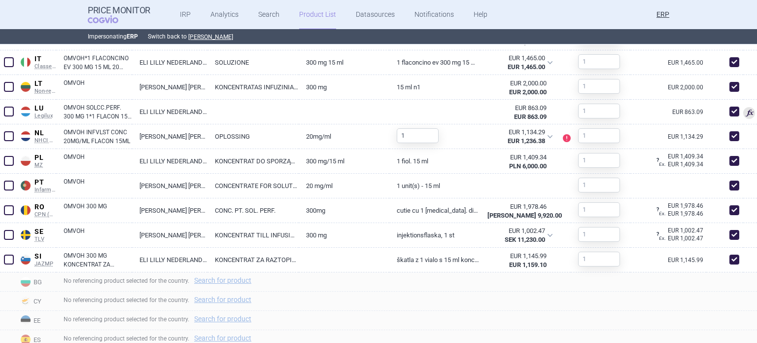
scroll to position [773, 0]
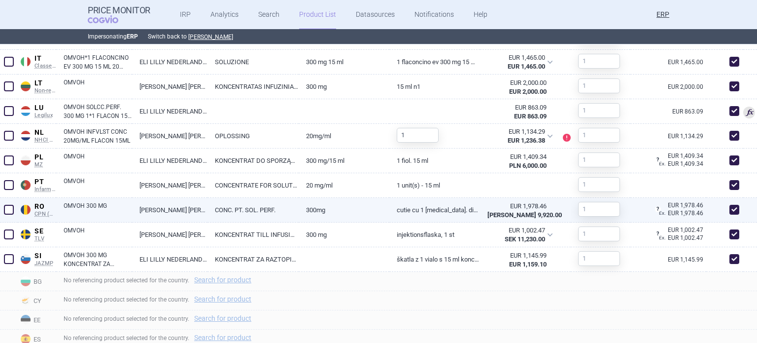
click at [211, 210] on link "CONC. PT. SOL. PERF." at bounding box center [253, 210] width 91 height 24
select select "EUR"
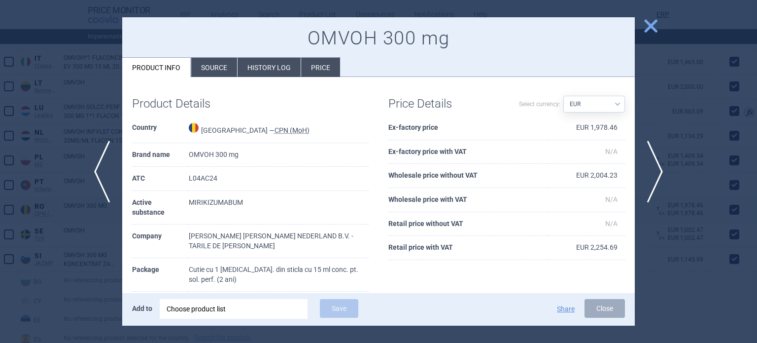
scroll to position [40, 0]
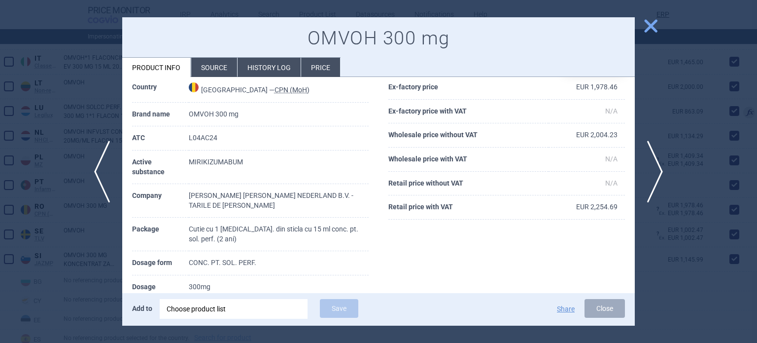
click at [28, 218] on div at bounding box center [378, 171] width 757 height 343
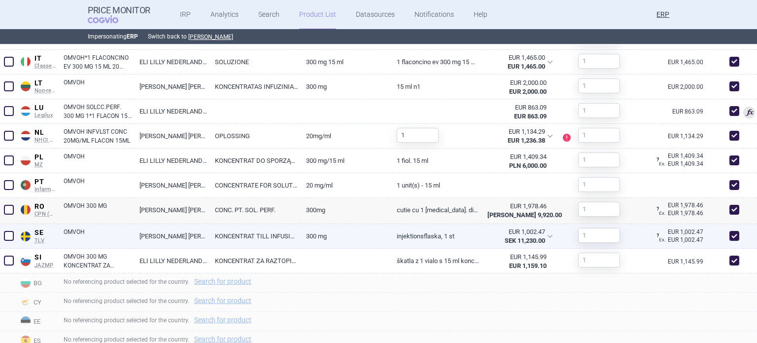
click at [321, 228] on link "300 mg" at bounding box center [344, 236] width 91 height 24
select select "EUR"
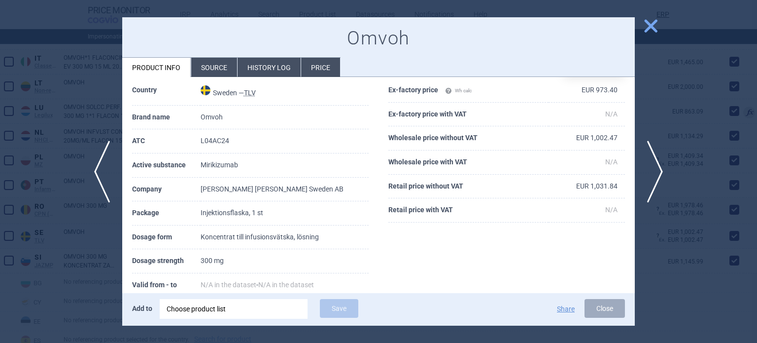
scroll to position [37, 0]
click at [0, 218] on div at bounding box center [378, 171] width 757 height 343
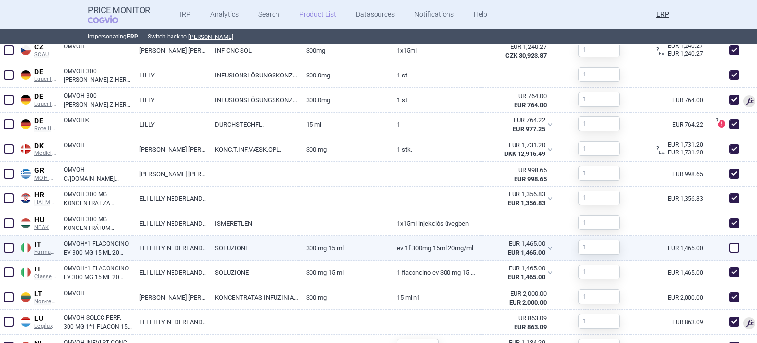
scroll to position [561, 0]
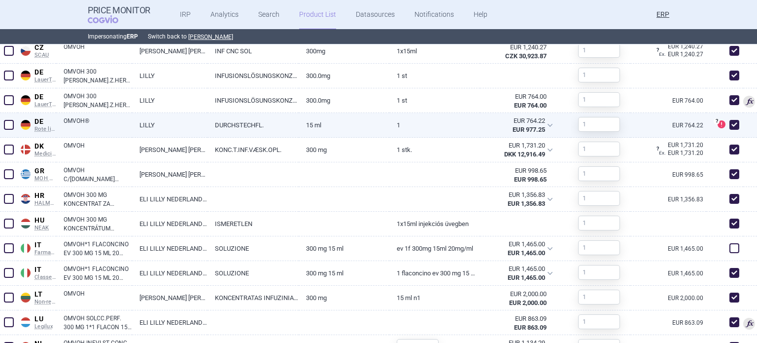
click at [727, 128] on span at bounding box center [734, 124] width 15 height 15
checkbox input "false"
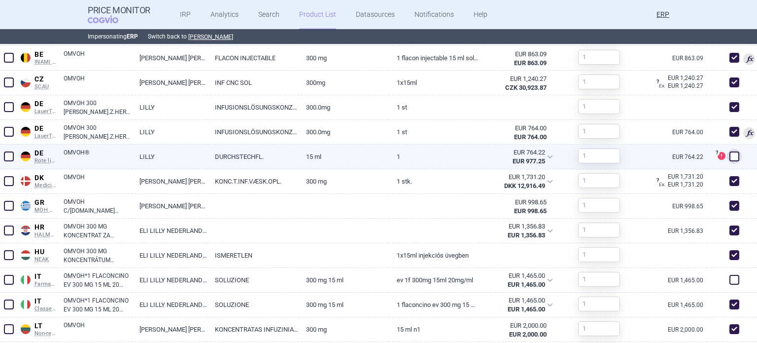
scroll to position [519, 0]
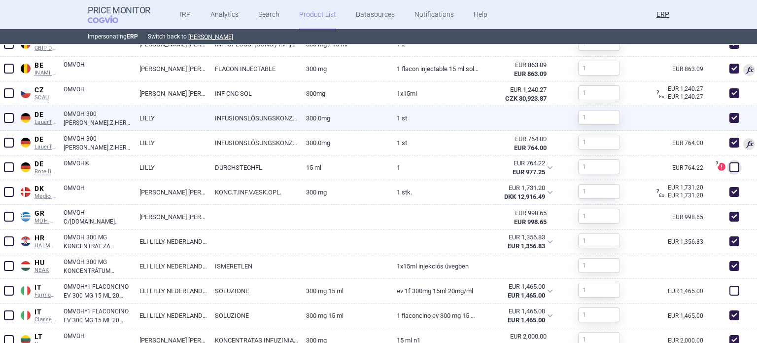
click at [730, 121] on span at bounding box center [735, 118] width 10 height 10
checkbox input "false"
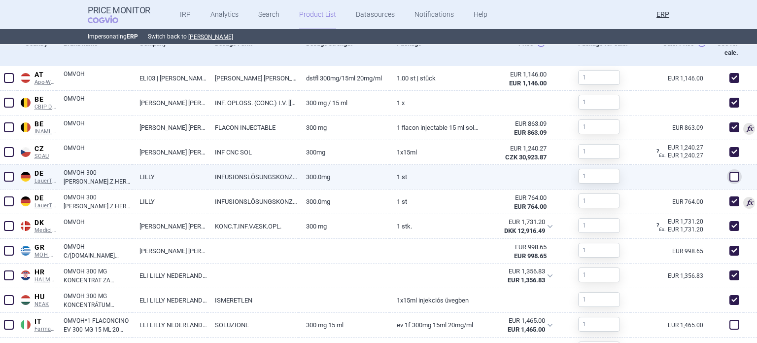
scroll to position [460, 0]
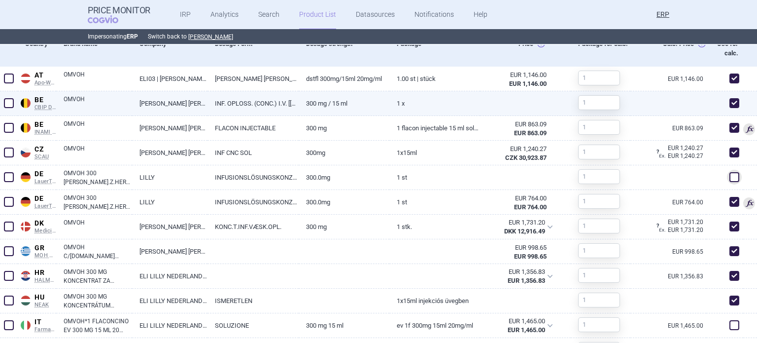
click at [730, 106] on span at bounding box center [735, 103] width 10 height 10
checkbox input "false"
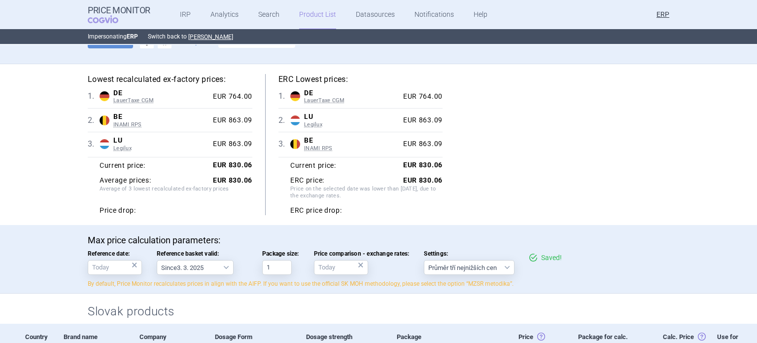
scroll to position [0, 0]
